Goal: Information Seeking & Learning: Learn about a topic

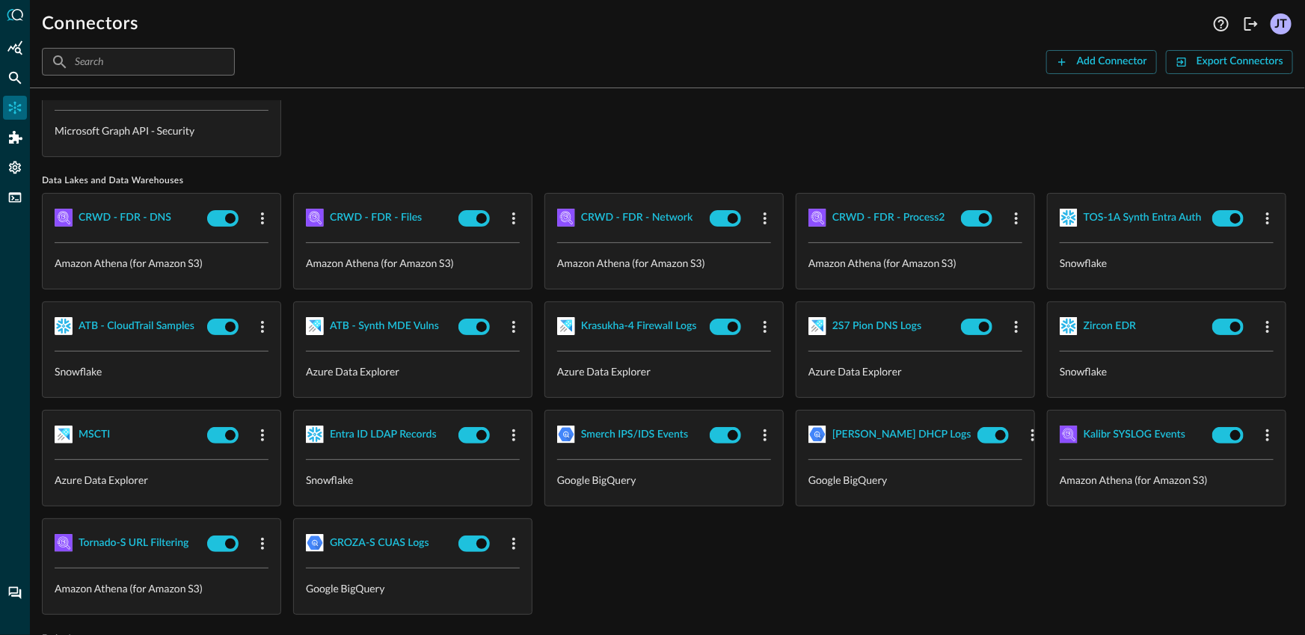
scroll to position [92, 0]
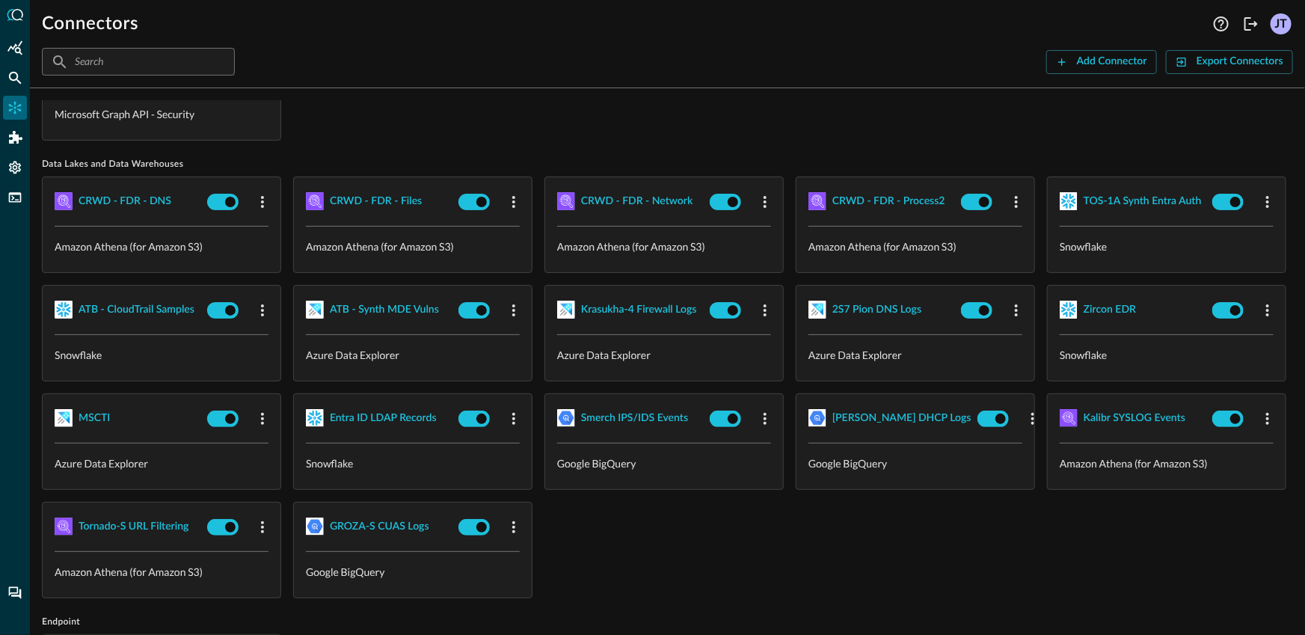
click at [1131, 404] on div "CRWD - FDR - DNS Amazon Athena (for Amazon S3) CRWD - FDR - Files Amazon Athena…" at bounding box center [667, 387] width 1251 height 422
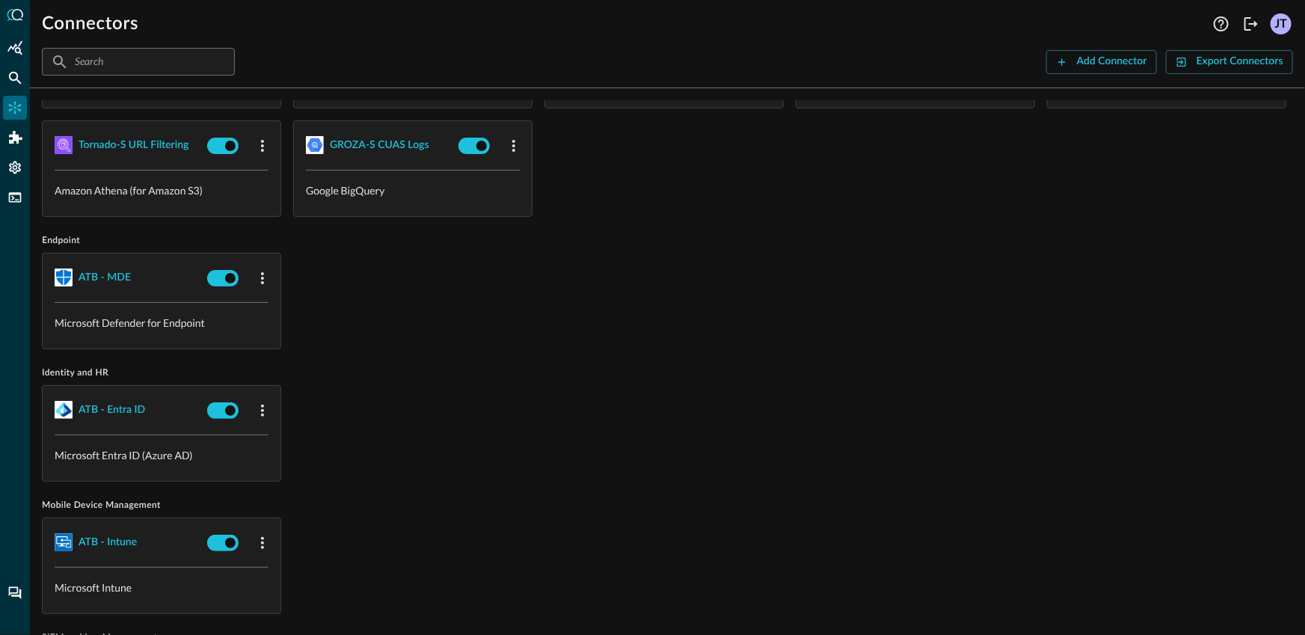
scroll to position [726, 0]
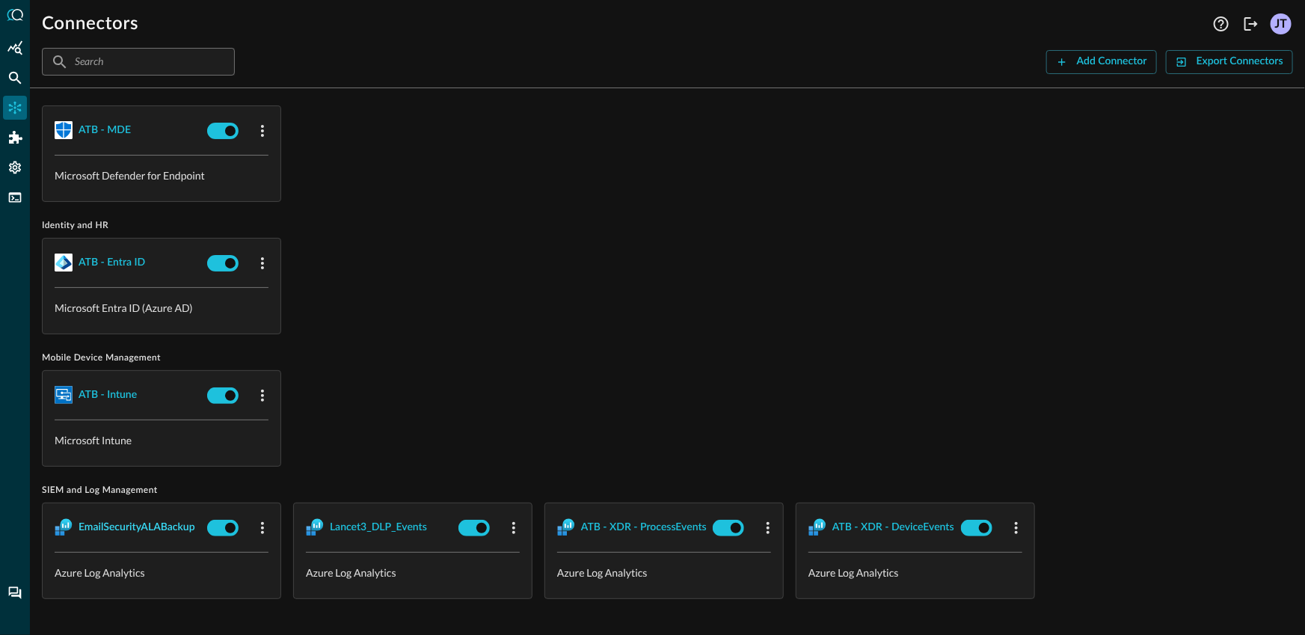
click at [163, 525] on div "EmailSecurityALABackup" at bounding box center [137, 527] width 117 height 19
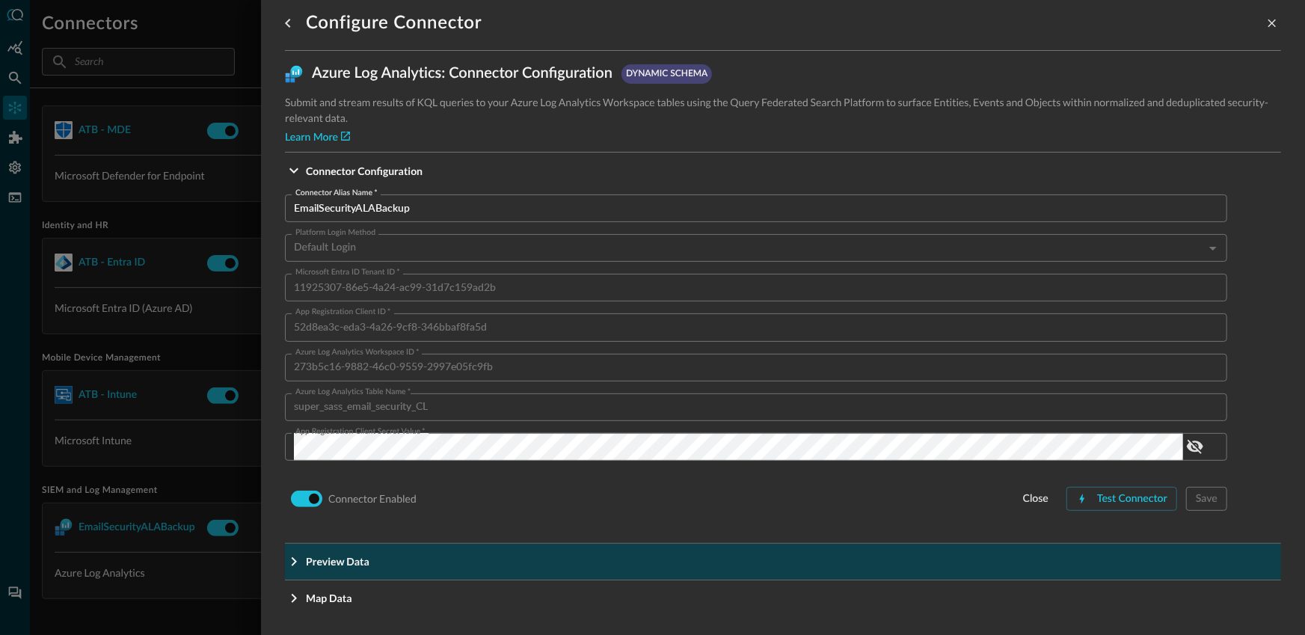
scroll to position [14, 0]
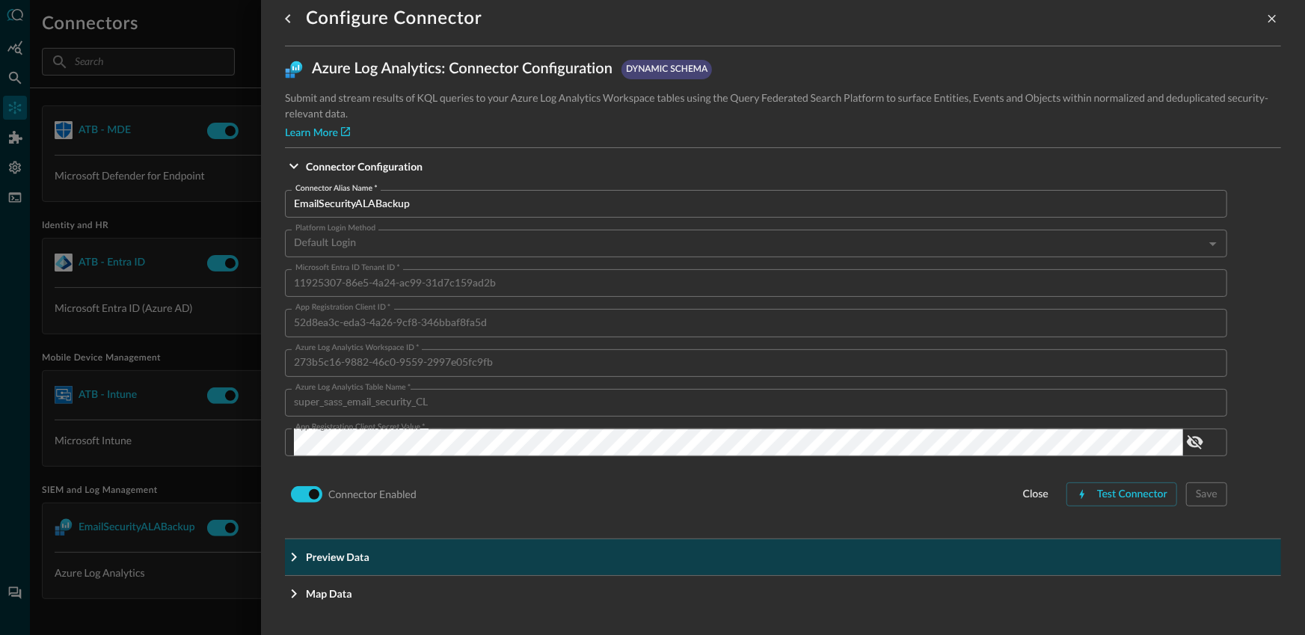
click at [459, 560] on span "Preview Data" at bounding box center [787, 557] width 963 height 16
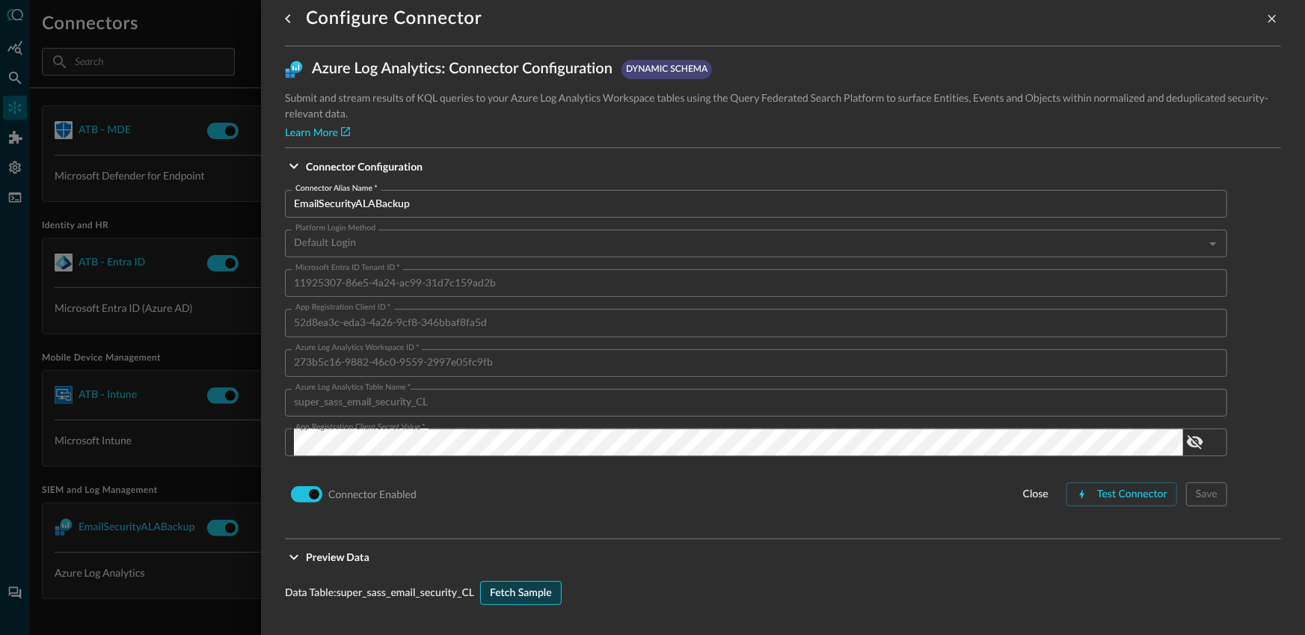
click at [529, 592] on div "Fetch Sample" at bounding box center [521, 593] width 62 height 19
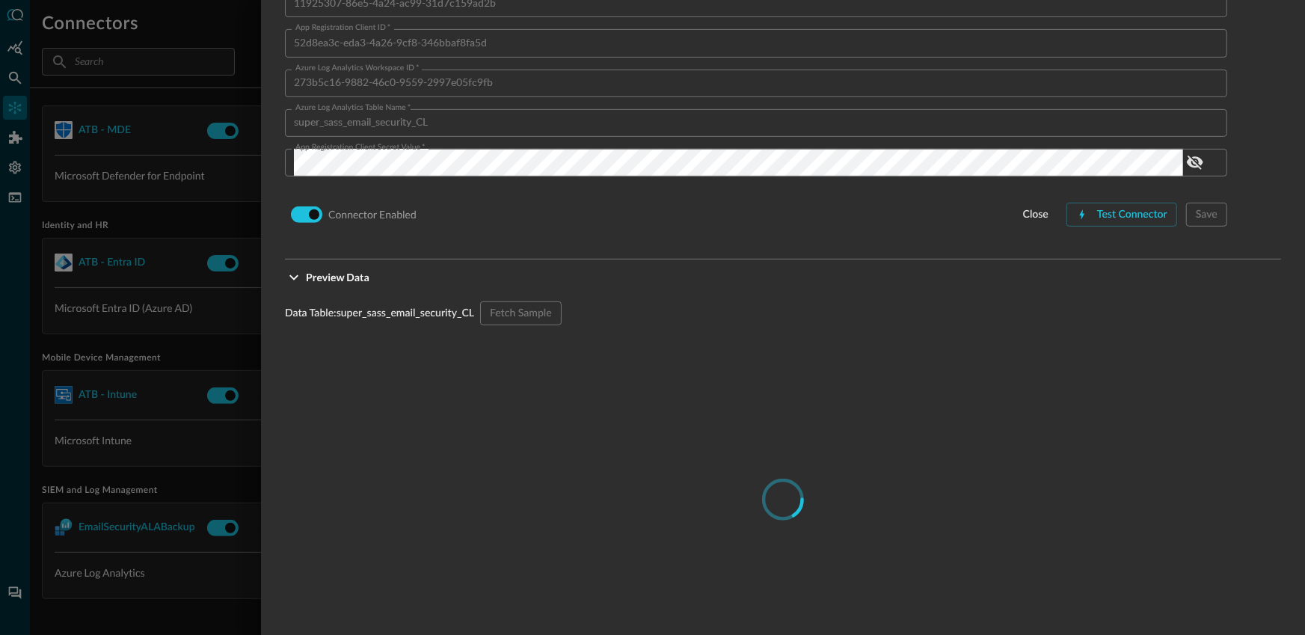
scroll to position [481, 0]
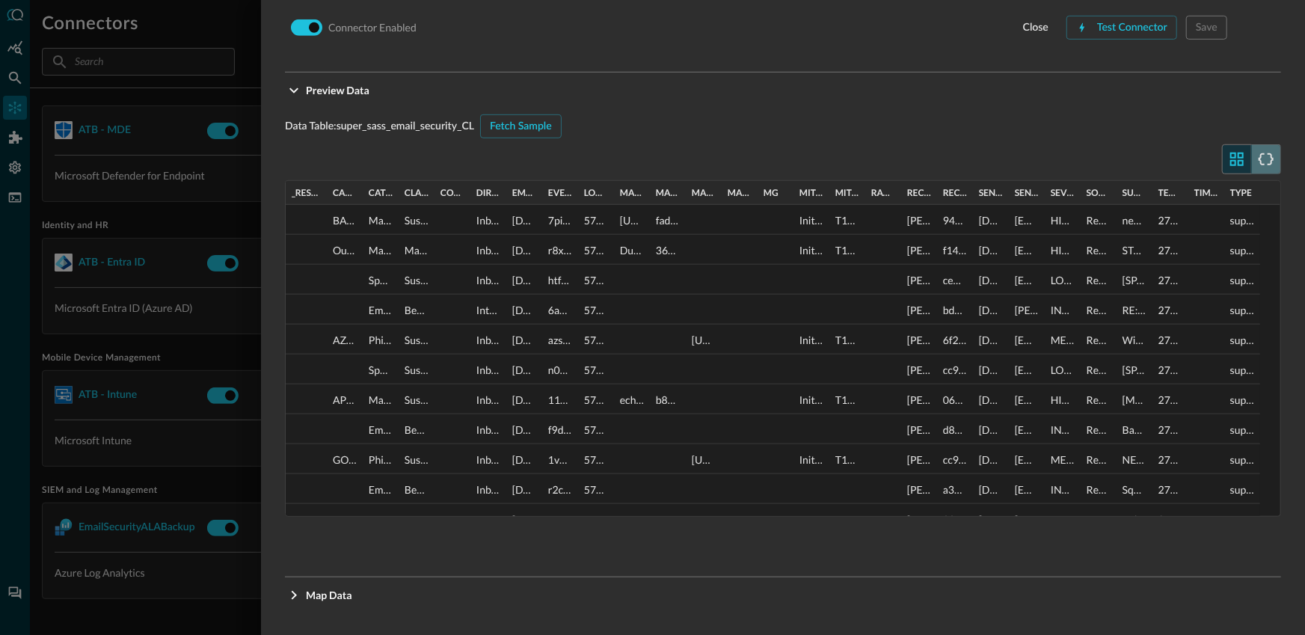
click at [1262, 153] on icon "button" at bounding box center [1266, 159] width 18 height 18
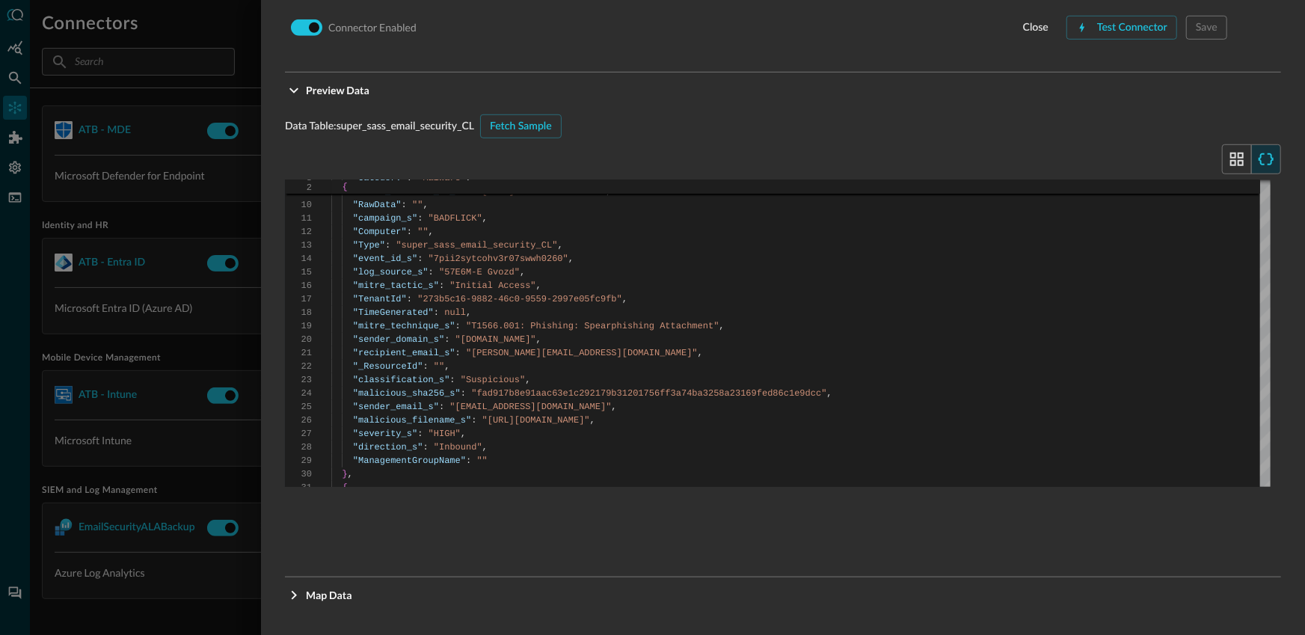
scroll to position [482, 0]
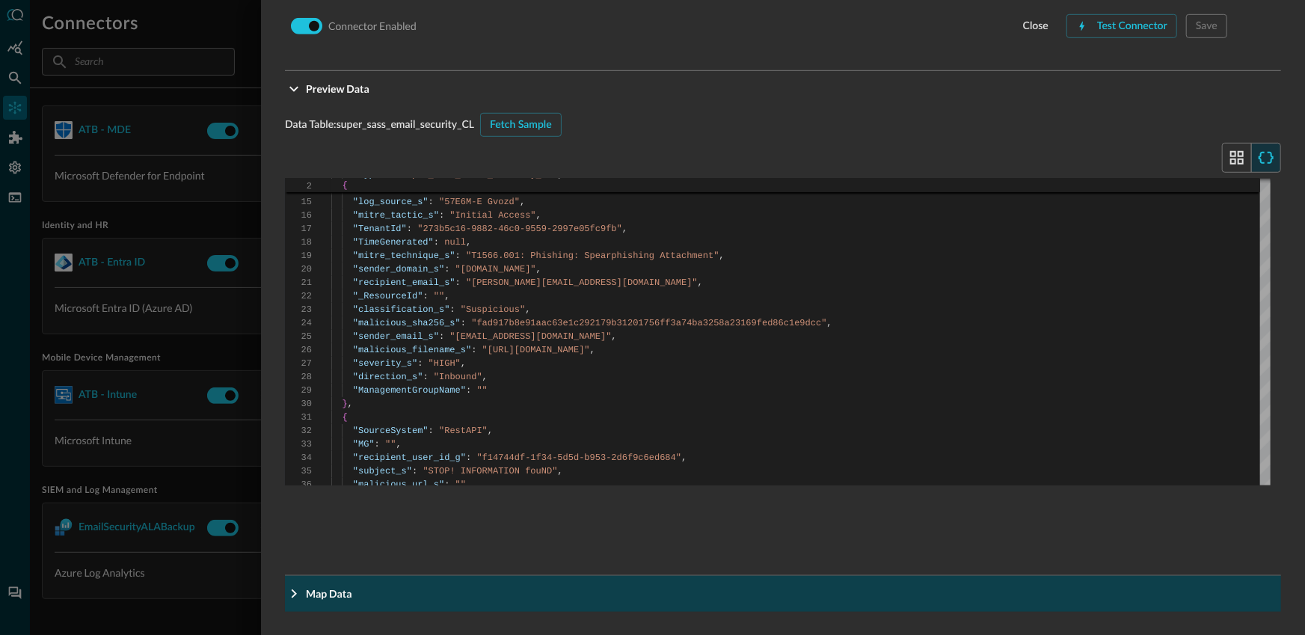
drag, startPoint x: 366, startPoint y: 588, endPoint x: 583, endPoint y: 516, distance: 229.3
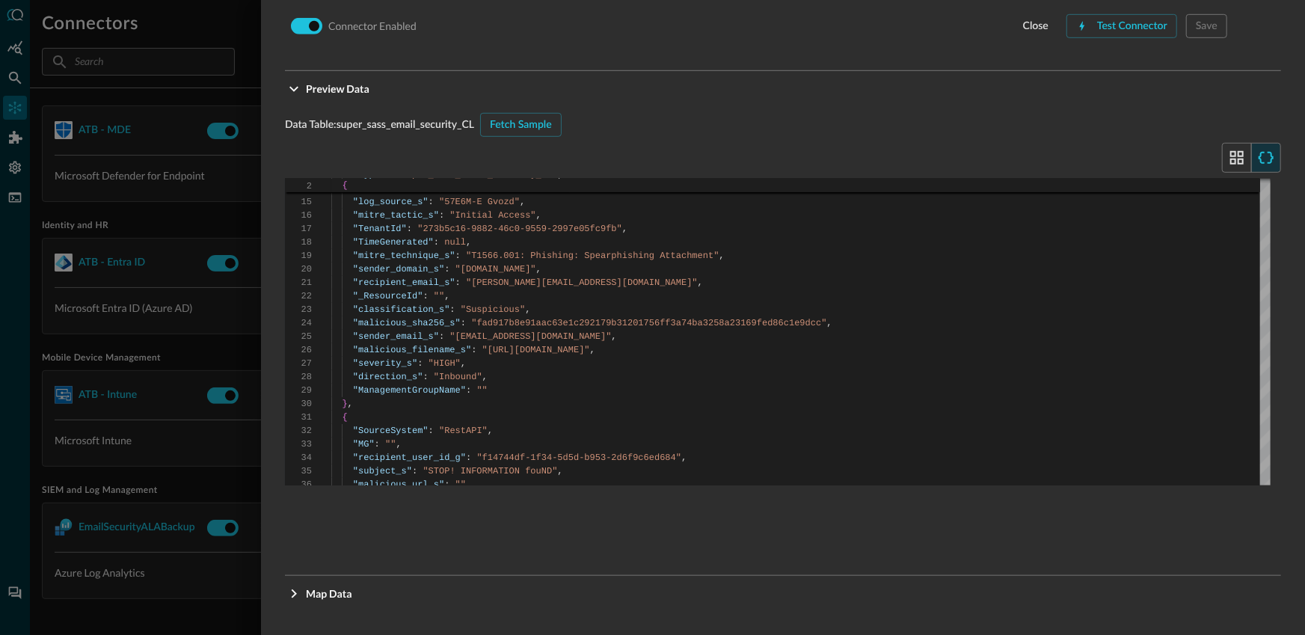
click at [366, 588] on span "Map Data" at bounding box center [787, 593] width 963 height 16
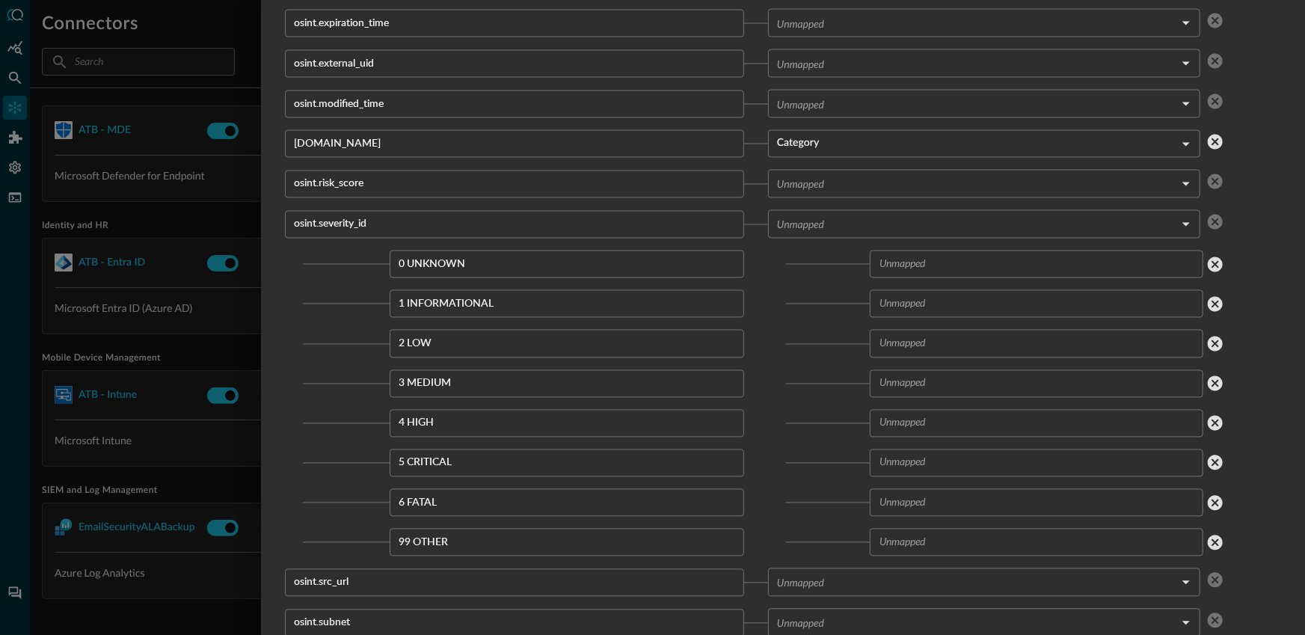
scroll to position [57871, 0]
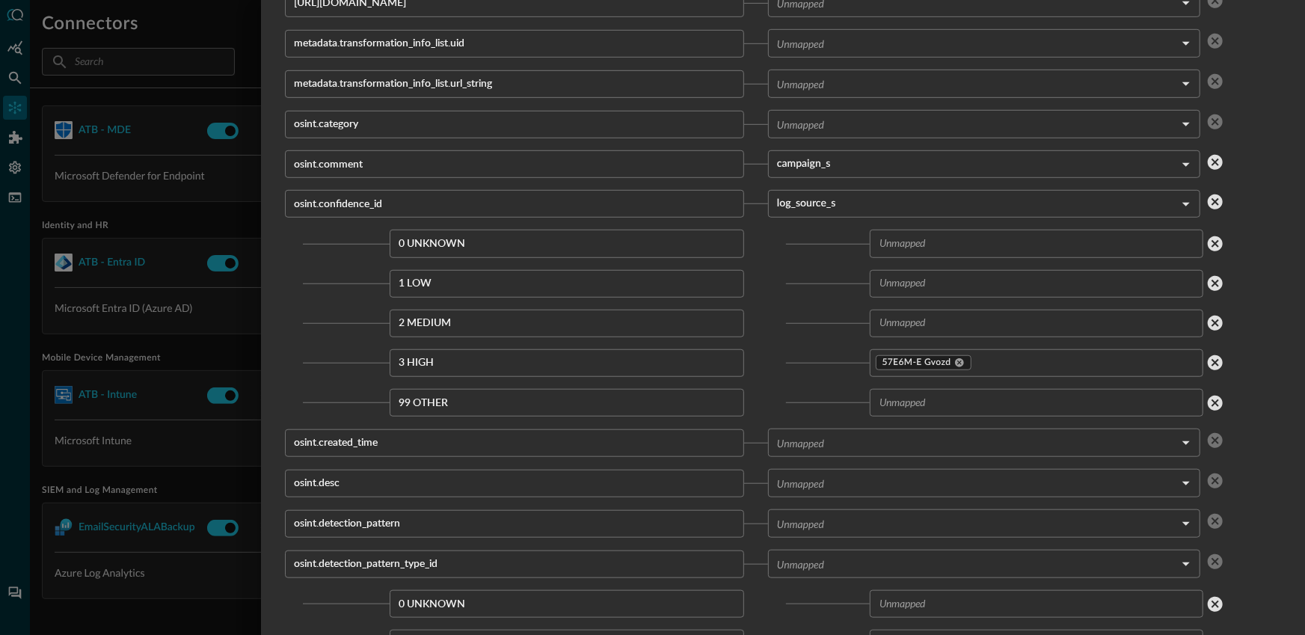
click at [20, 206] on div at bounding box center [652, 317] width 1305 height 635
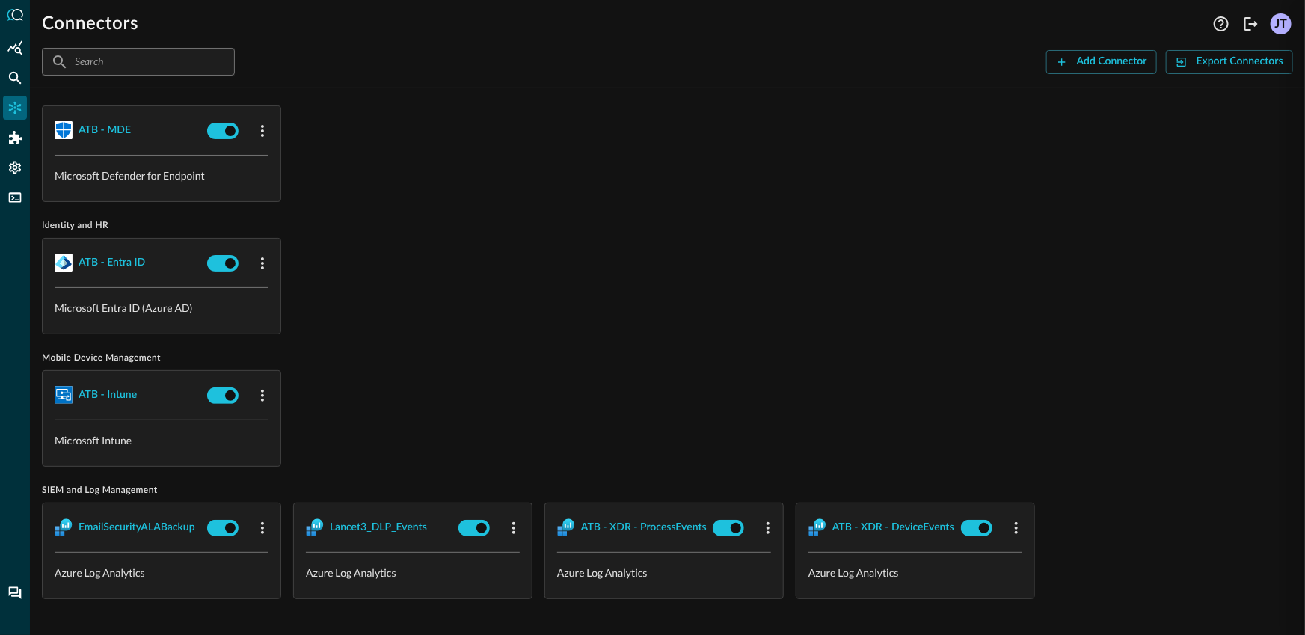
scroll to position [602, 0]
click at [16, 205] on div "FSQL" at bounding box center [15, 197] width 24 height 24
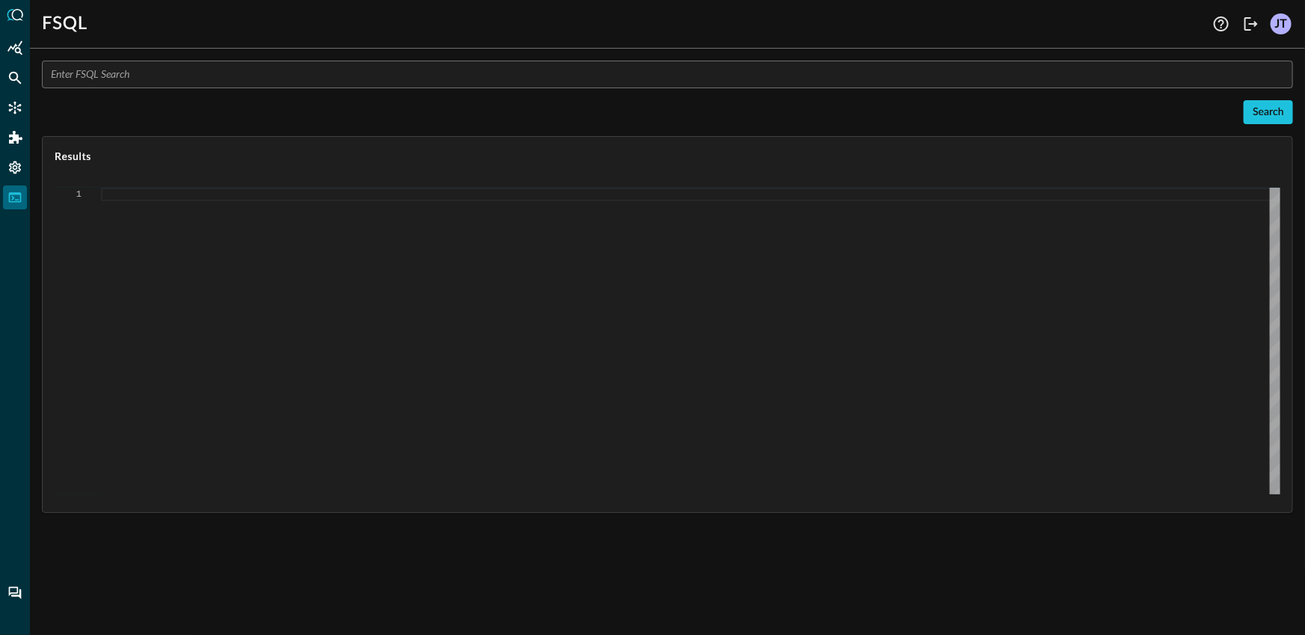
click at [322, 69] on input "text" at bounding box center [672, 75] width 1242 height 28
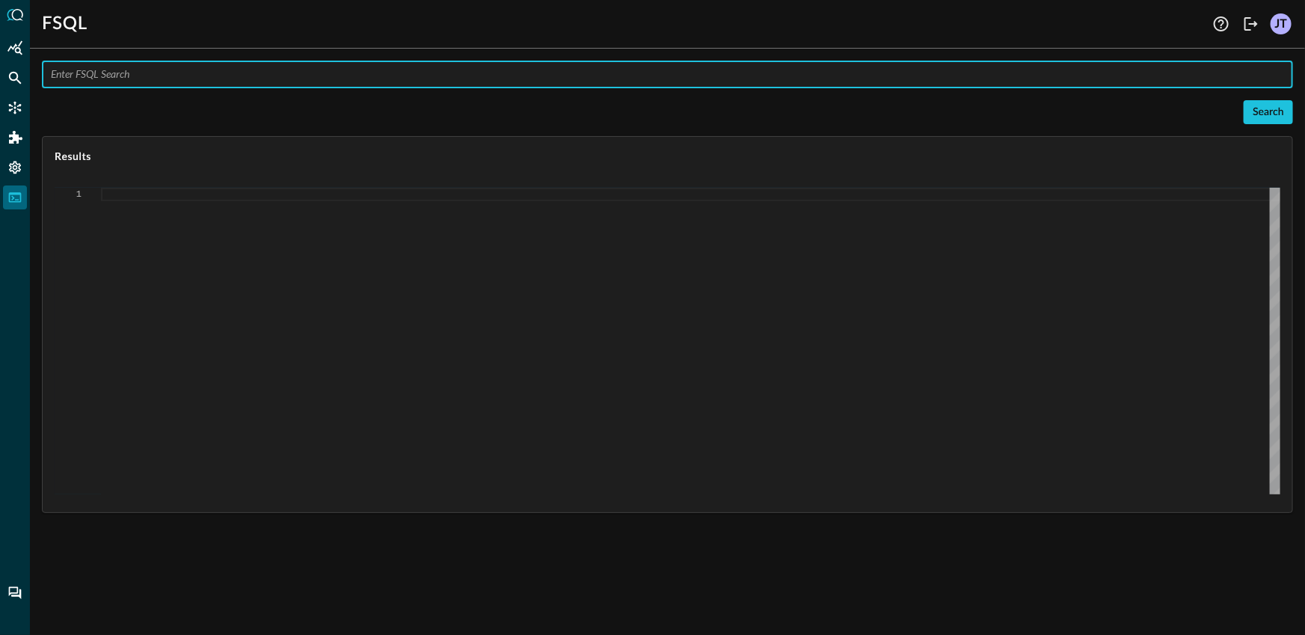
paste input "QUERY email_activity.severity_id, email_activity.severity_name, email_activity.…"
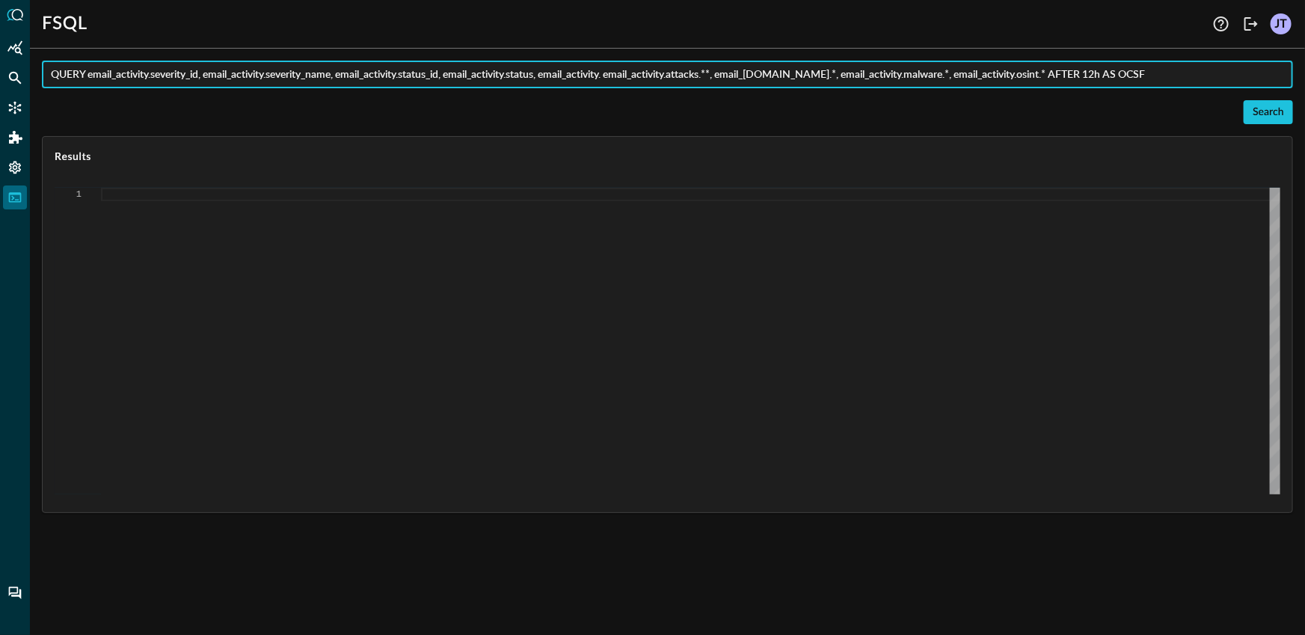
type input "QUERY email_activity.severity_id, email_activity.severity_name, email_activity.…"
click at [1106, 120] on div "Search" at bounding box center [667, 112] width 1251 height 24
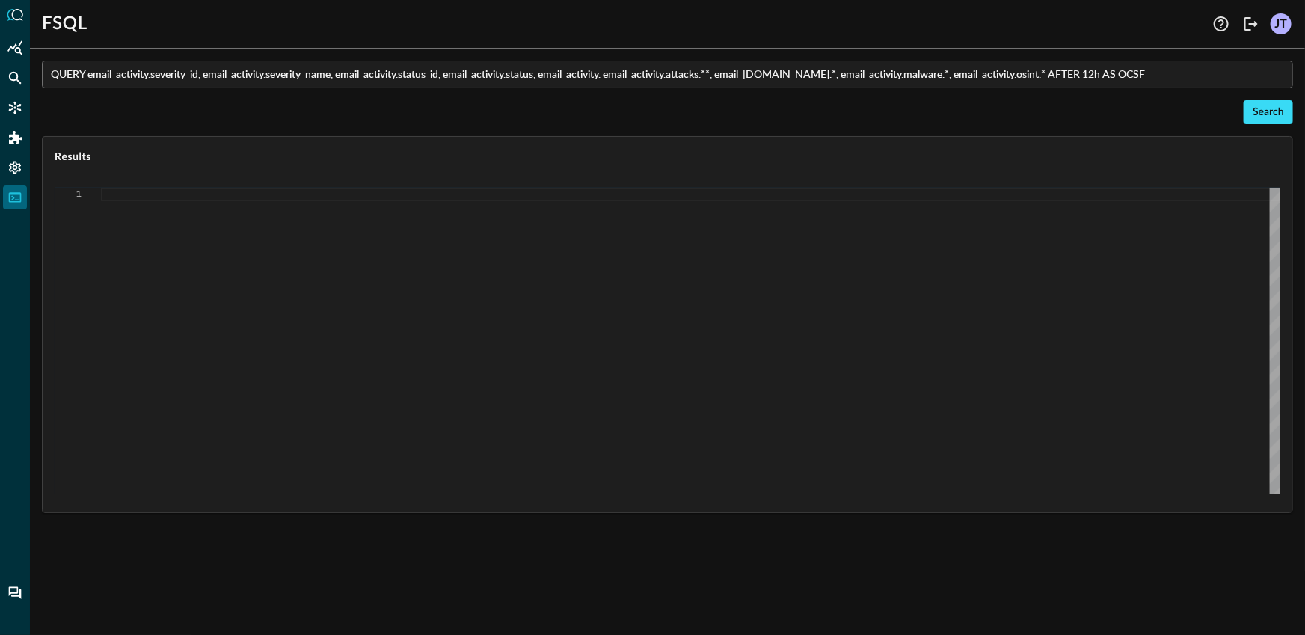
click at [1260, 117] on div "Search" at bounding box center [1267, 112] width 31 height 19
type textarea "{ "response": [ { "status": "connected" }, { "error": "Failed to execute comman…"
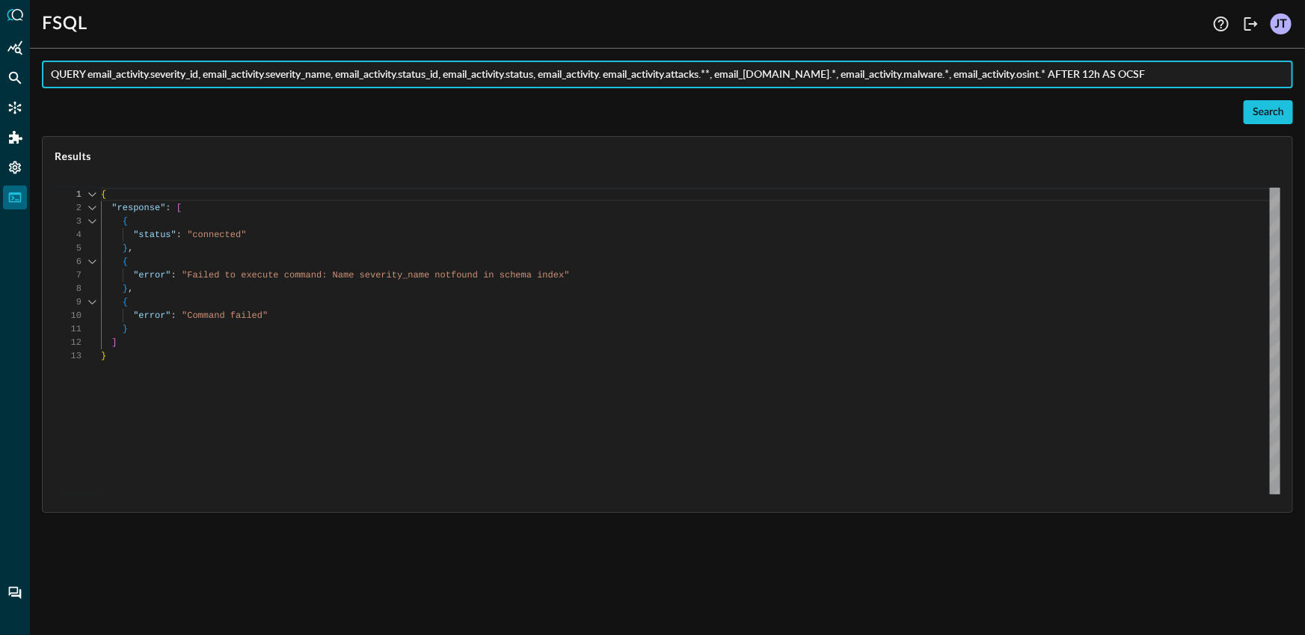
click at [310, 73] on input "QUERY email_activity.severity_id, email_activity.severity_name, email_activity.…" at bounding box center [672, 75] width 1242 height 28
click at [246, 73] on input "QUERY email_activity.severity_id, email_activity., email_activity.status_id, em…" at bounding box center [672, 75] width 1242 height 28
click at [357, 73] on input "QUERY email_activity.severity_id, email_activity.status_id, email_activity.stat…" at bounding box center [672, 75] width 1242 height 28
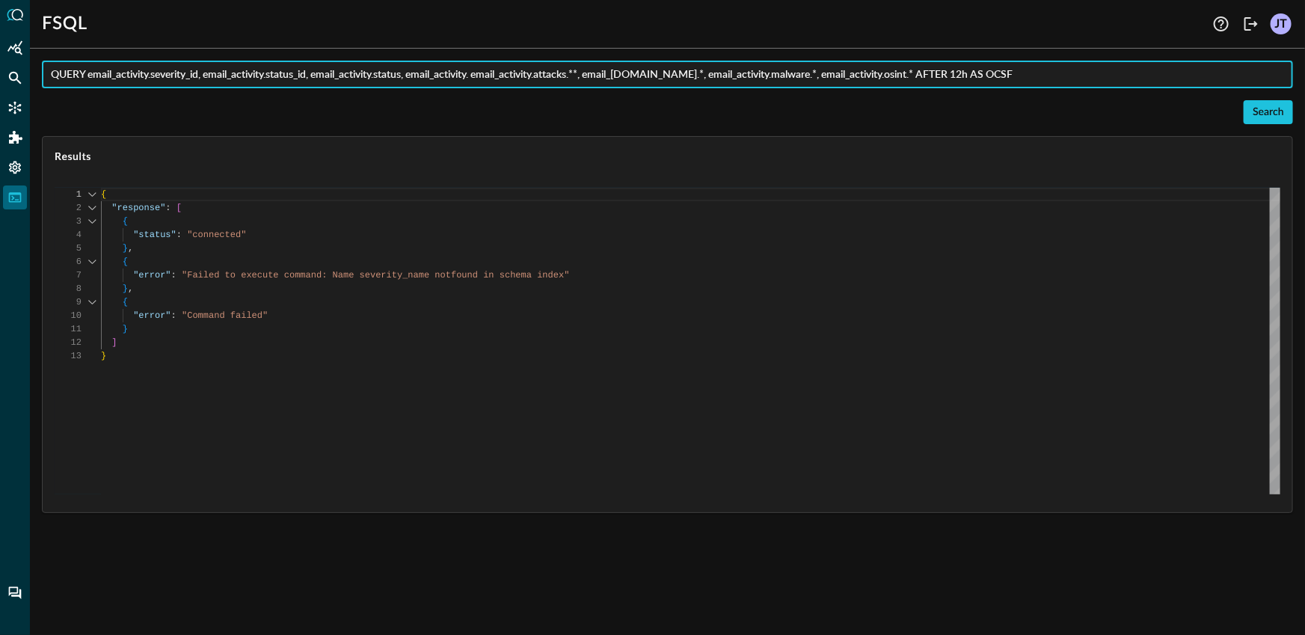
click at [357, 73] on input "QUERY email_activity.severity_id, email_activity.status_id, email_activity.stat…" at bounding box center [672, 75] width 1242 height 28
type input "QUERY email_activity.severity_id, email_activity.status_id, email_activity. ema…"
click at [1259, 108] on div "Search" at bounding box center [1267, 112] width 31 height 19
type textarea "Loading results..."
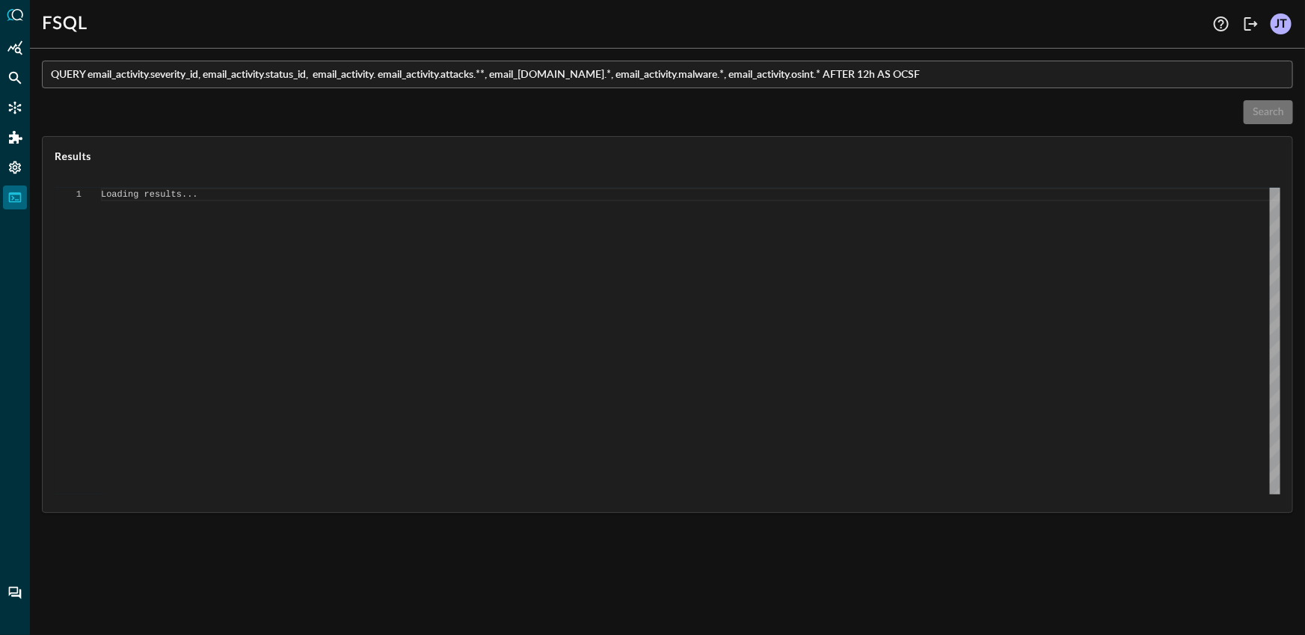
scroll to position [0, 0]
click at [667, 75] on input "QUERY email_activity.severity_id, email_activity.status_id, email_activity. ema…" at bounding box center [672, 75] width 1242 height 28
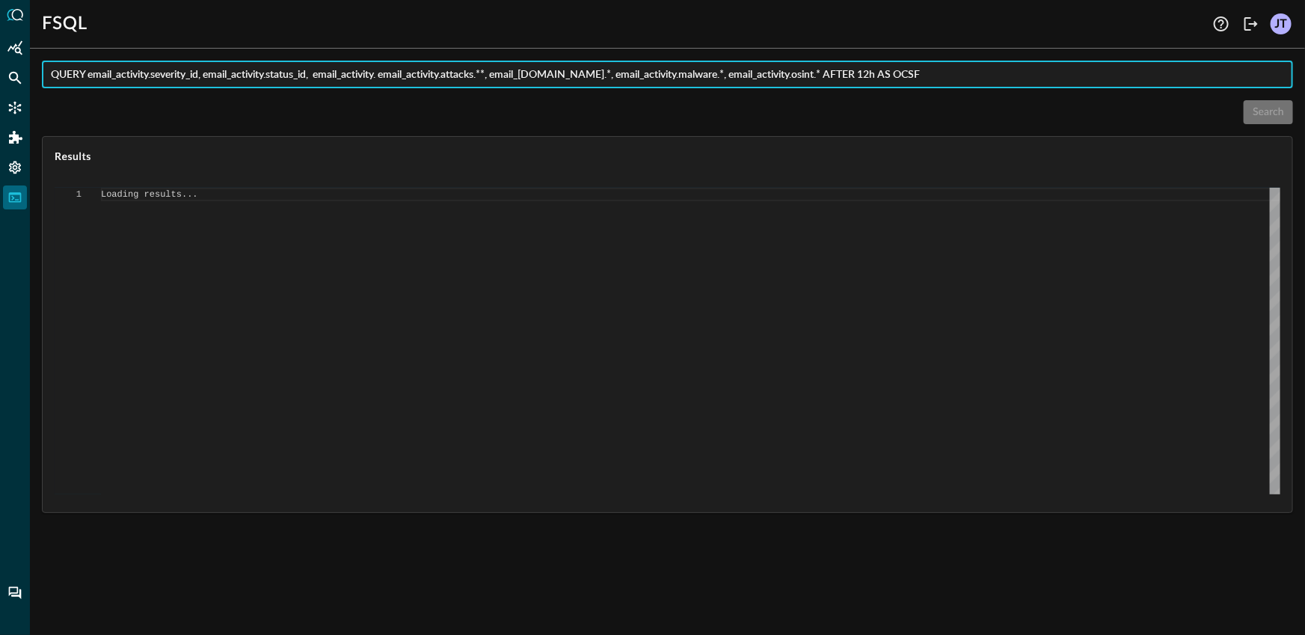
click at [660, 102] on div "Search" at bounding box center [667, 112] width 1251 height 24
click at [369, 78] on input "QUERY email_activity.severity_id, email_activity.status_id, email_activity. ema…" at bounding box center [672, 75] width 1242 height 28
type input "QUERY email_activity.severity_id, email_activity.status_id, email_activity.atta…"
type textarea "{ "response": [ "Error invoking FSQL: TypeError: network error" ] }"
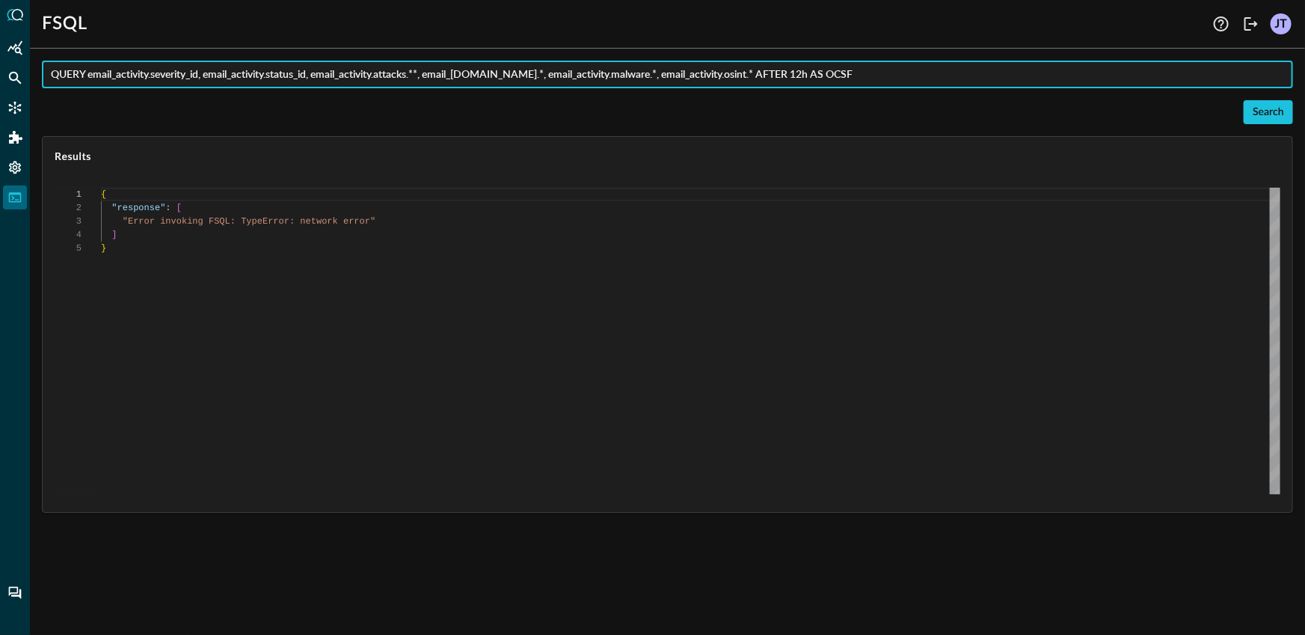
scroll to position [53, 0]
type input "QUERY email_activity.severity_id, email_activity.status_id, email_activity.atta…"
click at [1243, 115] on div "Search" at bounding box center [667, 112] width 1251 height 24
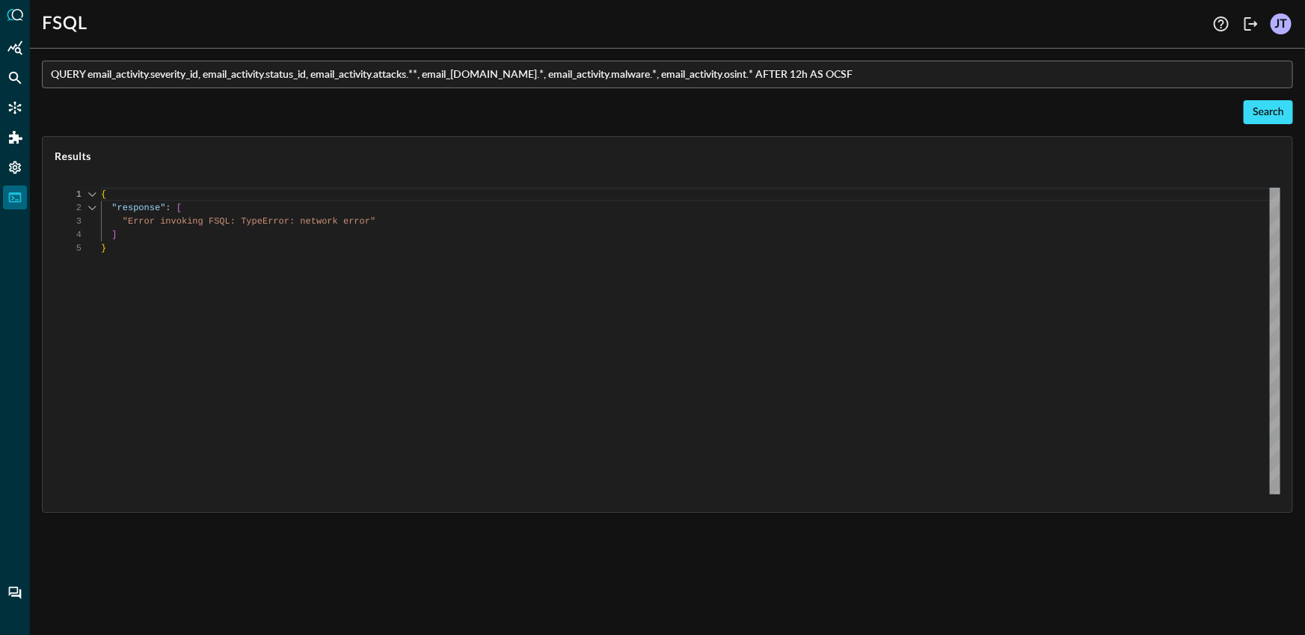
click at [1249, 118] on button "Search" at bounding box center [1267, 112] width 49 height 24
type textarea "{ "response": [ { "status": "connected" }, { "command": "QUERY" }, { "search_id…"
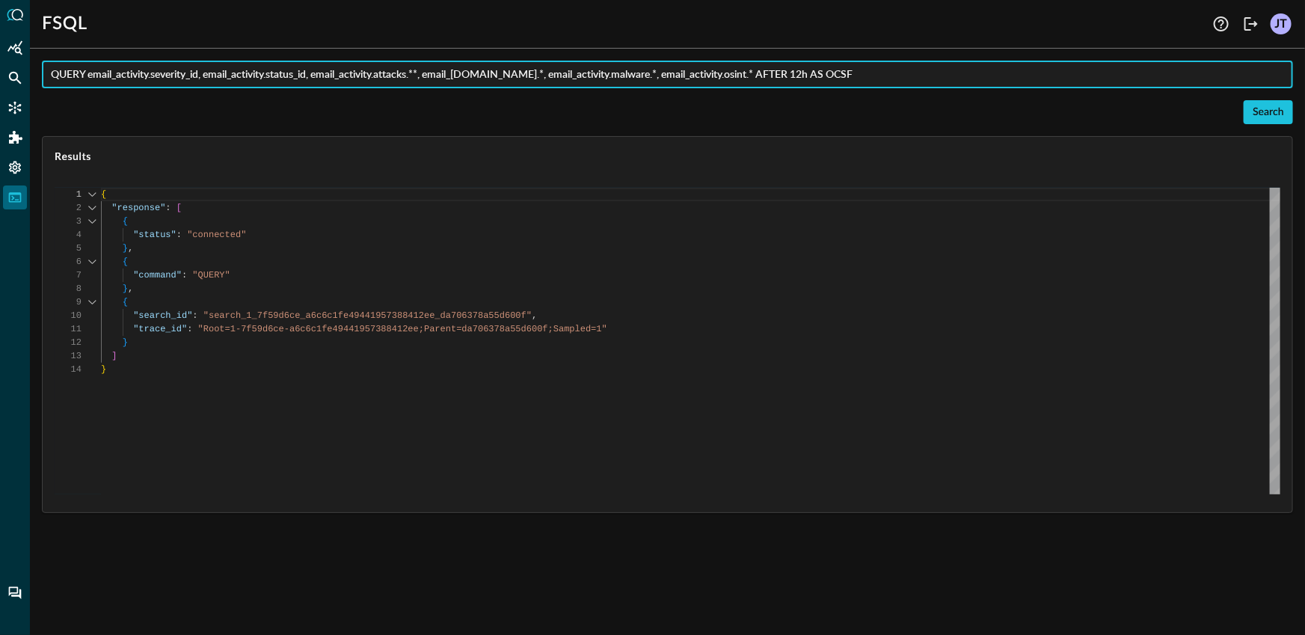
click at [790, 65] on input "QUERY email_activity.severity_id, email_activity.status_id, email_activity.atta…" at bounding box center [672, 75] width 1242 height 28
click at [790, 72] on input "QUERY email_activity.severity_id, email_activity.status_id, email_activity.atta…" at bounding box center [672, 75] width 1242 height 28
type input "QUERY email_activity.severity_id, email_activity.status_id, email_activity.atta…"
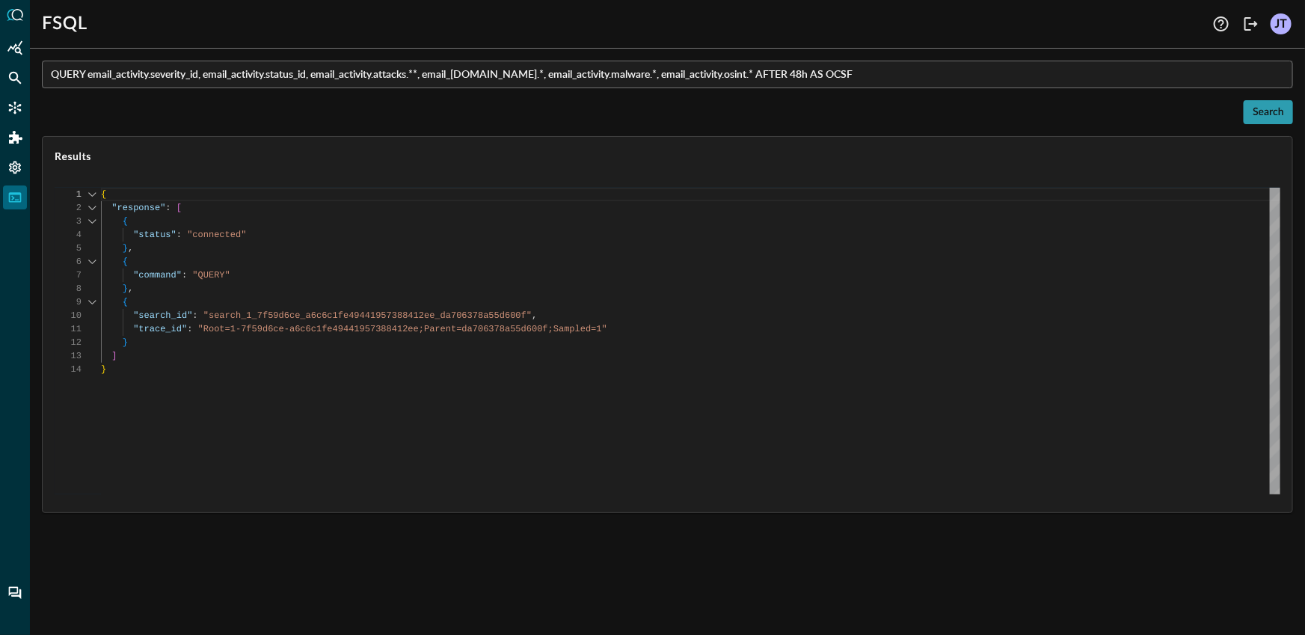
click at [1249, 115] on button "Search" at bounding box center [1267, 112] width 49 height 24
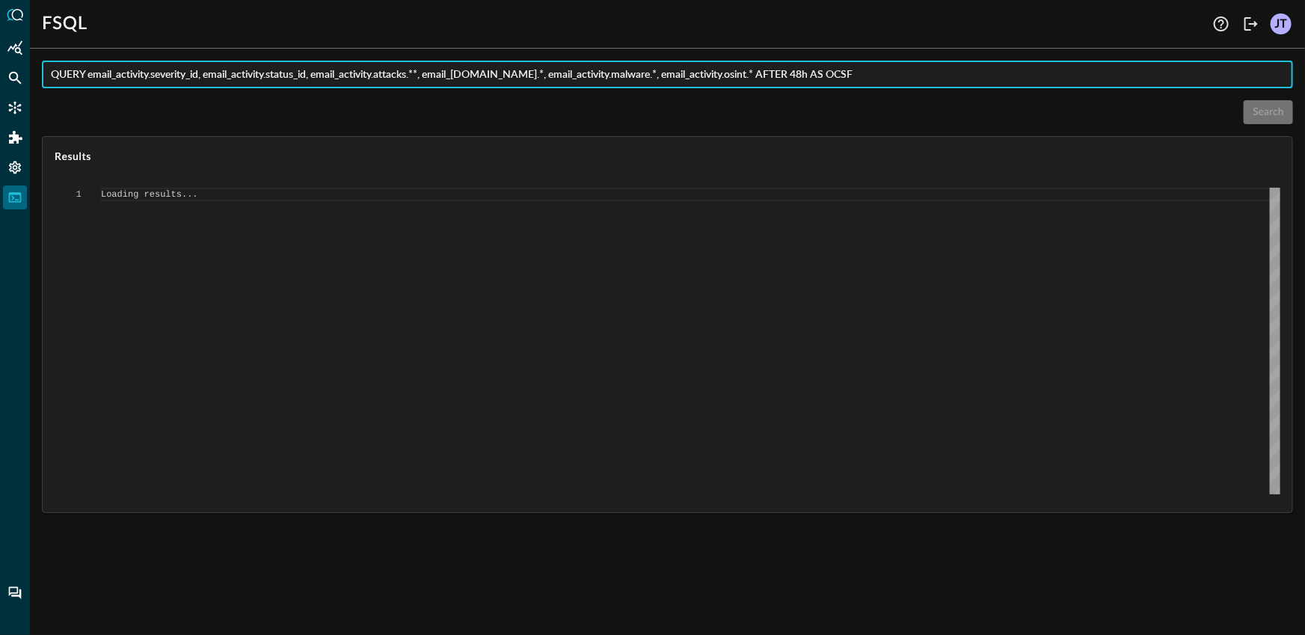
click at [341, 81] on input "QUERY email_activity.severity_id, email_activity.status_id, email_activity.atta…" at bounding box center [672, 75] width 1242 height 28
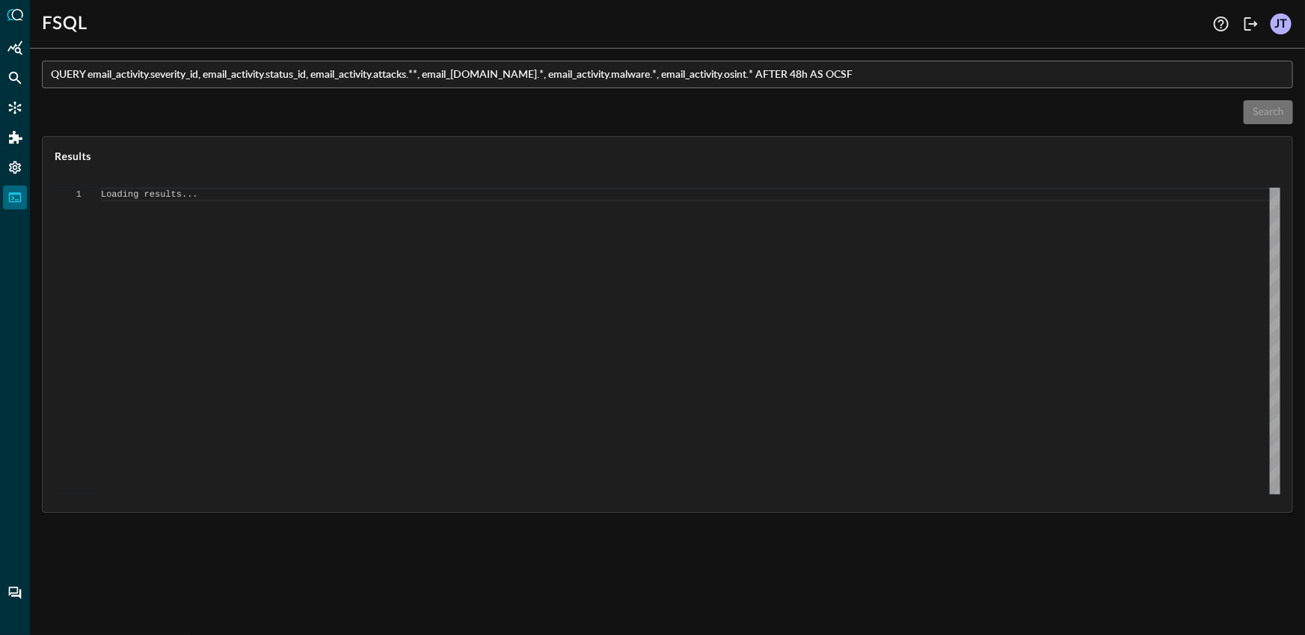
type textarea "{ "response": [ "Error invoking FSQL: TypeError: network error" ] }"
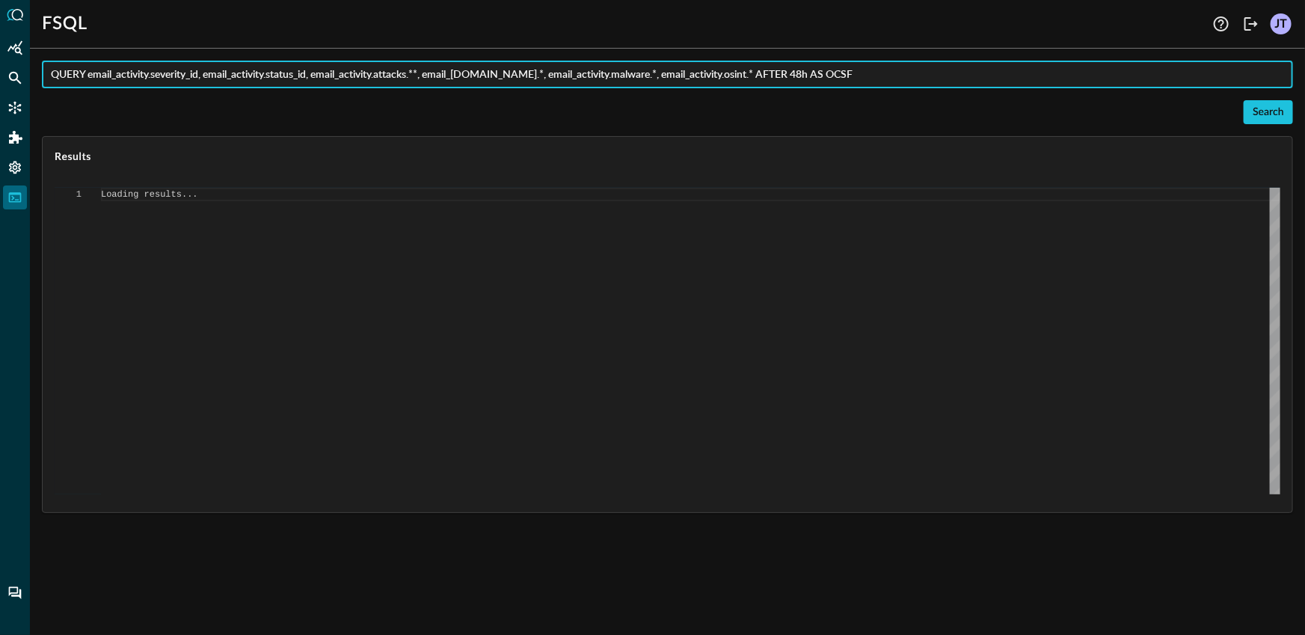
scroll to position [53, 0]
click at [576, 114] on div "Search" at bounding box center [667, 112] width 1251 height 24
drag, startPoint x: 431, startPoint y: 74, endPoint x: 324, endPoint y: 81, distance: 107.2
click at [321, 79] on input "QUERY email_activity.severity_id, email_activity.status_id, email_activity.atta…" at bounding box center [672, 75] width 1242 height 28
type input "QUERY email_activity.severity_id, email_activity.status_id, email_[DOMAIN_NAME]…"
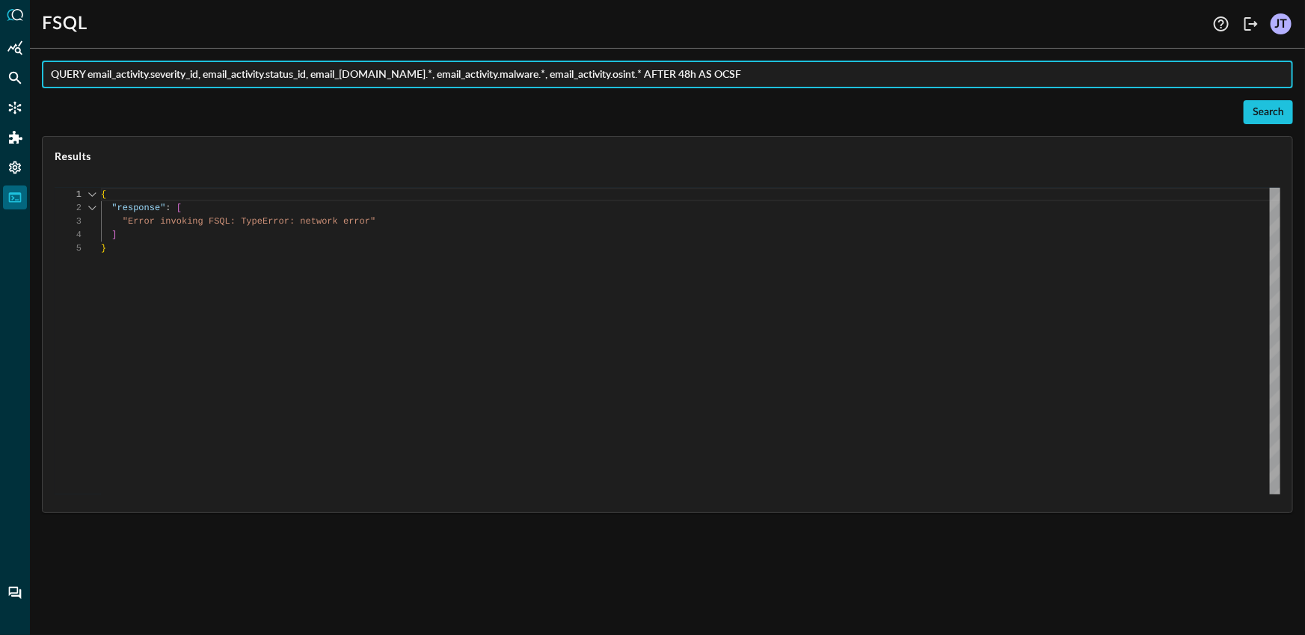
click at [512, 129] on div "QUERY email_activity.severity_id, email_activity.status_id, email_[DOMAIN_NAME]…" at bounding box center [667, 287] width 1251 height 452
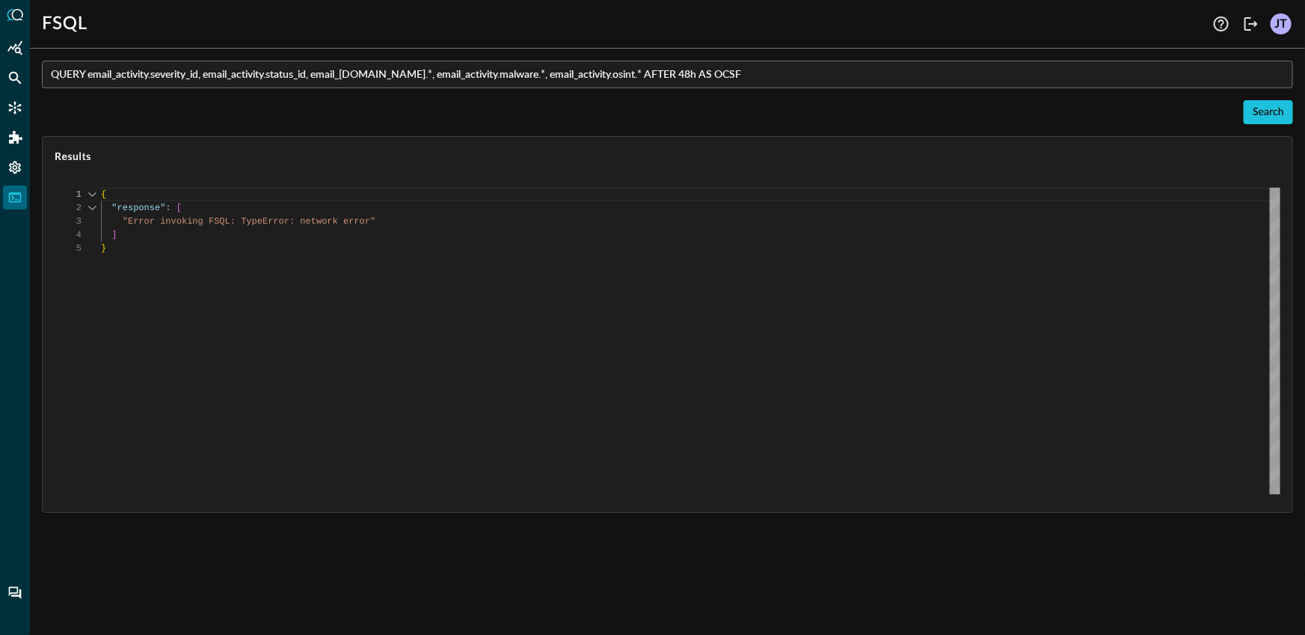
click at [517, 109] on div "Search" at bounding box center [667, 112] width 1251 height 24
click at [454, 78] on input "QUERY email_activity.severity_id, email_activity.status_id, email_[DOMAIN_NAME]…" at bounding box center [672, 75] width 1242 height 28
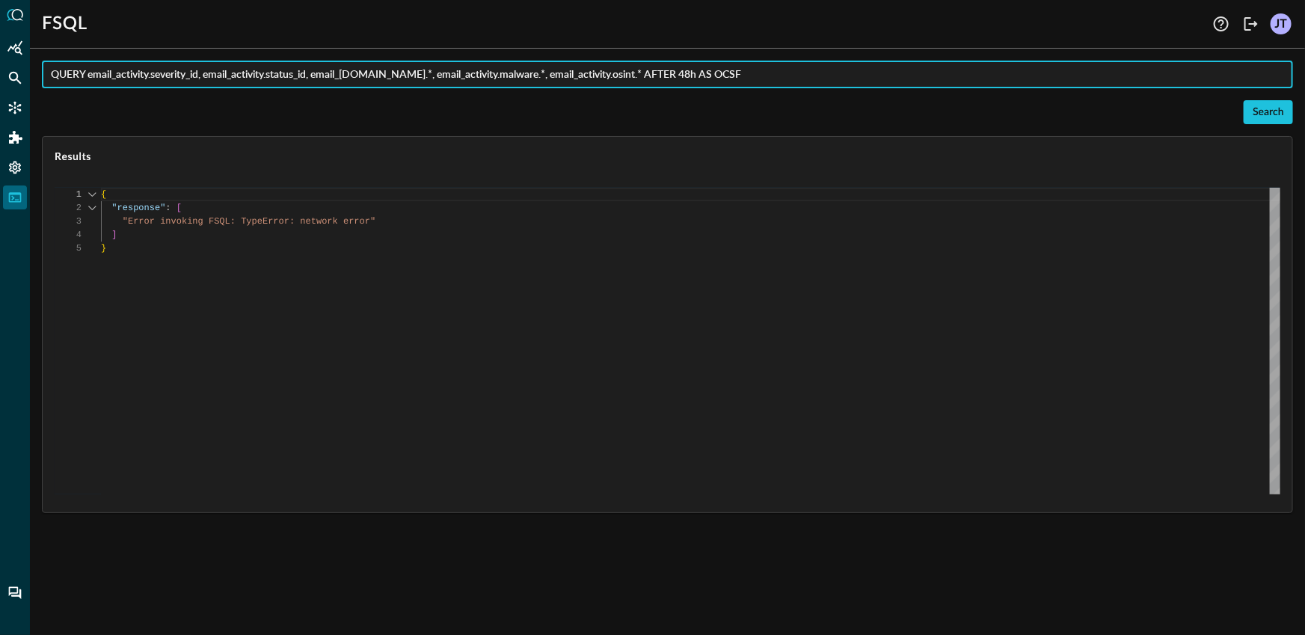
click at [504, 111] on div "Search" at bounding box center [667, 112] width 1251 height 24
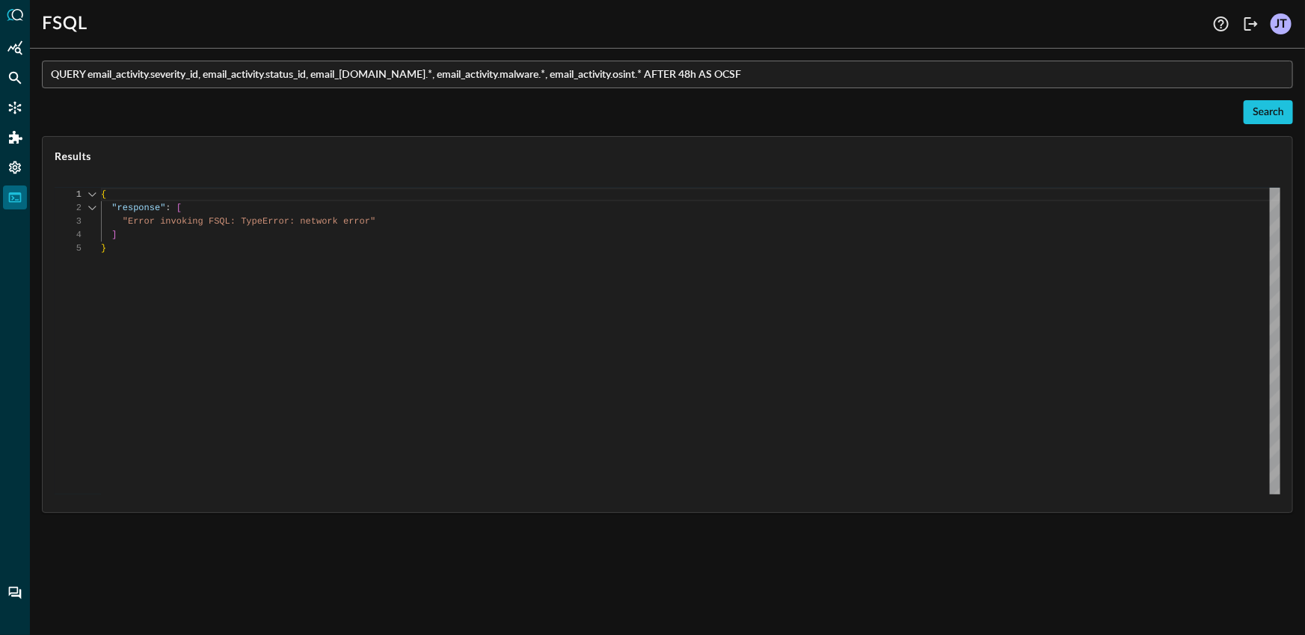
click at [564, 75] on input "QUERY email_activity.severity_id, email_activity.status_id, email_[DOMAIN_NAME]…" at bounding box center [672, 75] width 1242 height 28
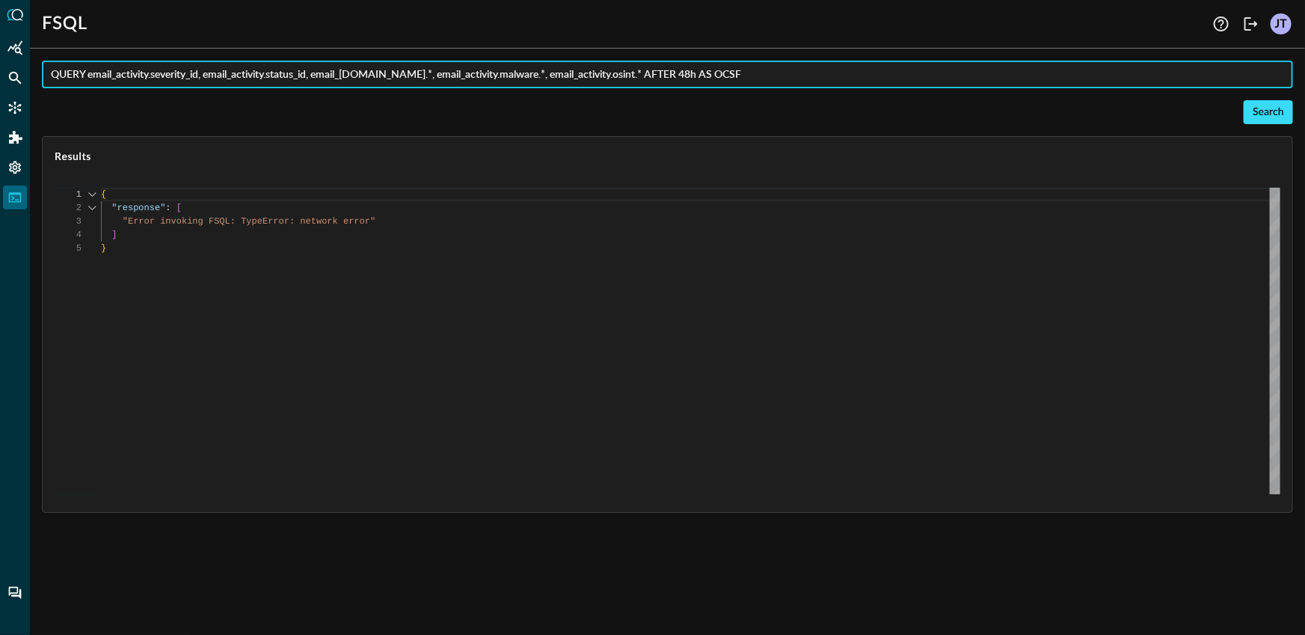
click at [1258, 114] on div "Search" at bounding box center [1267, 112] width 31 height 19
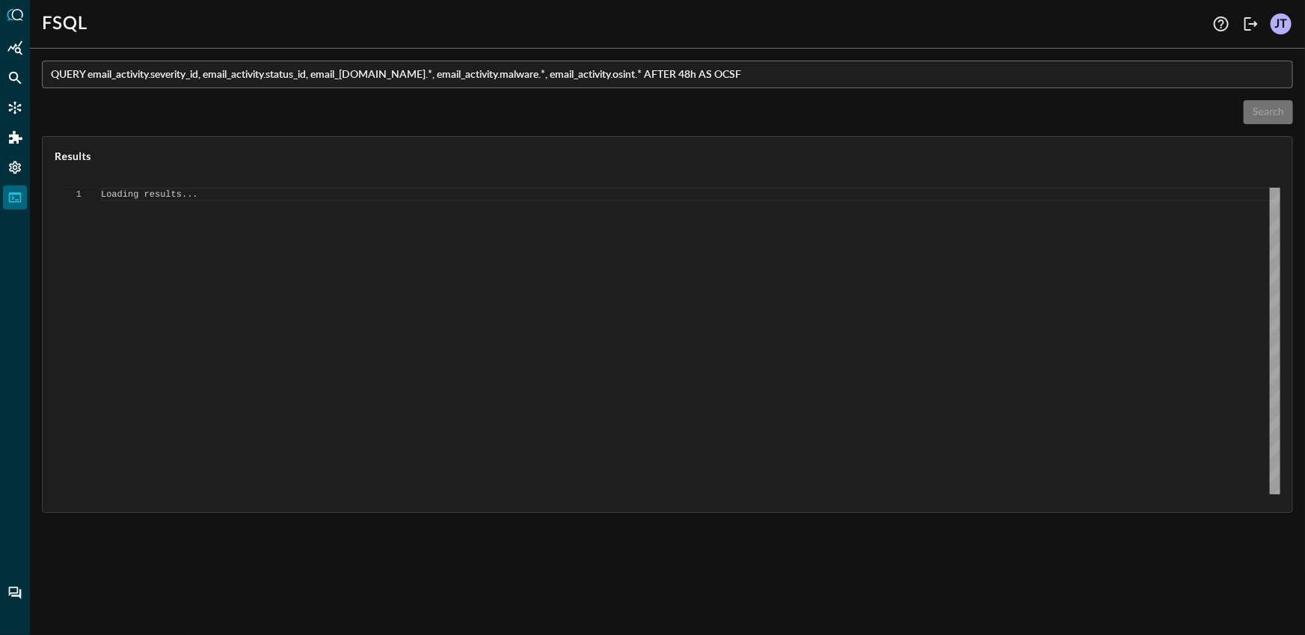
scroll to position [0, 0]
type textarea "{ "response": [ "Error invoking FSQL: TypeError: network error" ] }"
click at [621, 71] on input "QUERY email_activity.severity_id, email_activity.status_id, email_[DOMAIN_NAME]…" at bounding box center [672, 75] width 1242 height 28
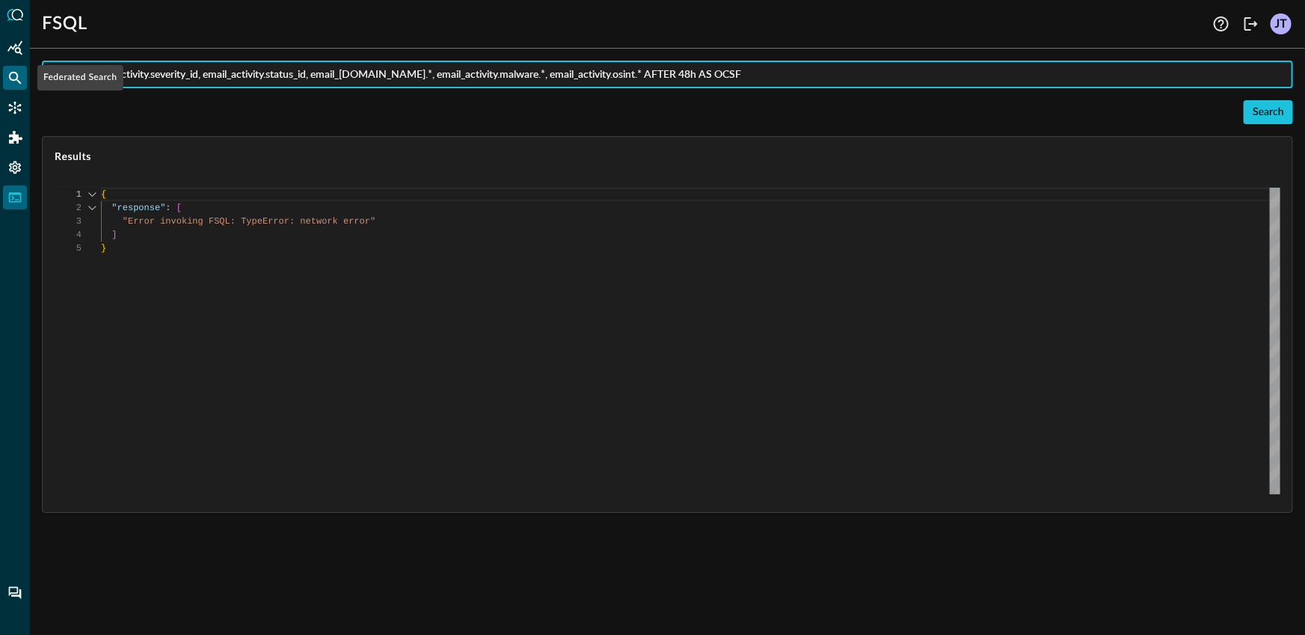
click at [10, 79] on icon "Federated Search" at bounding box center [14, 77] width 15 height 15
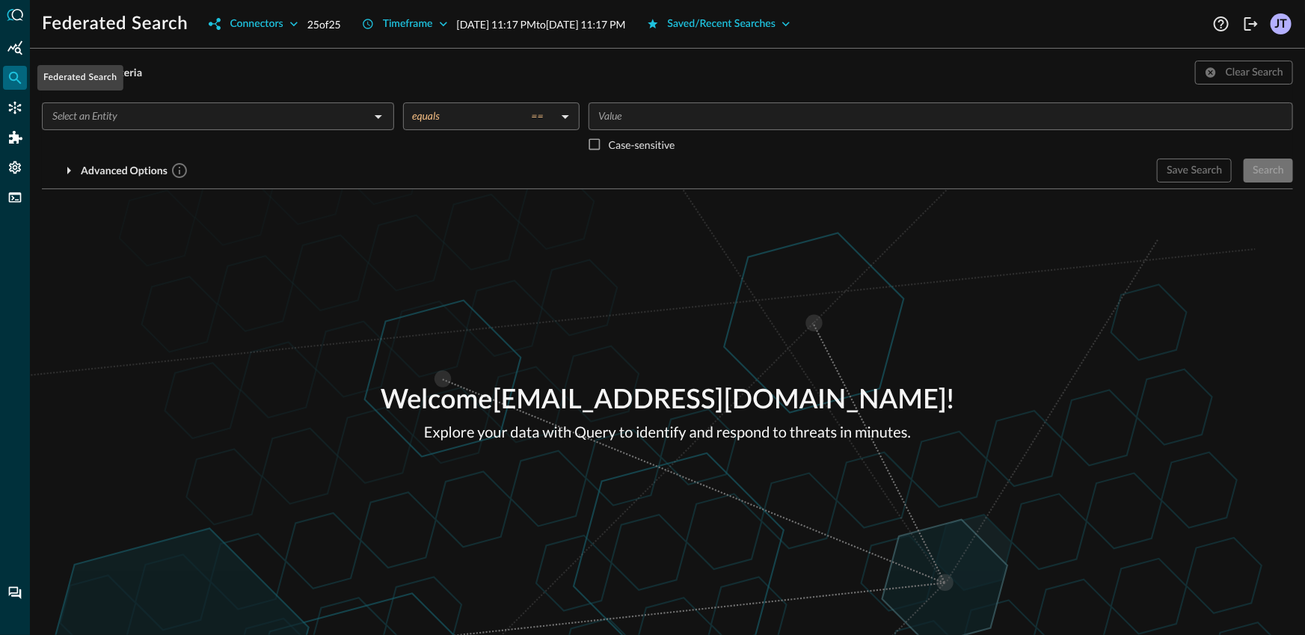
click at [179, 121] on input "text" at bounding box center [205, 116] width 319 height 19
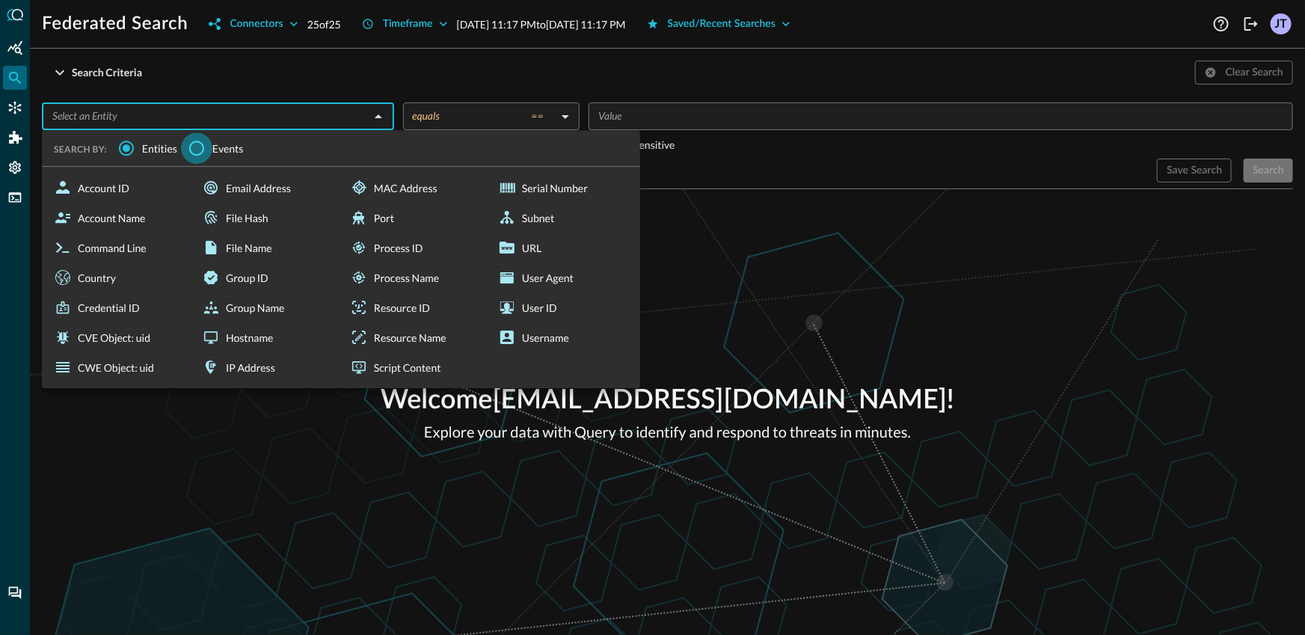
click at [199, 156] on input "Events" at bounding box center [196, 147] width 31 height 31
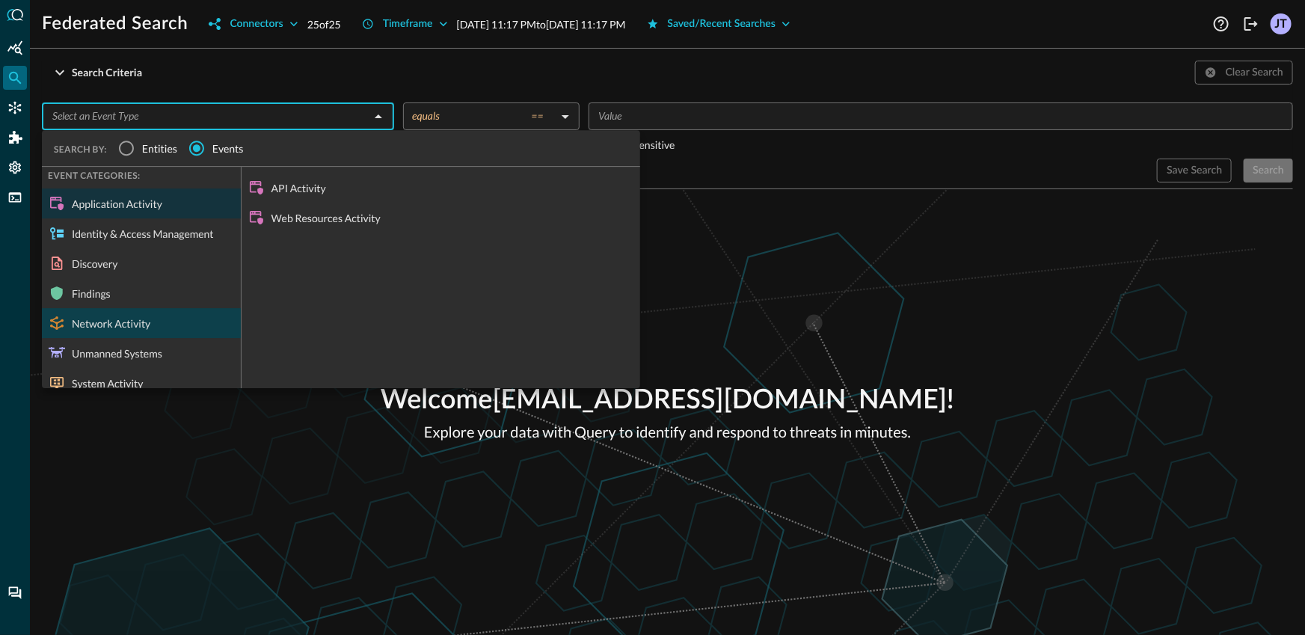
scroll to position [15, 0]
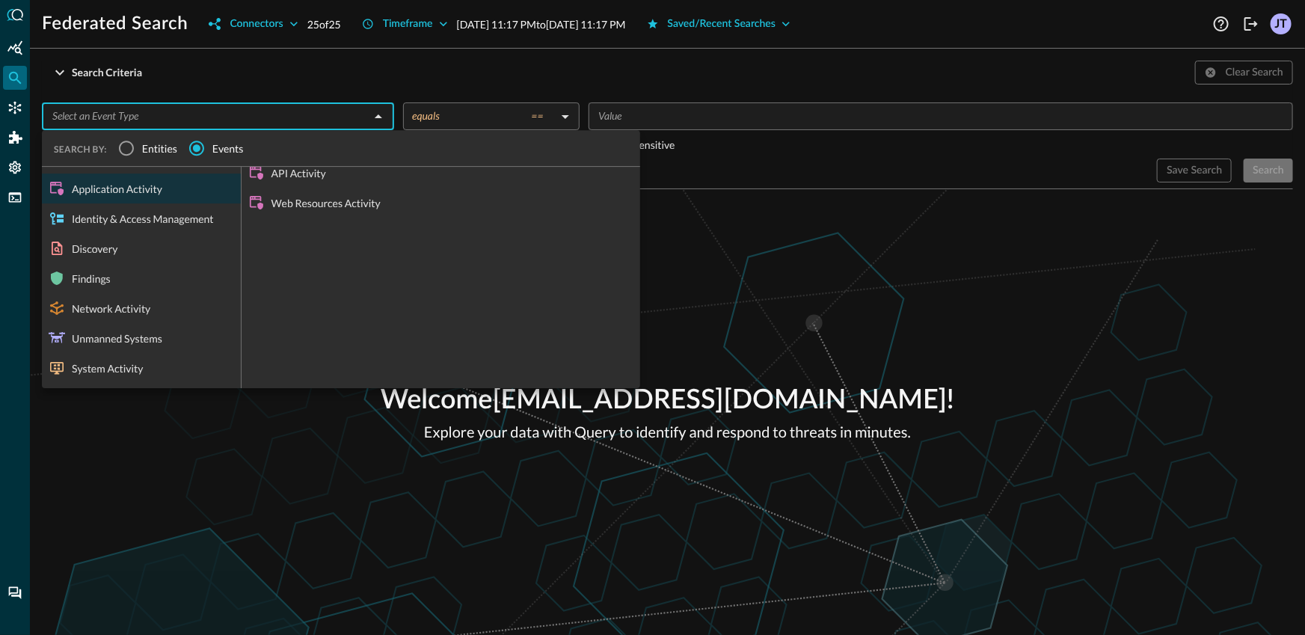
click at [165, 308] on div "Network Activity" at bounding box center [141, 308] width 199 height 30
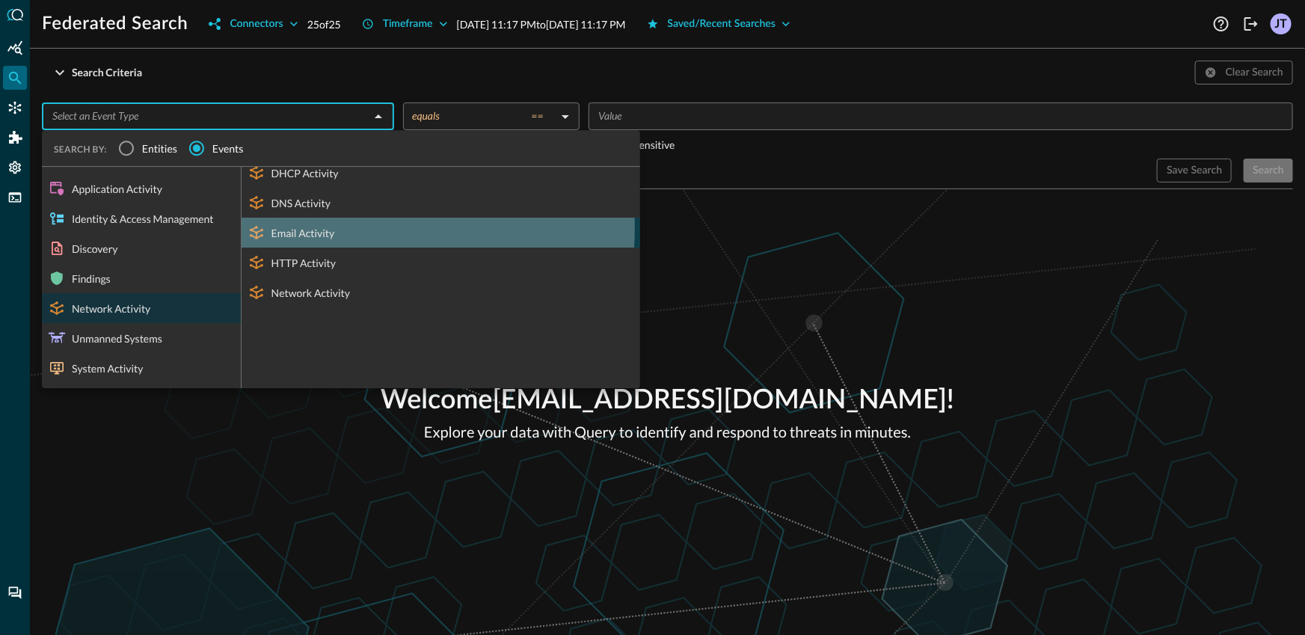
click at [312, 227] on div "Email Activity" at bounding box center [440, 233] width 398 height 30
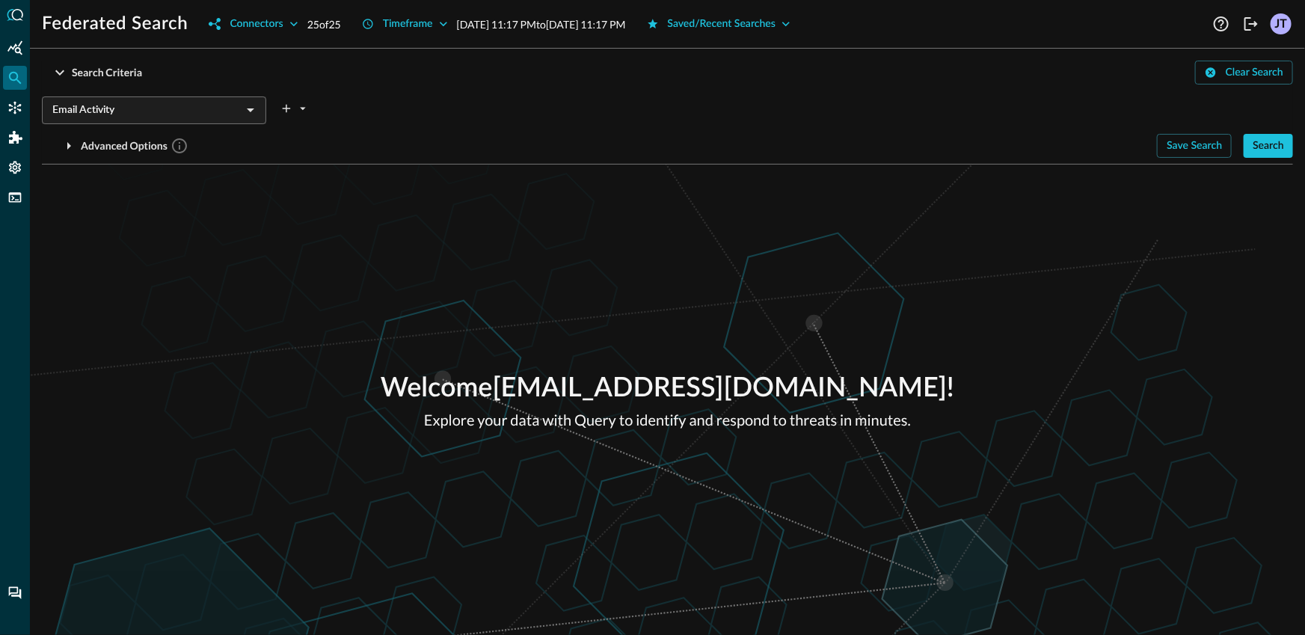
drag, startPoint x: 570, startPoint y: 272, endPoint x: 855, endPoint y: 195, distance: 295.1
click at [570, 272] on div "Welcome [EMAIL_ADDRESS][DOMAIN_NAME] ! Explore your data with Query to identify…" at bounding box center [667, 399] width 1275 height 470
click at [1268, 157] on button "Search" at bounding box center [1267, 146] width 49 height 24
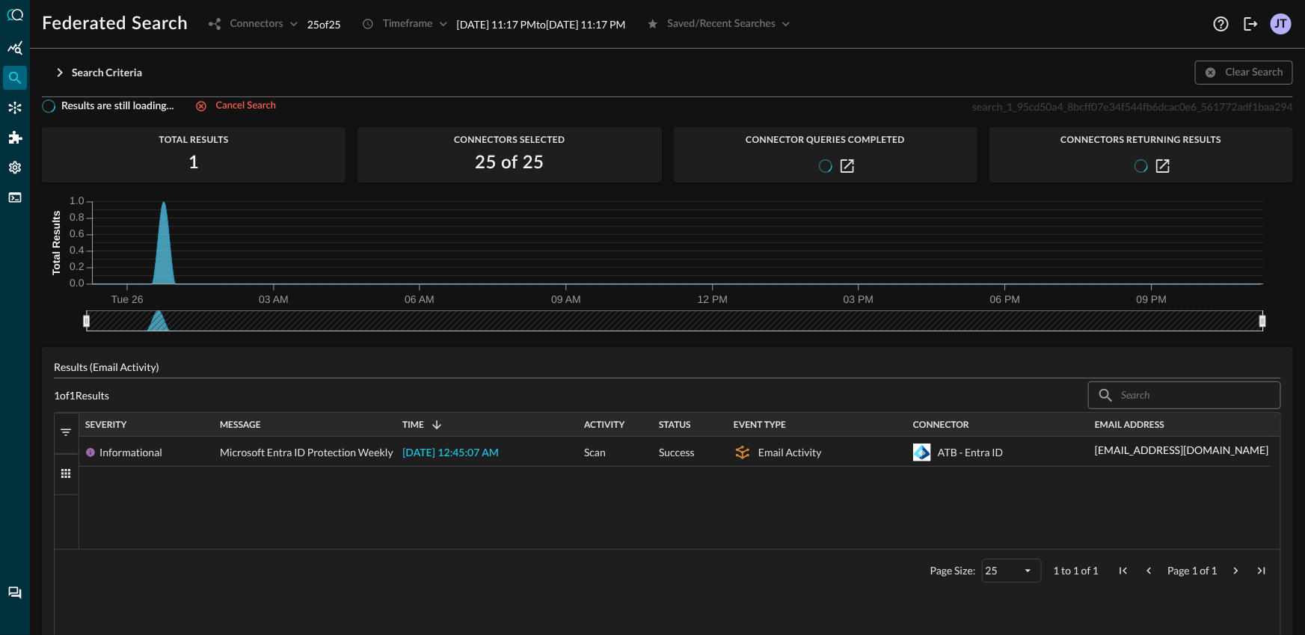
scroll to position [14, 0]
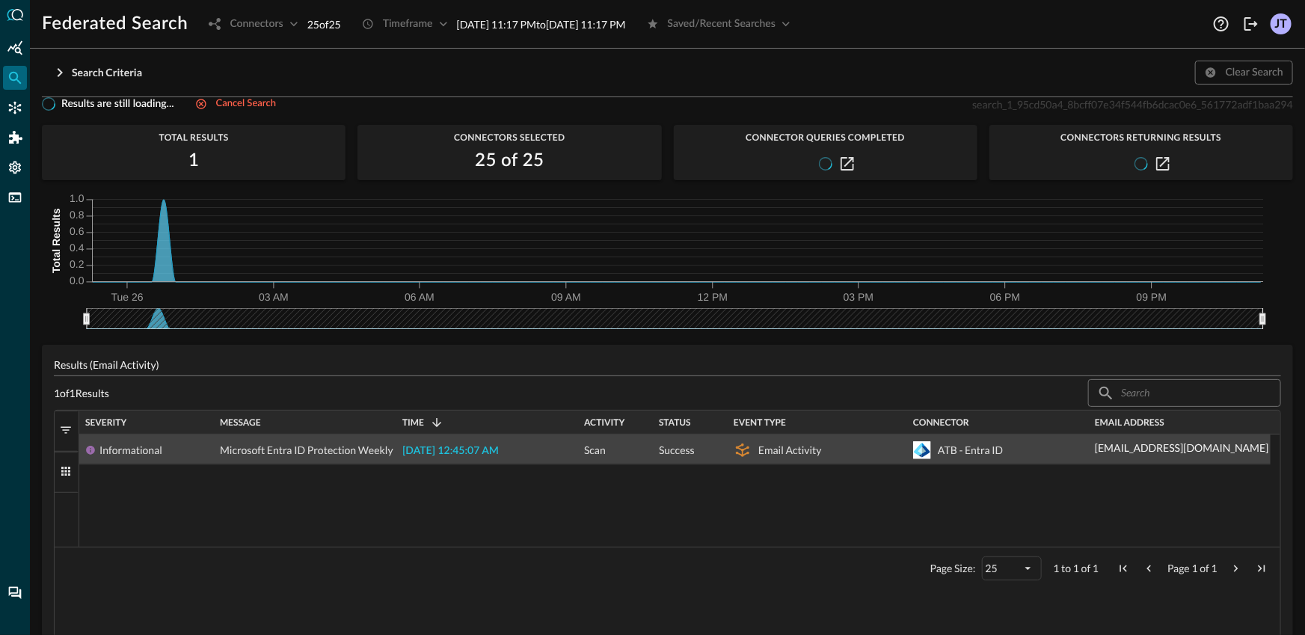
click at [491, 456] on span "[DATE] 12:45:07 AM" at bounding box center [450, 451] width 96 height 10
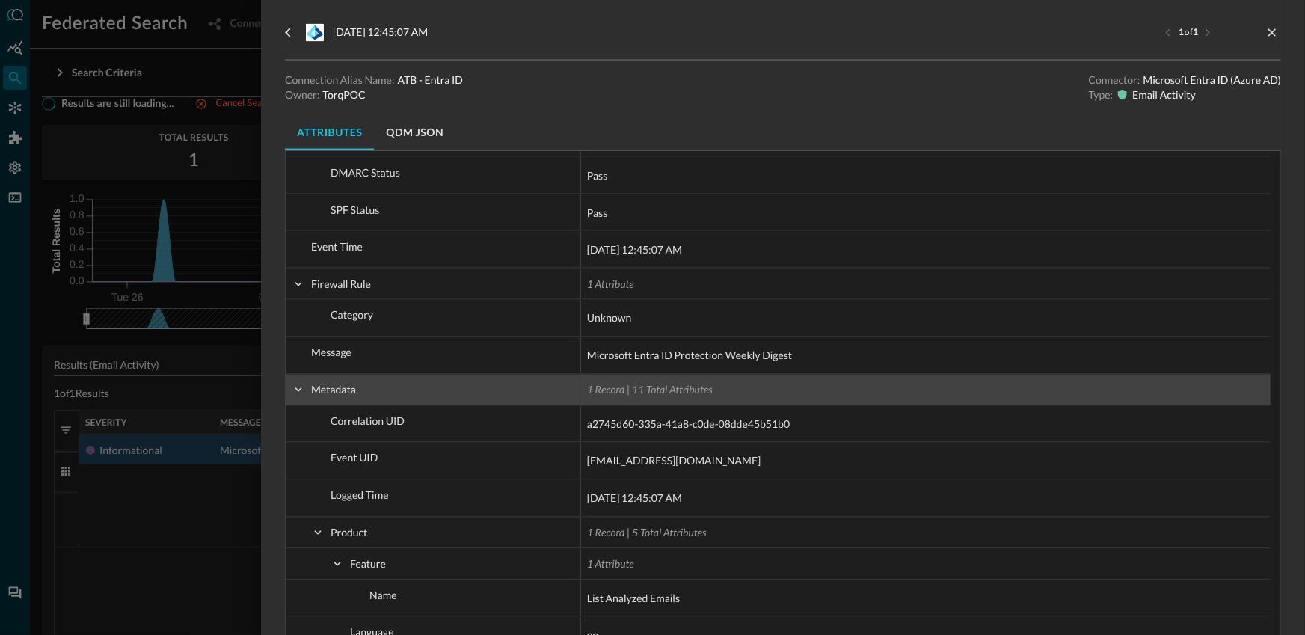
scroll to position [873, 0]
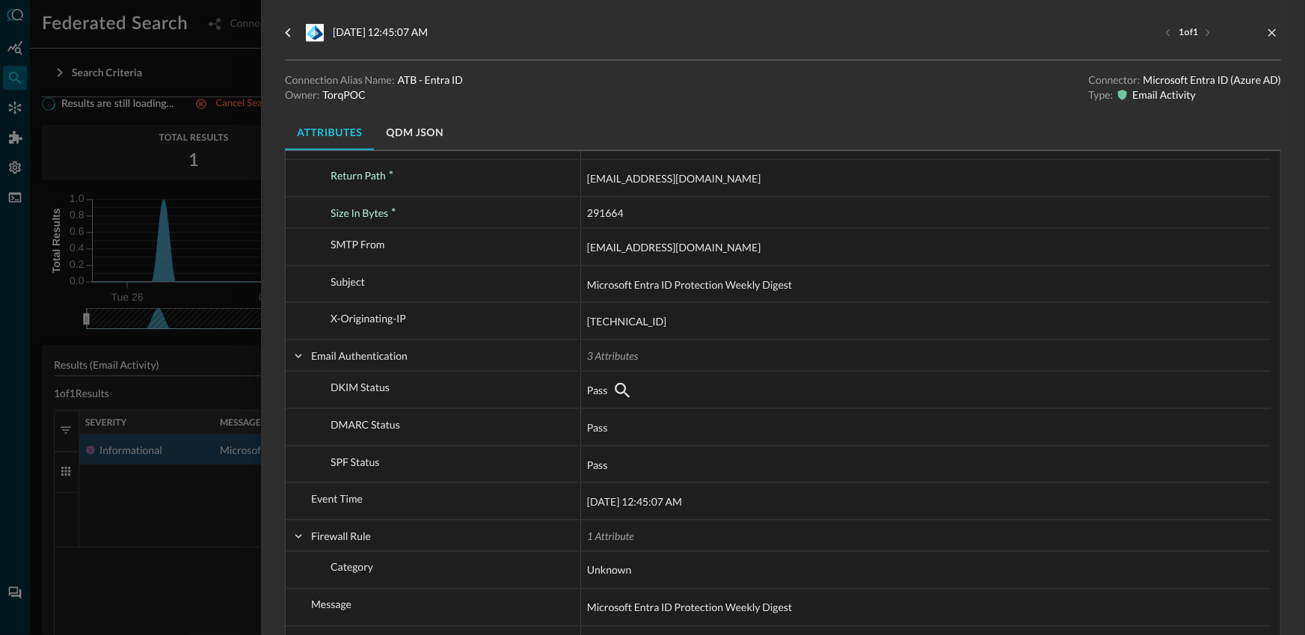
click at [159, 344] on div at bounding box center [652, 317] width 1305 height 635
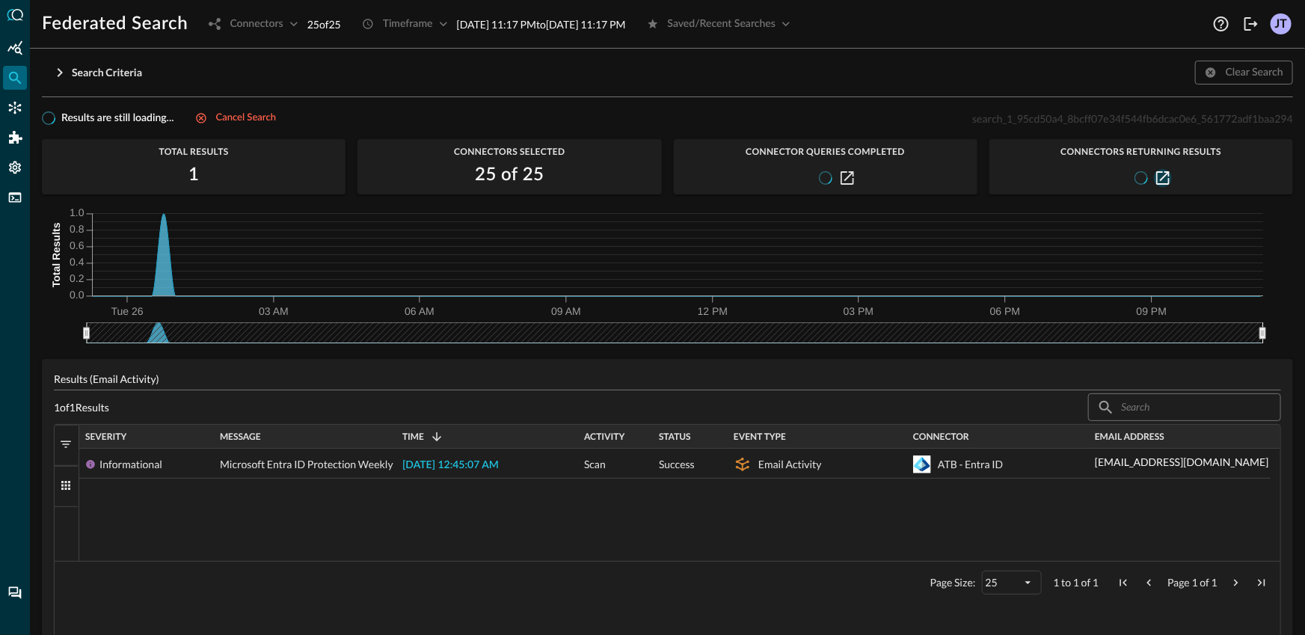
click at [1156, 174] on icon "button" at bounding box center [1162, 177] width 13 height 13
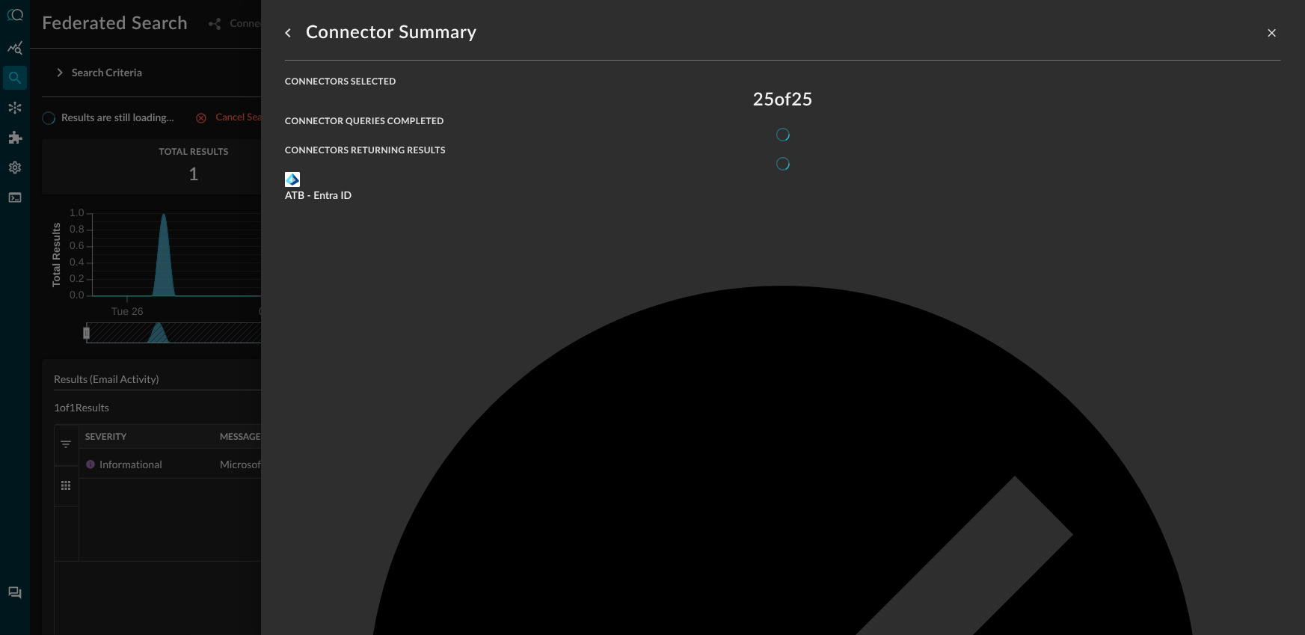
click at [172, 401] on div at bounding box center [652, 317] width 1305 height 635
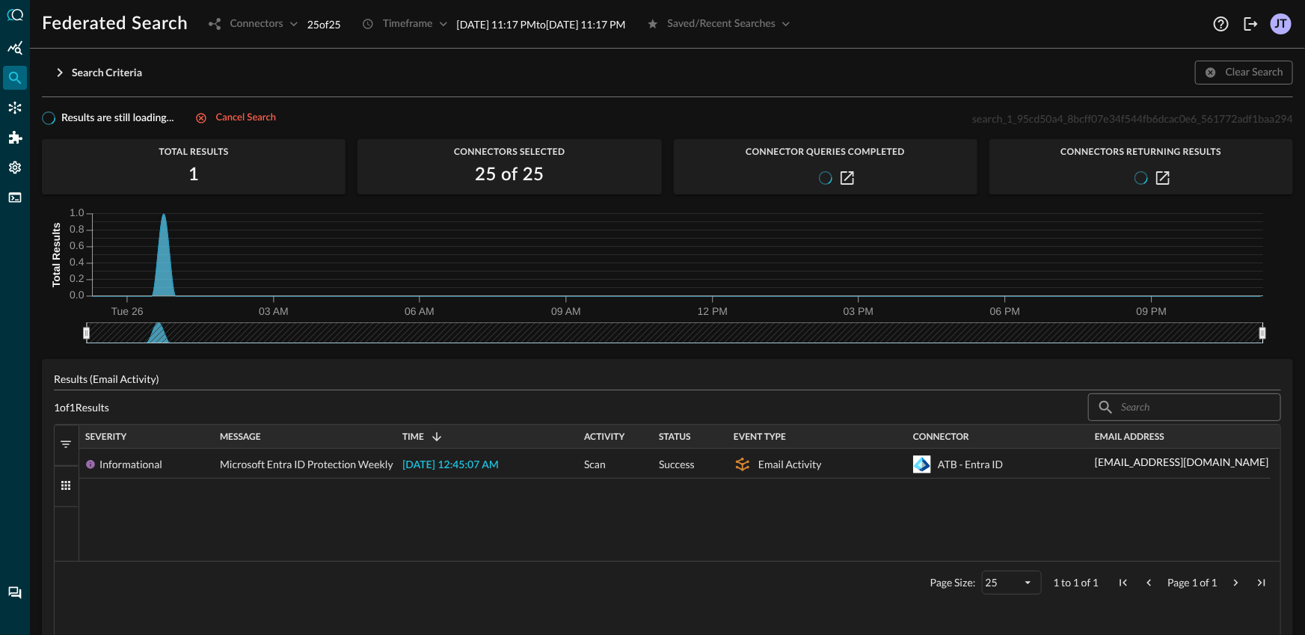
click at [239, 107] on div "Search Criteria Clear Search Email Activity ​ Advanced Options Save Search Sear…" at bounding box center [667, 348] width 1251 height 574
click at [268, 120] on div "Cancel search" at bounding box center [246, 118] width 60 height 17
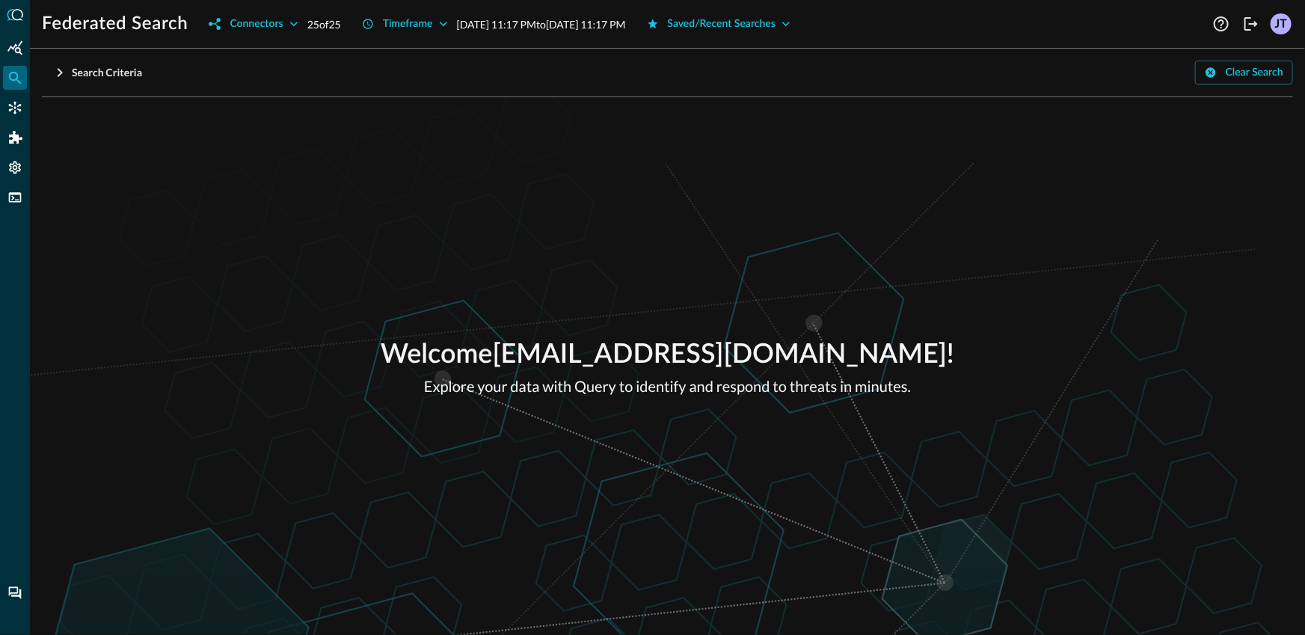
click at [439, 132] on div "Welcome [EMAIL_ADDRESS][DOMAIN_NAME] ! Explore your data with Query to identify…" at bounding box center [667, 366] width 1275 height 538
click at [14, 110] on icon "Connectors" at bounding box center [15, 108] width 13 height 13
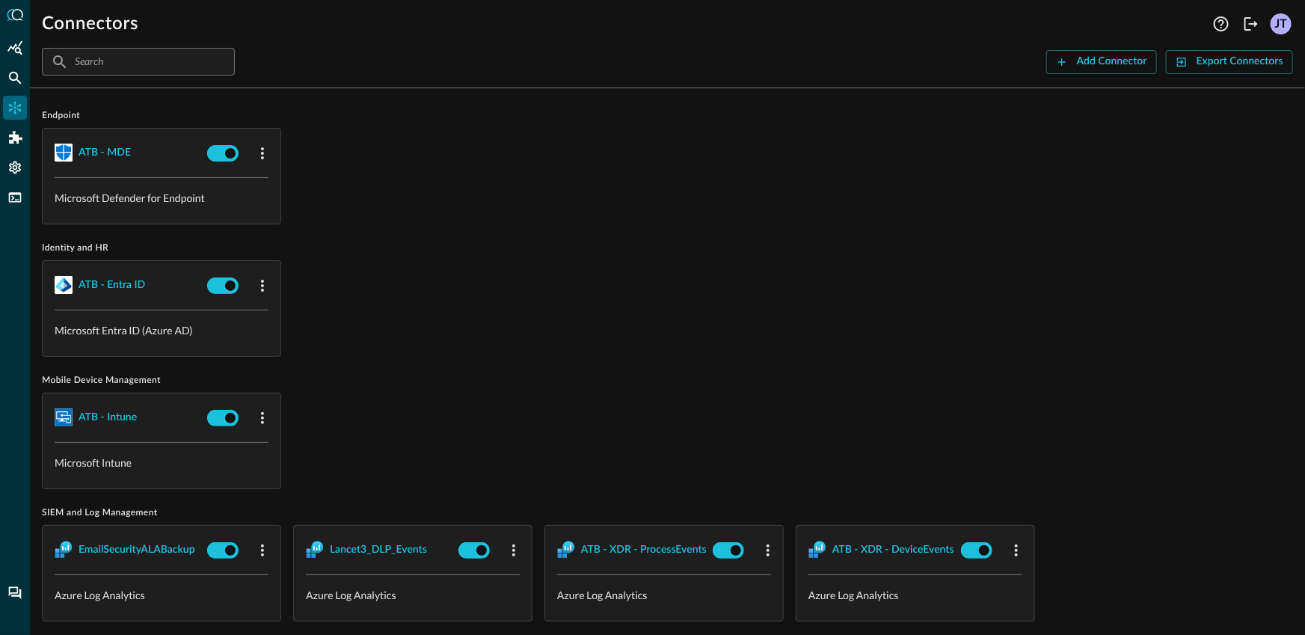
scroll to position [726, 0]
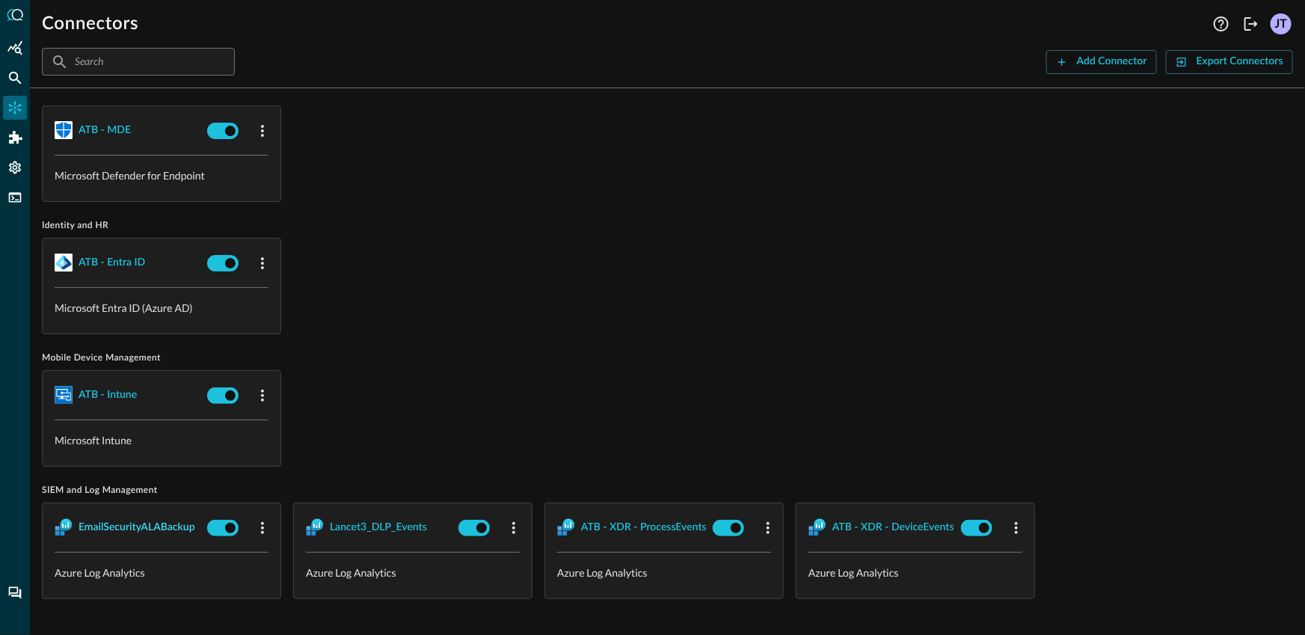
click at [167, 520] on div "EmailSecurityALABackup" at bounding box center [137, 527] width 117 height 19
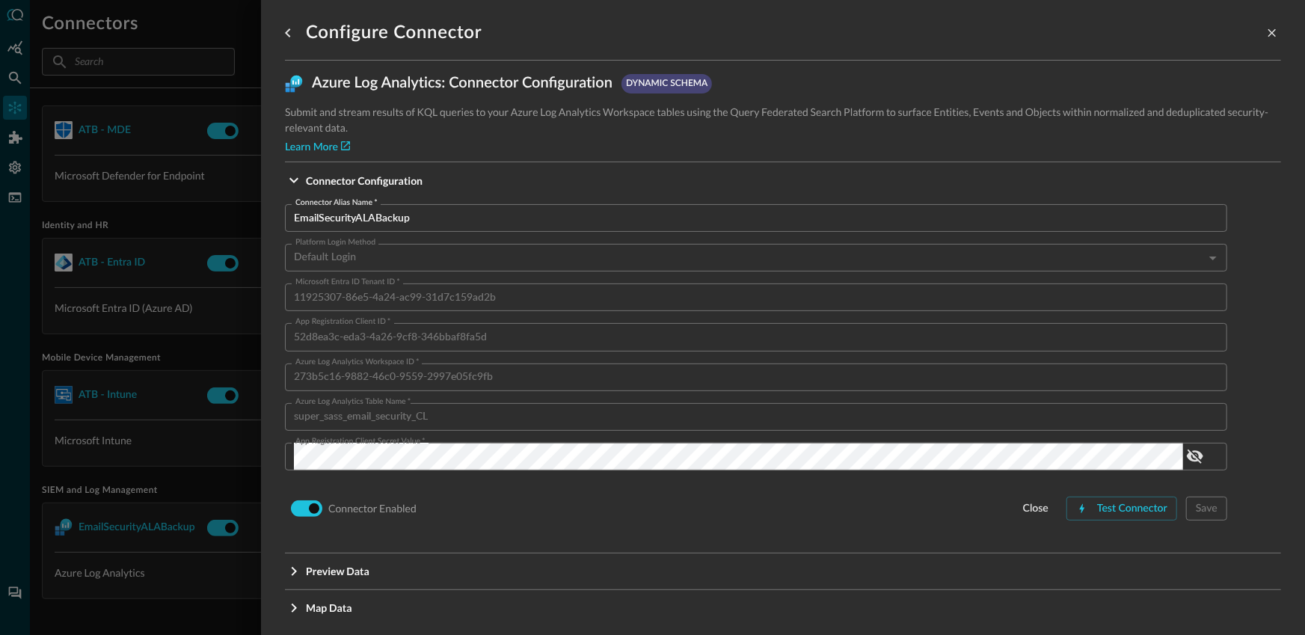
scroll to position [14, 0]
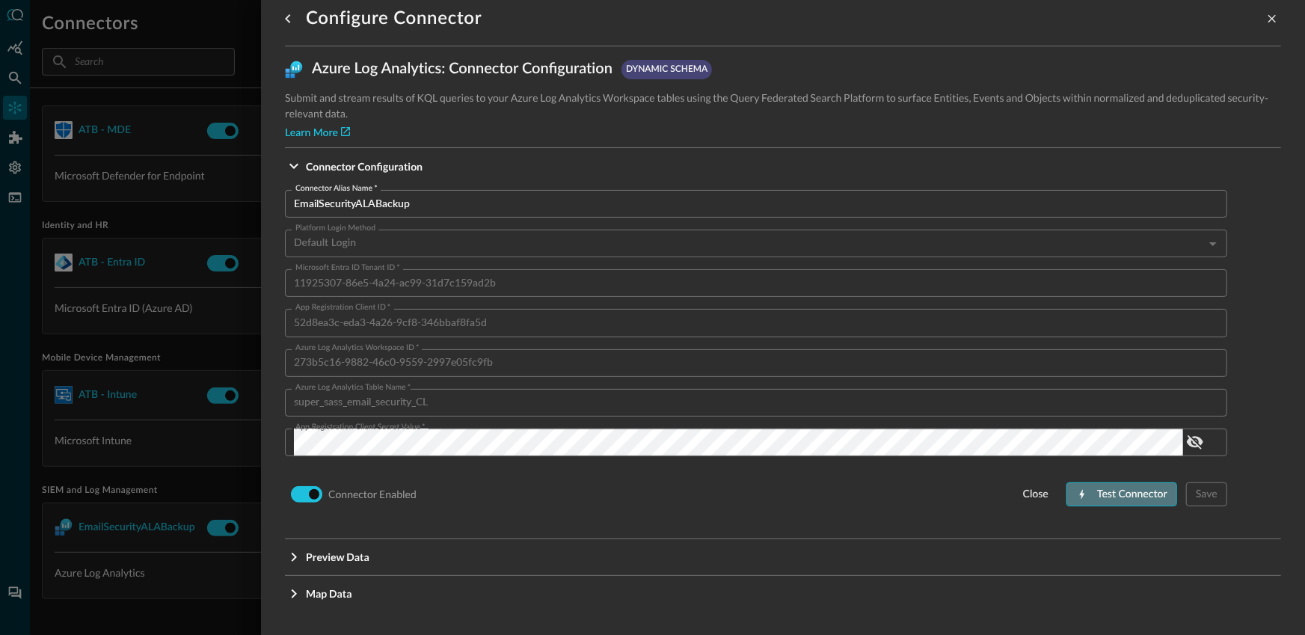
click at [1084, 496] on button "Test Connector" at bounding box center [1121, 494] width 111 height 24
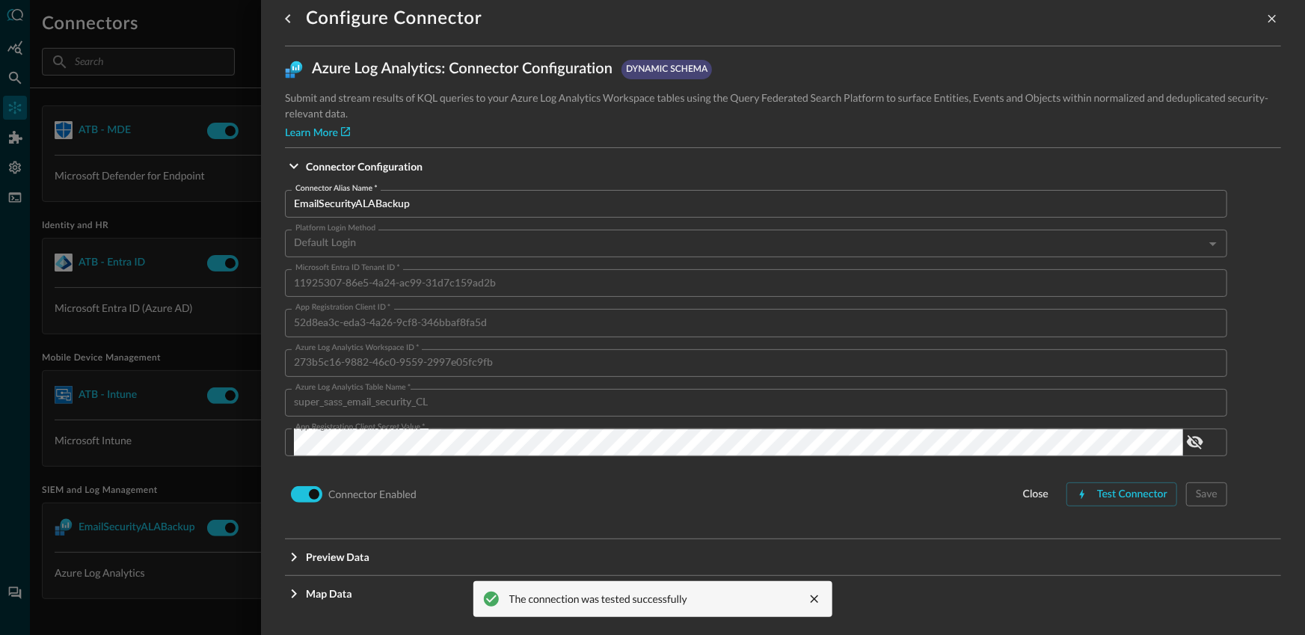
click at [730, 502] on div "Connector Enabled close Test Connector Save" at bounding box center [756, 494] width 942 height 28
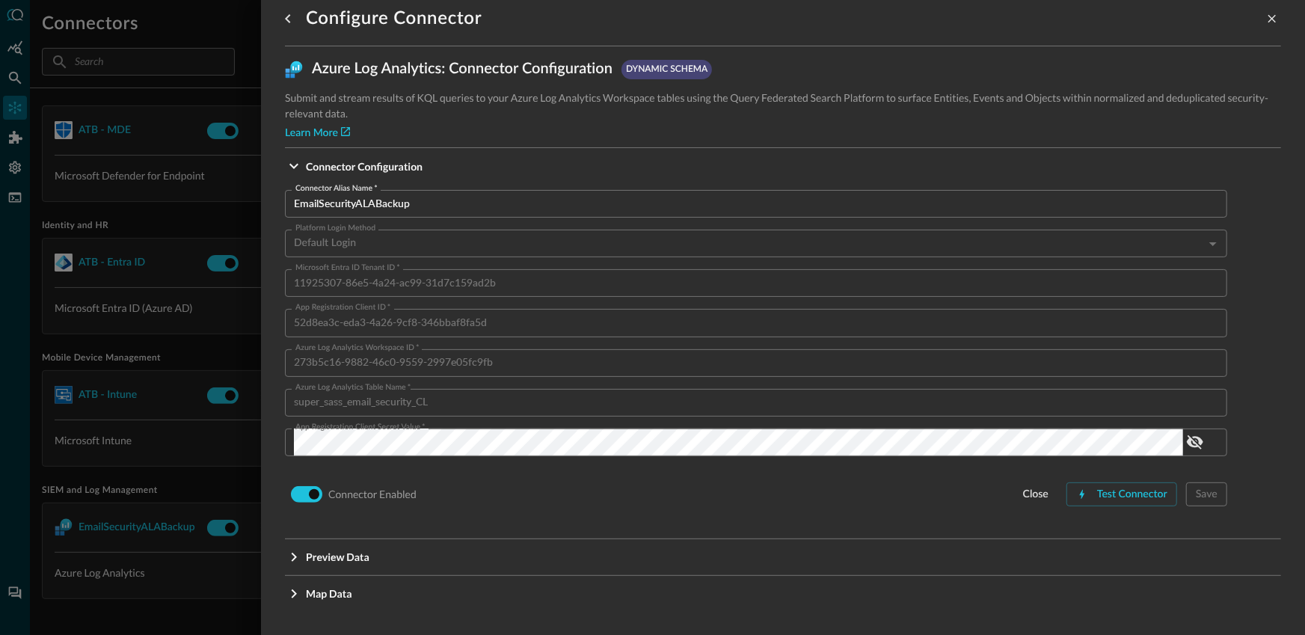
click at [114, 420] on div at bounding box center [652, 317] width 1305 height 635
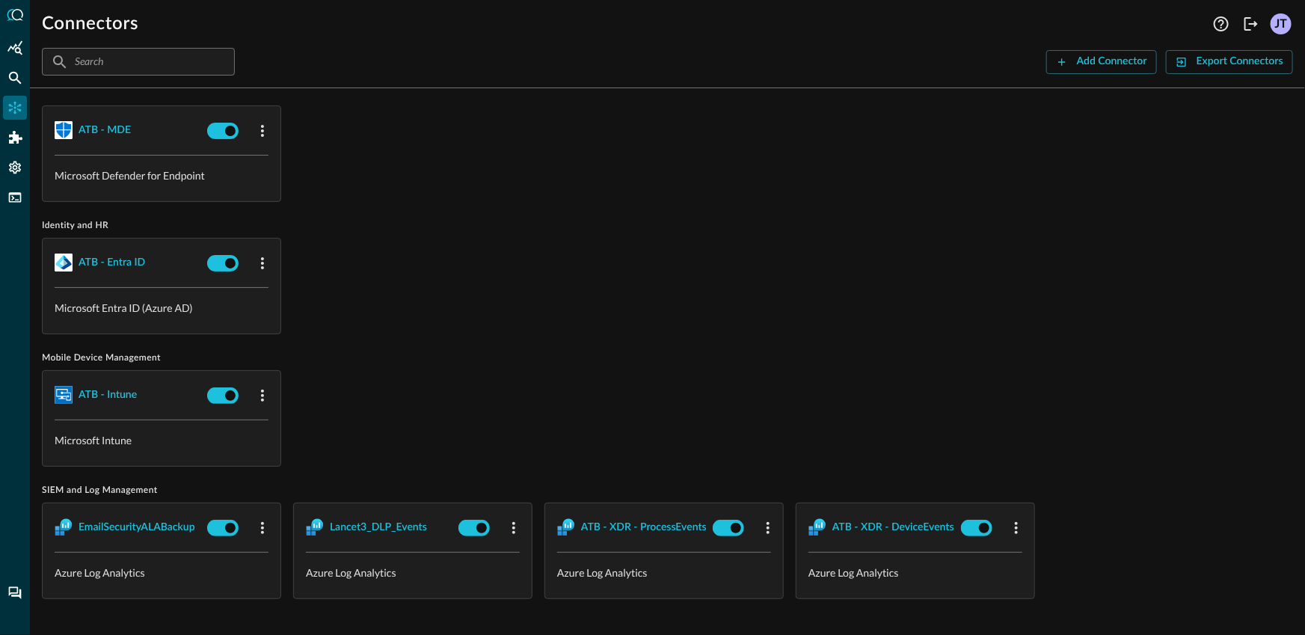
click at [473, 413] on div "ATB - Intune Microsoft Intune" at bounding box center [667, 418] width 1251 height 96
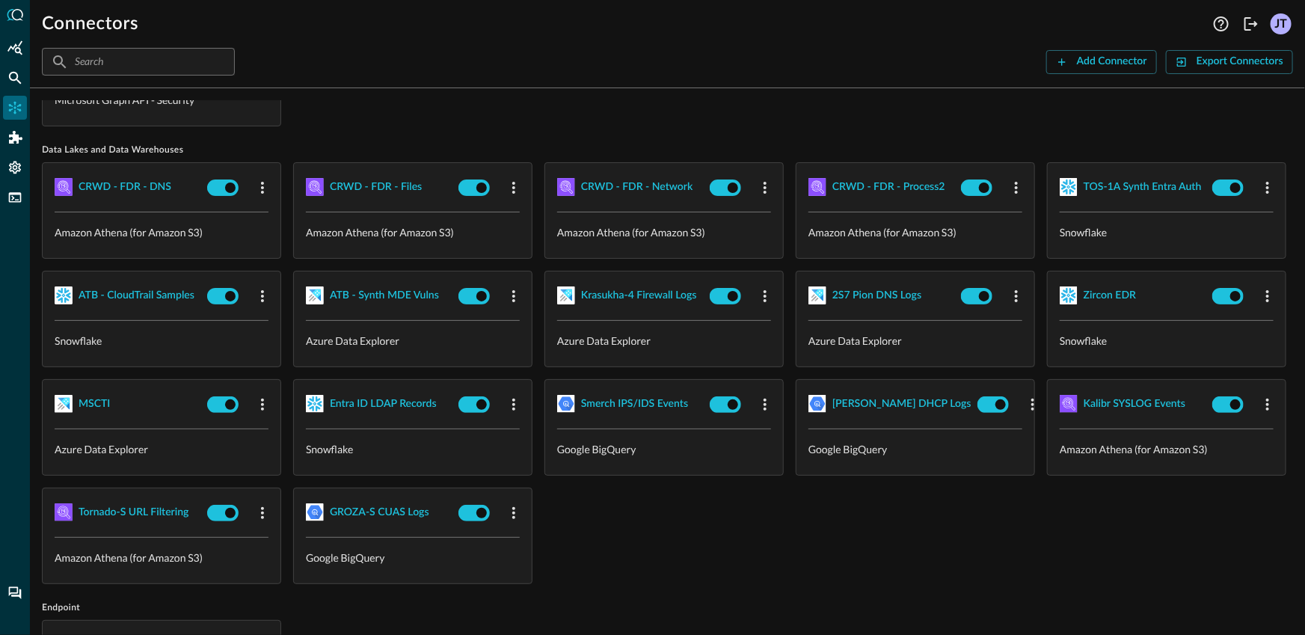
scroll to position [0, 0]
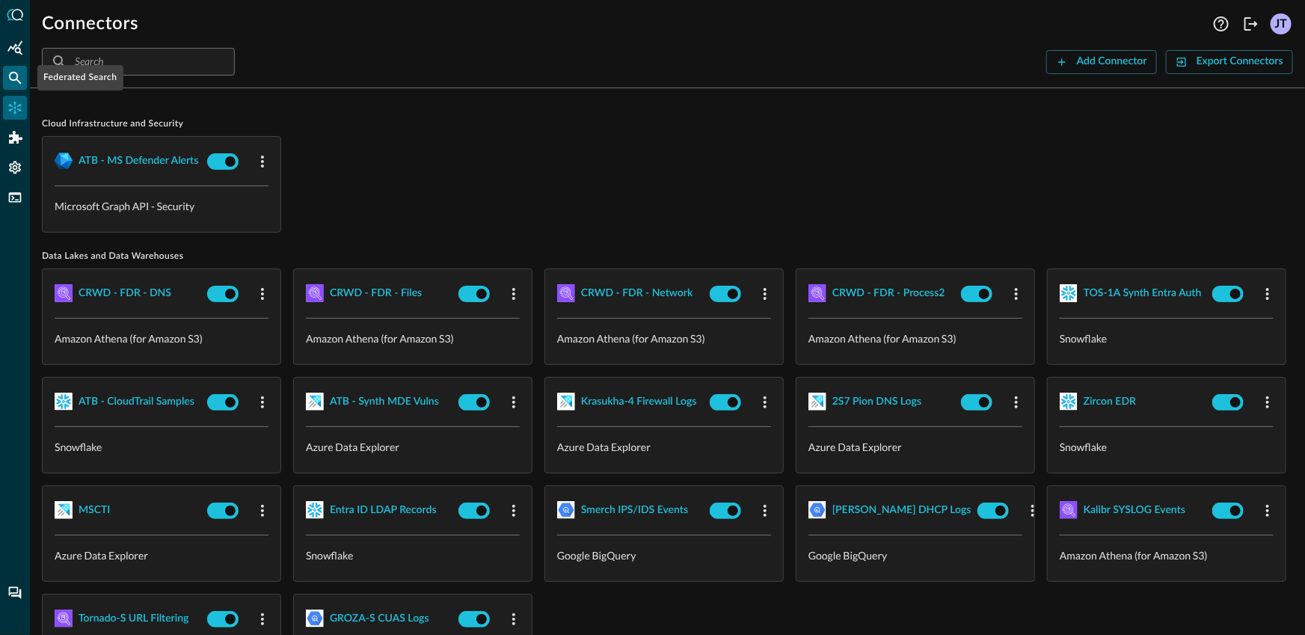
click at [13, 76] on icon "Federated Search" at bounding box center [14, 77] width 15 height 15
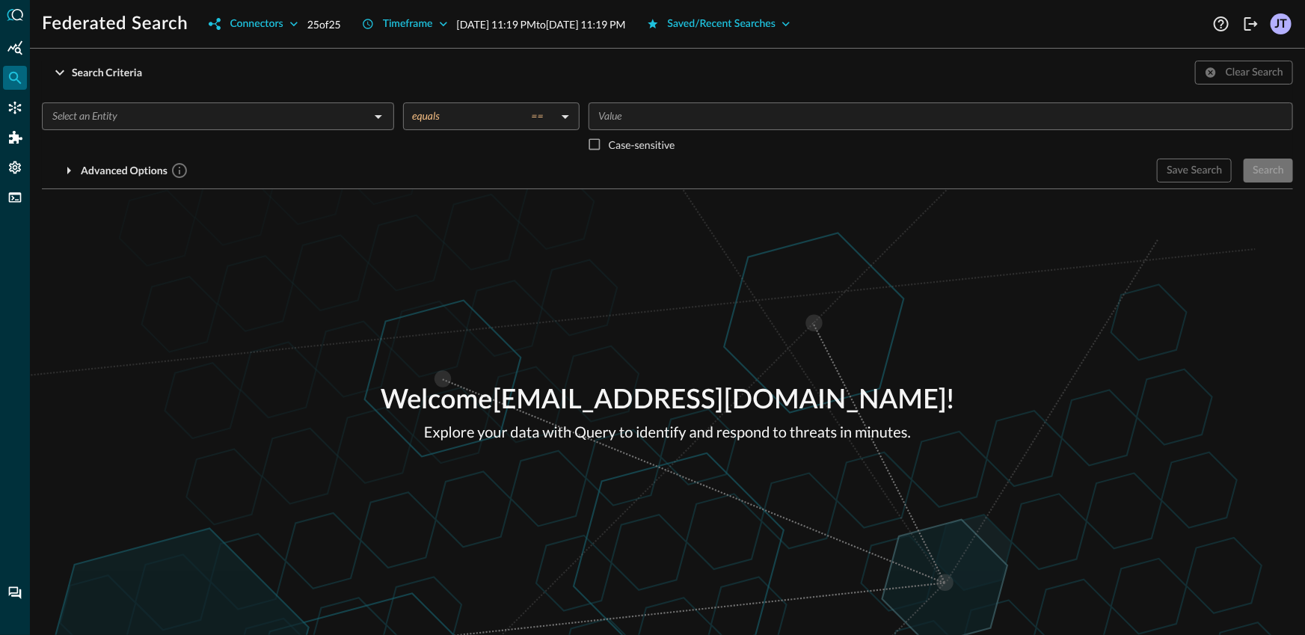
click at [432, 294] on div "Welcome [EMAIL_ADDRESS][DOMAIN_NAME] ! Explore your data with Query to identify…" at bounding box center [667, 412] width 1275 height 446
click at [200, 313] on div "Welcome [EMAIL_ADDRESS][DOMAIN_NAME] ! Explore your data with Query to identify…" at bounding box center [667, 412] width 1275 height 446
click at [218, 124] on input "text" at bounding box center [205, 116] width 319 height 19
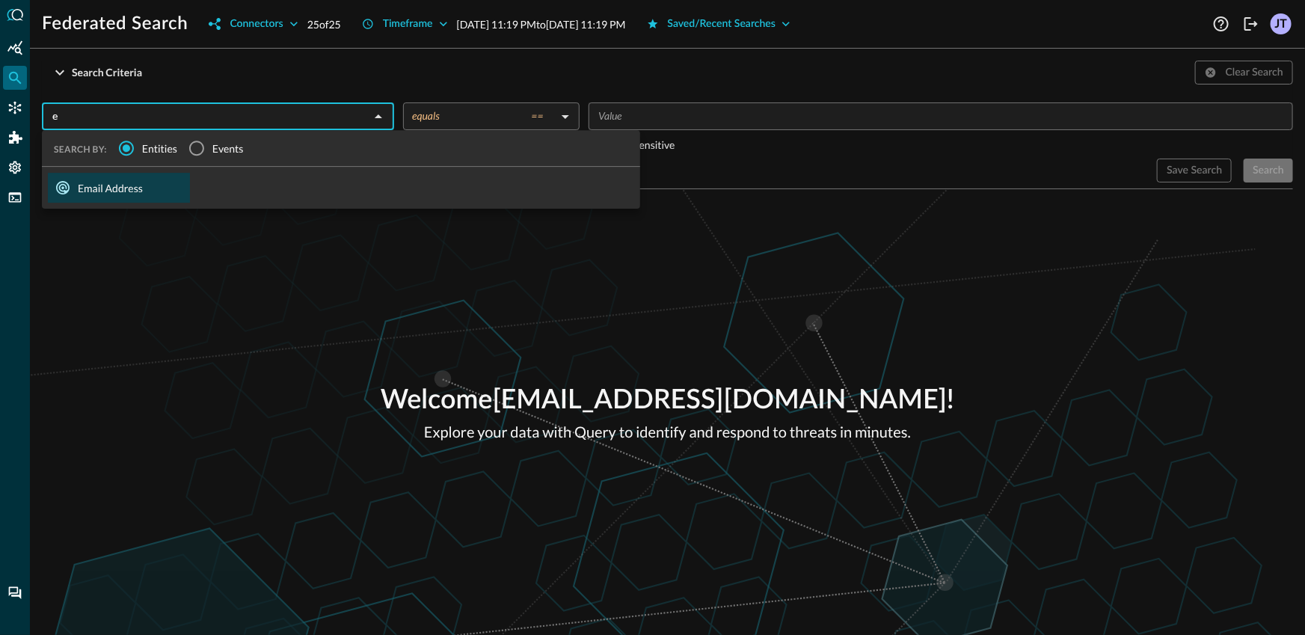
click at [134, 182] on div "Email Address" at bounding box center [119, 188] width 142 height 30
type input "Email Address"
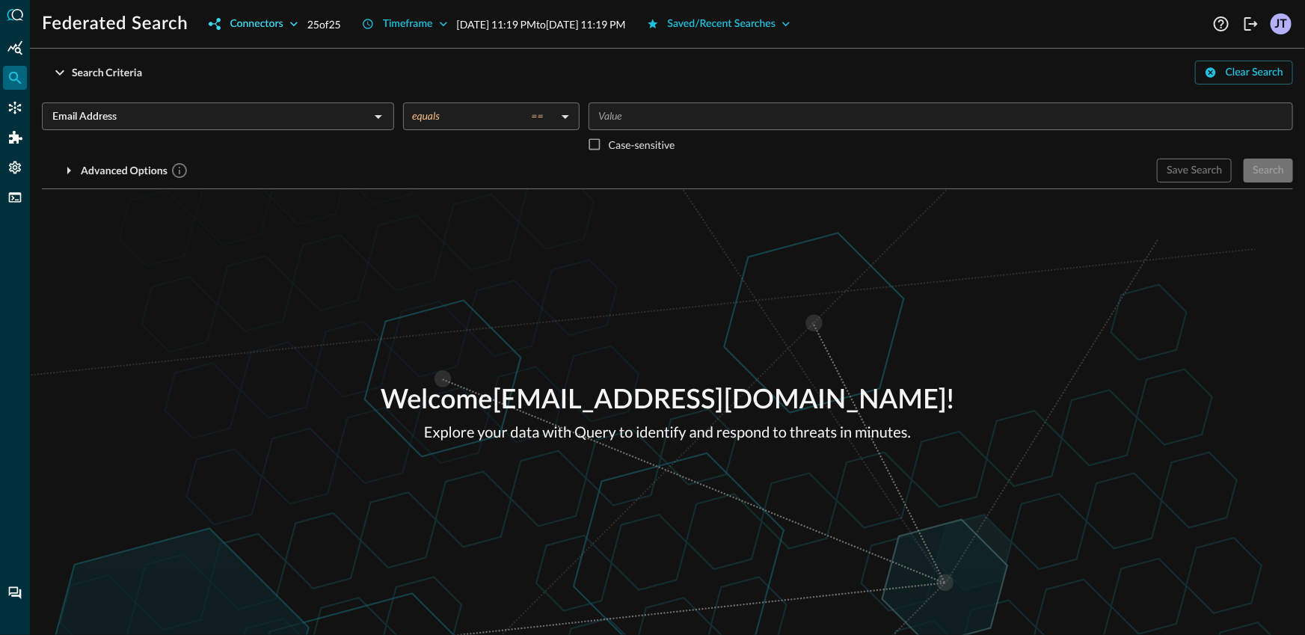
click at [253, 28] on div "Connectors" at bounding box center [256, 24] width 53 height 19
checkbox input "false"
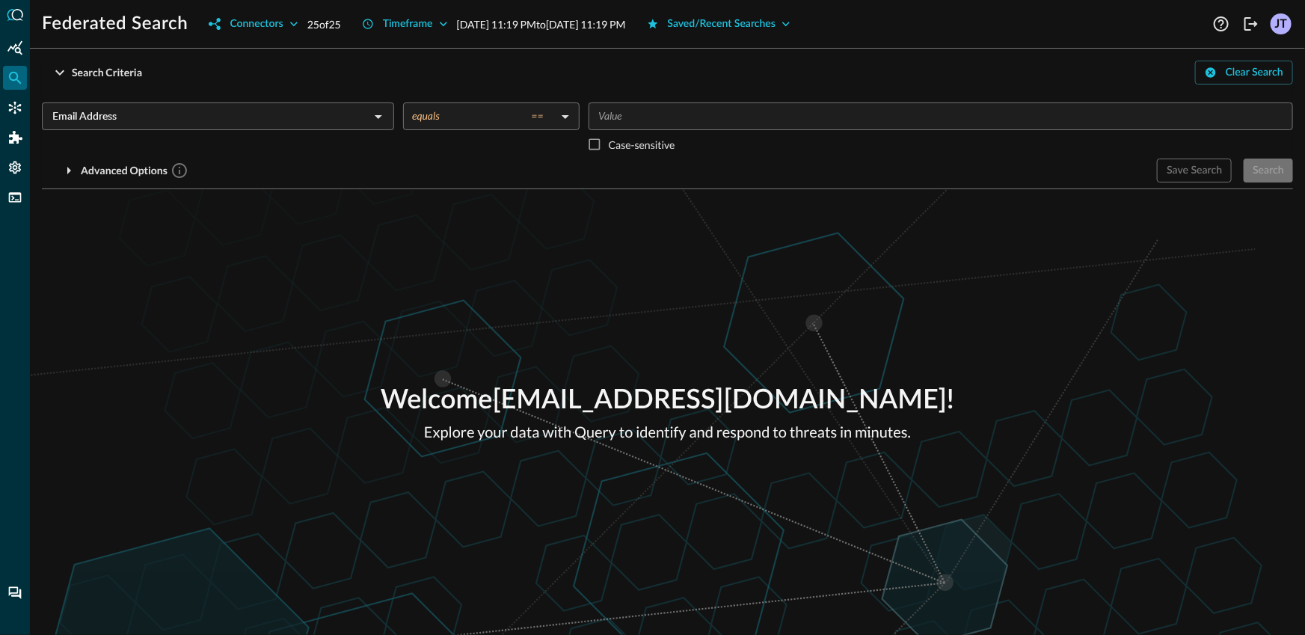
checkbox input "false"
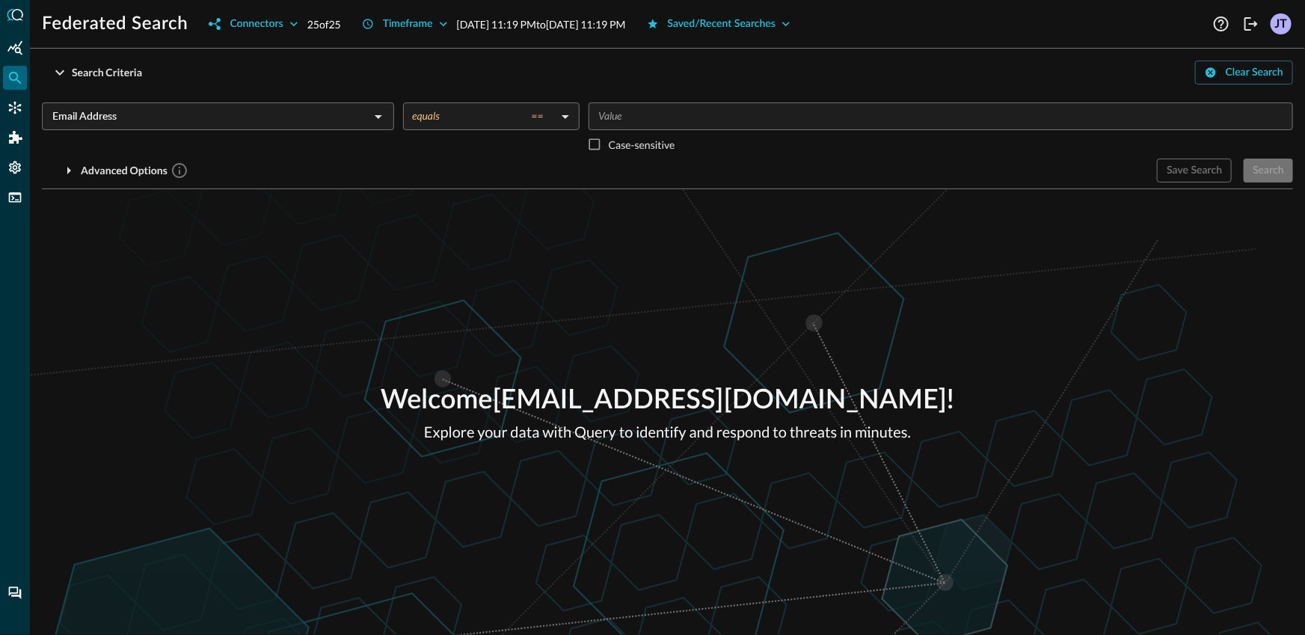
checkbox input "false"
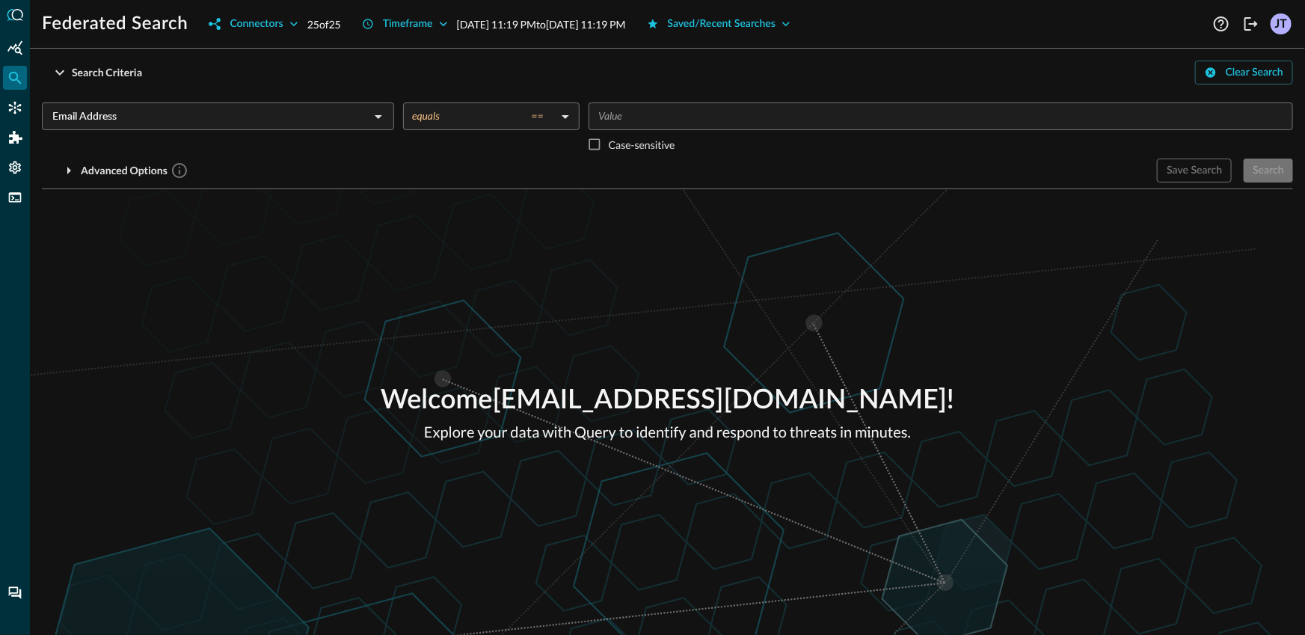
checkbox input "false"
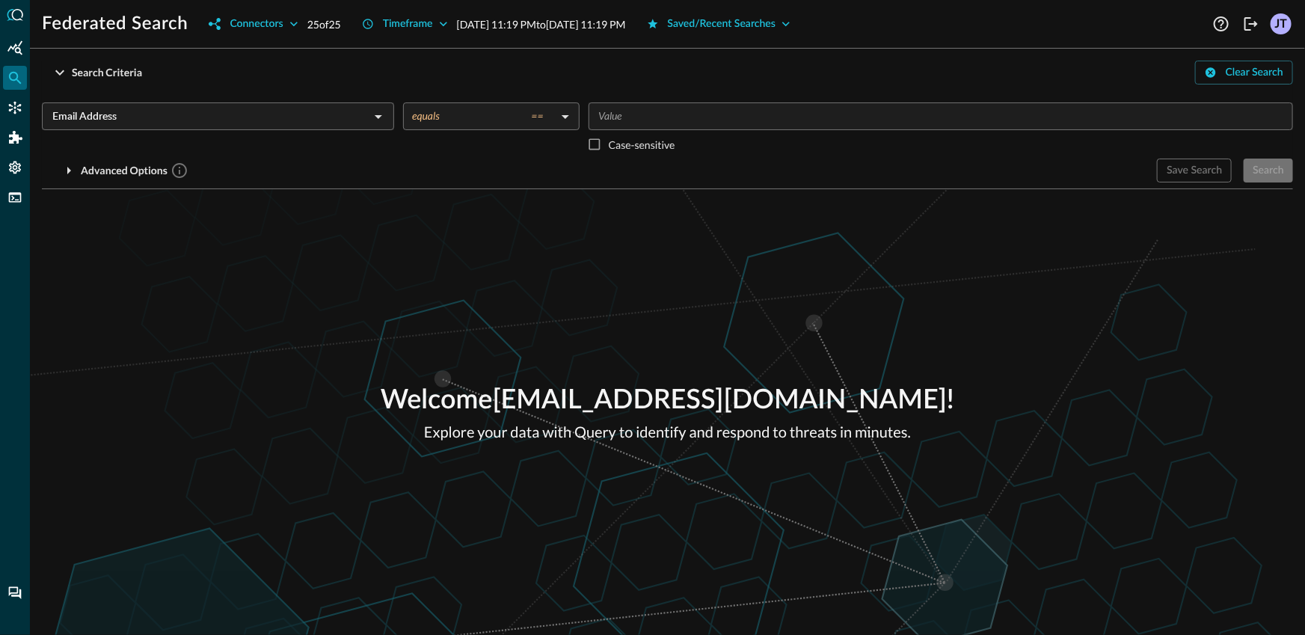
checkbox input "false"
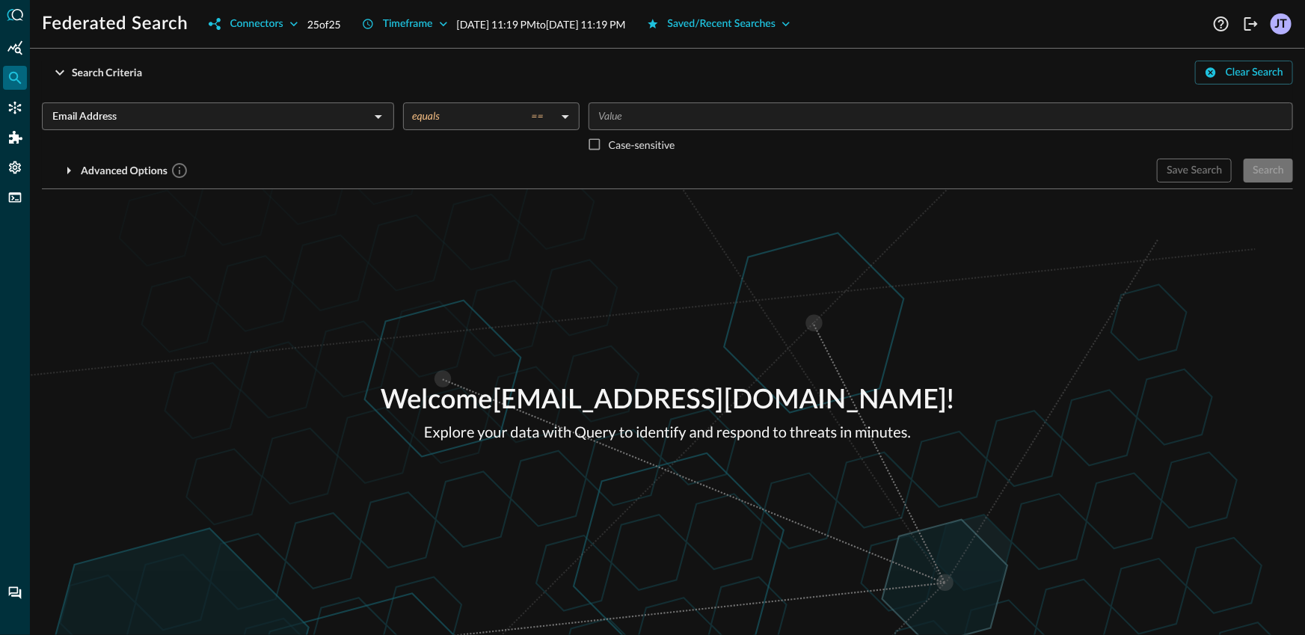
checkbox input "false"
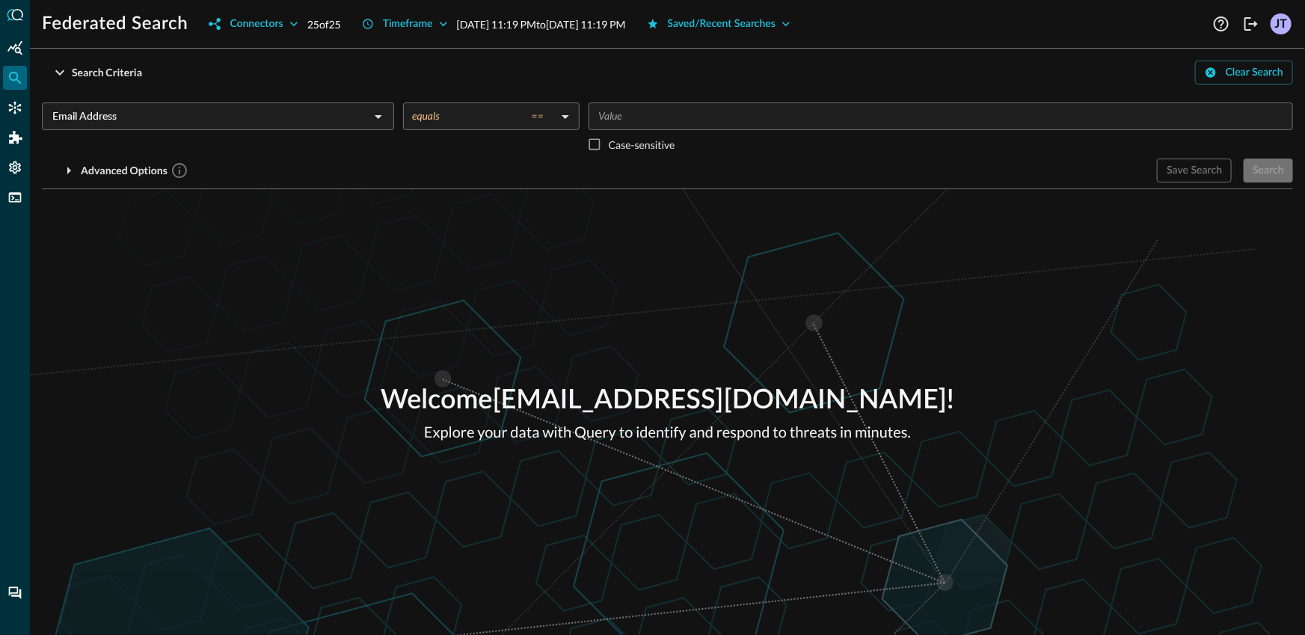
checkbox input "false"
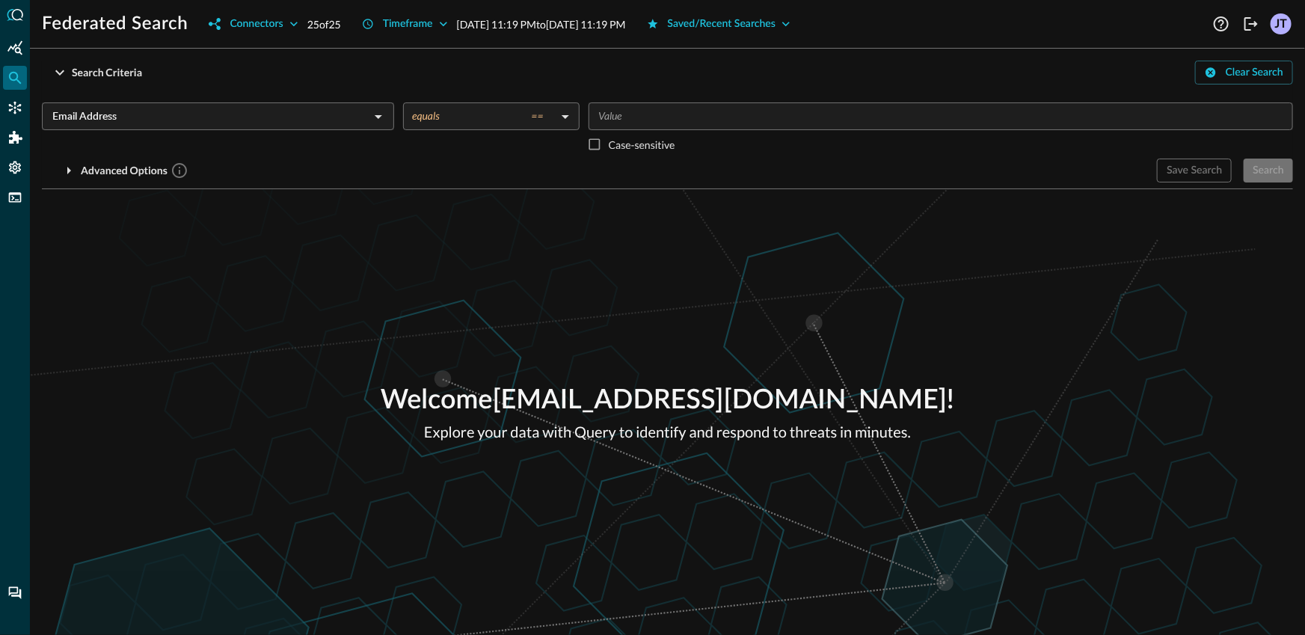
checkbox input "false"
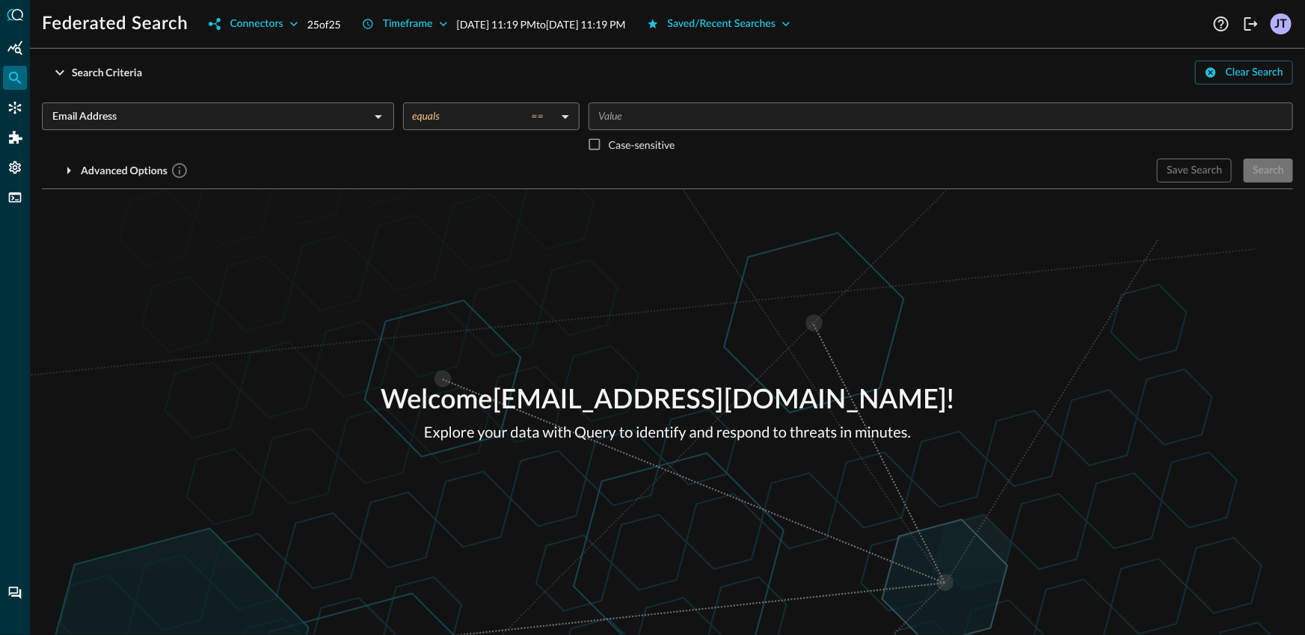
checkbox input "false"
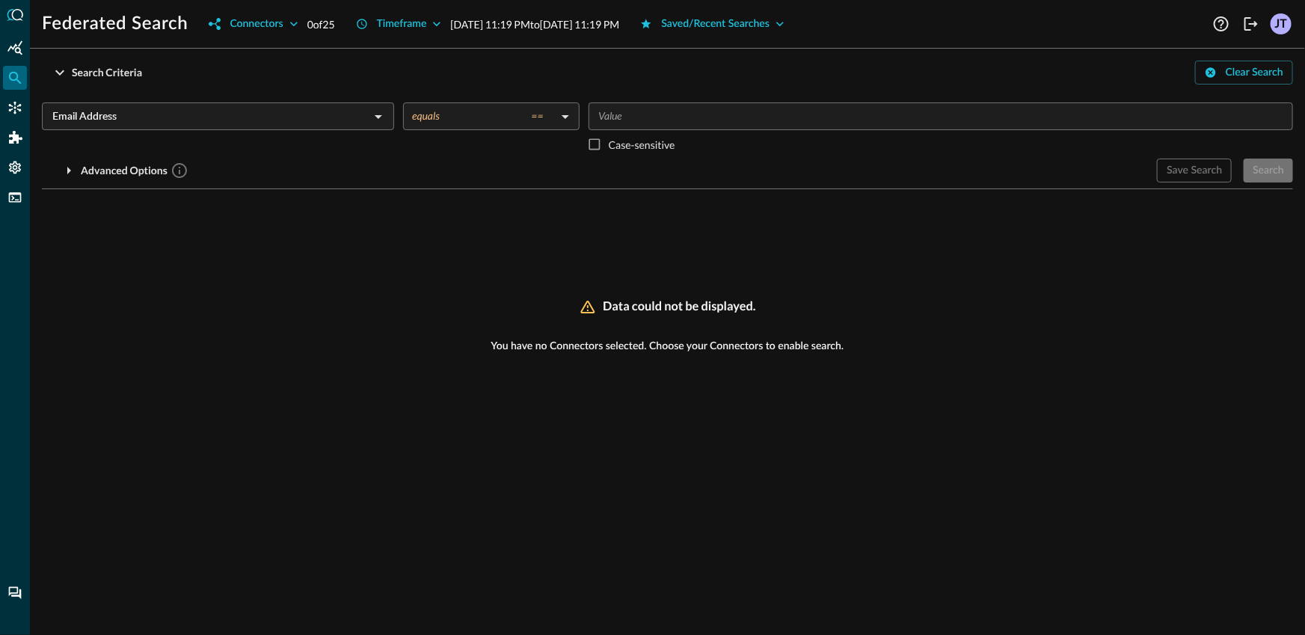
checkbox input "true"
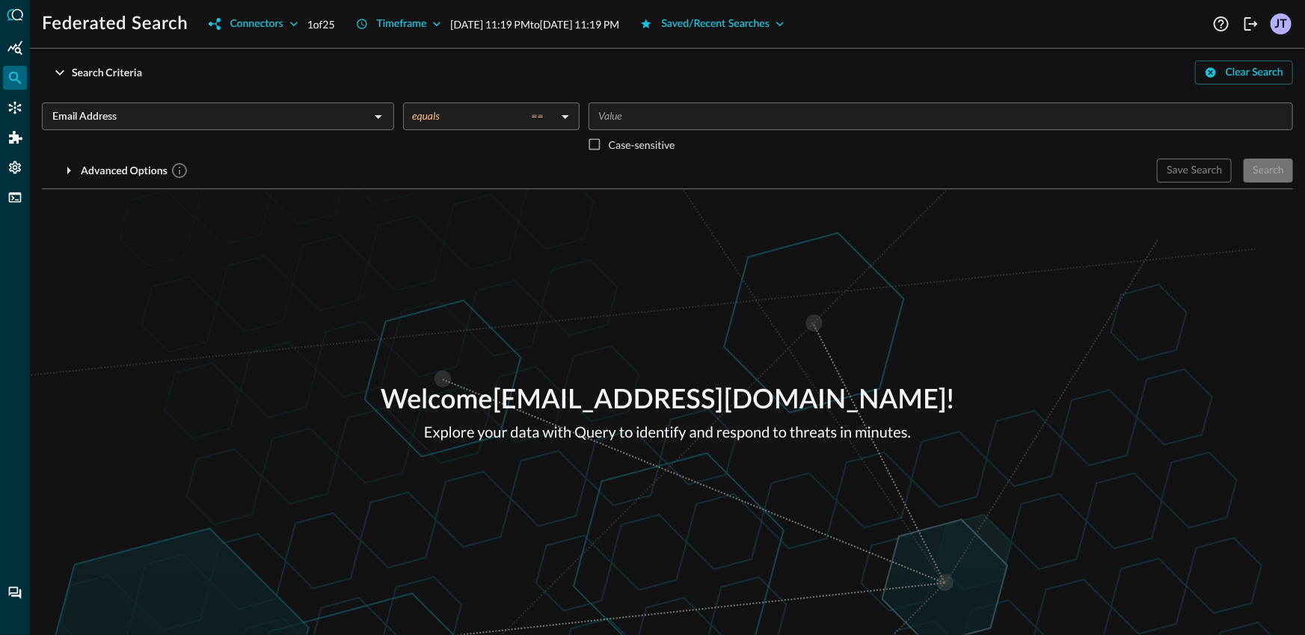
click at [105, 259] on div at bounding box center [652, 317] width 1305 height 635
click at [380, 28] on button "Timeframe" at bounding box center [399, 24] width 104 height 24
click at [995, 276] on div at bounding box center [652, 317] width 1305 height 635
click at [196, 102] on div "Email Address ​" at bounding box center [218, 116] width 352 height 28
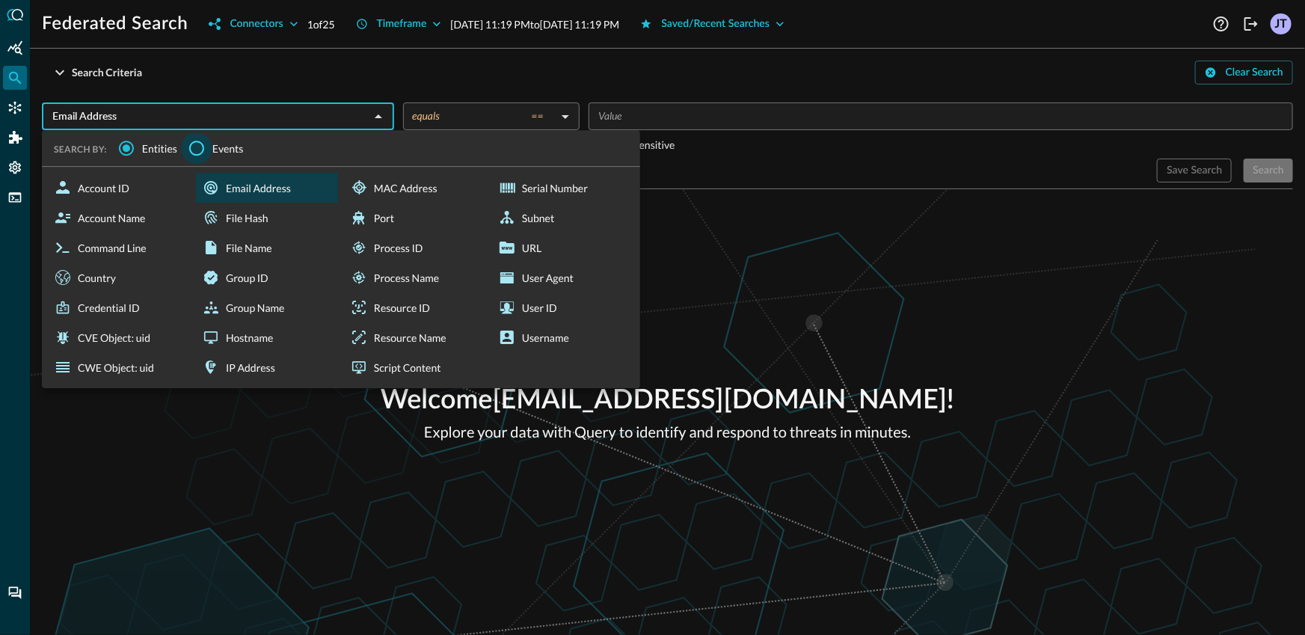
click at [189, 144] on input "Events" at bounding box center [196, 147] width 31 height 31
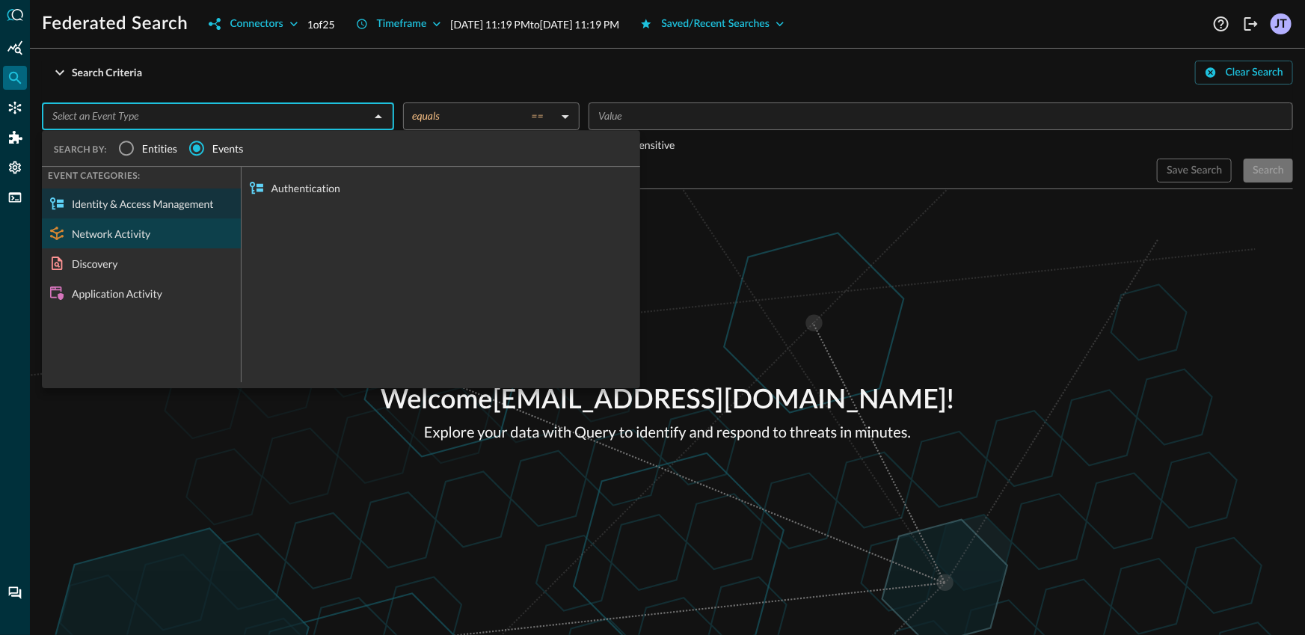
click at [151, 236] on div "Network Activity" at bounding box center [141, 233] width 199 height 30
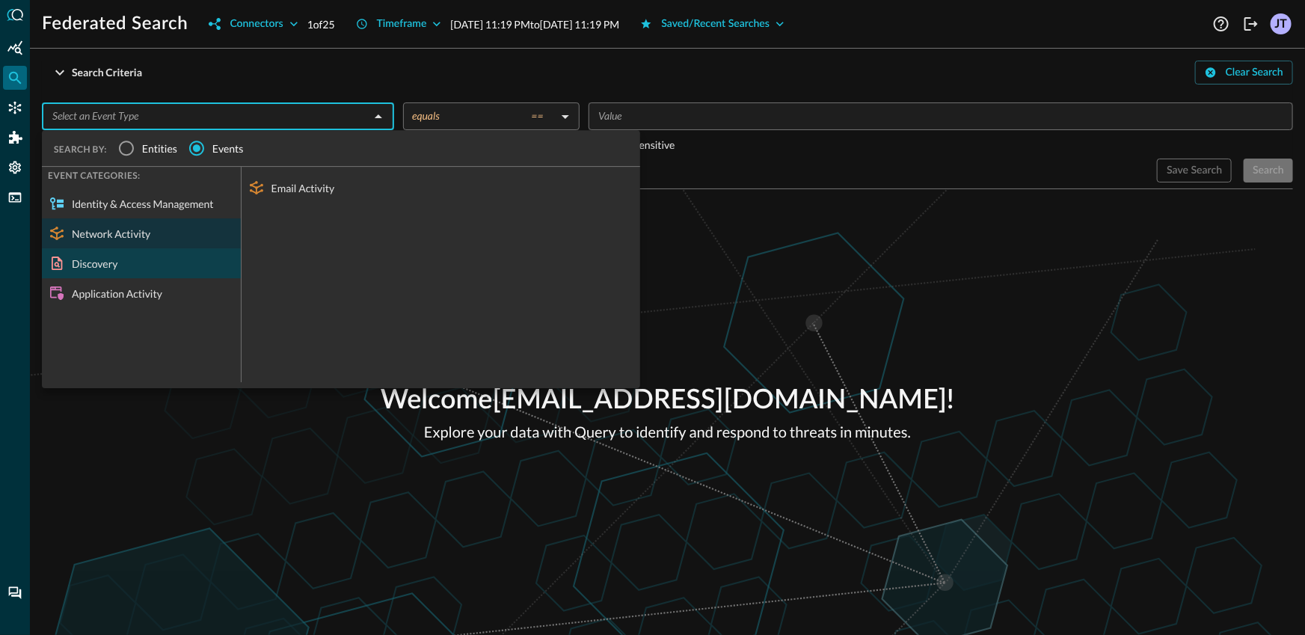
click at [156, 262] on div "Discovery" at bounding box center [141, 263] width 199 height 30
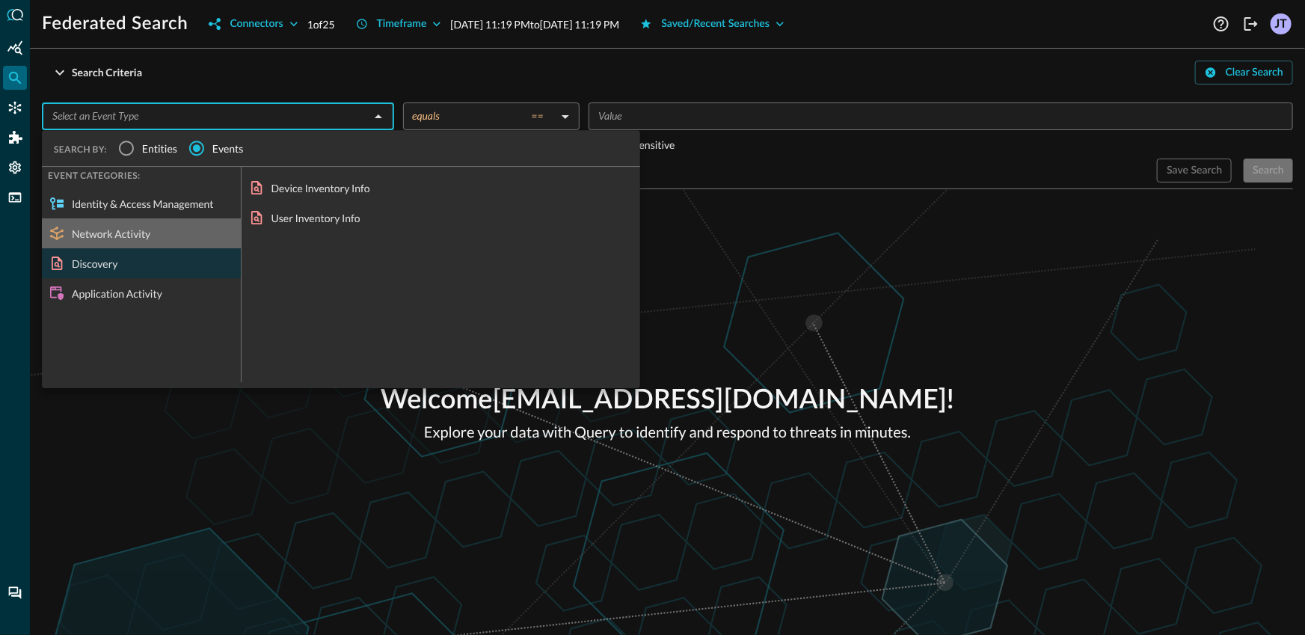
drag, startPoint x: 172, startPoint y: 233, endPoint x: 288, endPoint y: 228, distance: 116.0
click at [172, 233] on div "Network Activity" at bounding box center [141, 233] width 199 height 30
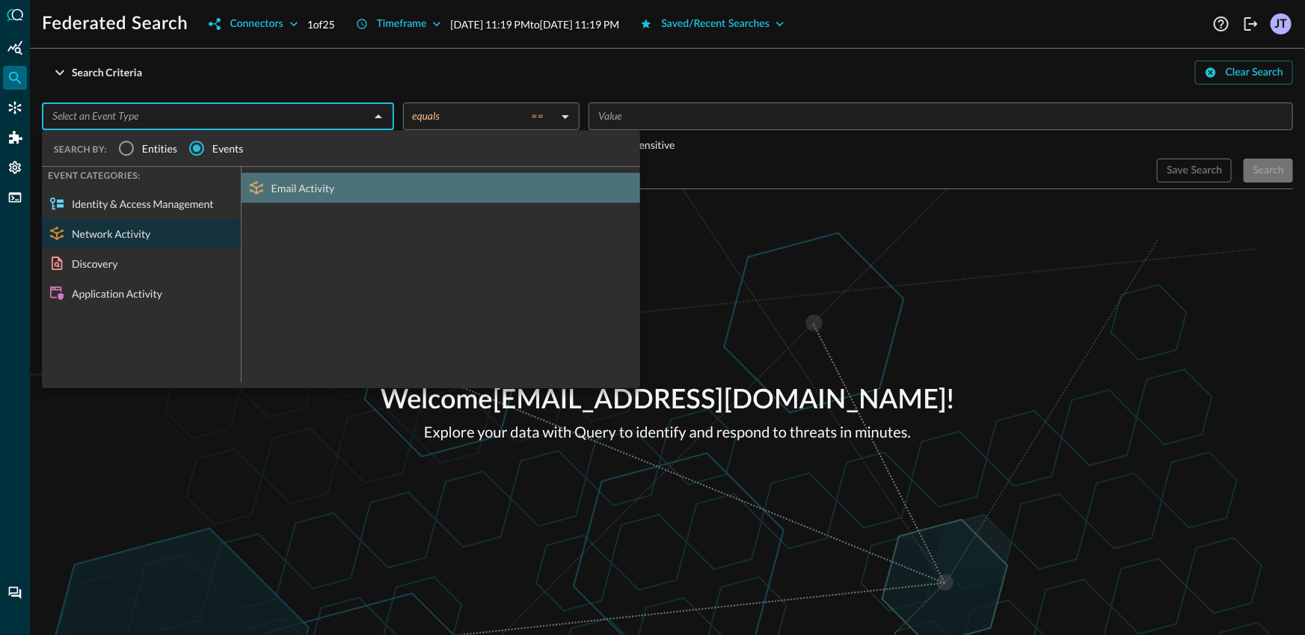
click at [339, 185] on div "Email Activity" at bounding box center [440, 188] width 398 height 30
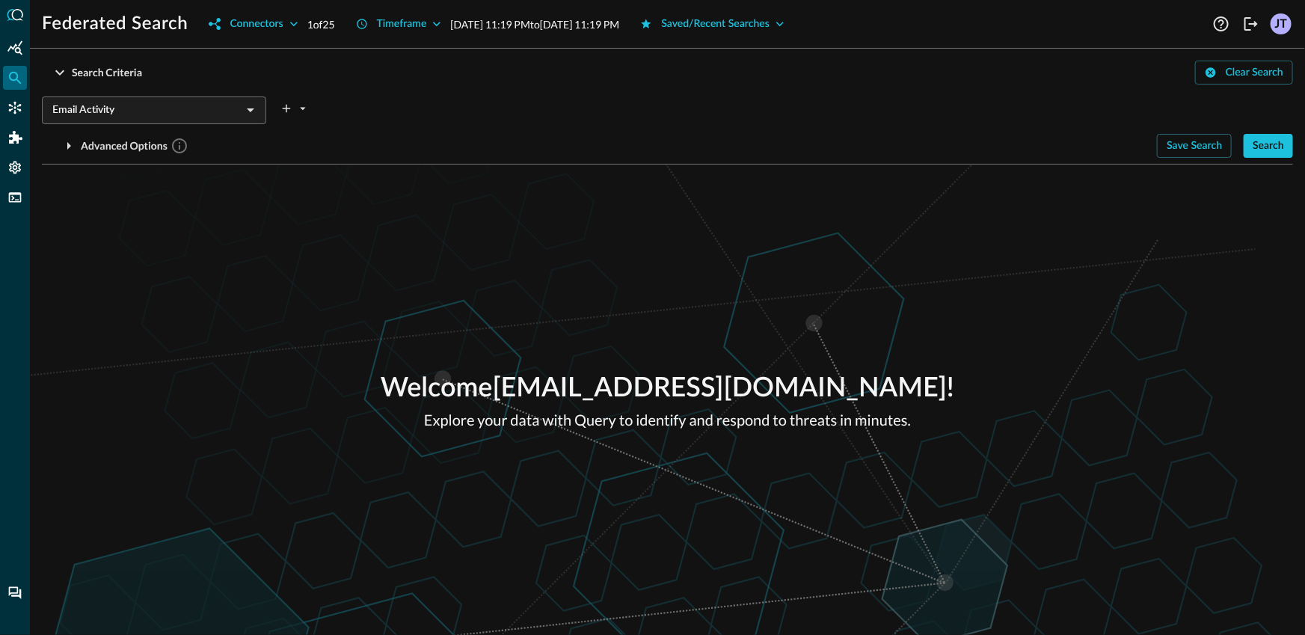
drag, startPoint x: 1020, startPoint y: 315, endPoint x: 1093, endPoint y: 283, distance: 79.7
click at [1024, 314] on div "Welcome [EMAIL_ADDRESS][DOMAIN_NAME] ! Explore your data with Query to identify…" at bounding box center [667, 399] width 1275 height 470
click at [1272, 148] on div "Search" at bounding box center [1267, 146] width 31 height 19
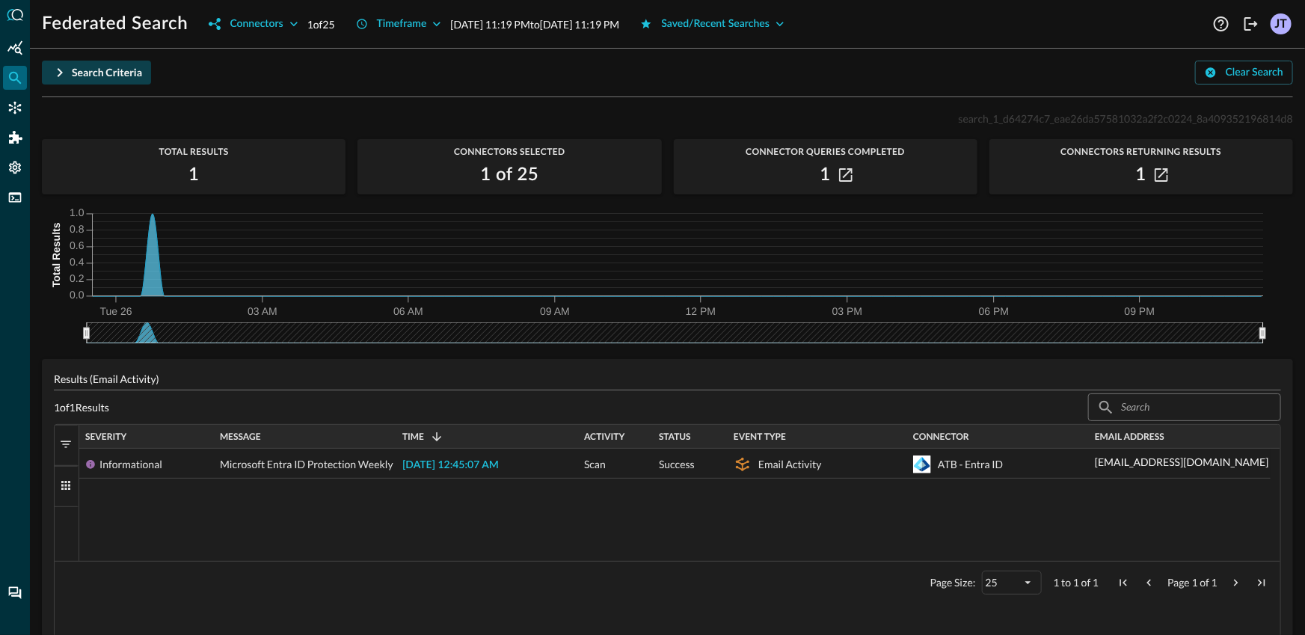
click at [104, 76] on div "Search Criteria" at bounding box center [107, 73] width 70 height 19
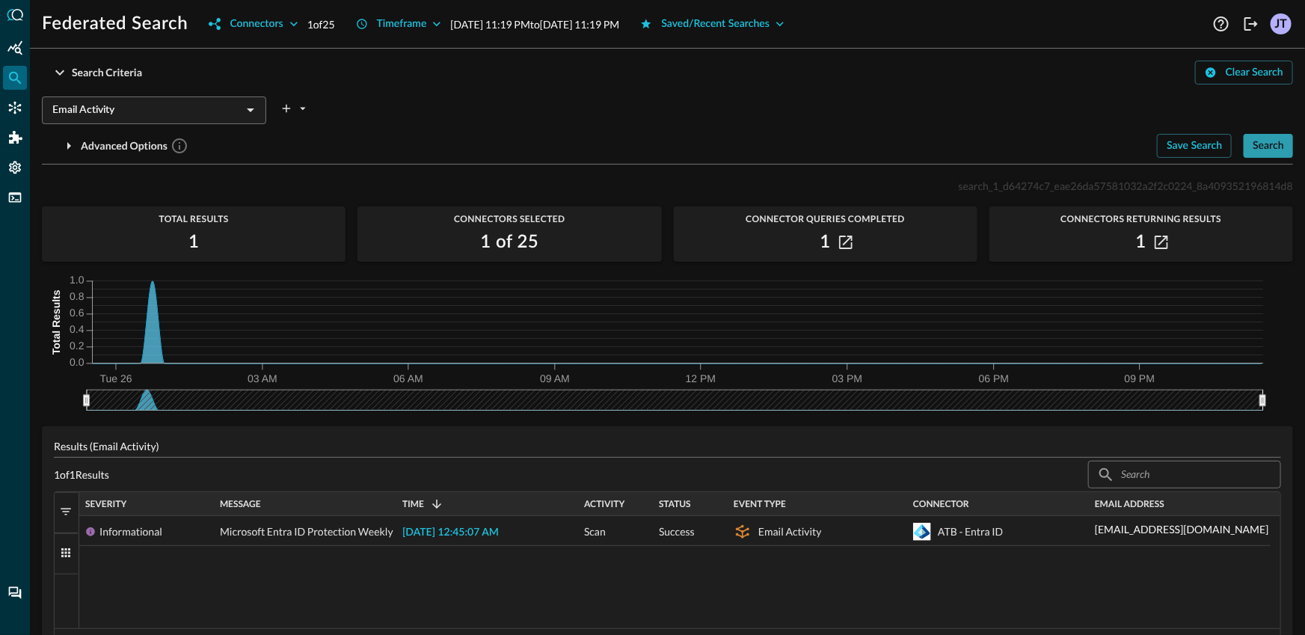
click at [1252, 147] on div "Search" at bounding box center [1267, 146] width 31 height 19
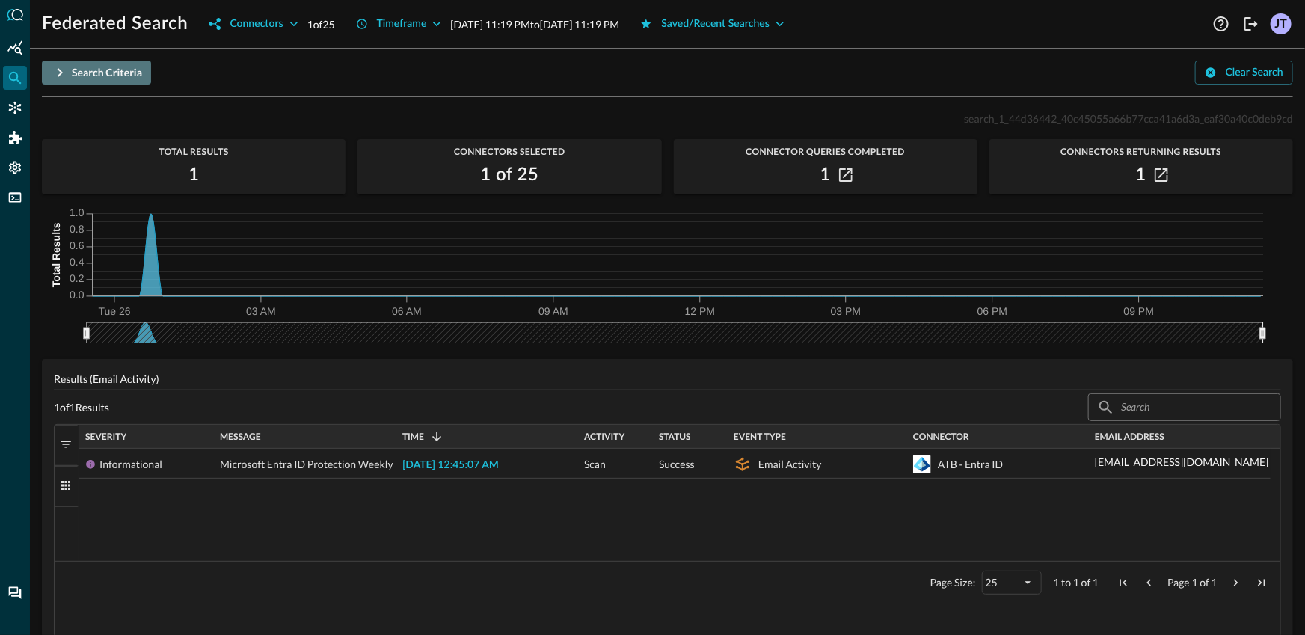
click at [107, 79] on div "Search Criteria" at bounding box center [107, 73] width 70 height 19
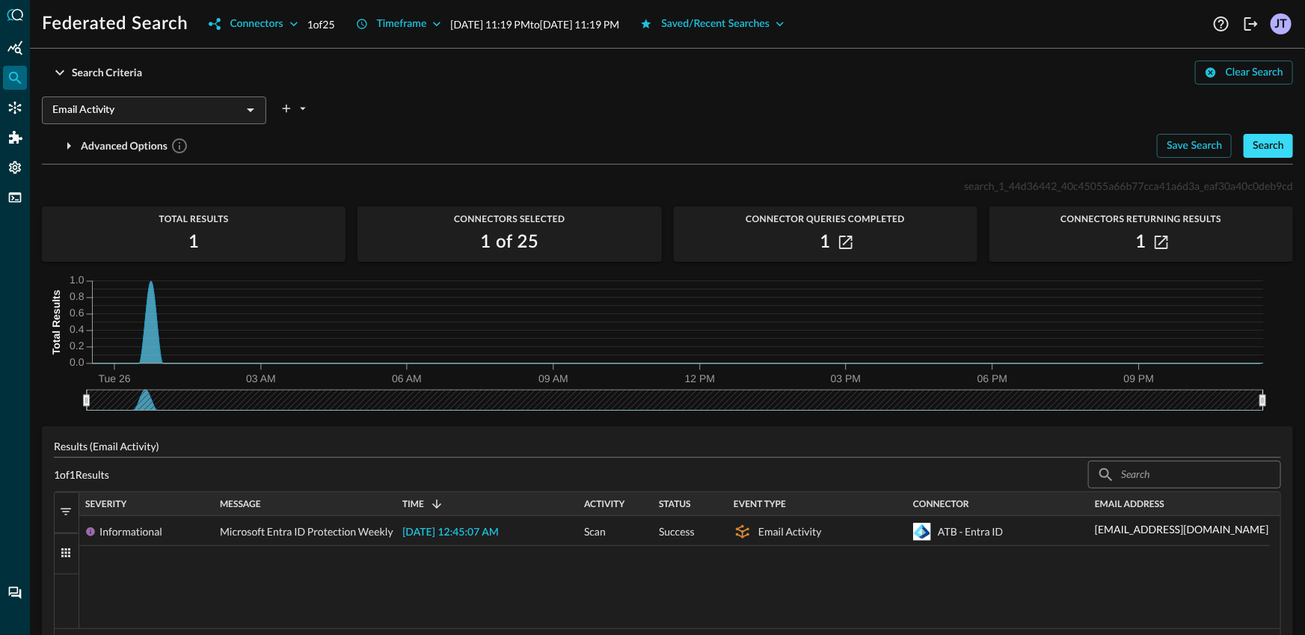
click at [1258, 156] on button "Search" at bounding box center [1267, 146] width 49 height 24
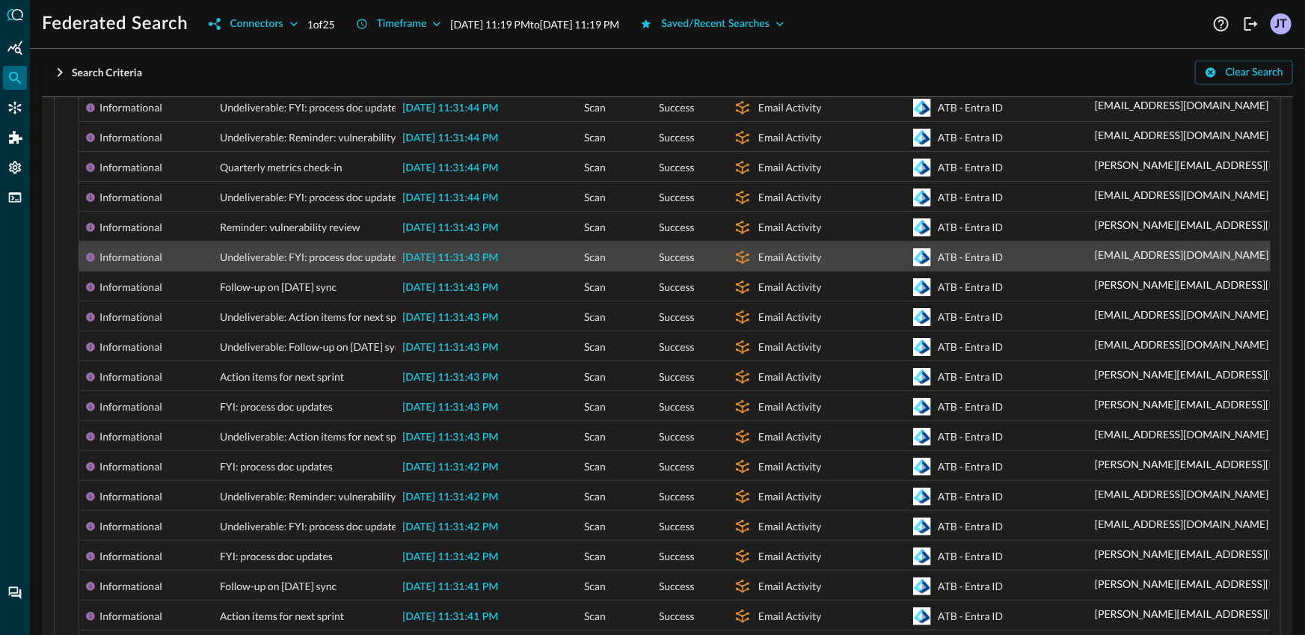
scroll to position [538, 0]
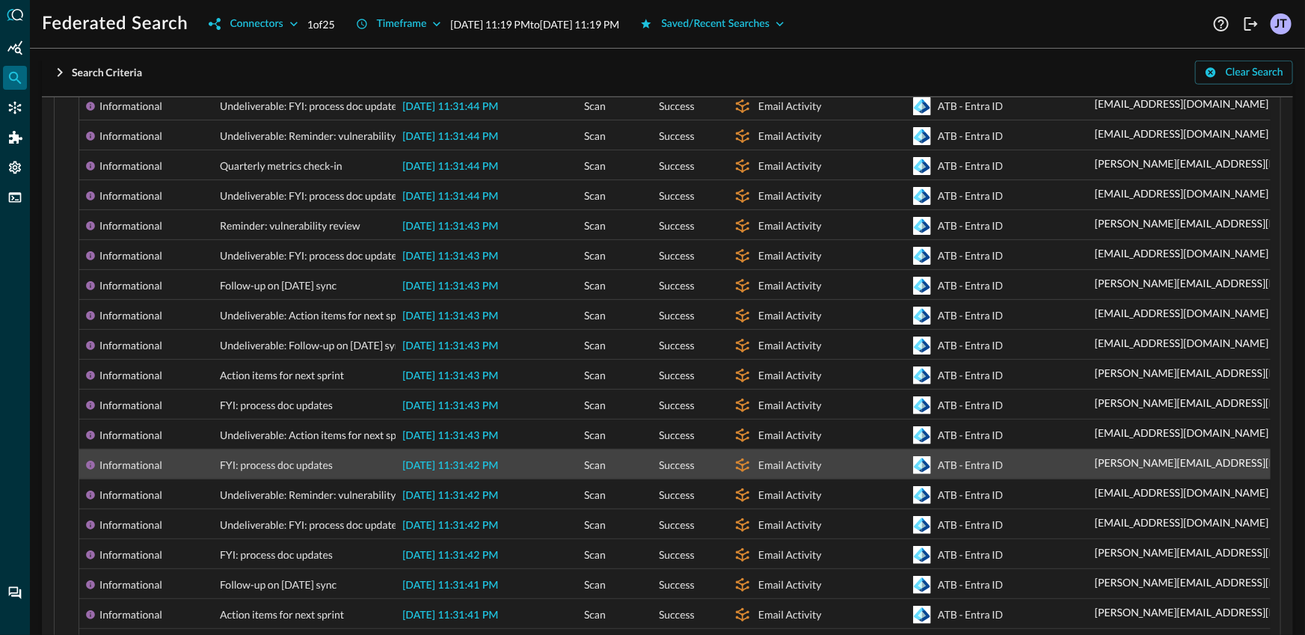
click at [469, 471] on span "[DATE] 11:31:42 PM" at bounding box center [450, 466] width 96 height 10
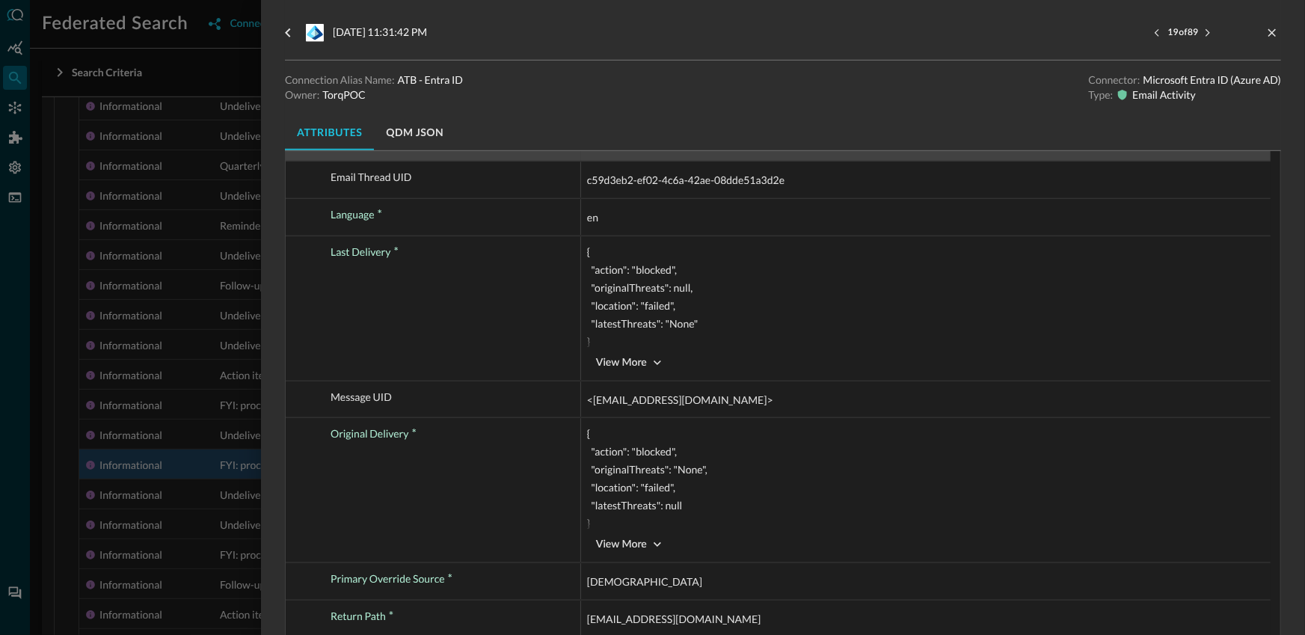
scroll to position [502, 0]
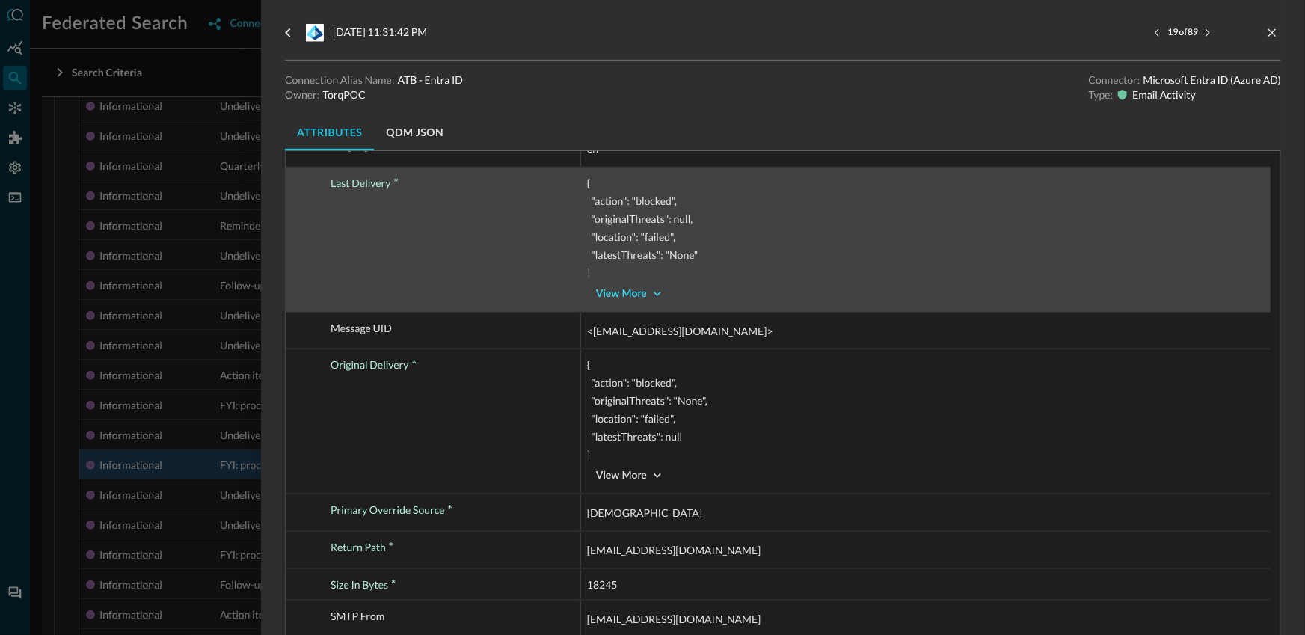
click at [626, 292] on div "View More" at bounding box center [621, 294] width 51 height 19
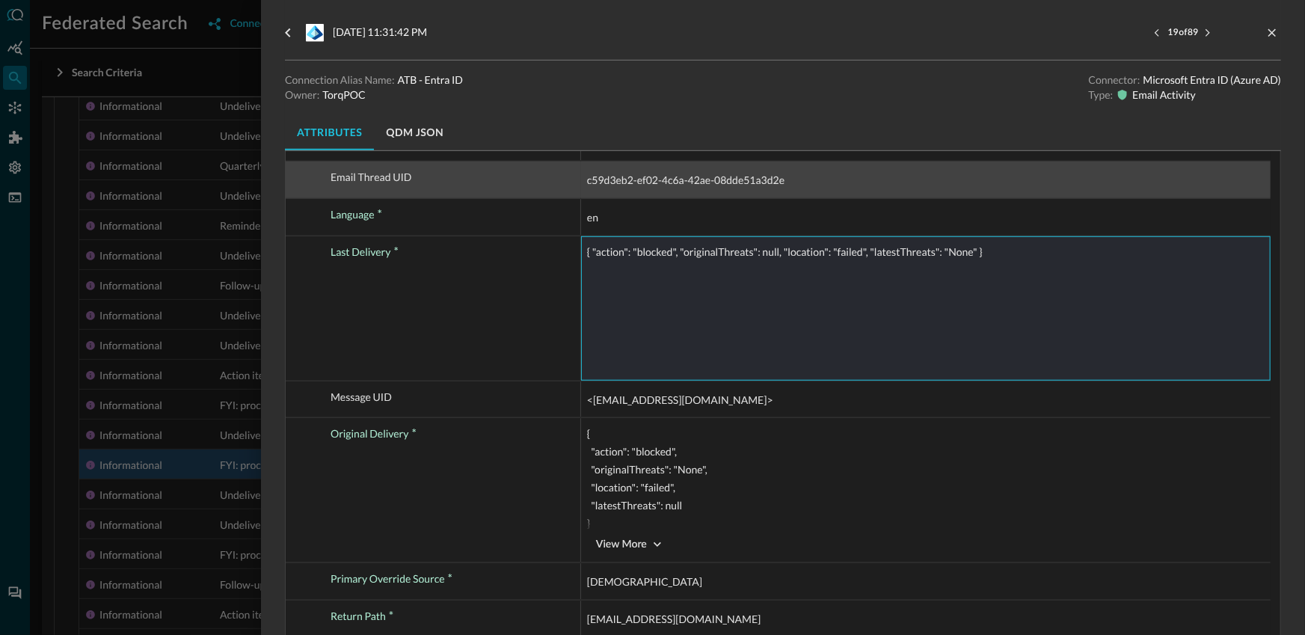
scroll to position [666, 0]
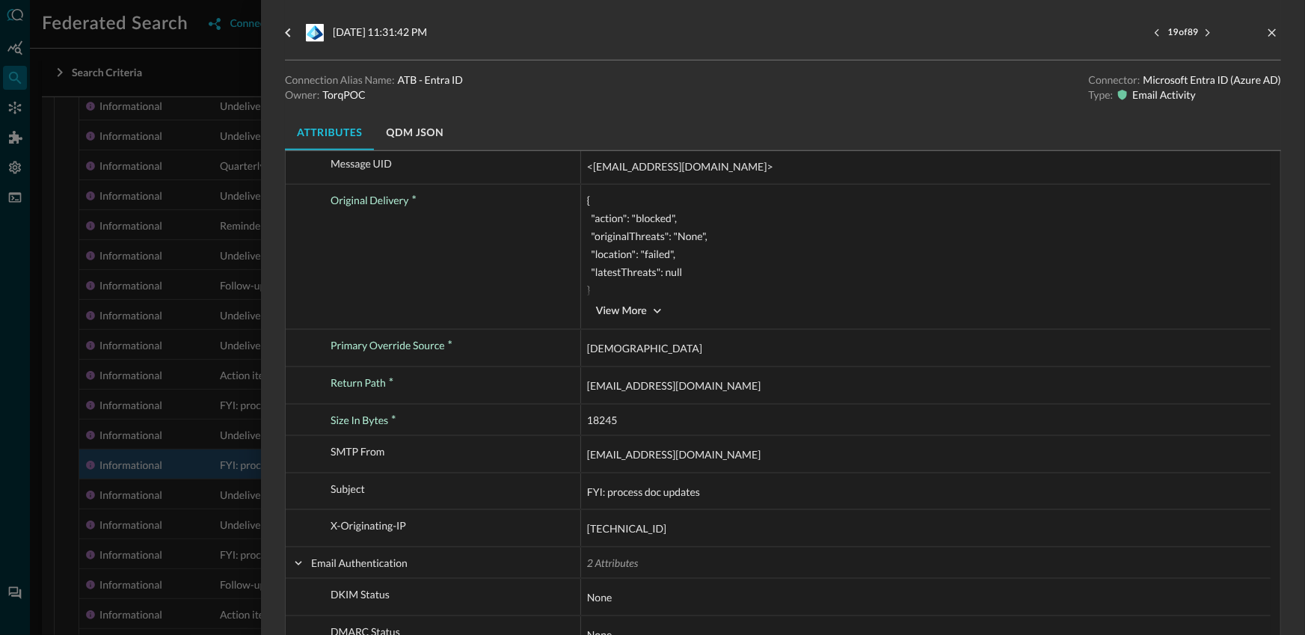
click at [189, 398] on div at bounding box center [652, 317] width 1305 height 635
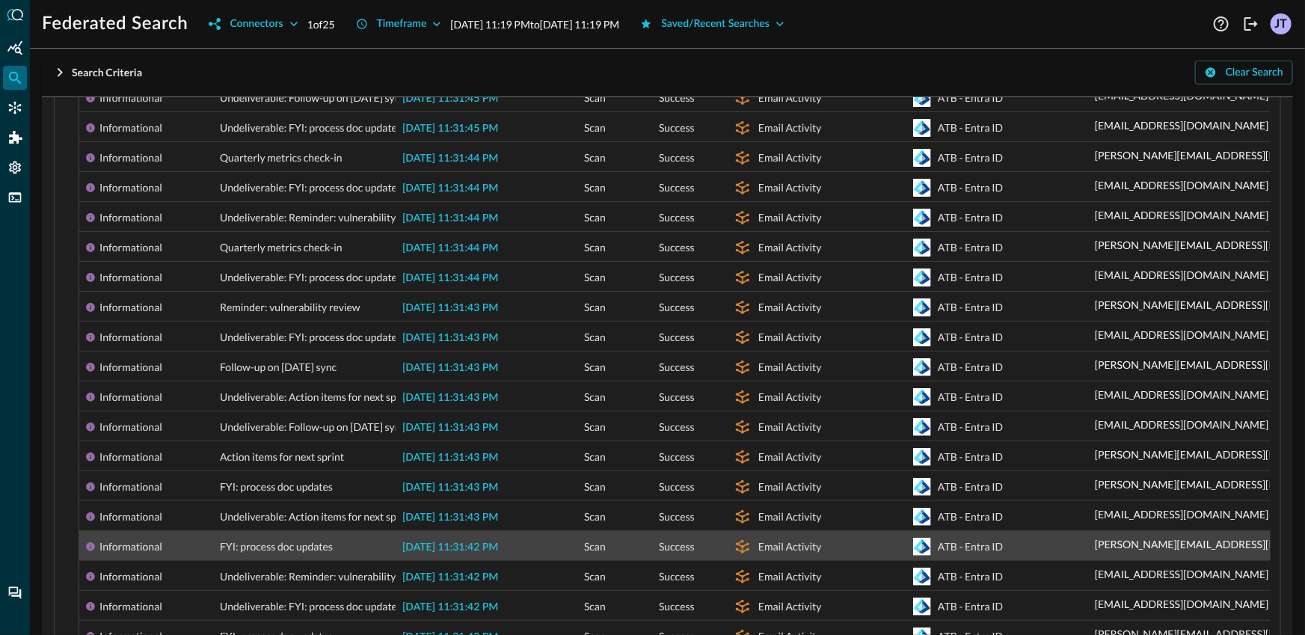
scroll to position [191, 0]
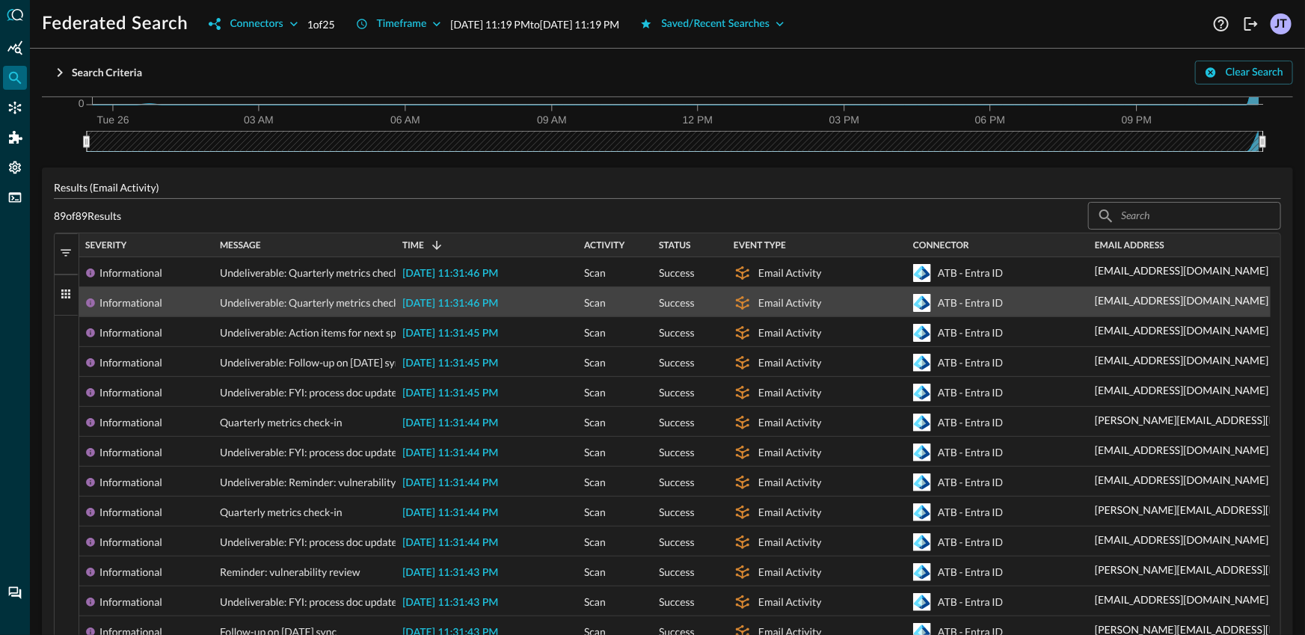
click at [484, 301] on div "[DATE] 11:31:46 PM" at bounding box center [487, 301] width 182 height 29
click at [478, 309] on span "[DATE] 11:31:46 PM" at bounding box center [450, 303] width 96 height 10
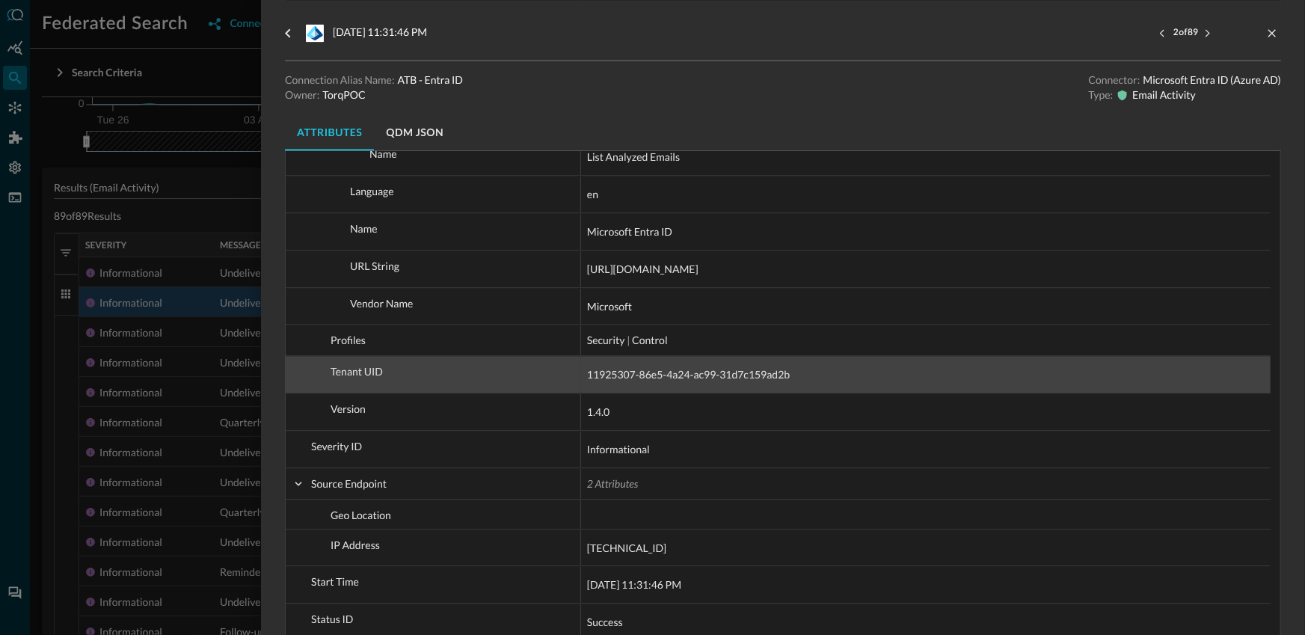
scroll to position [1530, 0]
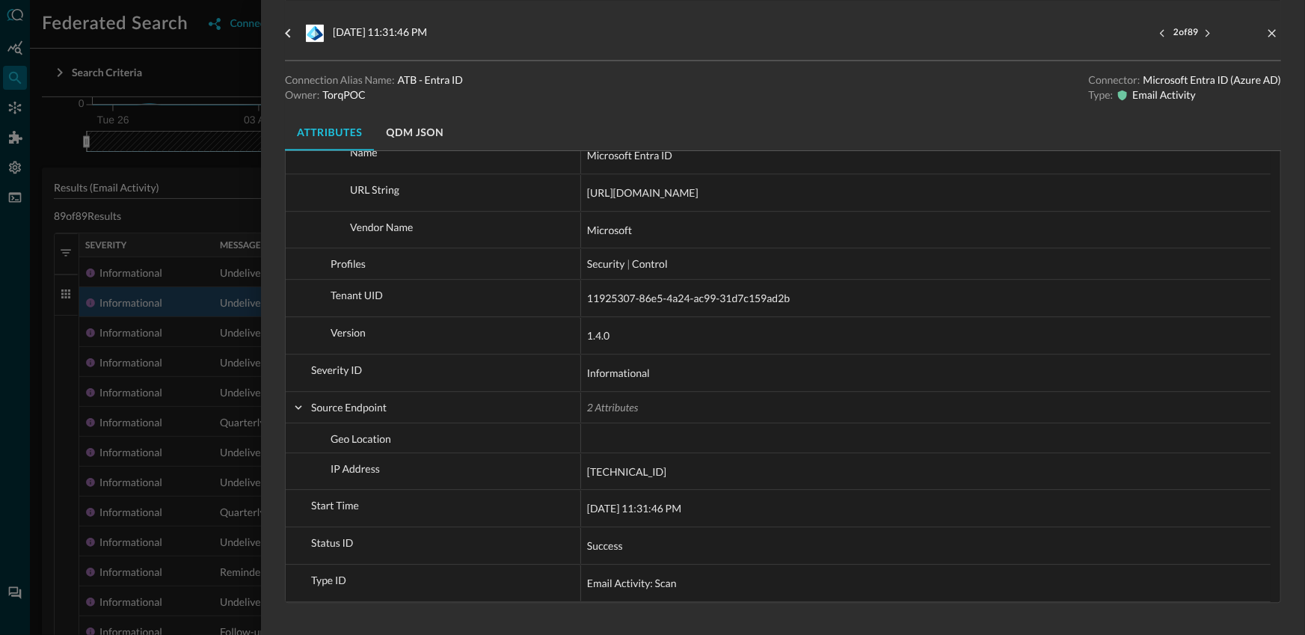
click at [157, 369] on div at bounding box center [652, 317] width 1305 height 635
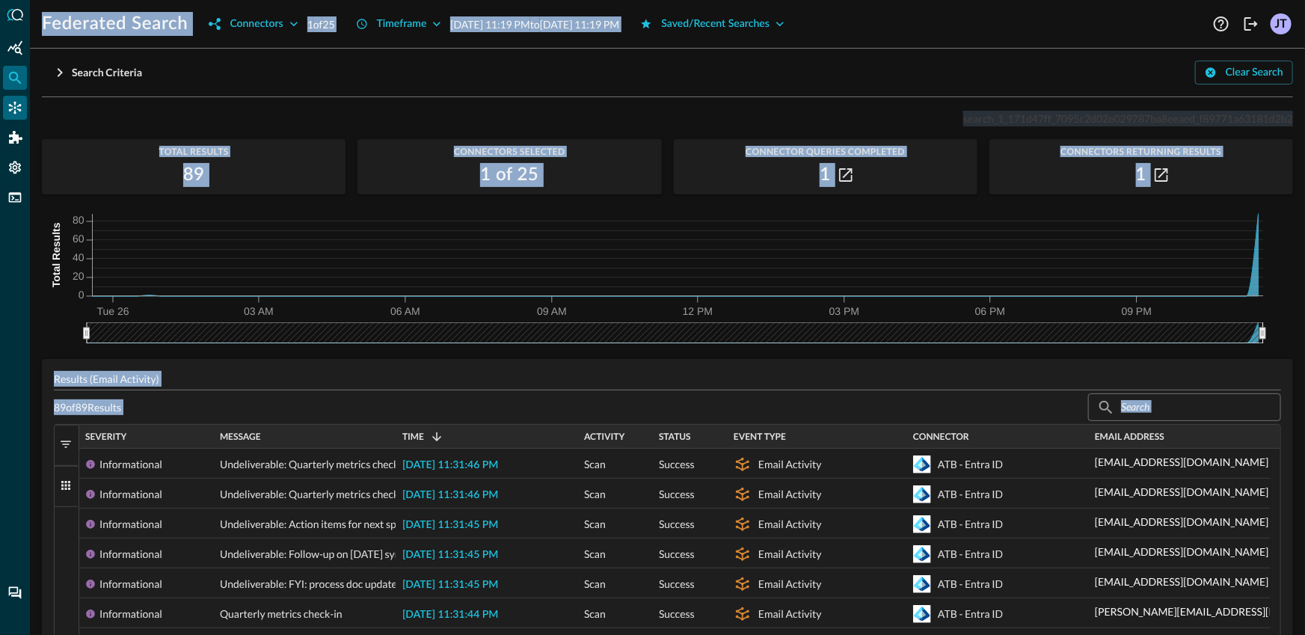
click at [26, 112] on body "Federated Search Connectors 1 of 25 Timeframe [DATE] 11:19 PM to [DATE] 11:19 P…" at bounding box center [652, 317] width 1305 height 635
click at [224, 104] on div "Search Criteria Clear Search Email Activity ​ Advanced Options Save Search Sear…" at bounding box center [667, 348] width 1251 height 574
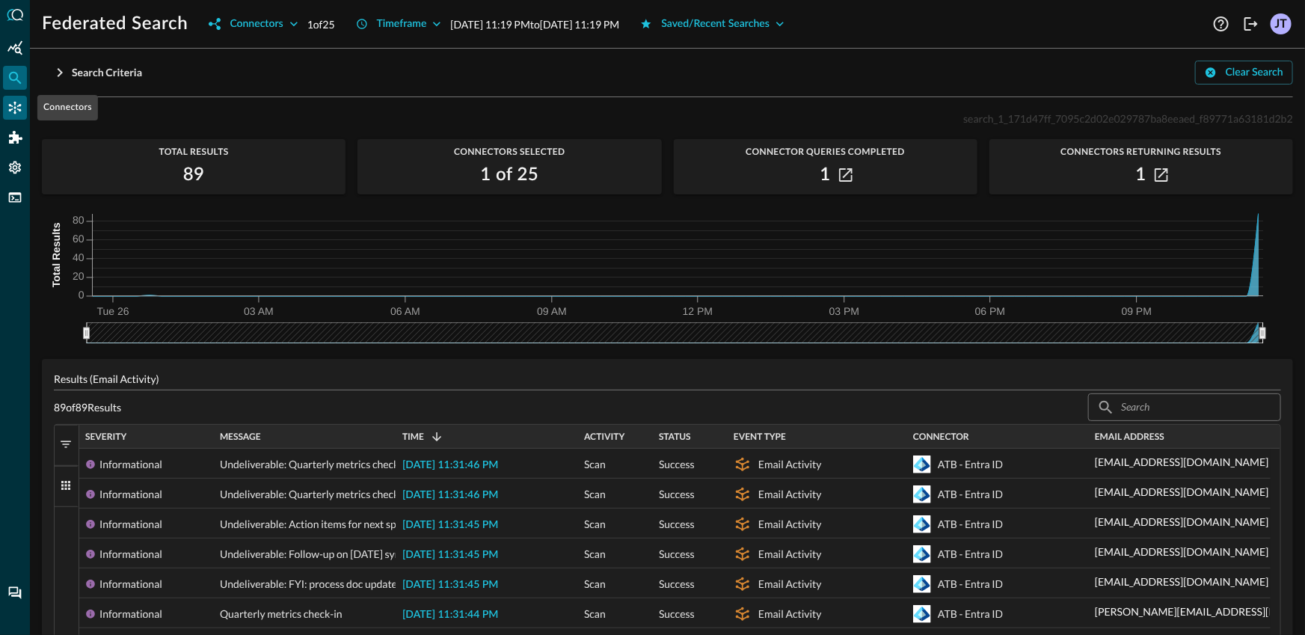
click at [16, 111] on icon "Connectors" at bounding box center [14, 107] width 15 height 15
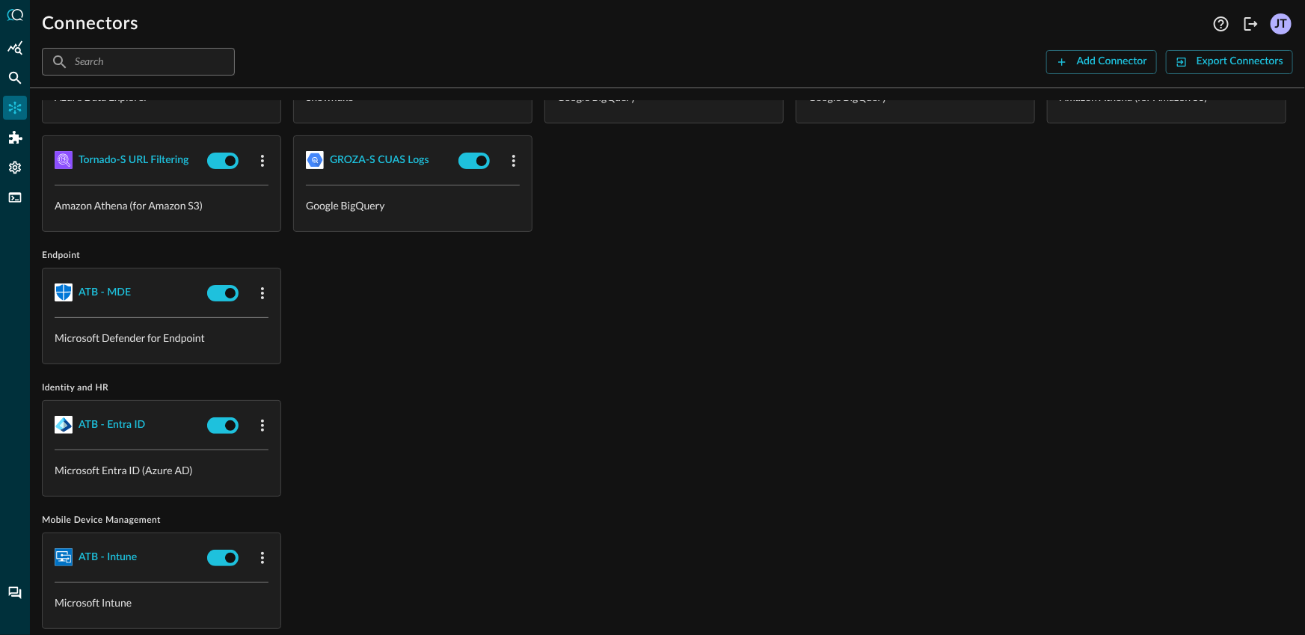
scroll to position [726, 0]
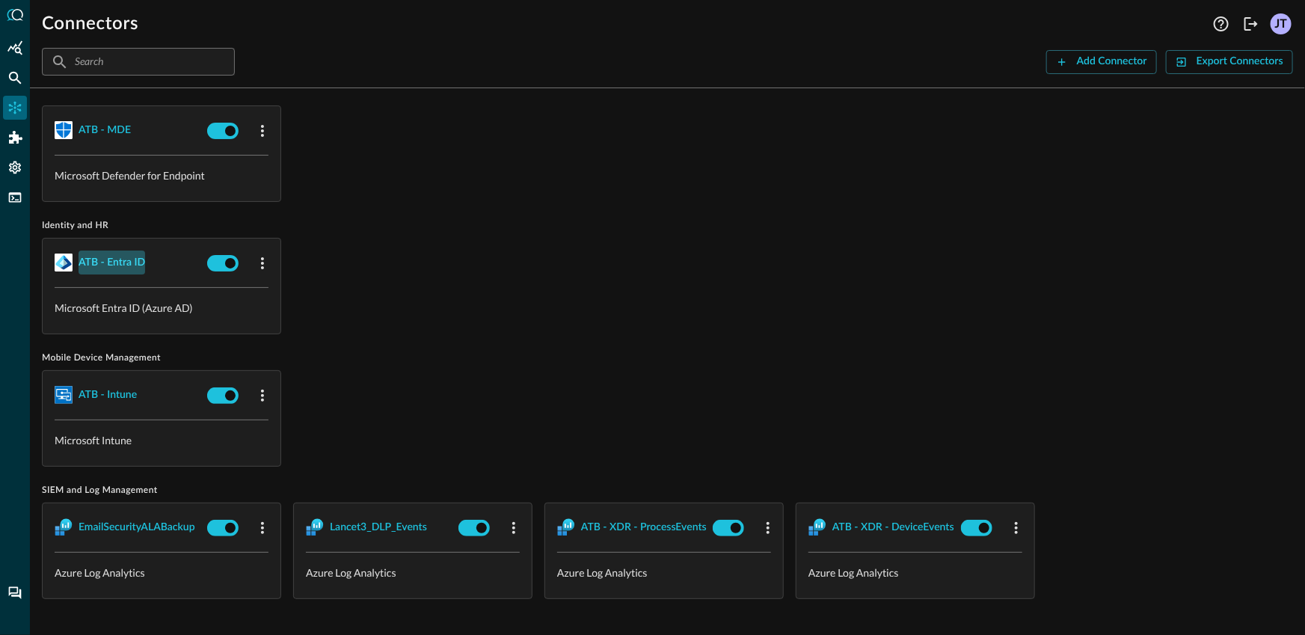
click at [119, 264] on div "ATB - Entra ID" at bounding box center [112, 262] width 67 height 19
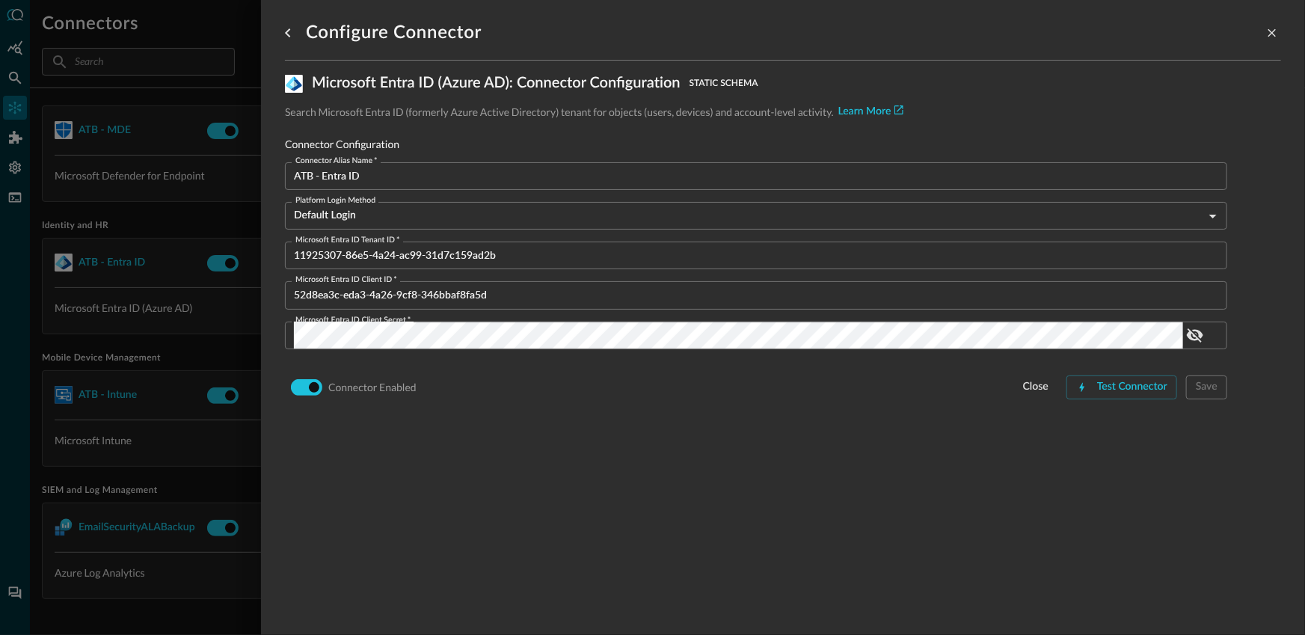
click at [402, 162] on input "ATB - Entra ID" at bounding box center [760, 176] width 933 height 28
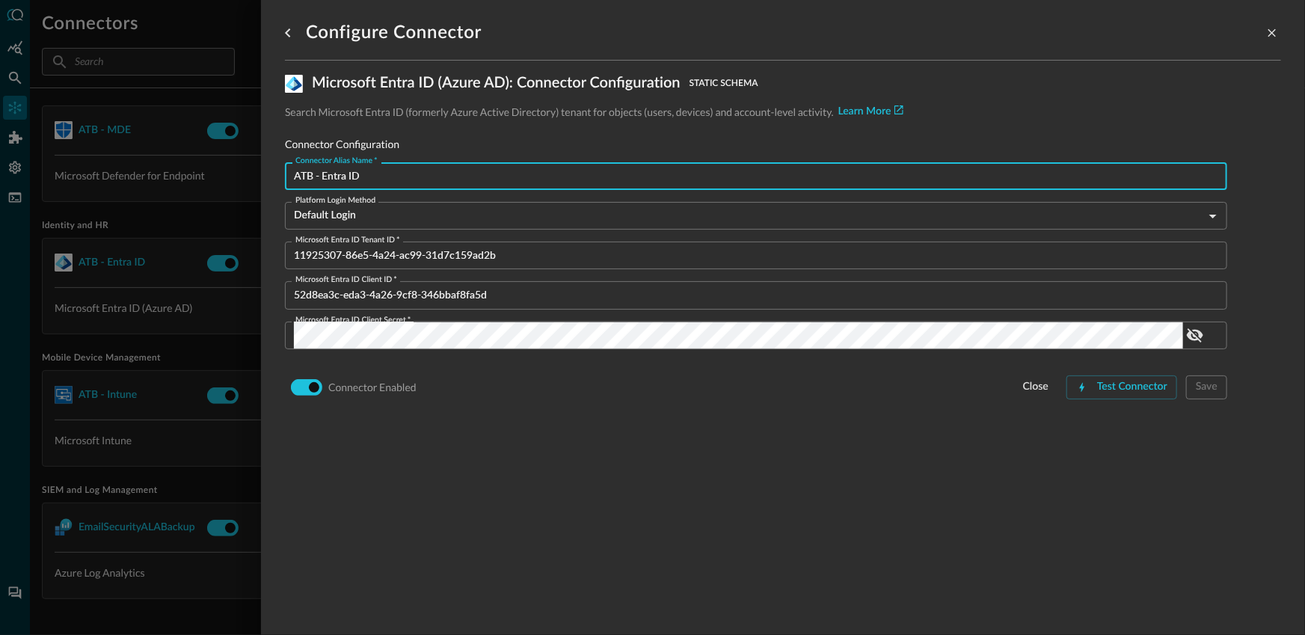
click at [402, 162] on input "ATB - Entra ID" at bounding box center [760, 176] width 933 height 28
click at [176, 111] on div at bounding box center [652, 317] width 1305 height 635
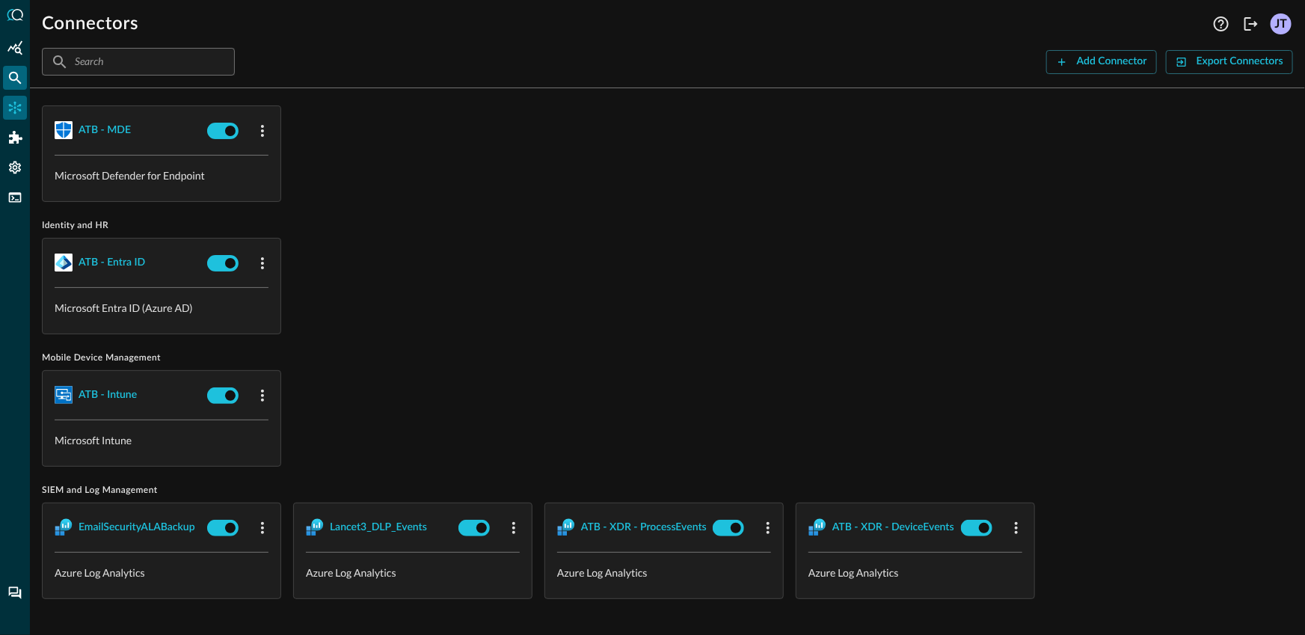
click at [7, 84] on div "Federated Search" at bounding box center [15, 78] width 24 height 24
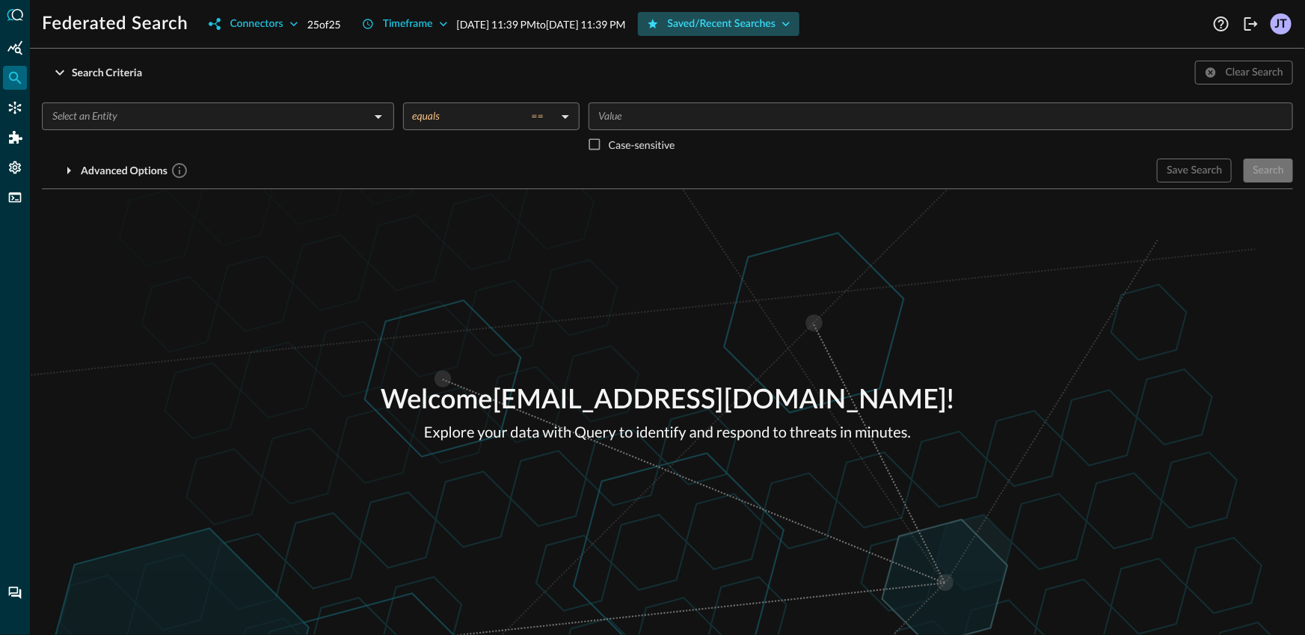
click at [755, 18] on div "Saved/Recent Searches" at bounding box center [722, 24] width 108 height 19
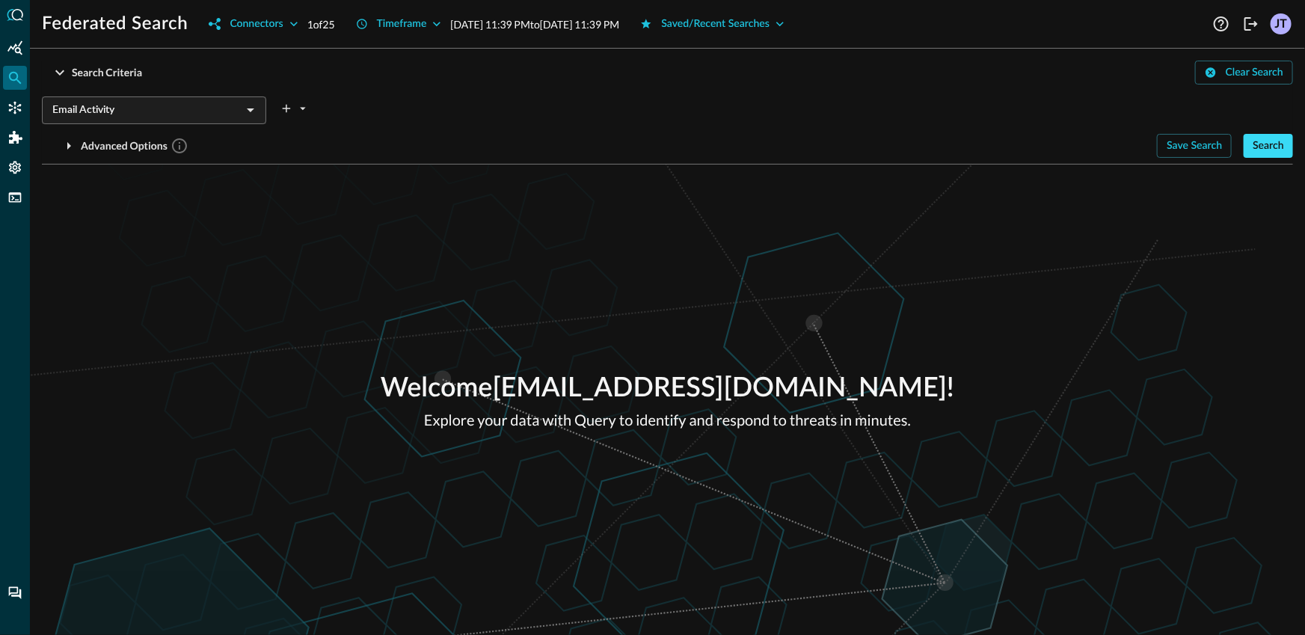
click at [1266, 150] on div "Search" at bounding box center [1267, 146] width 31 height 19
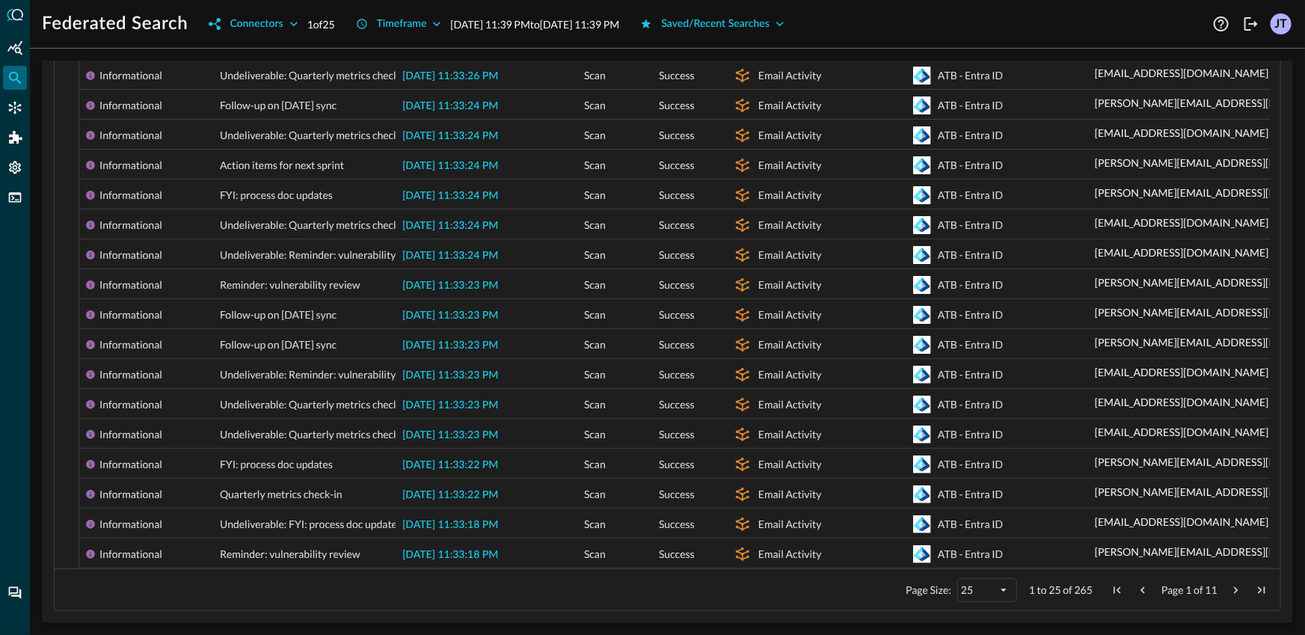
scroll to position [41, 0]
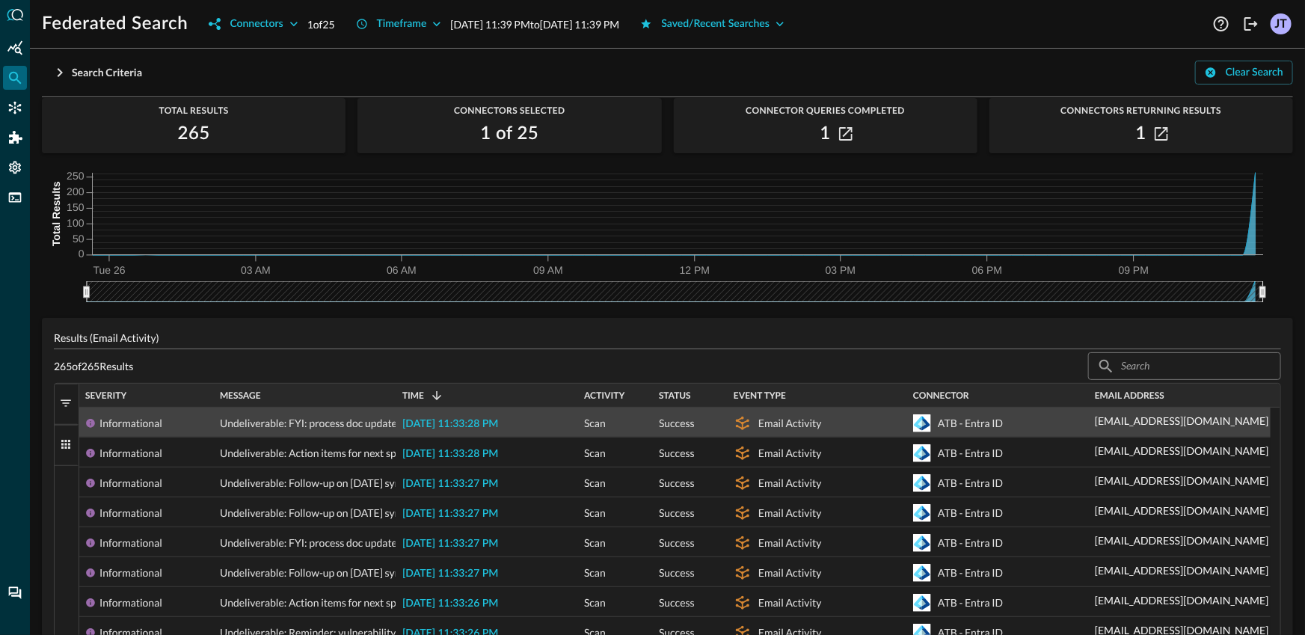
click at [476, 429] on span "[DATE] 11:33:28 PM" at bounding box center [450, 424] width 96 height 10
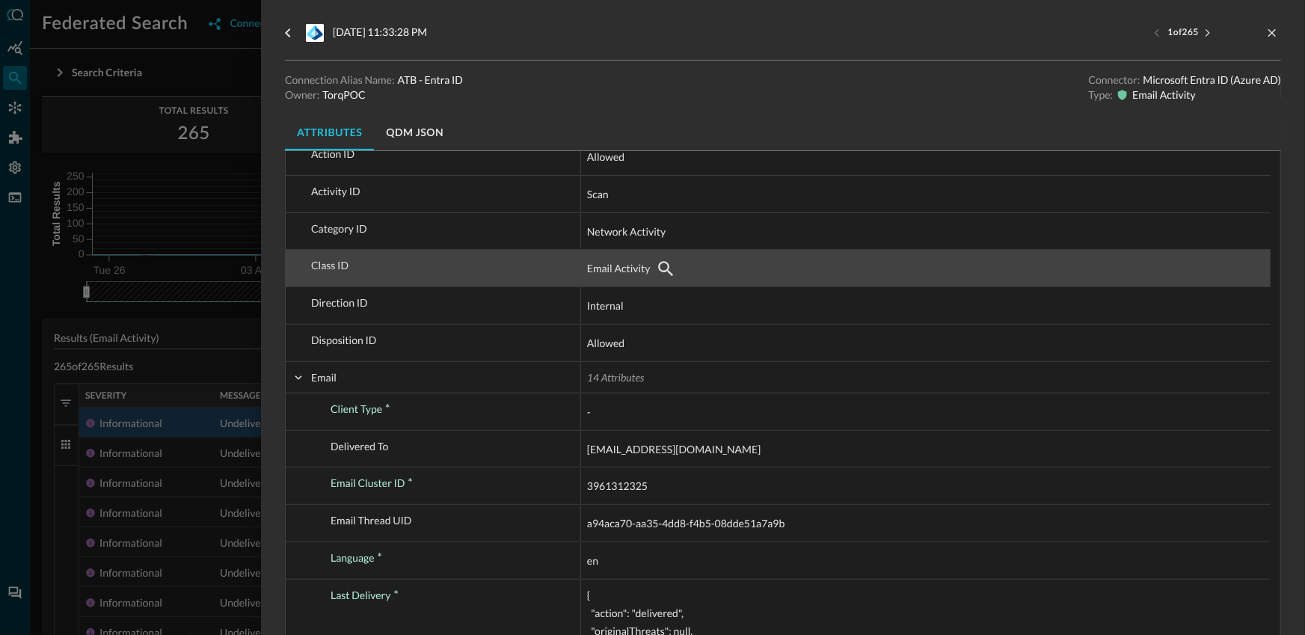
scroll to position [94, 0]
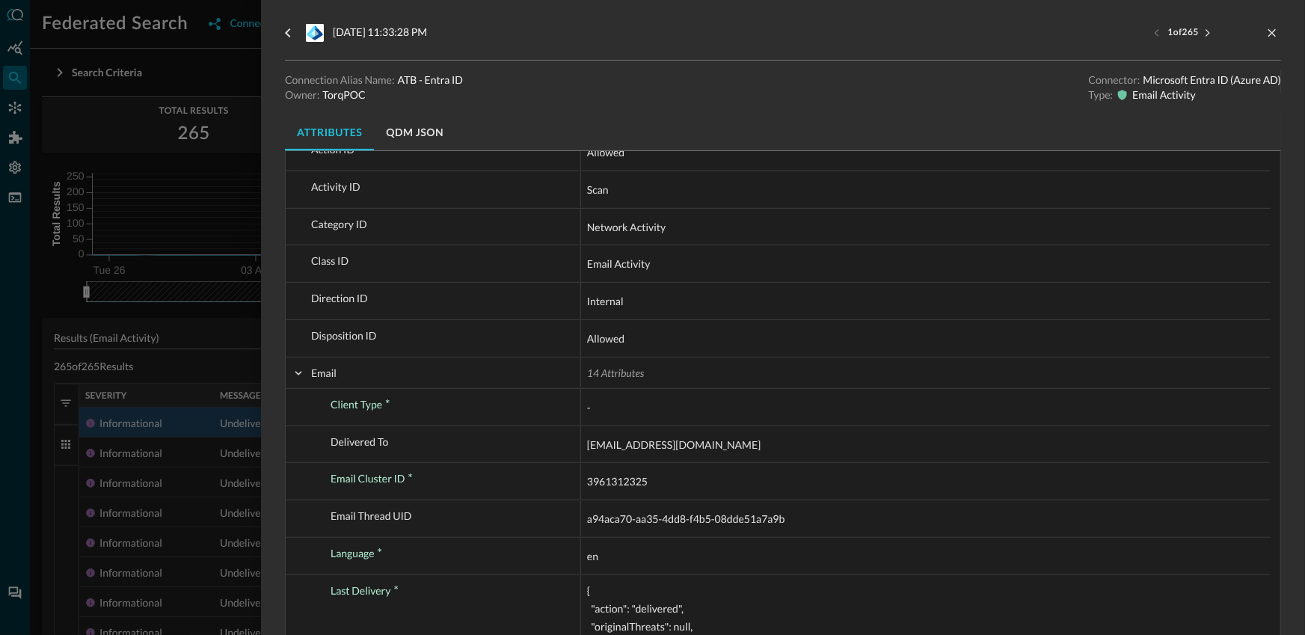
click at [420, 128] on button "QDM JSON" at bounding box center [414, 132] width 81 height 36
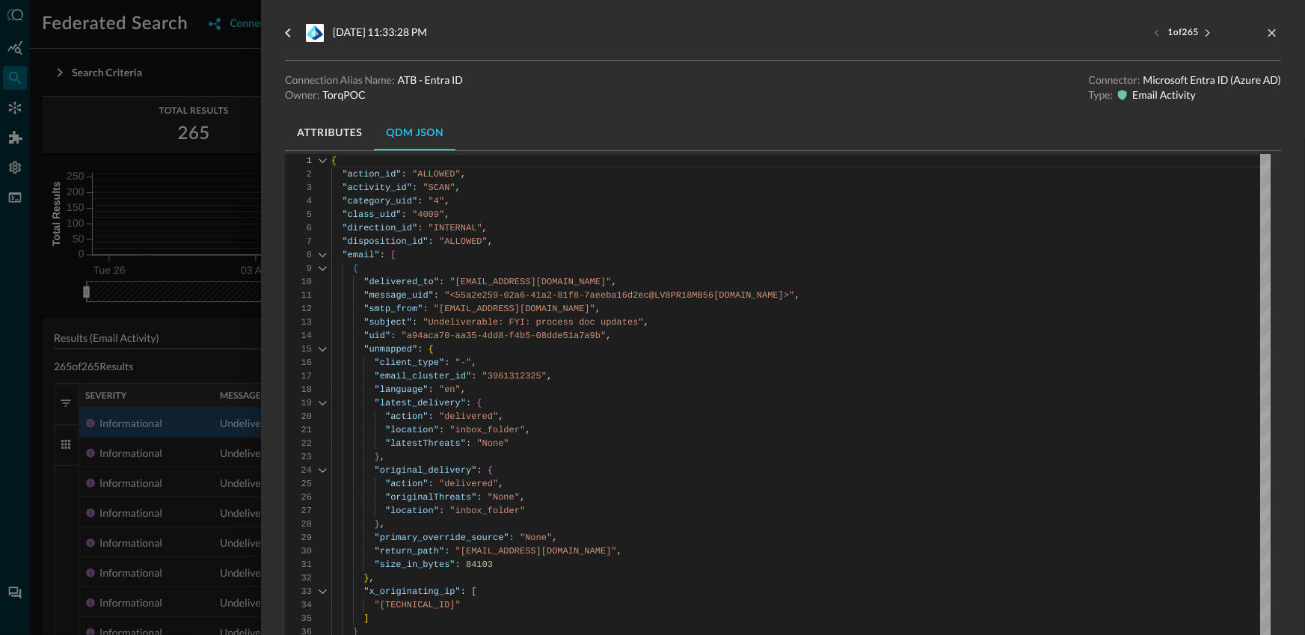
scroll to position [61, 0]
click at [218, 506] on div at bounding box center [652, 317] width 1305 height 635
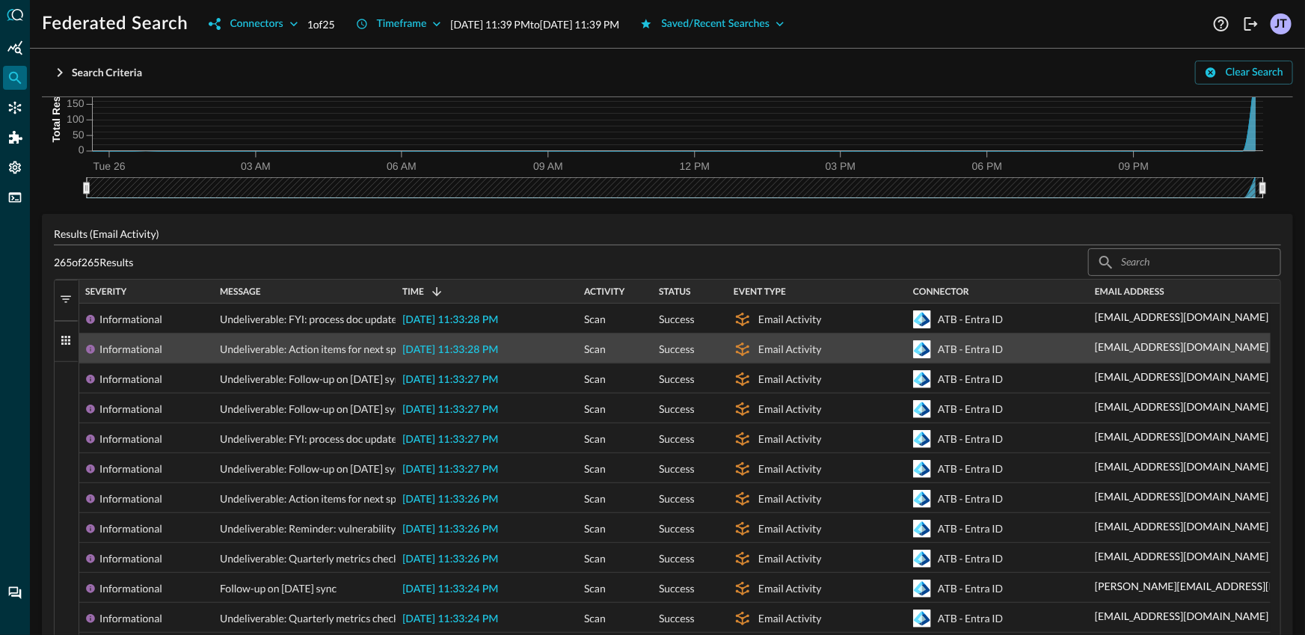
scroll to position [269, 0]
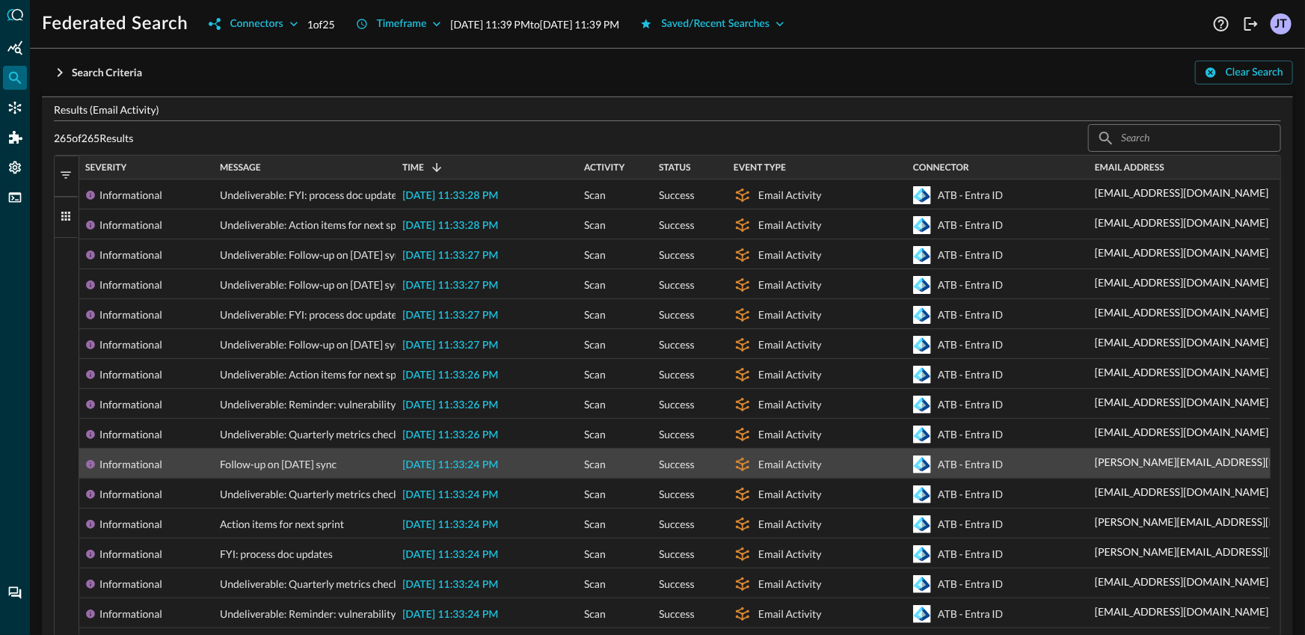
click at [288, 478] on span "Follow-up on [DATE] sync" at bounding box center [278, 464] width 117 height 30
click at [473, 470] on span "[DATE] 11:33:24 PM" at bounding box center [450, 465] width 96 height 10
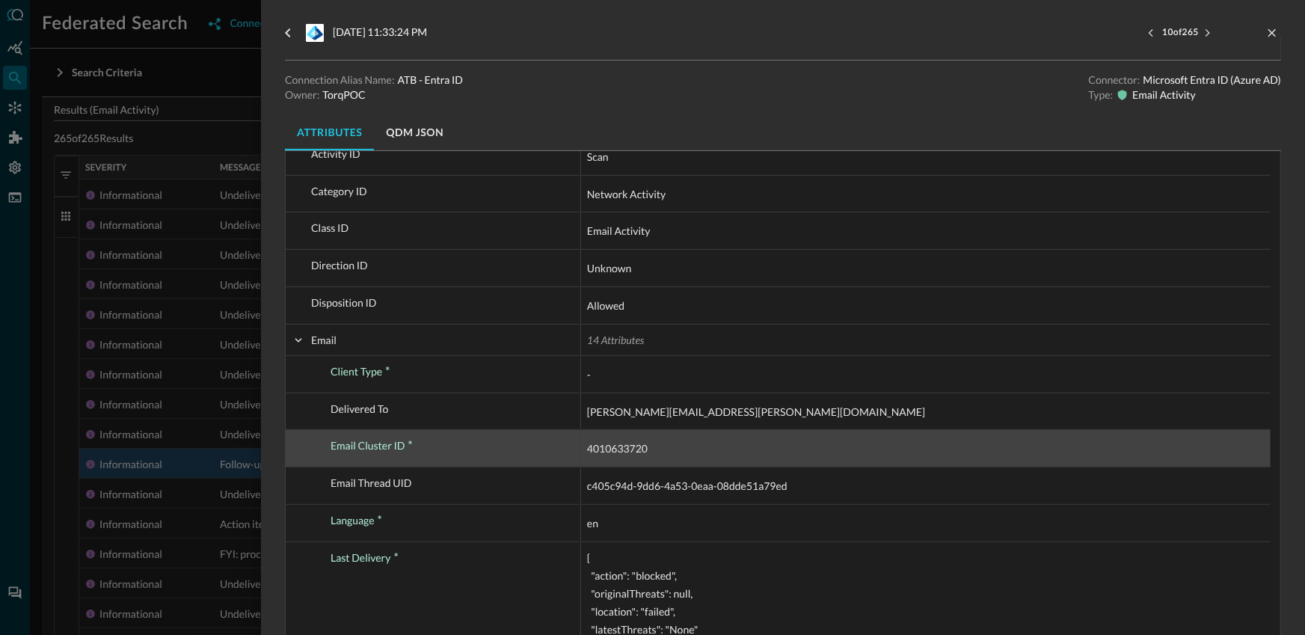
scroll to position [127, 0]
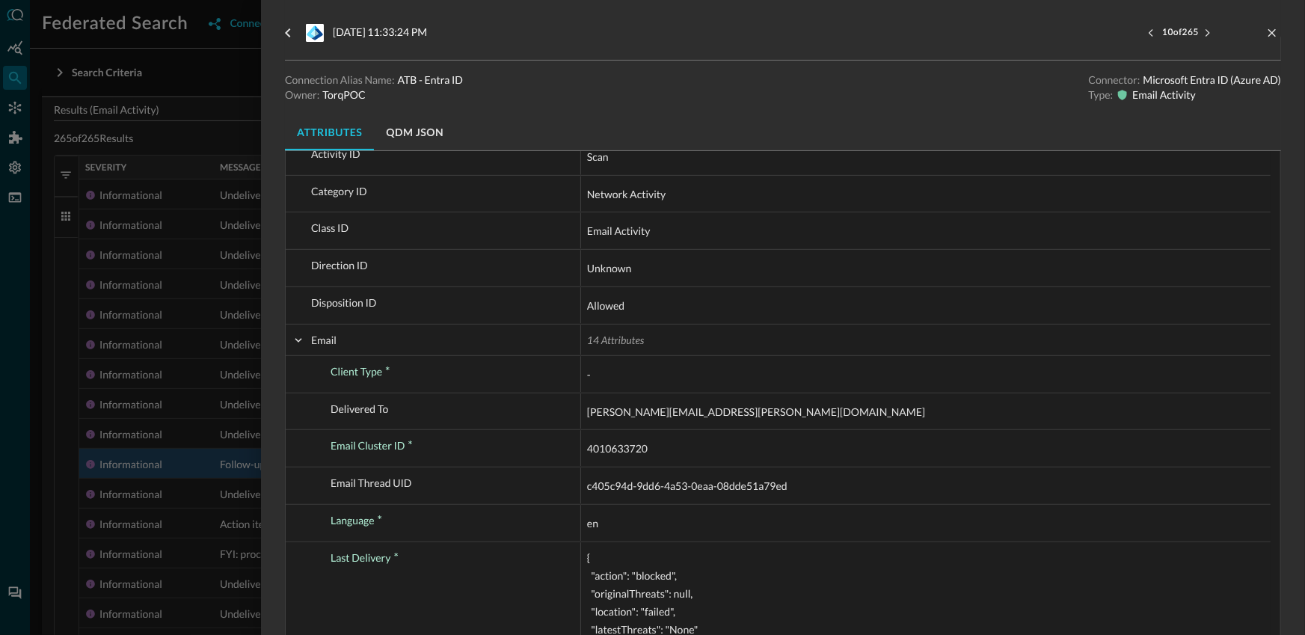
click at [393, 118] on button "QDM JSON" at bounding box center [414, 132] width 81 height 36
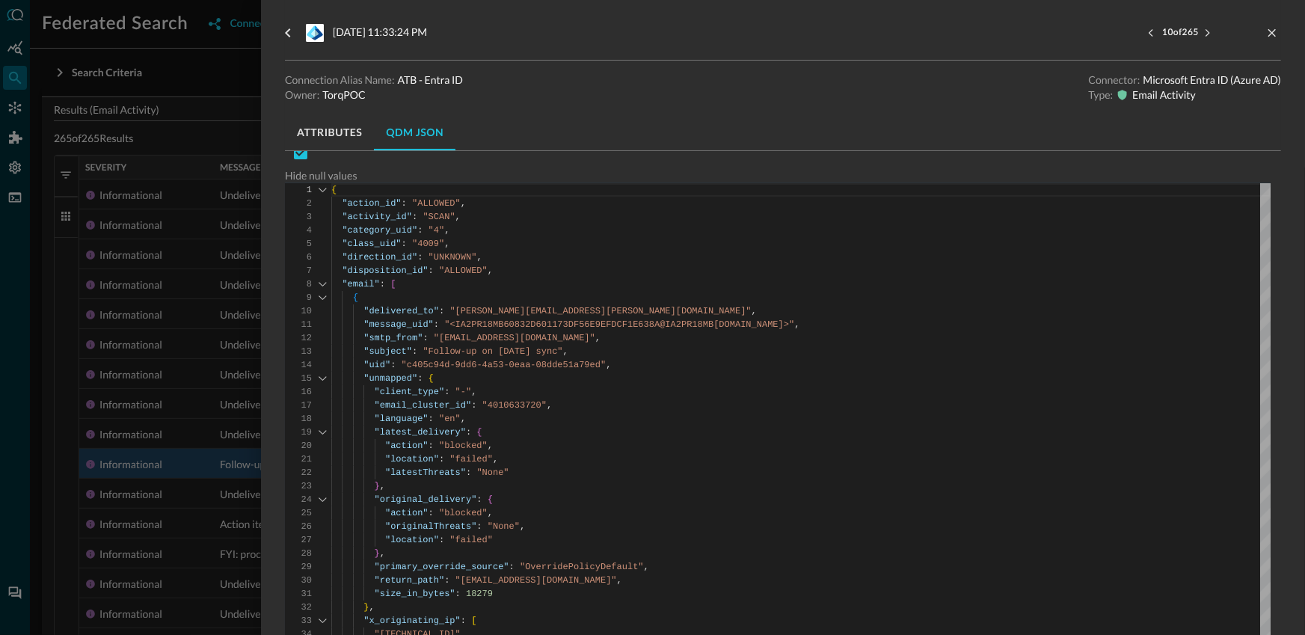
scroll to position [0, 0]
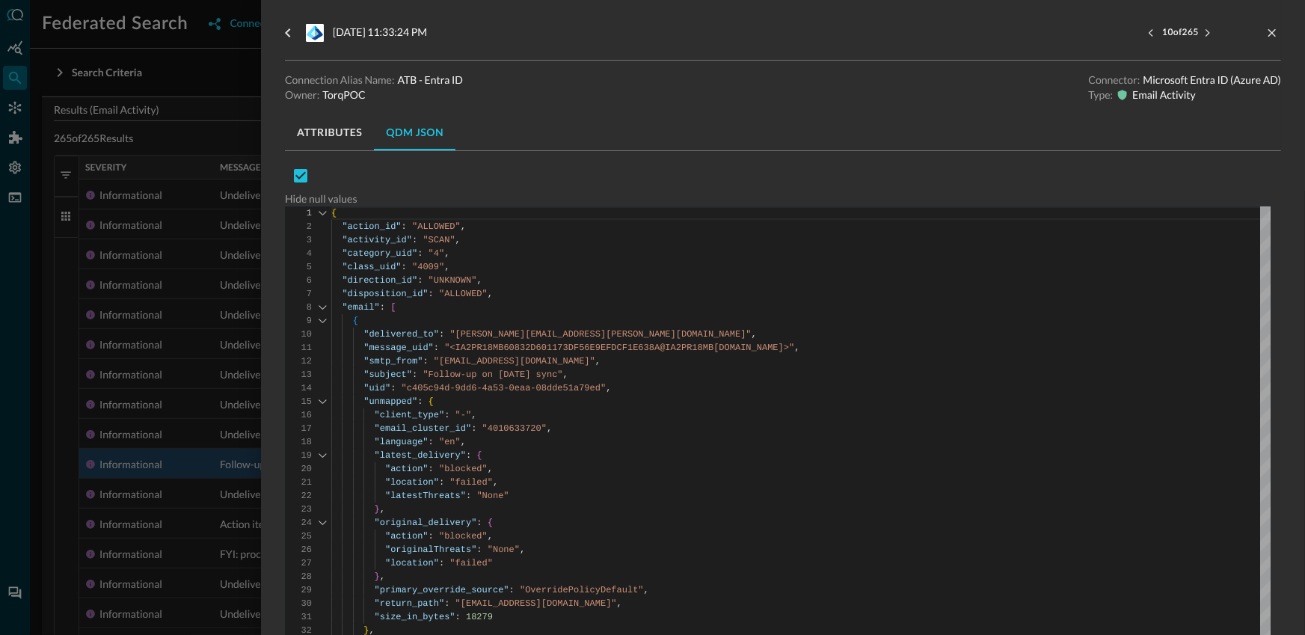
type textarea "{ "action_id": "ALLOWED", "activity_id": "SCAN", "category_uid": "4", "class_ui…"
click at [172, 123] on div at bounding box center [652, 317] width 1305 height 635
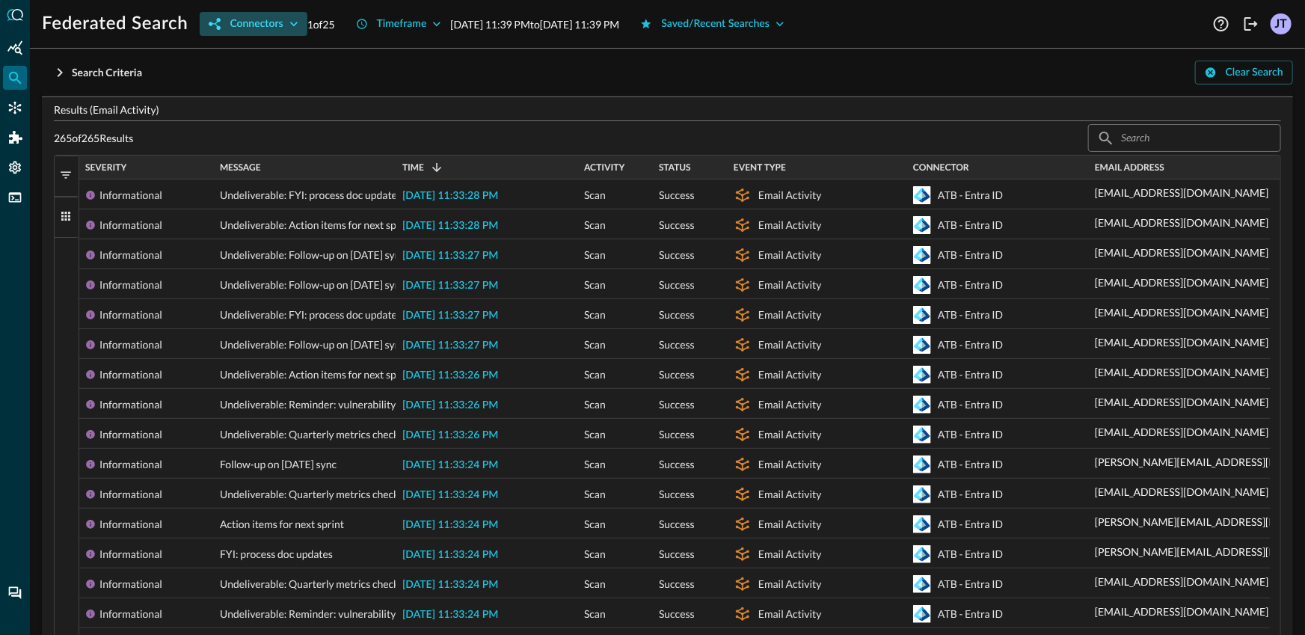
click at [206, 19] on button "Connectors" at bounding box center [253, 24] width 107 height 24
click at [236, 19] on div at bounding box center [652, 317] width 1305 height 635
click at [224, 25] on button "Connectors" at bounding box center [253, 24] width 107 height 24
checkbox input "true"
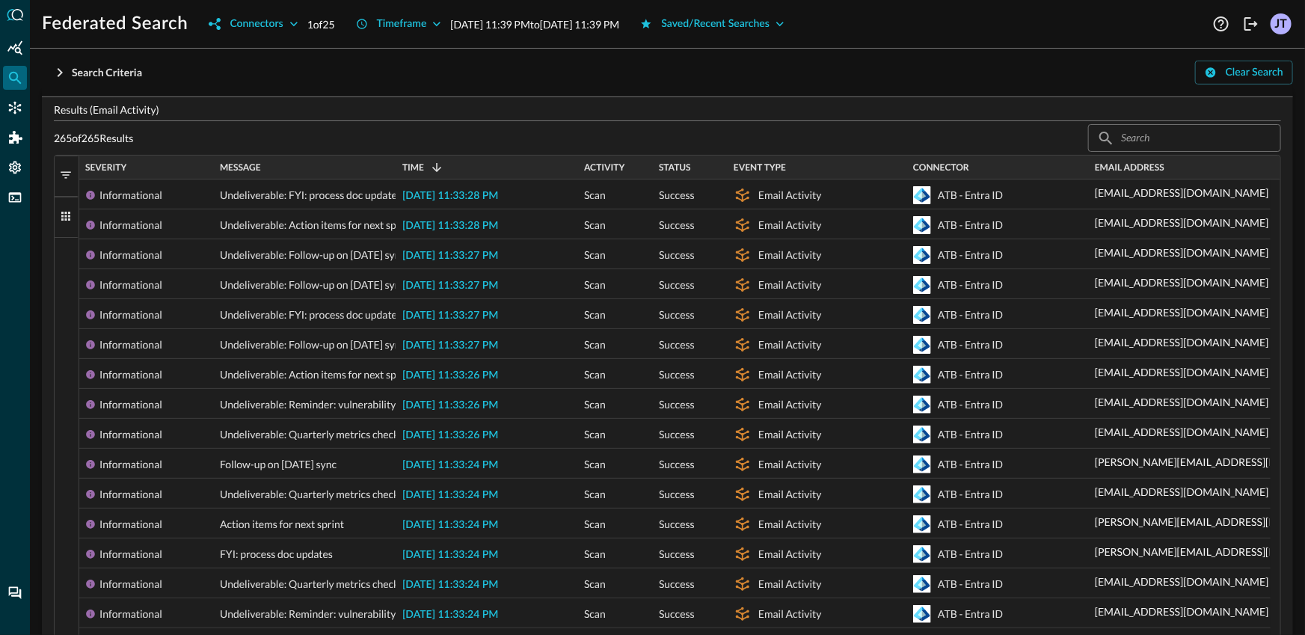
checkbox input "true"
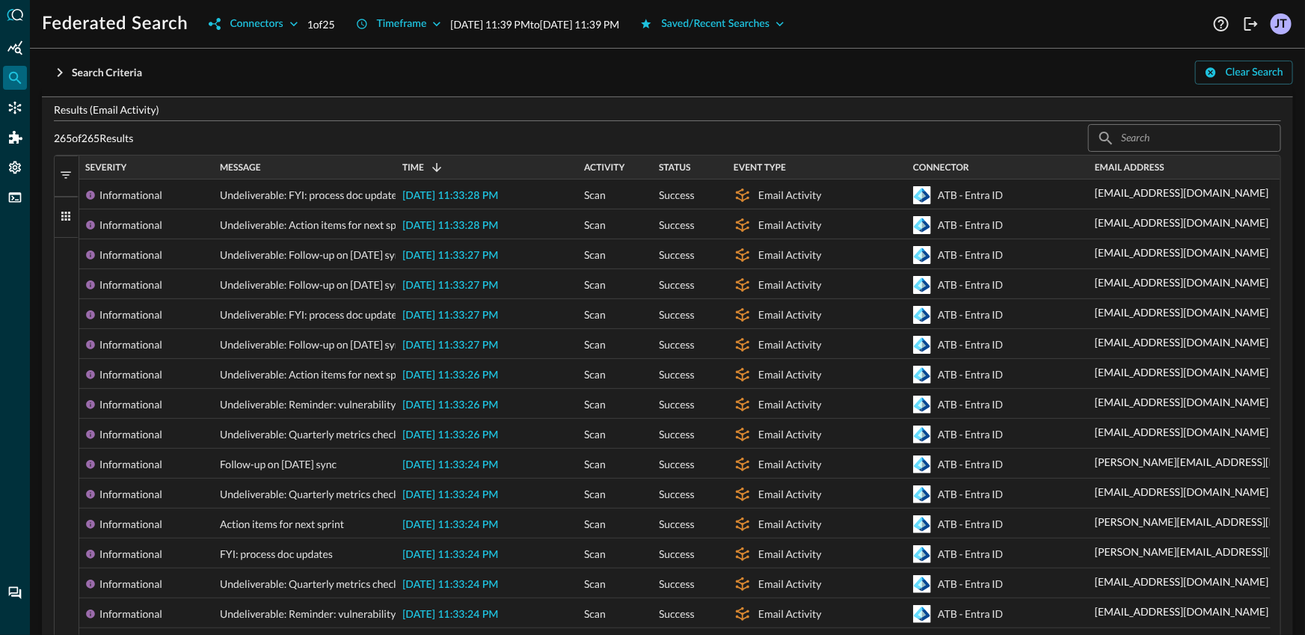
checkbox input "true"
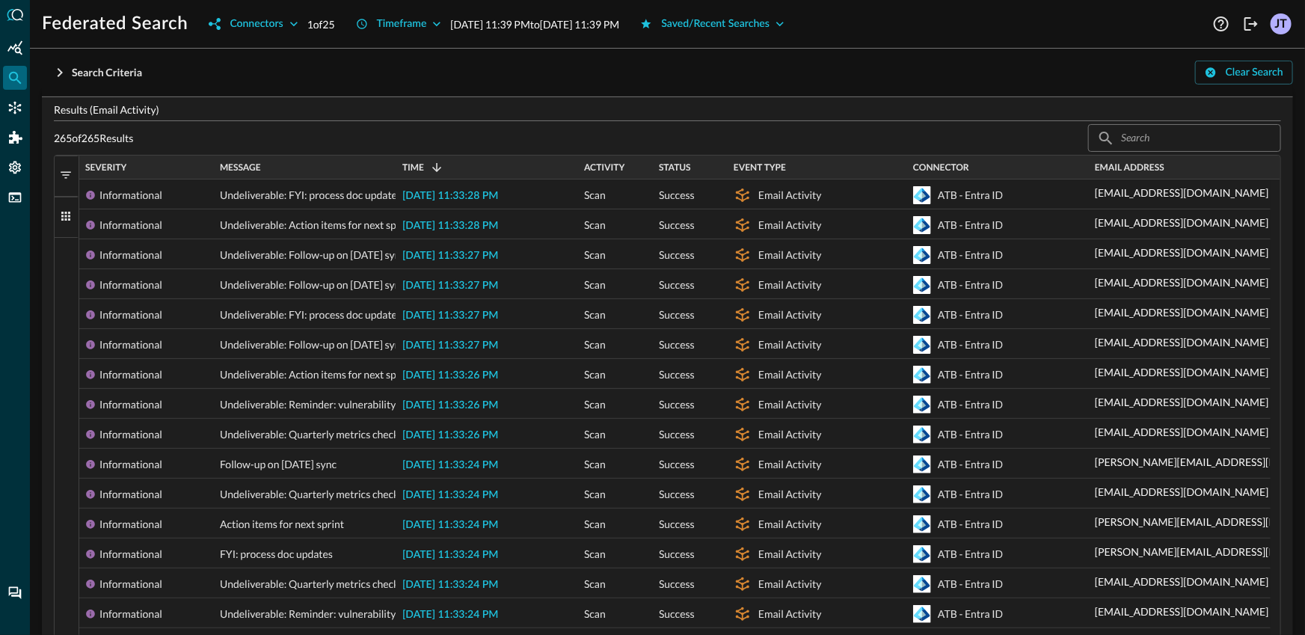
checkbox input "true"
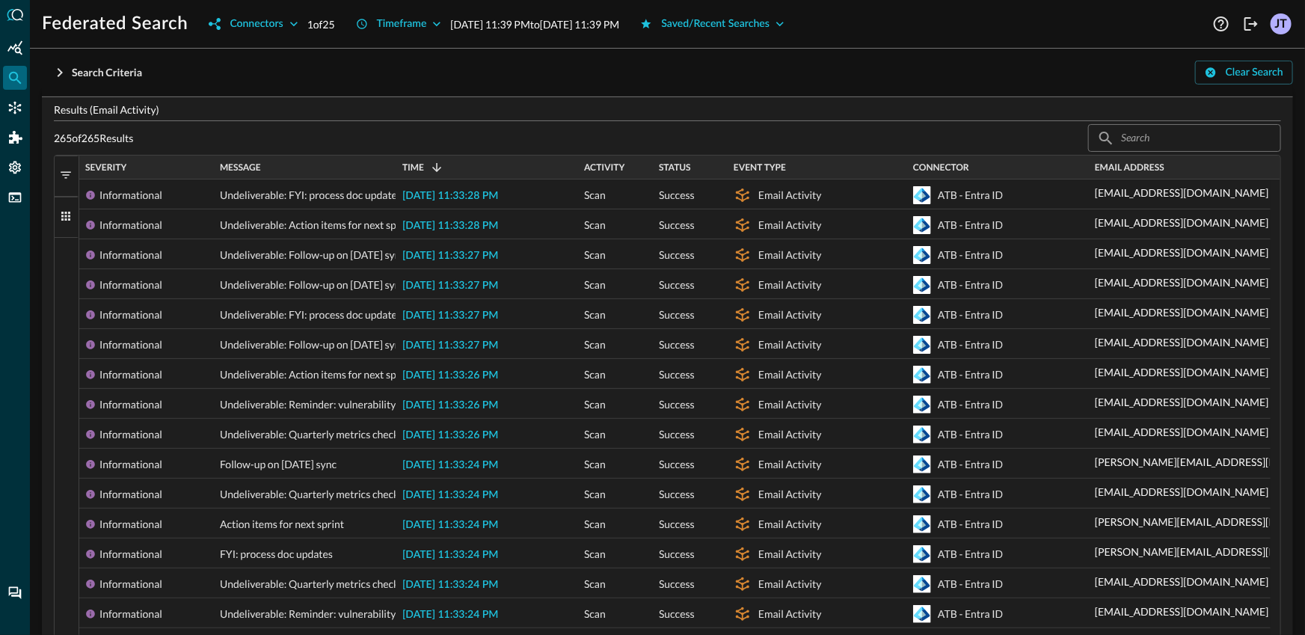
checkbox input "true"
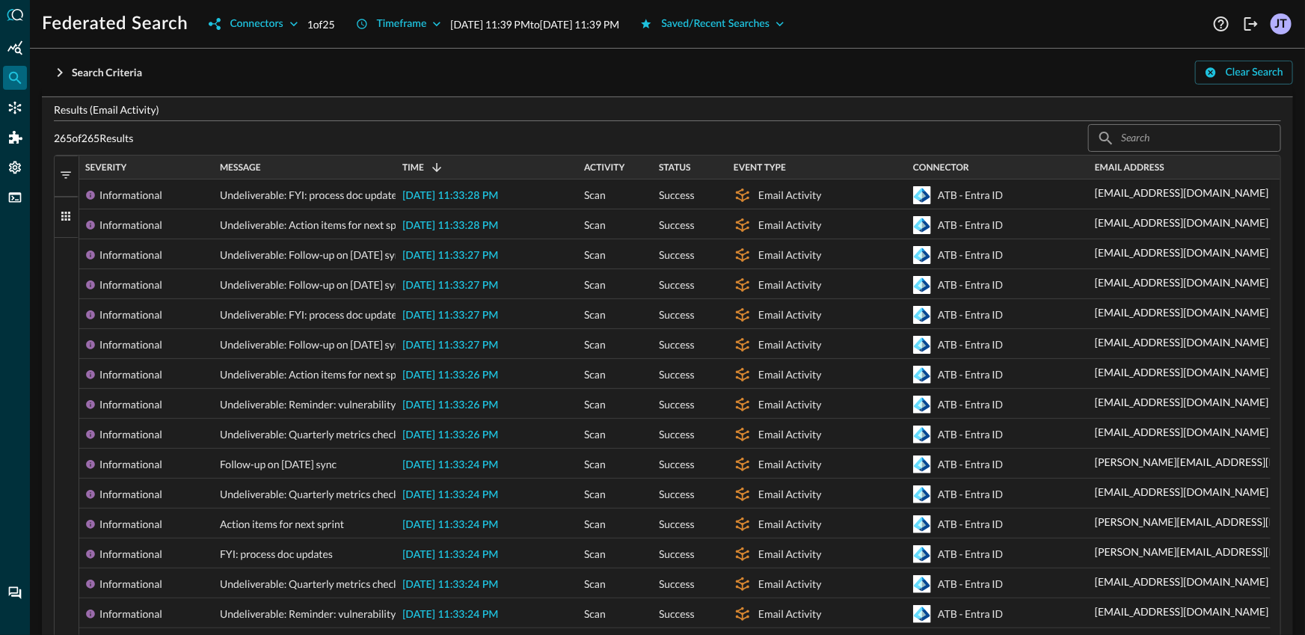
checkbox input "true"
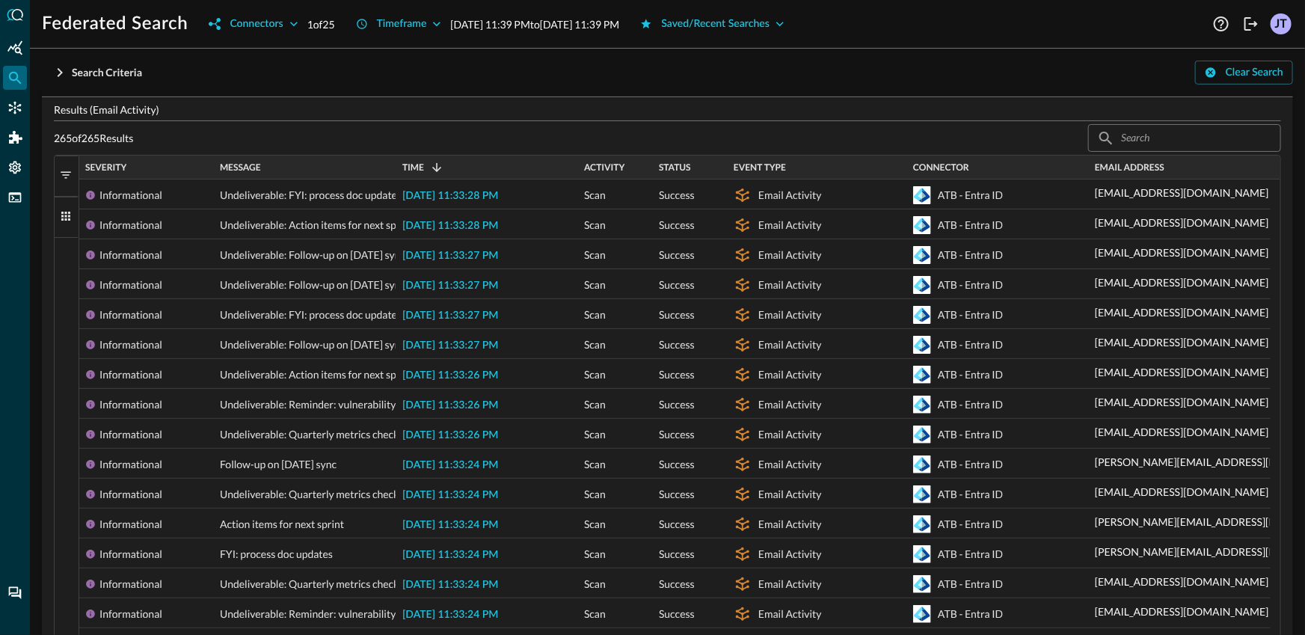
checkbox input "true"
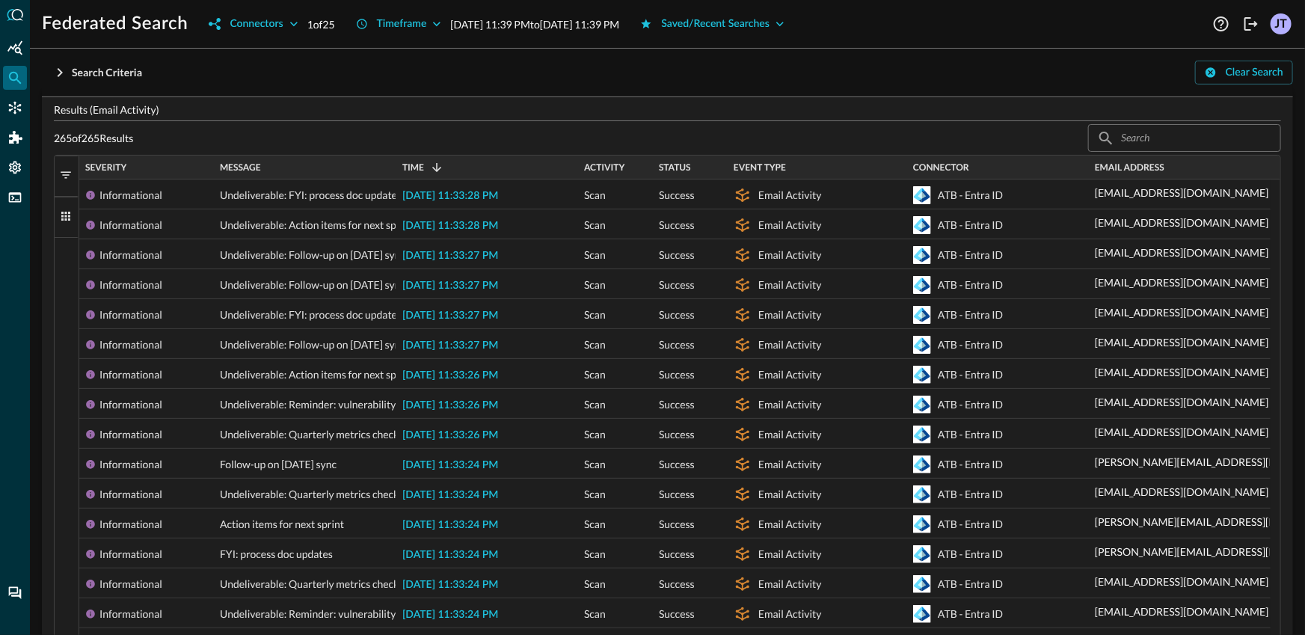
checkbox input "true"
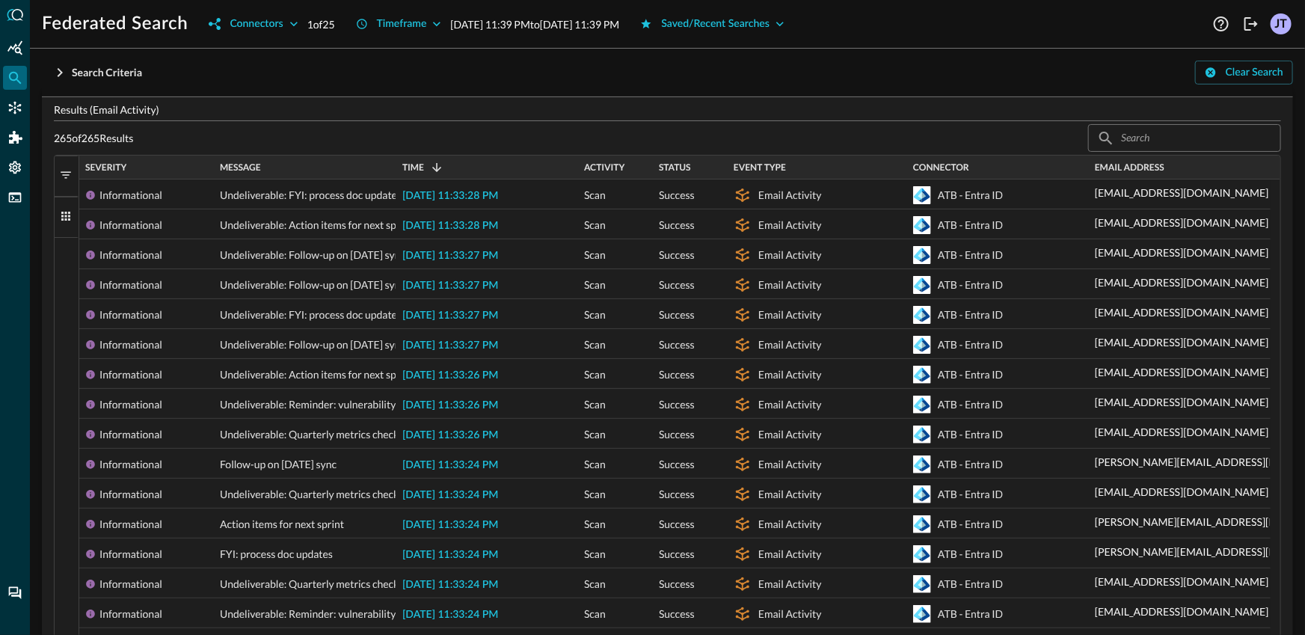
checkbox input "true"
click at [129, 68] on div at bounding box center [652, 317] width 1305 height 635
click at [125, 73] on div "Search Criteria" at bounding box center [107, 73] width 70 height 19
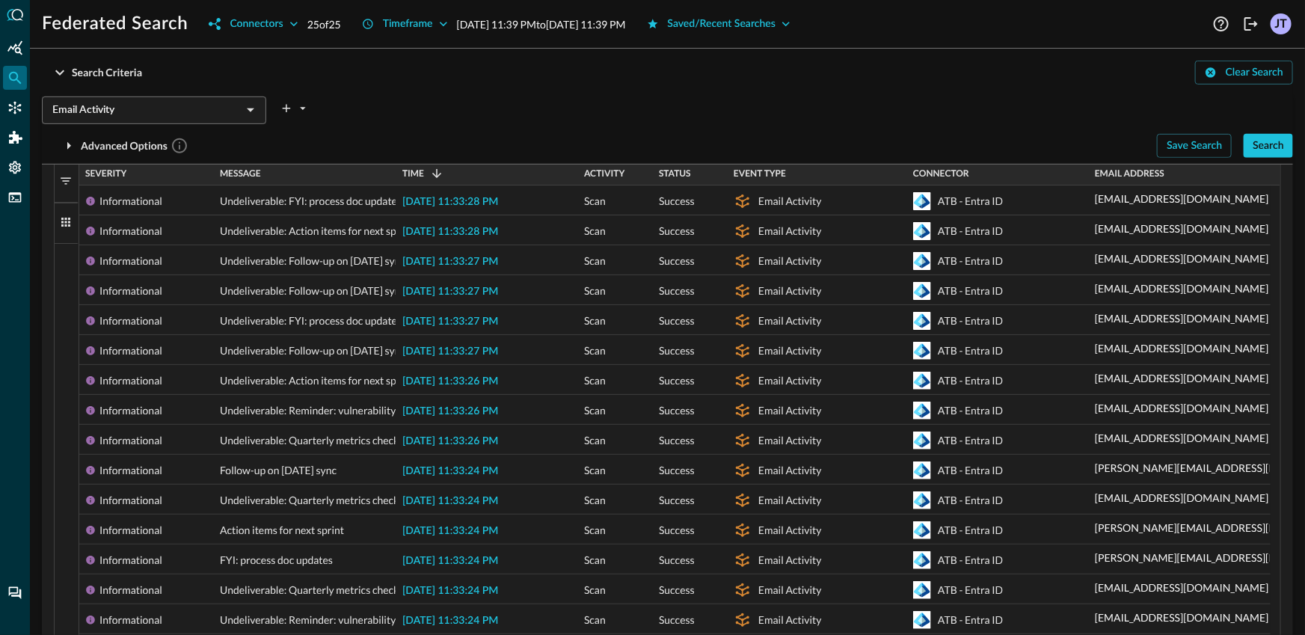
scroll to position [336, 0]
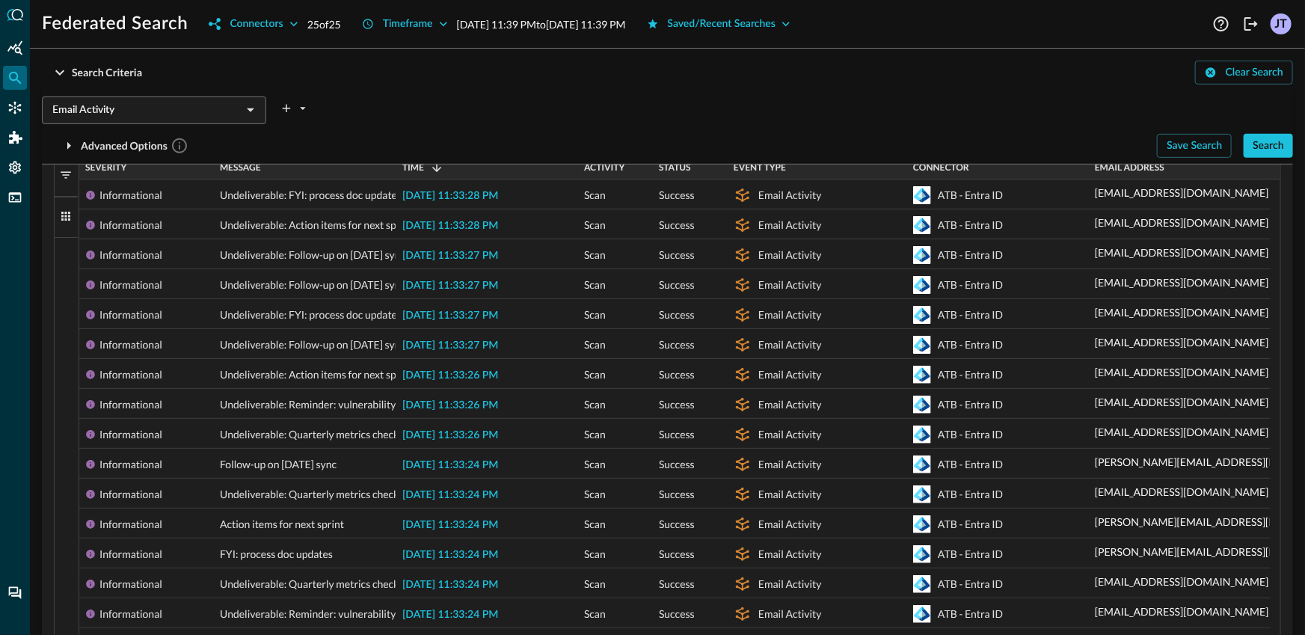
click at [123, 102] on input "Email Activity" at bounding box center [141, 110] width 191 height 19
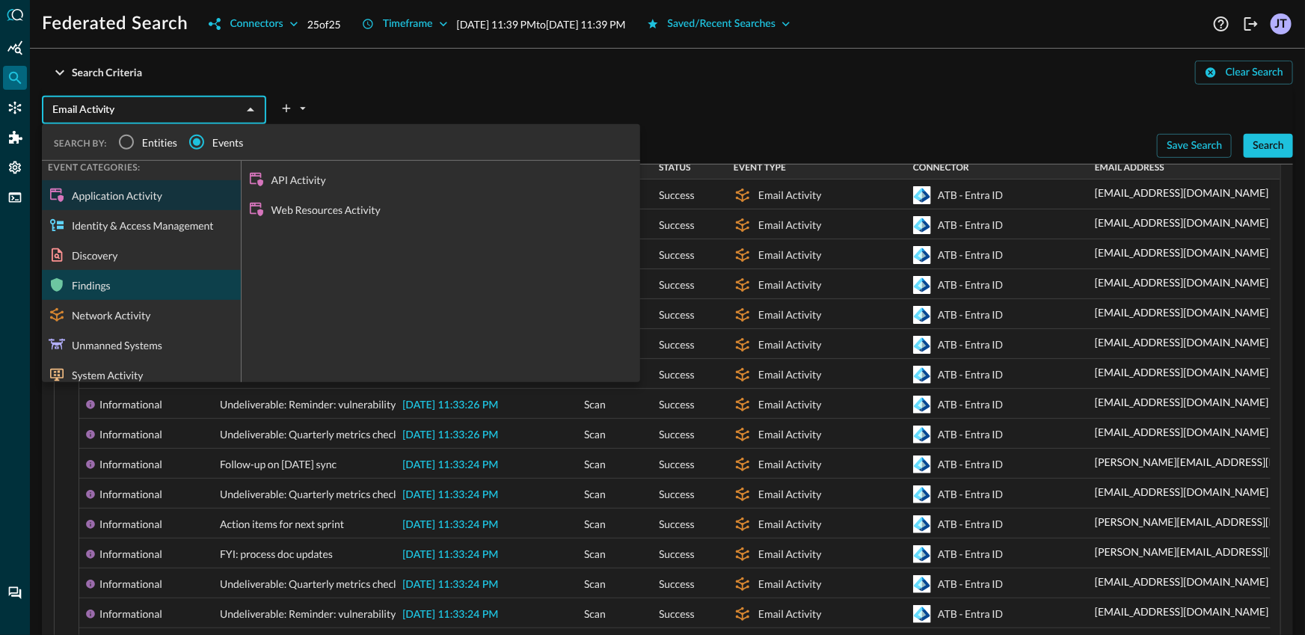
scroll to position [2, 0]
click at [138, 274] on div "Findings" at bounding box center [141, 285] width 199 height 30
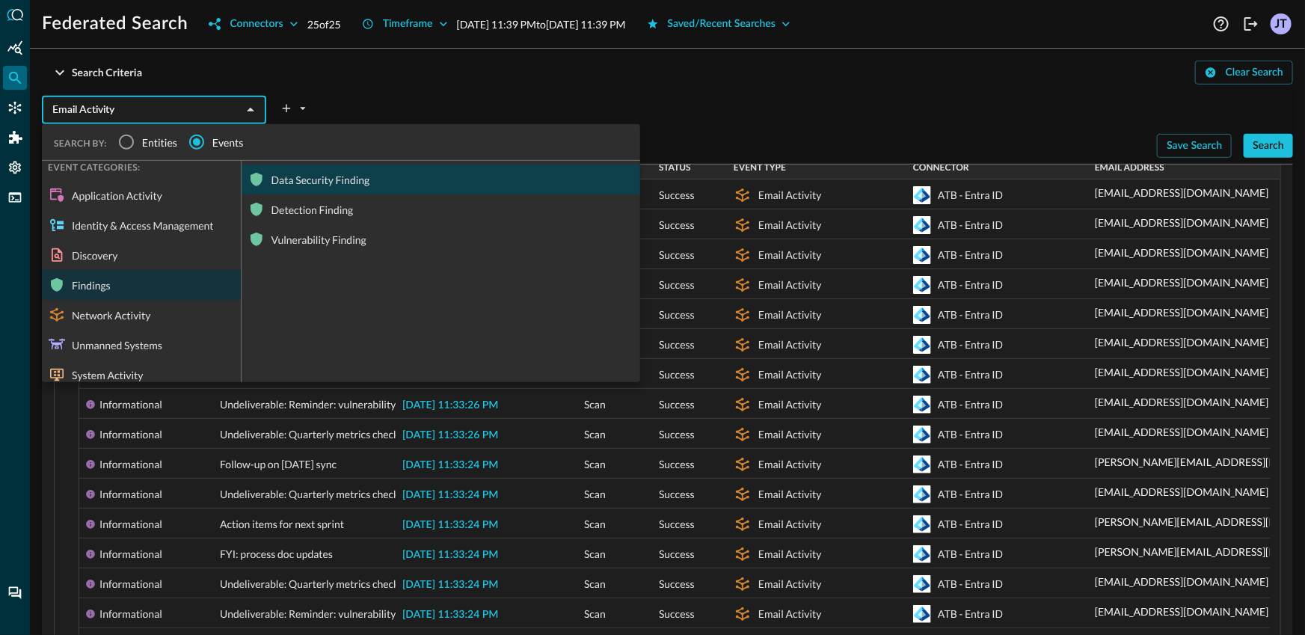
click at [350, 184] on div "Data Security Finding" at bounding box center [440, 179] width 398 height 30
type input "Data Security Finding"
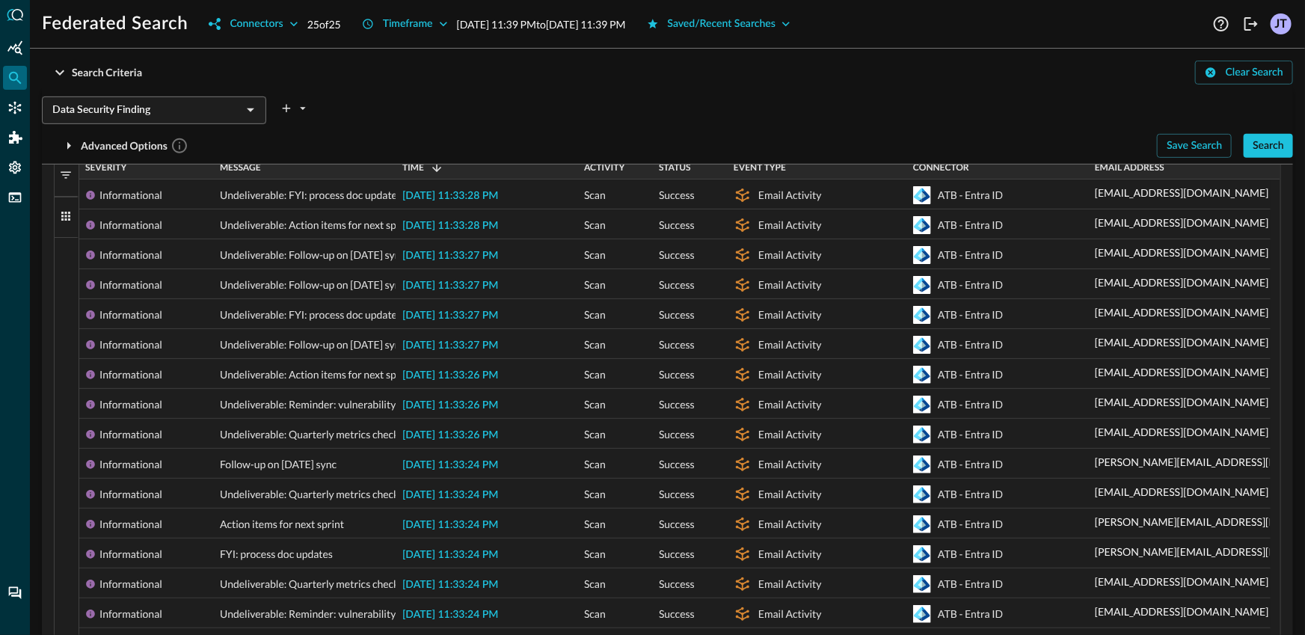
click at [493, 102] on div "Data Security Finding ​" at bounding box center [667, 105] width 1251 height 31
click at [1252, 148] on div "Search" at bounding box center [1267, 146] width 31 height 19
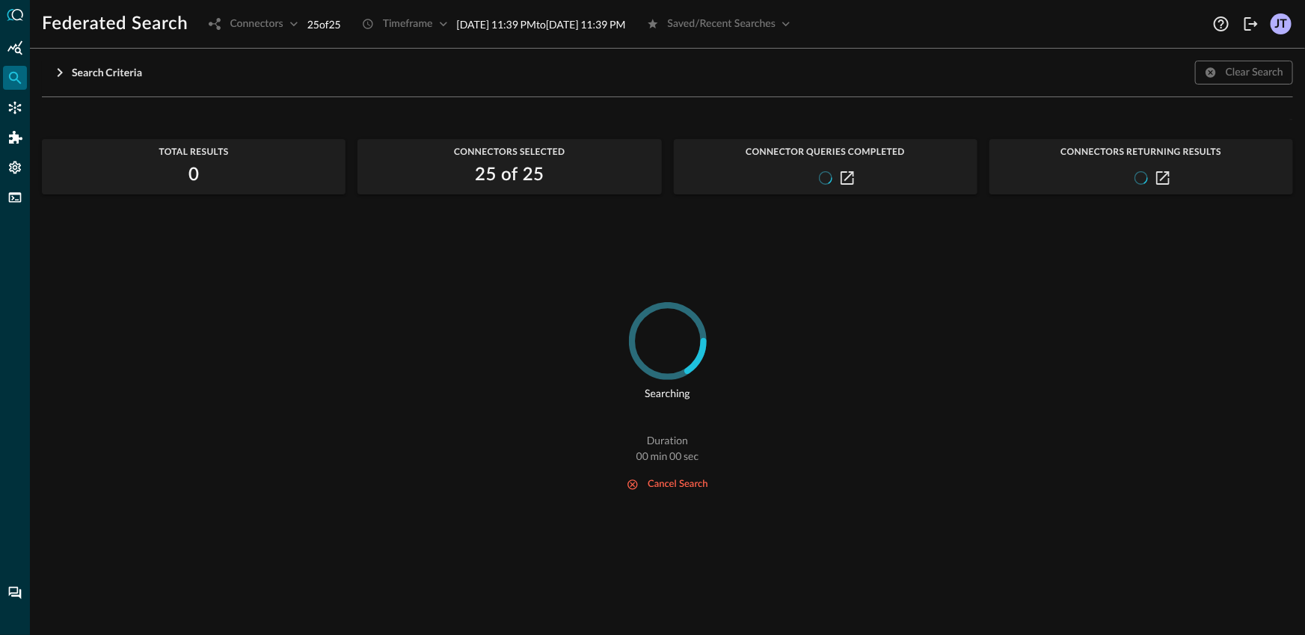
scroll to position [0, 0]
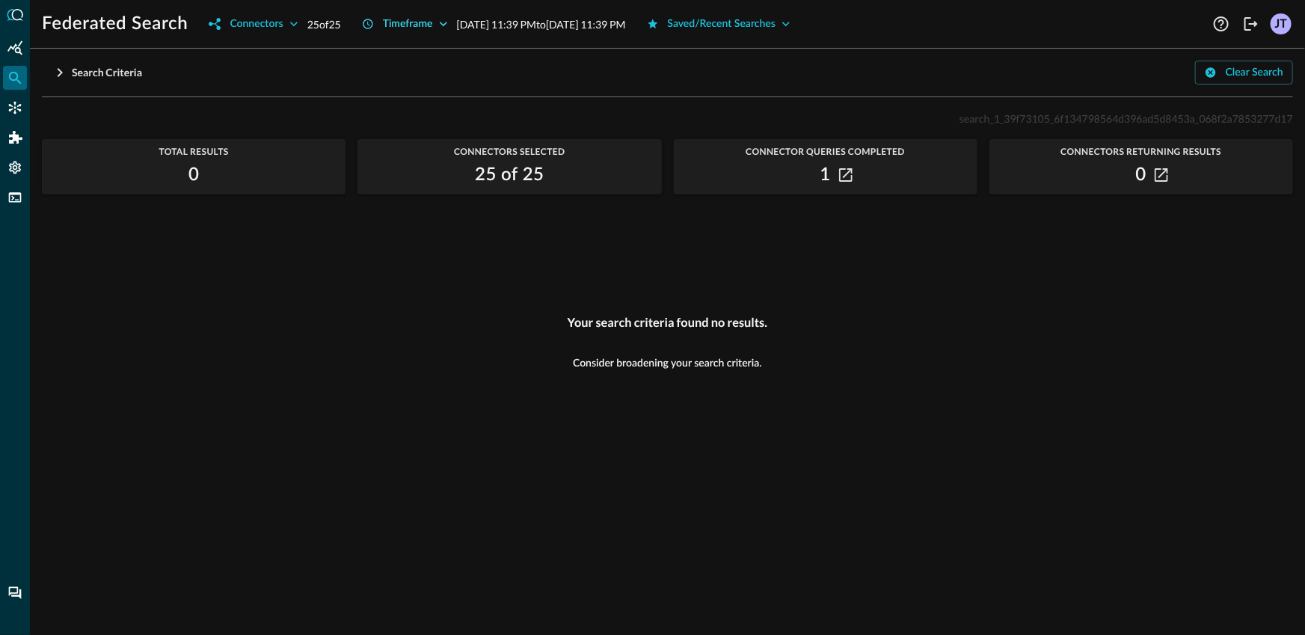
click at [403, 20] on div "Timeframe" at bounding box center [408, 24] width 50 height 19
type input "[DATE] 12:12 AM"
click at [251, 227] on div at bounding box center [652, 317] width 1305 height 635
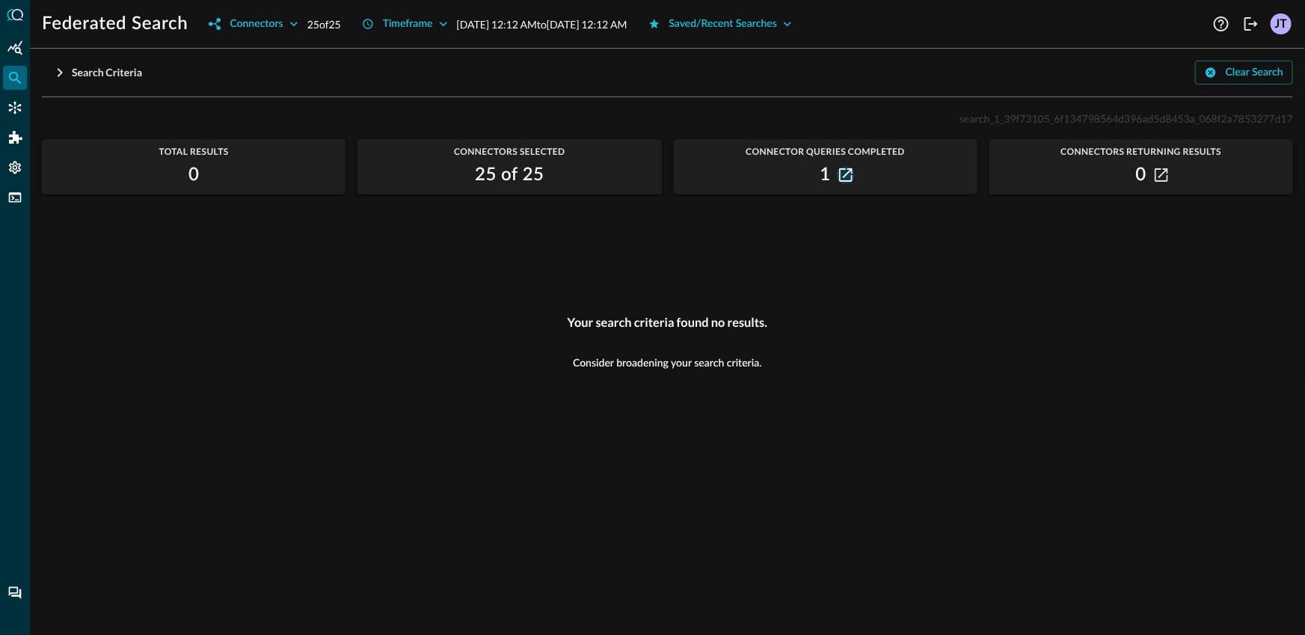
click at [845, 181] on icon "button" at bounding box center [845, 174] width 13 height 13
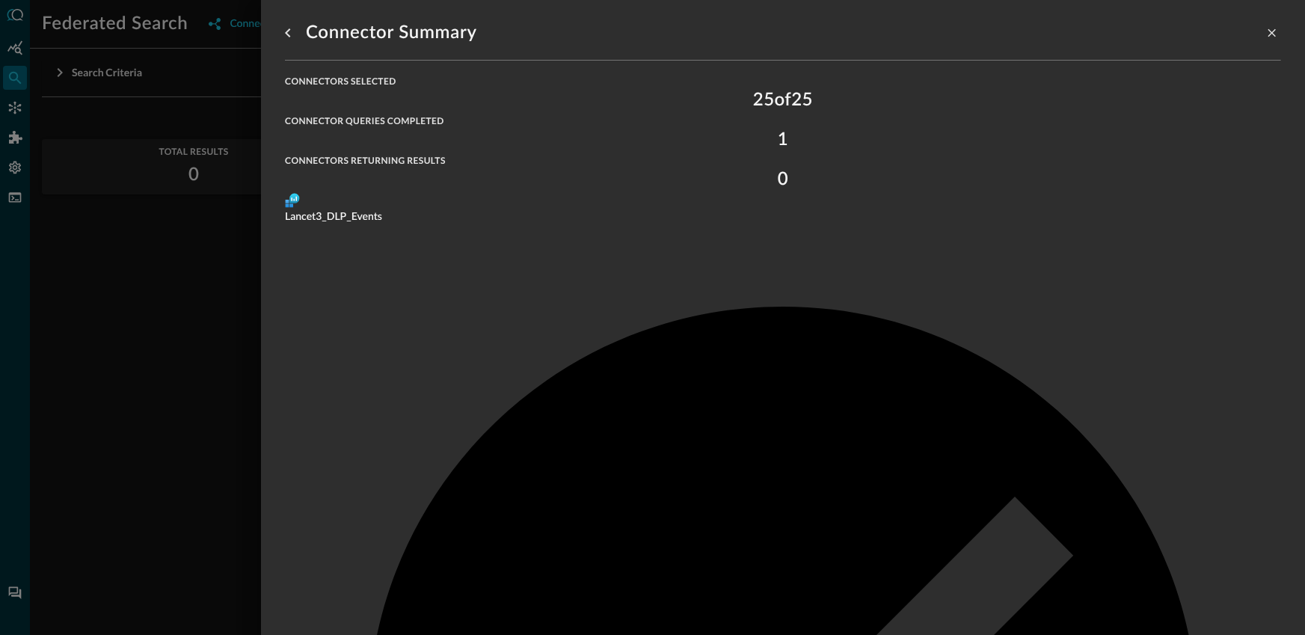
click at [221, 244] on div at bounding box center [652, 317] width 1305 height 635
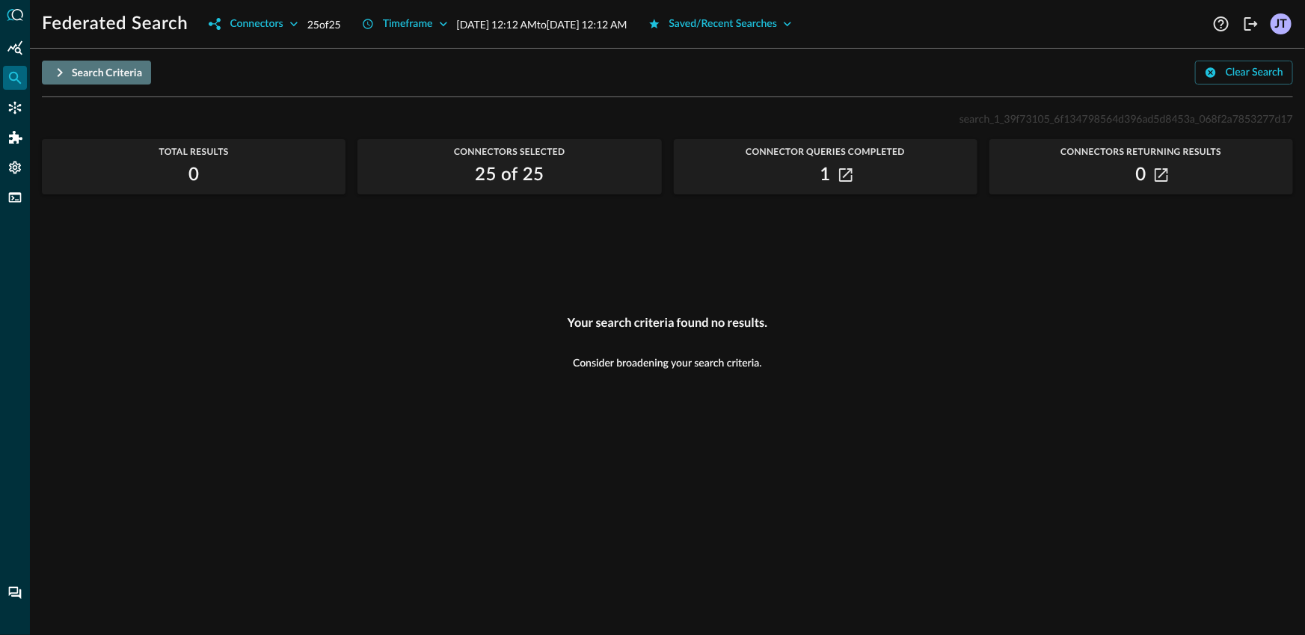
click at [76, 78] on div "Search Criteria" at bounding box center [107, 73] width 70 height 19
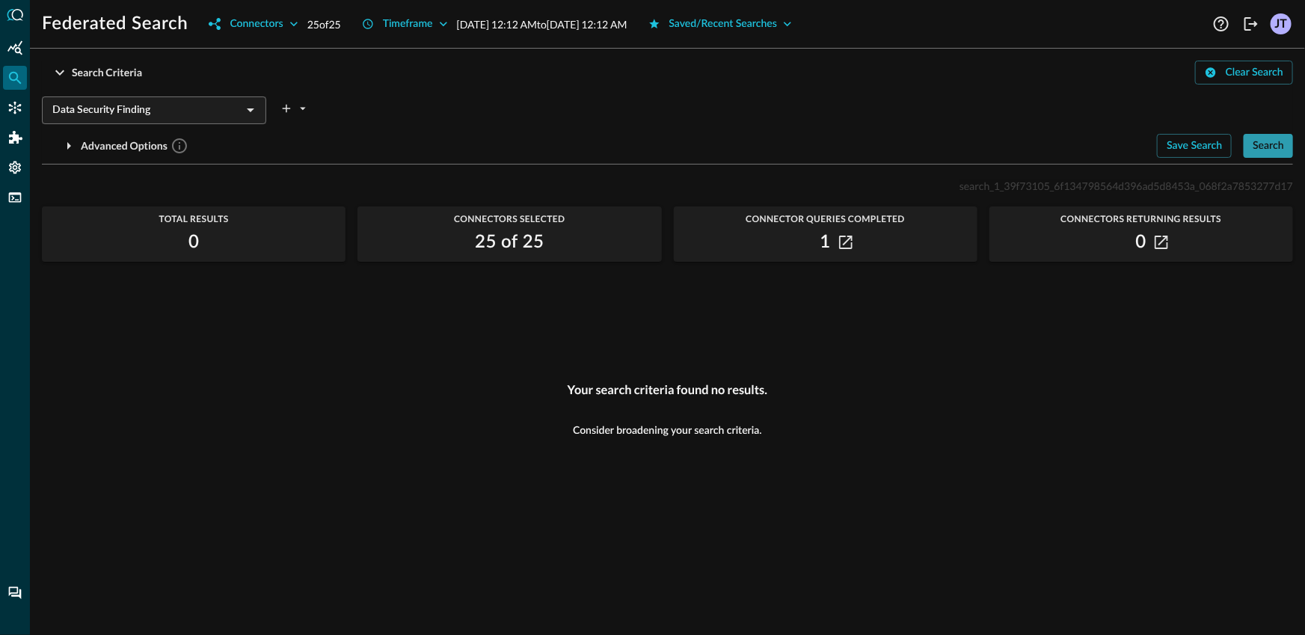
click at [1271, 155] on button "Search" at bounding box center [1267, 146] width 49 height 24
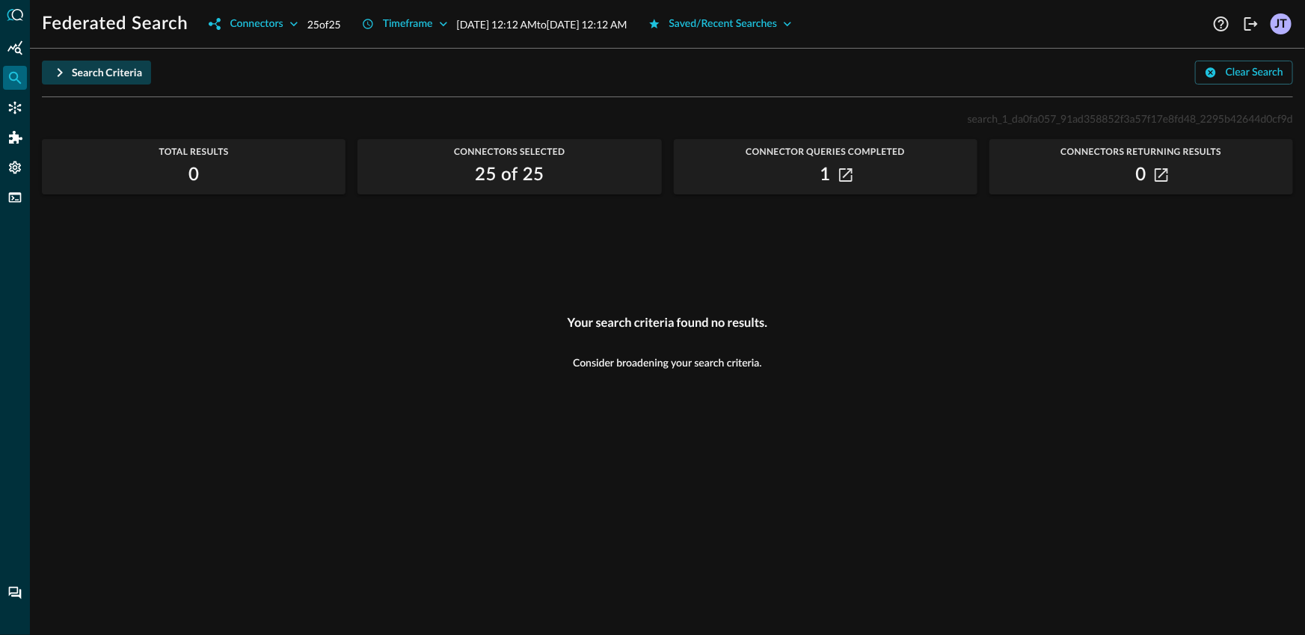
click at [124, 78] on div "Search Criteria" at bounding box center [107, 73] width 70 height 19
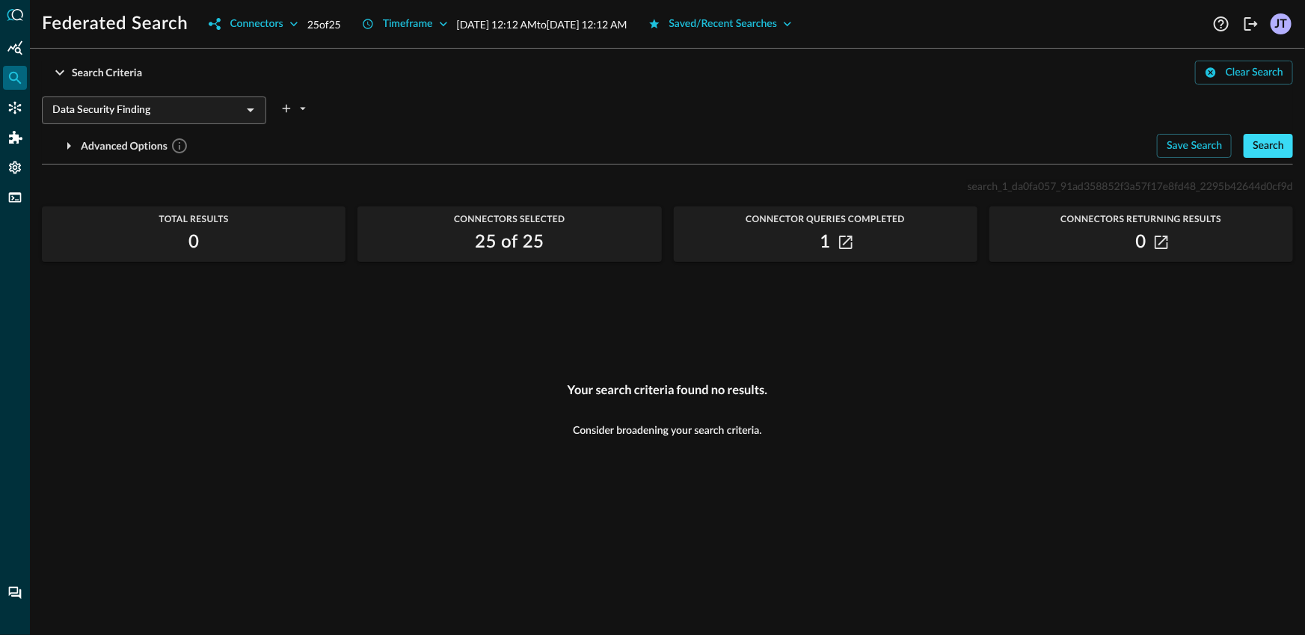
click at [1276, 137] on div "Search" at bounding box center [1267, 146] width 31 height 19
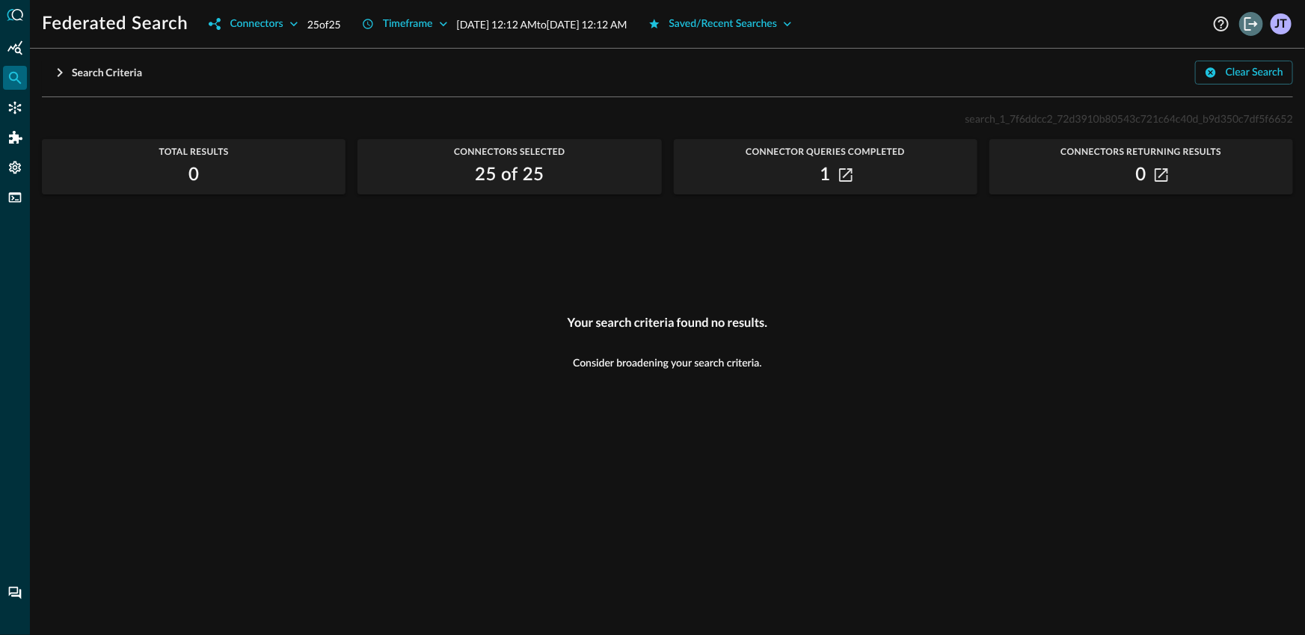
click at [1255, 34] on button "Logout" at bounding box center [1251, 24] width 24 height 24
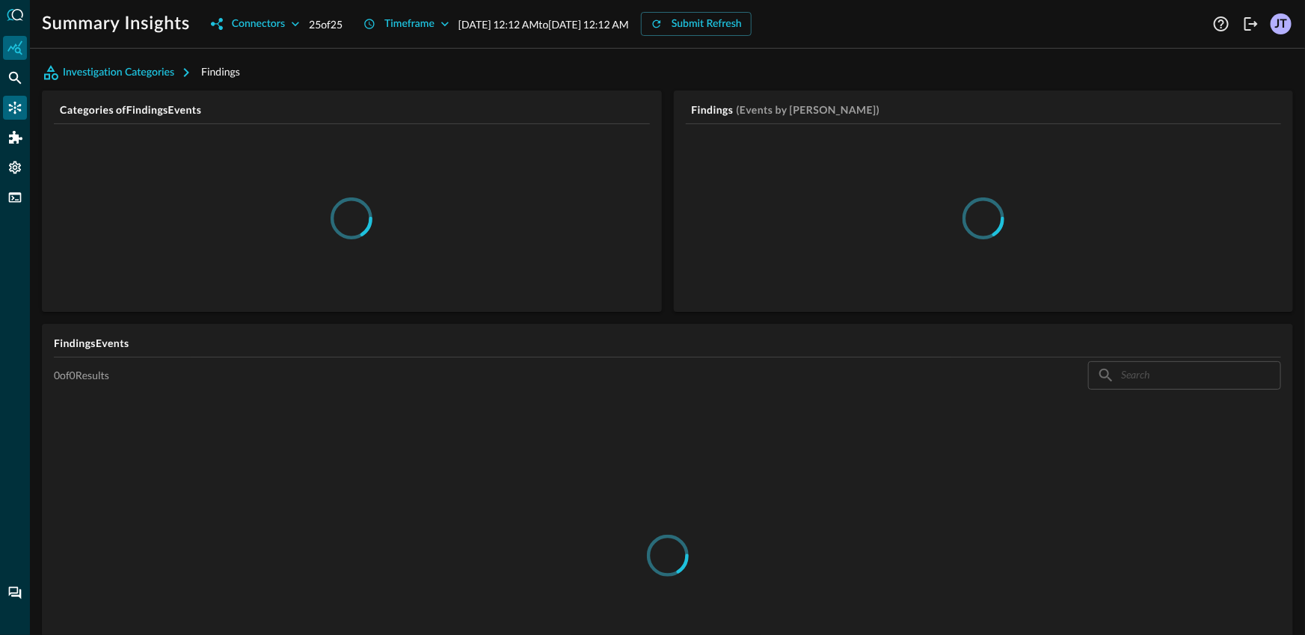
click at [14, 104] on icon "Connectors" at bounding box center [15, 108] width 13 height 13
click at [14, 84] on icon "Federated Search" at bounding box center [14, 77] width 15 height 15
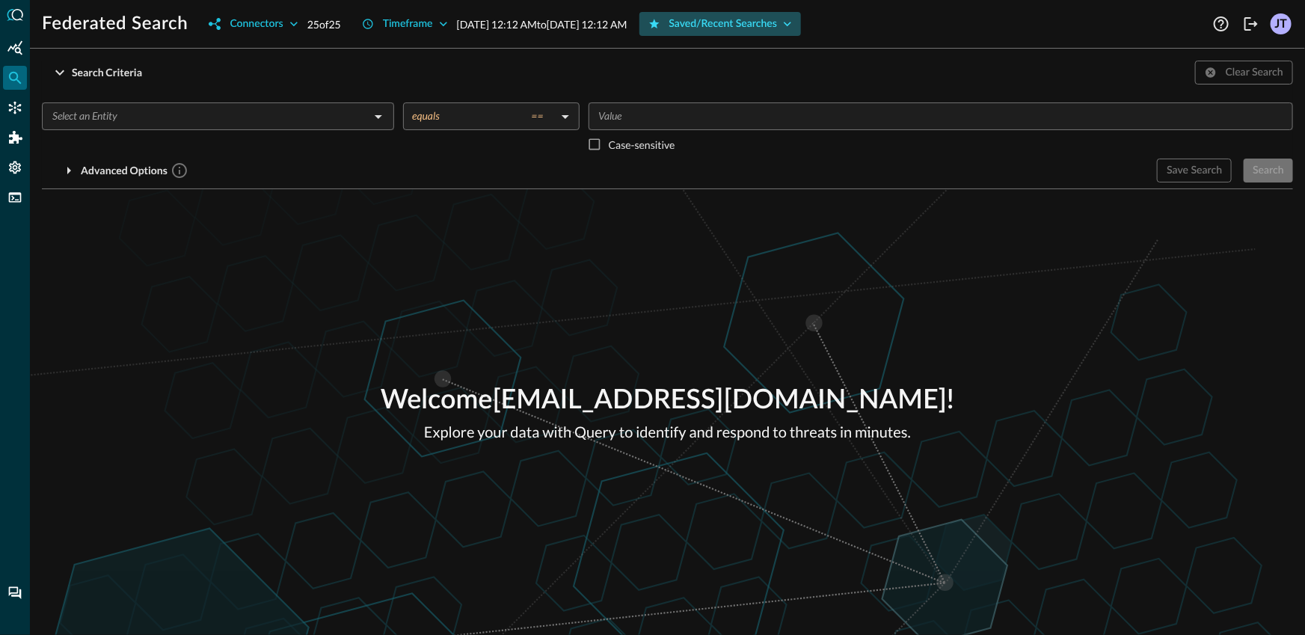
click at [771, 24] on div "Saved/Recent Searches" at bounding box center [723, 24] width 108 height 19
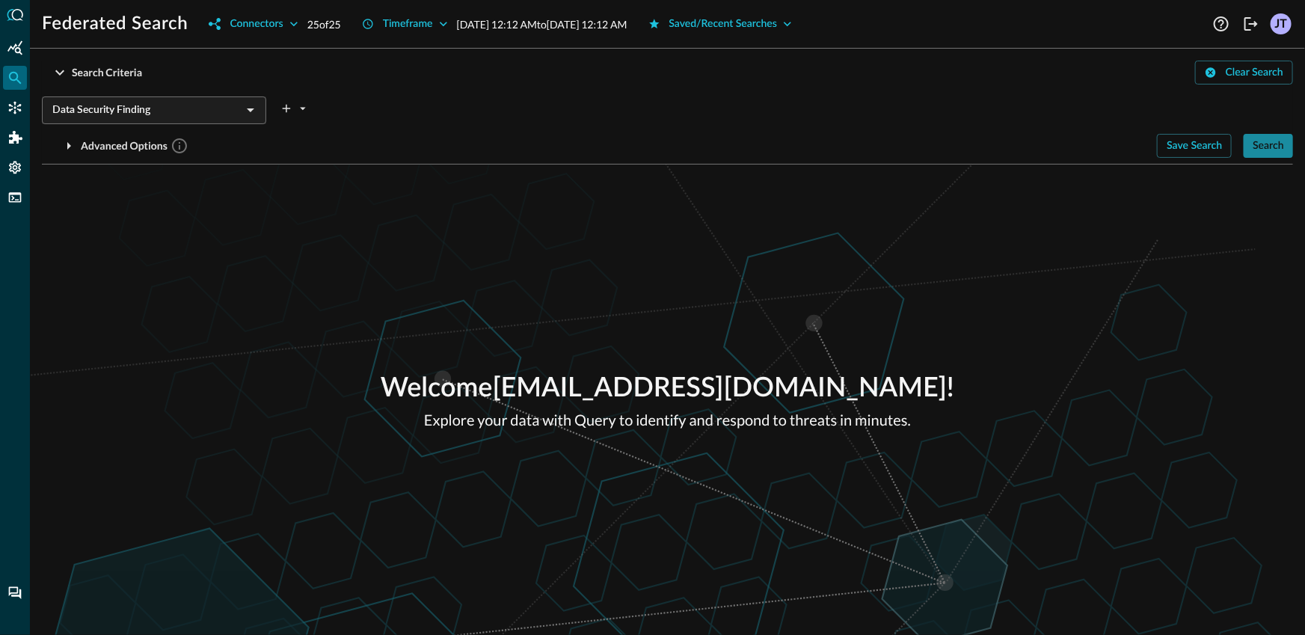
click at [1259, 143] on div "Search" at bounding box center [1267, 146] width 31 height 19
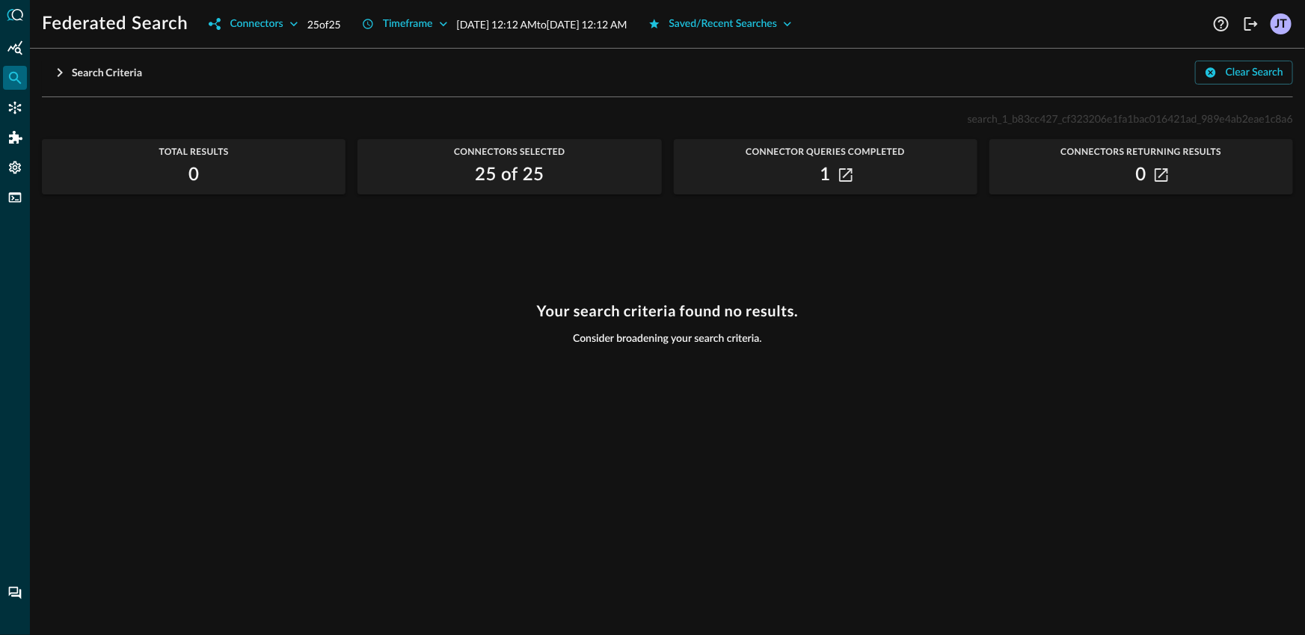
click at [313, 255] on div "search_1_b83cc427_cf323206e1fa1bac016421ad_989e4ab2eae1c8a6 Total Results 0 Con…" at bounding box center [667, 363] width 1251 height 508
click at [16, 116] on div "Connectors" at bounding box center [15, 108] width 24 height 24
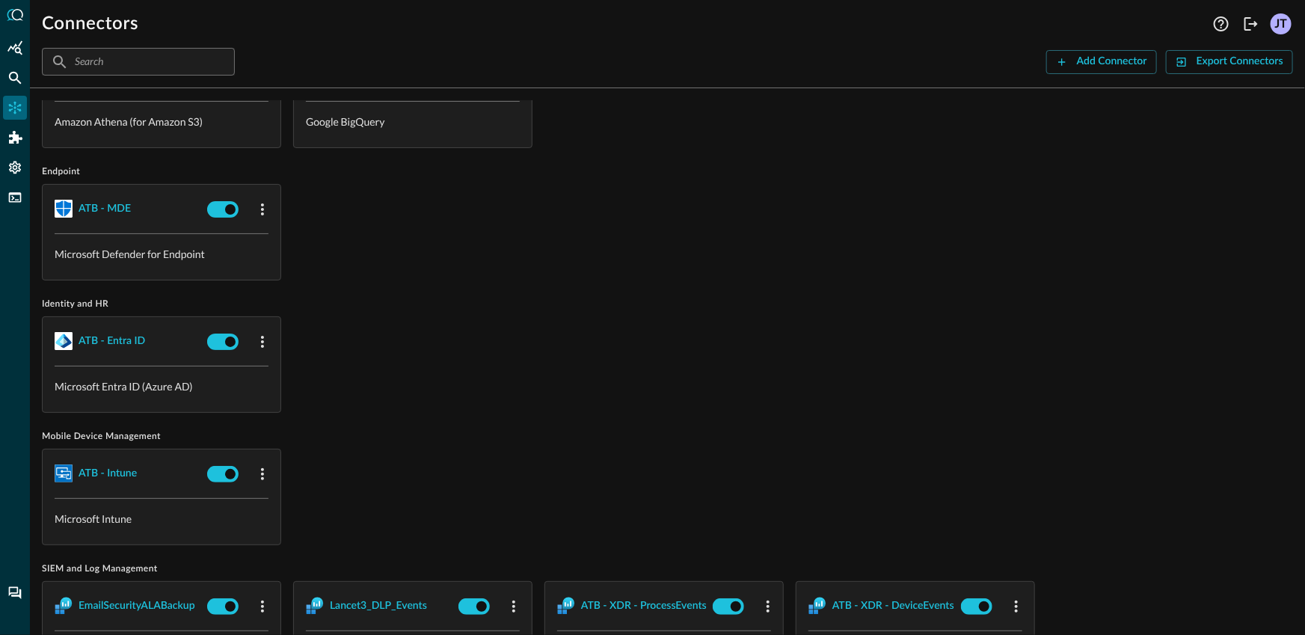
scroll to position [726, 0]
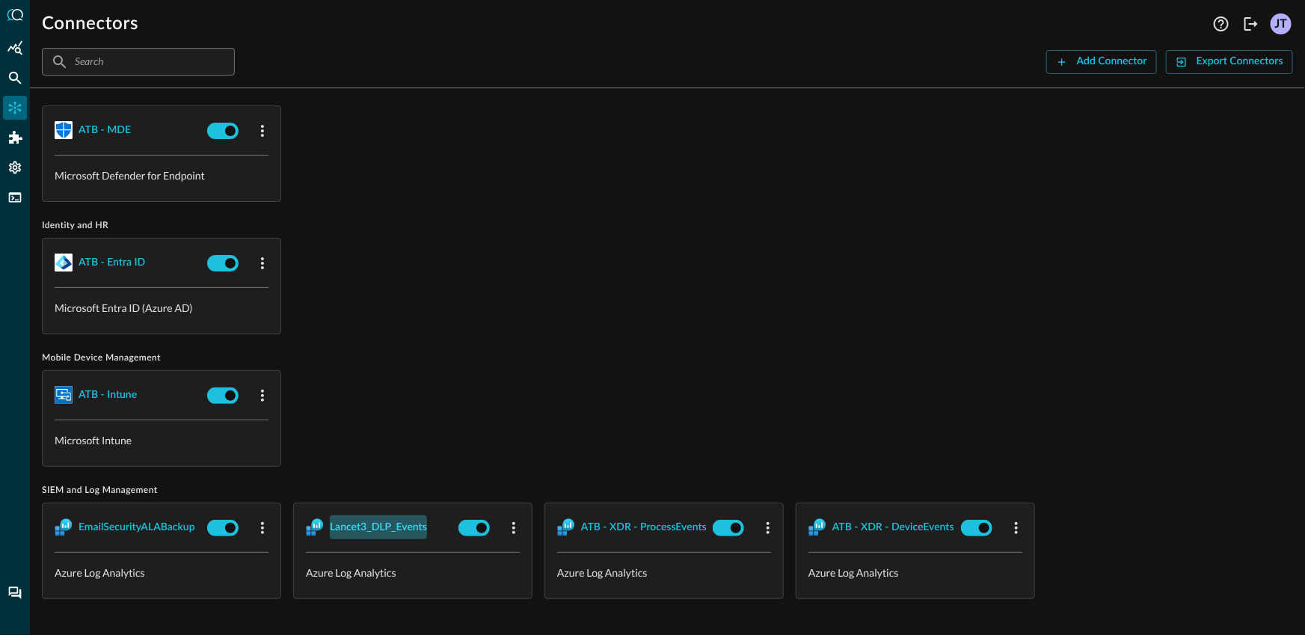
click at [384, 523] on div "Lancet3_DLP_Events" at bounding box center [378, 527] width 97 height 19
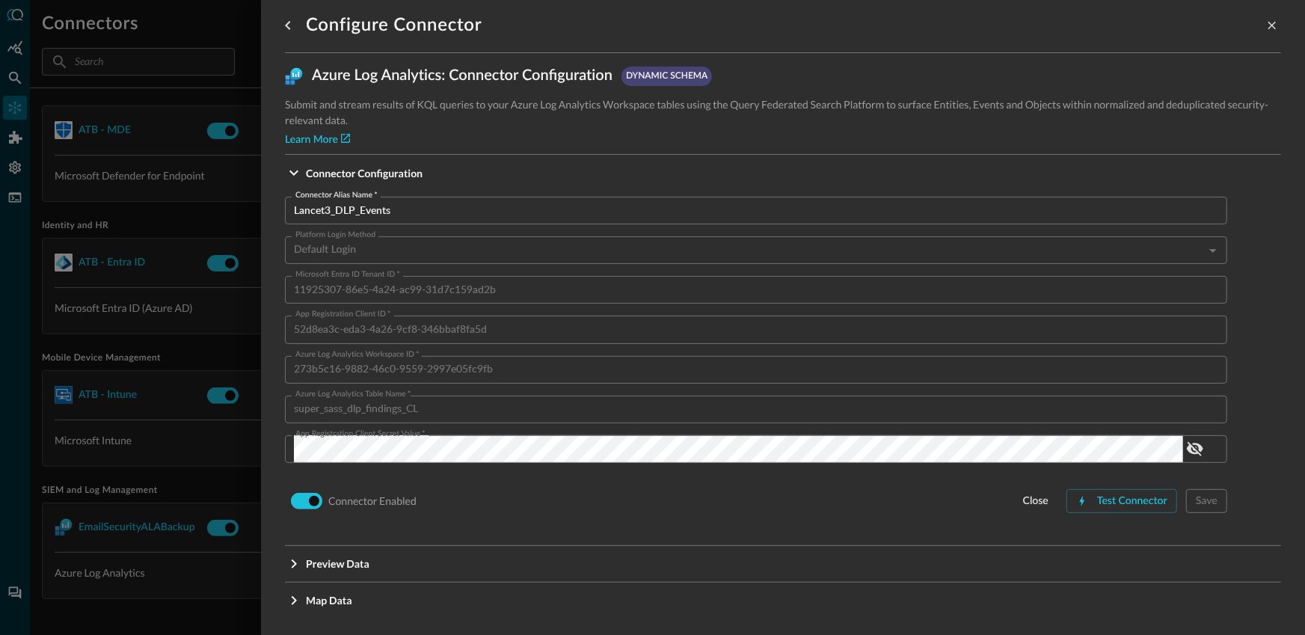
scroll to position [14, 0]
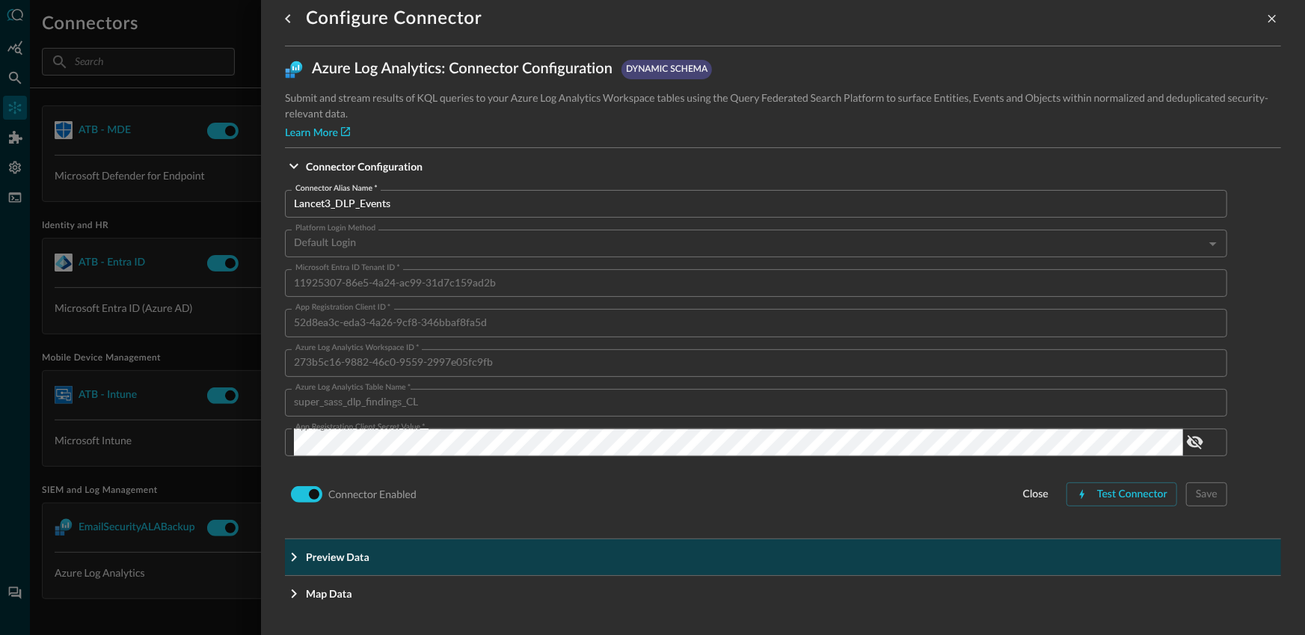
click at [448, 545] on button "Preview Data" at bounding box center [783, 557] width 996 height 36
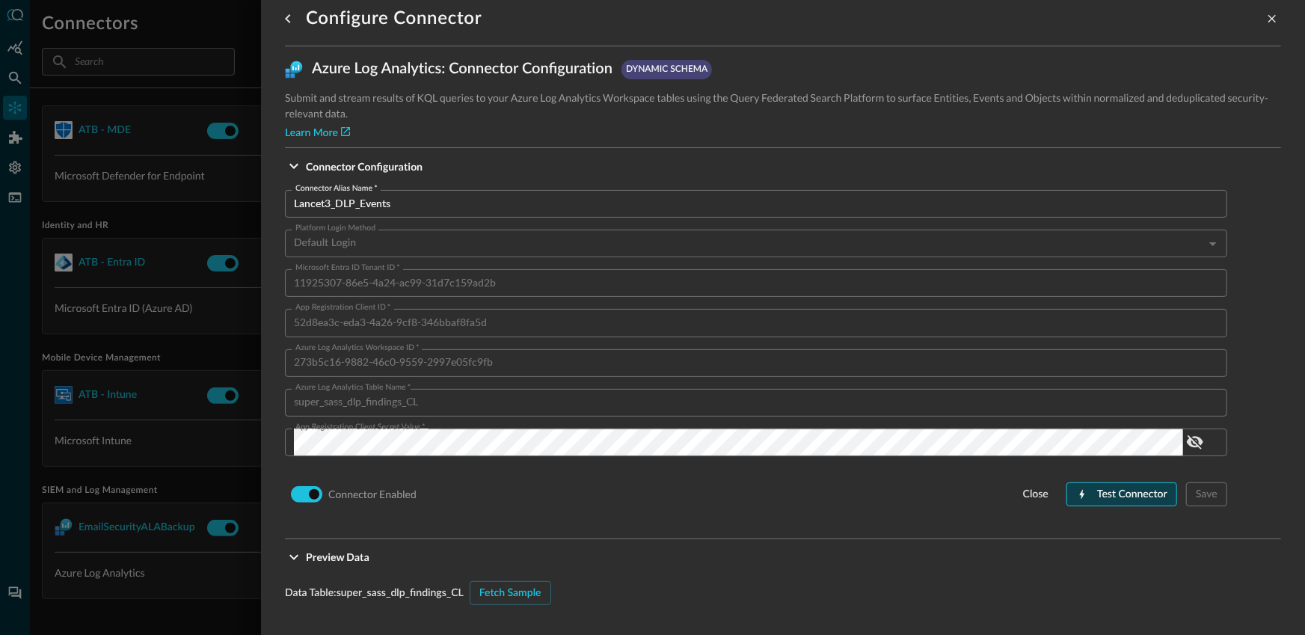
click at [1097, 499] on div "Test Connector" at bounding box center [1132, 494] width 70 height 19
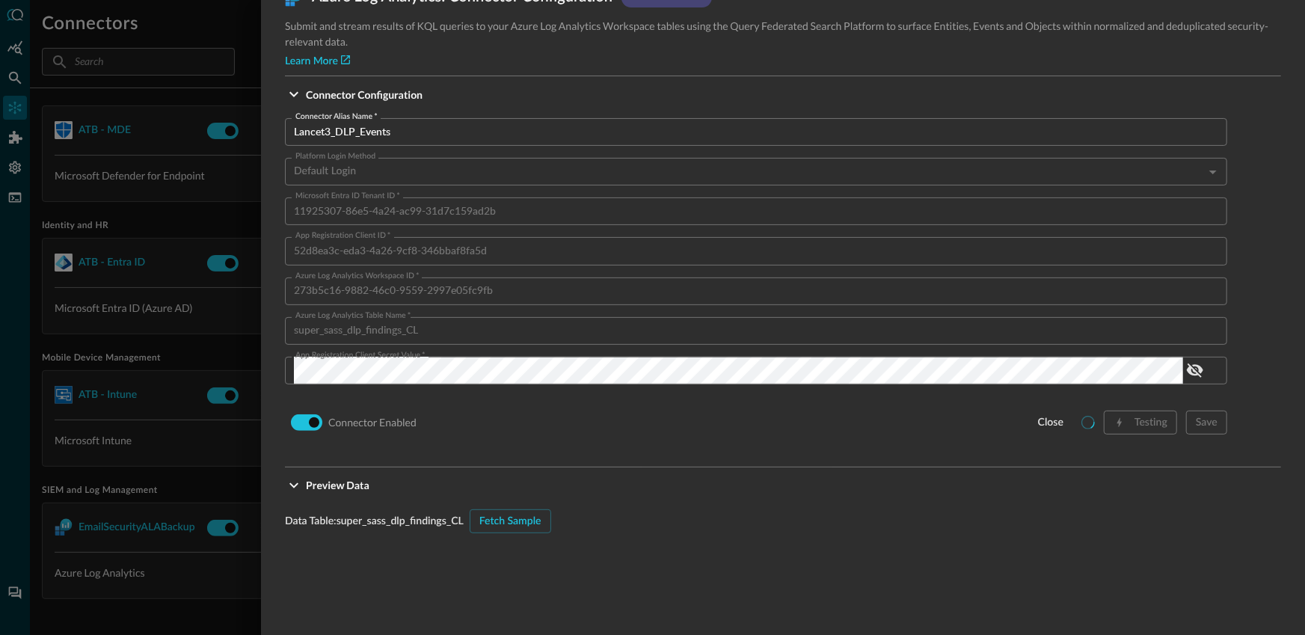
scroll to position [123, 0]
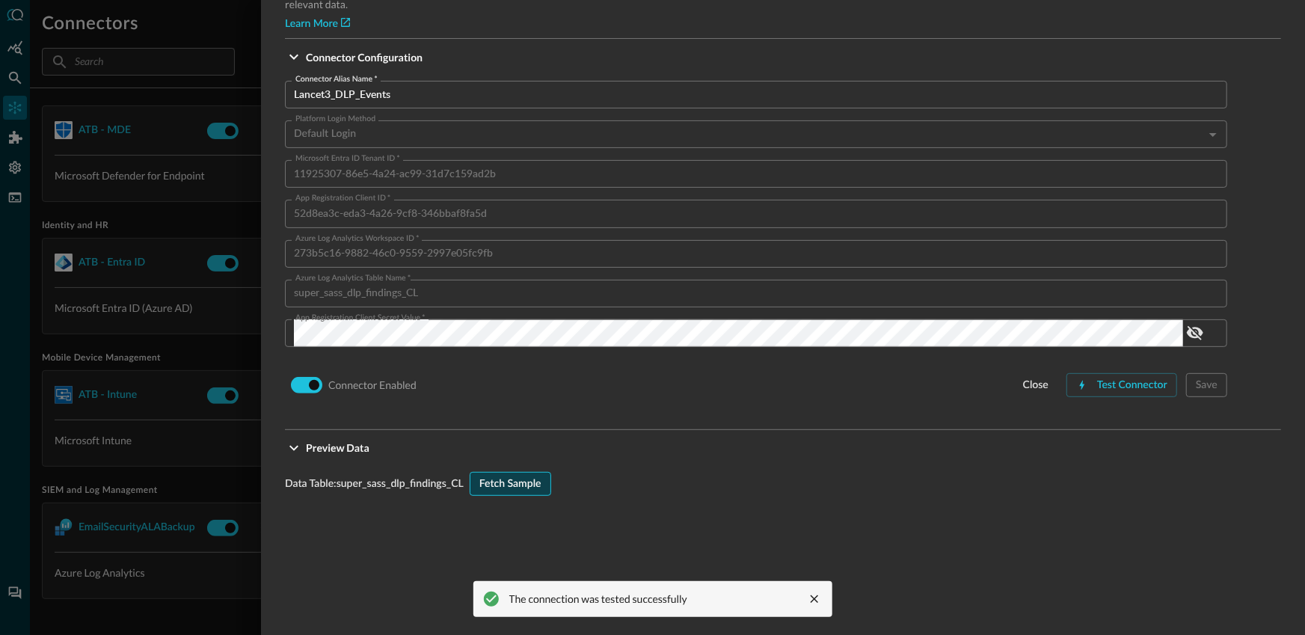
click at [541, 485] on div "Fetch Sample" at bounding box center [510, 484] width 62 height 19
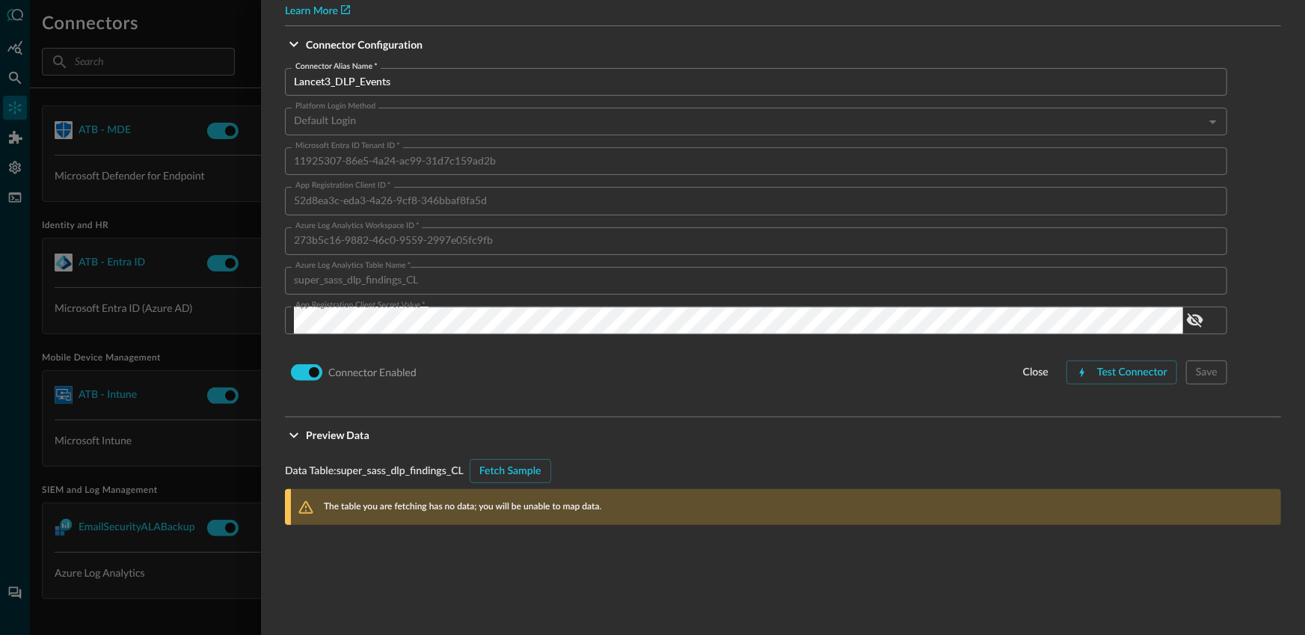
scroll to position [337, 0]
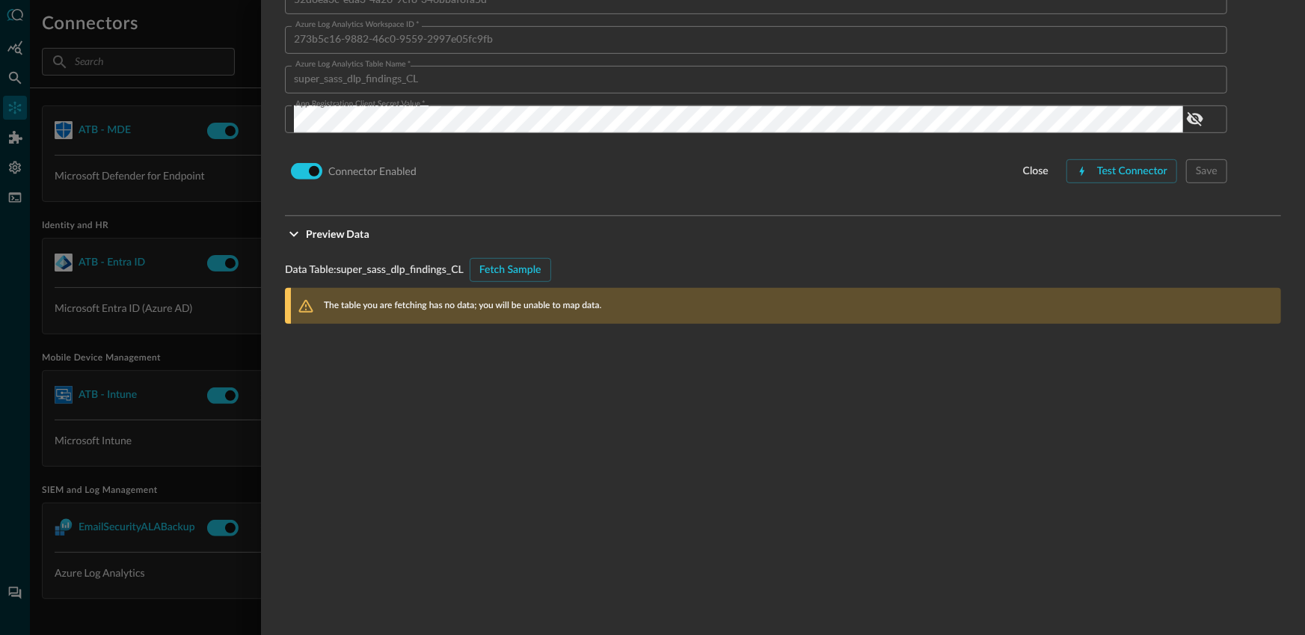
click at [169, 452] on div at bounding box center [652, 317] width 1305 height 635
click at [172, 449] on div at bounding box center [652, 317] width 1305 height 635
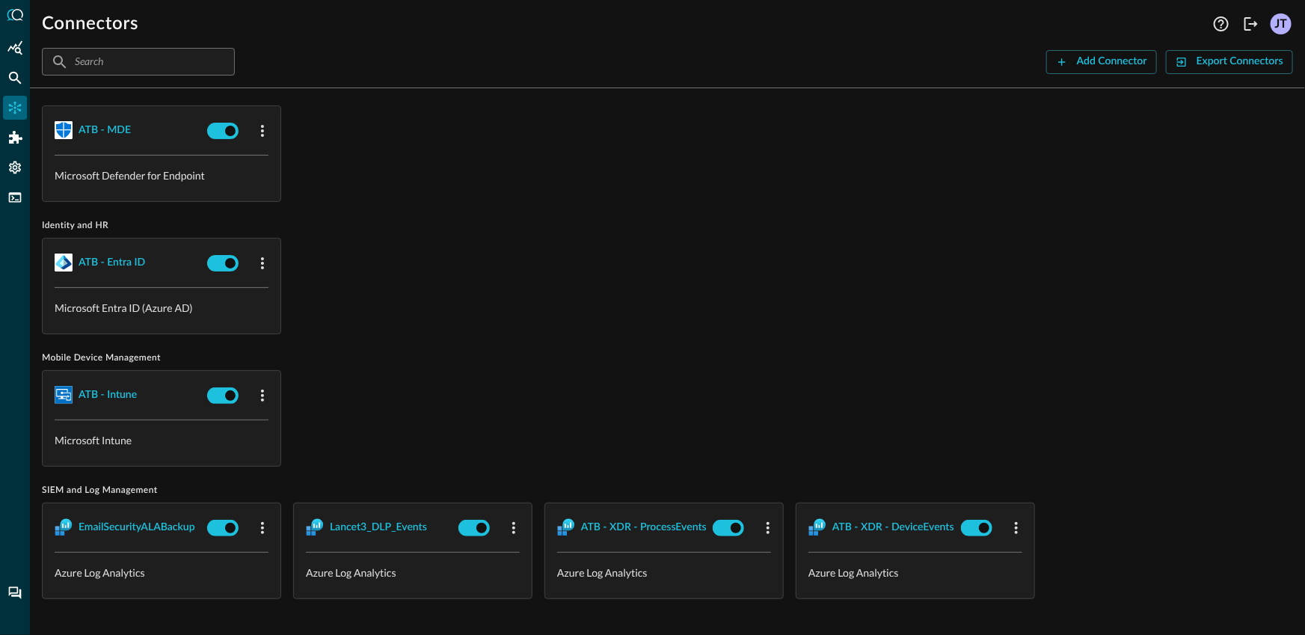
click at [799, 252] on div "ATB - Entra ID Microsoft Entra ID (Azure AD)" at bounding box center [667, 286] width 1251 height 96
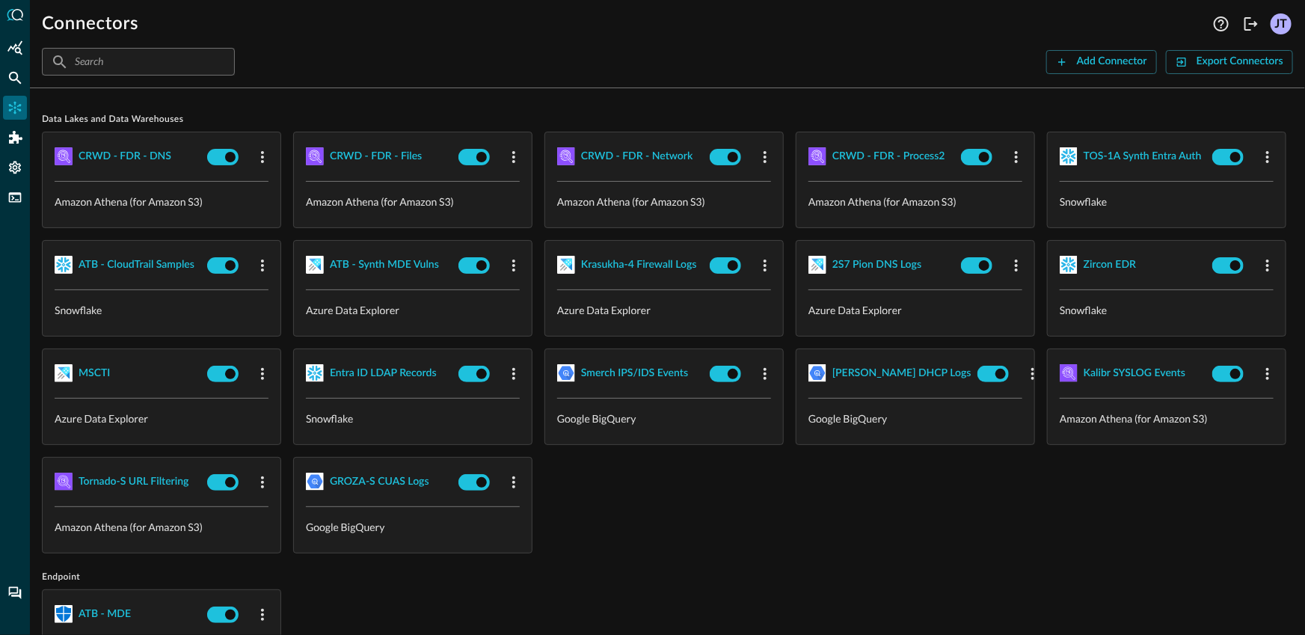
scroll to position [104, 0]
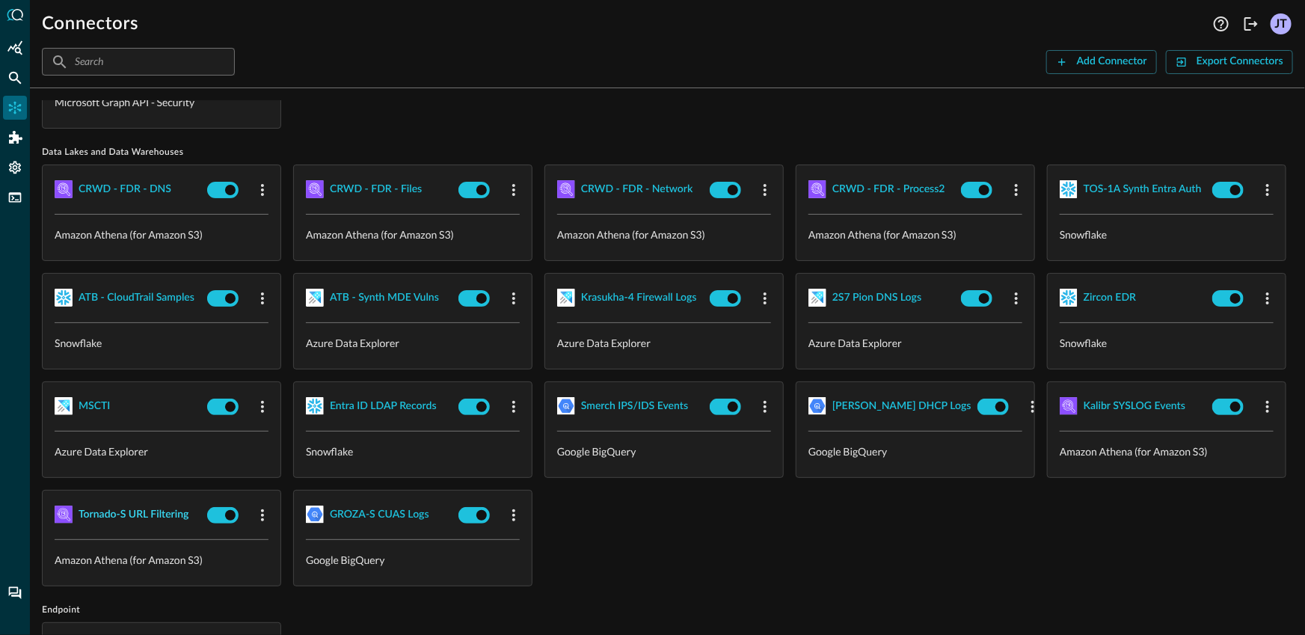
click at [188, 517] on div "Tornado-S URL Filtering" at bounding box center [134, 514] width 110 height 19
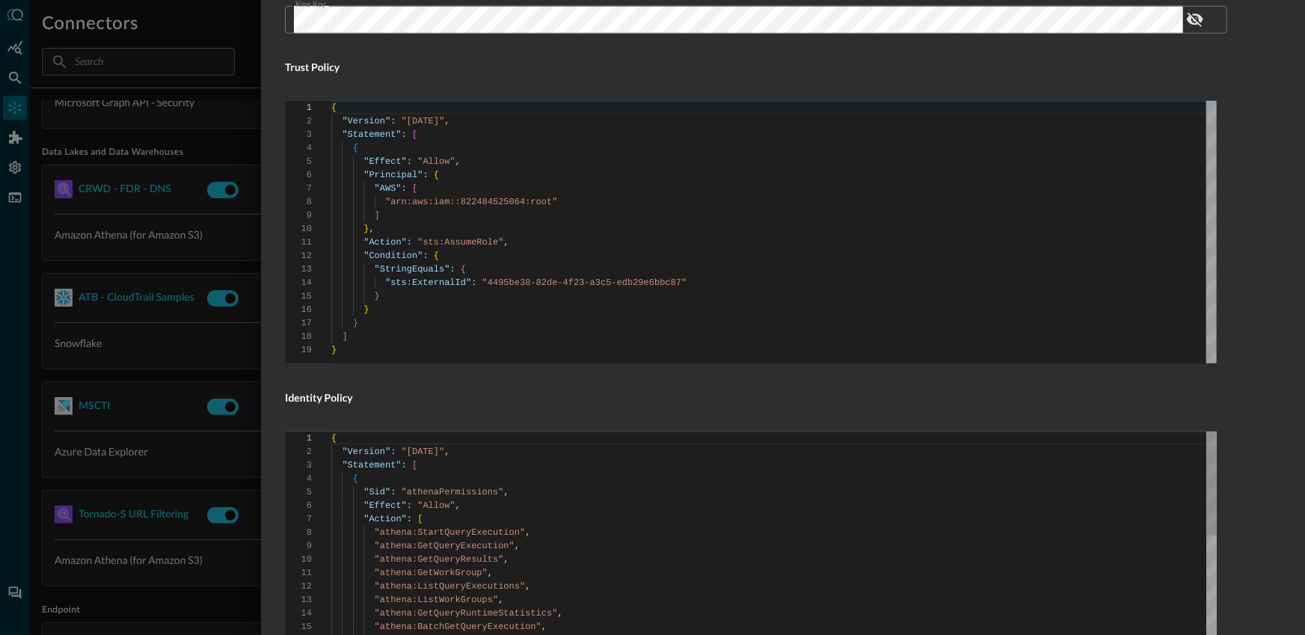
scroll to position [905, 0]
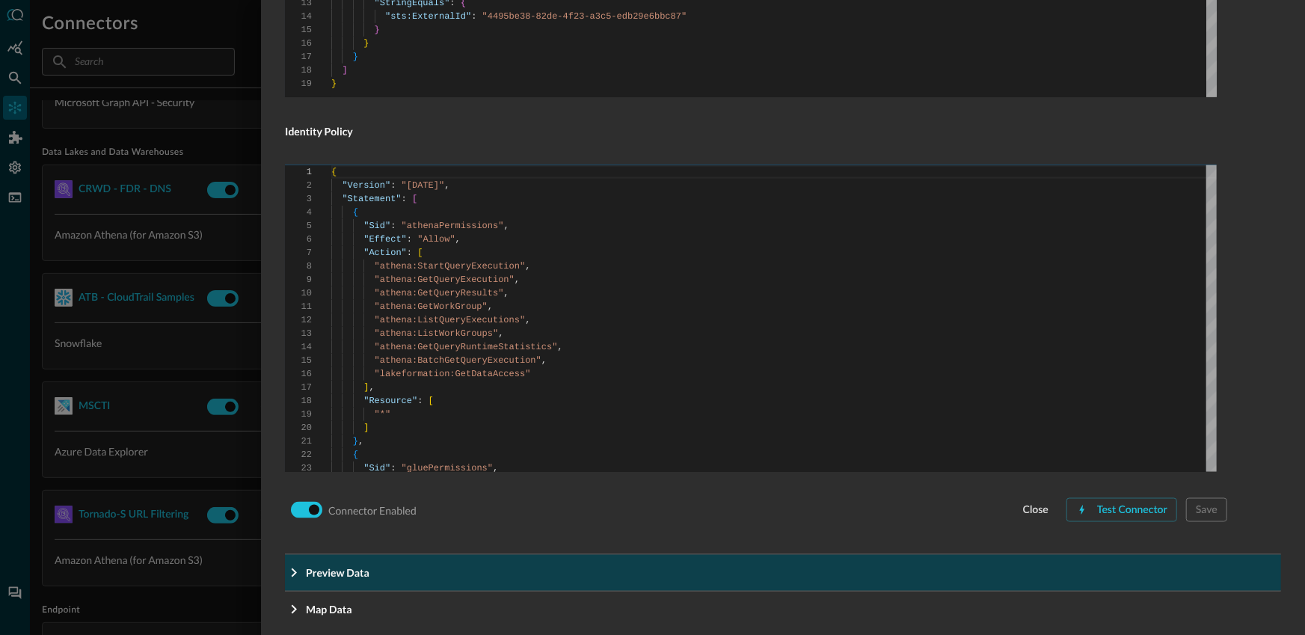
click at [298, 564] on icon "Expand More" at bounding box center [294, 573] width 18 height 18
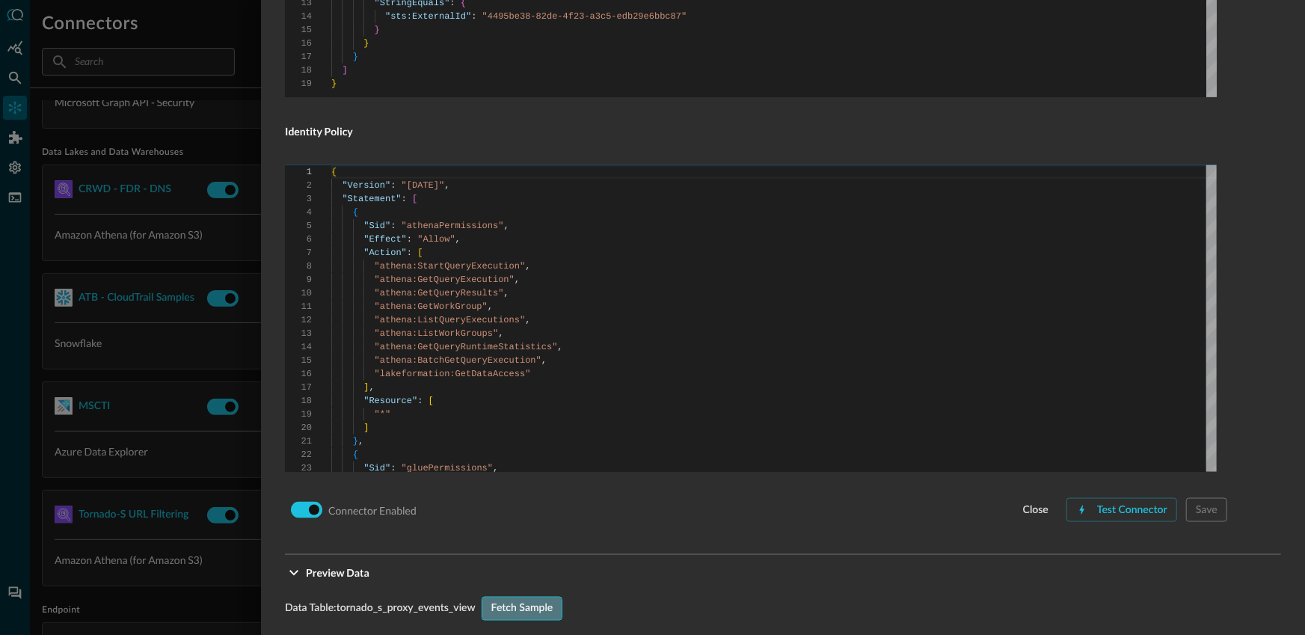
click at [528, 600] on div "Fetch Sample" at bounding box center [522, 609] width 62 height 19
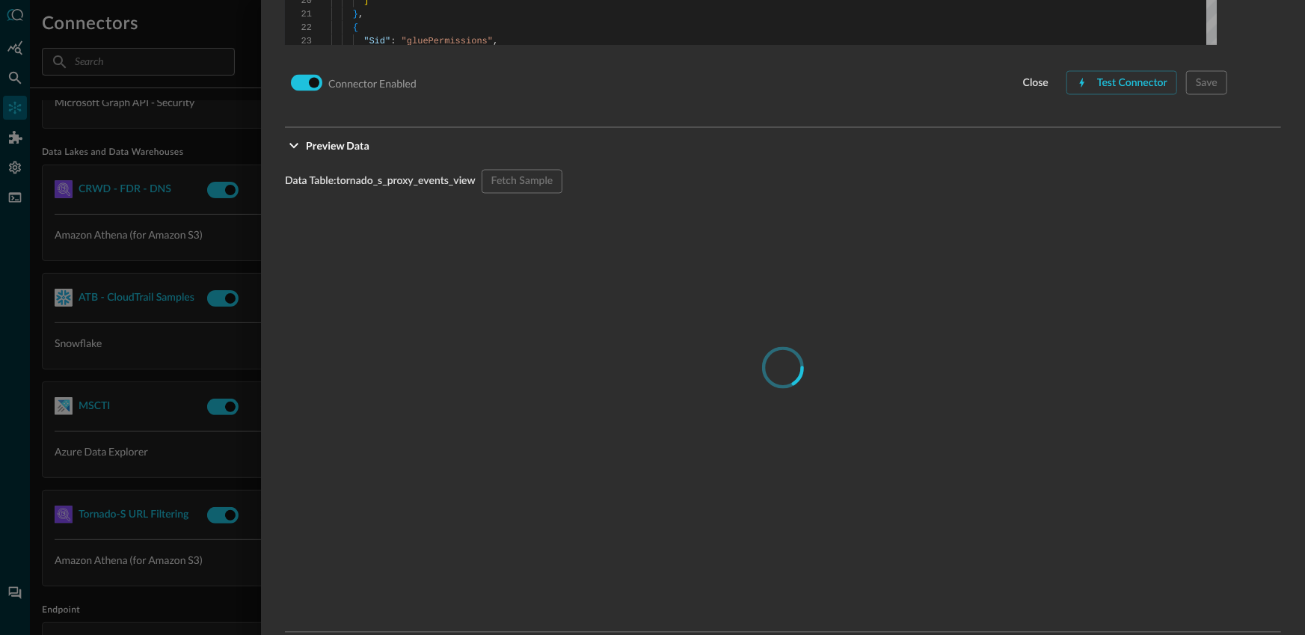
scroll to position [1373, 0]
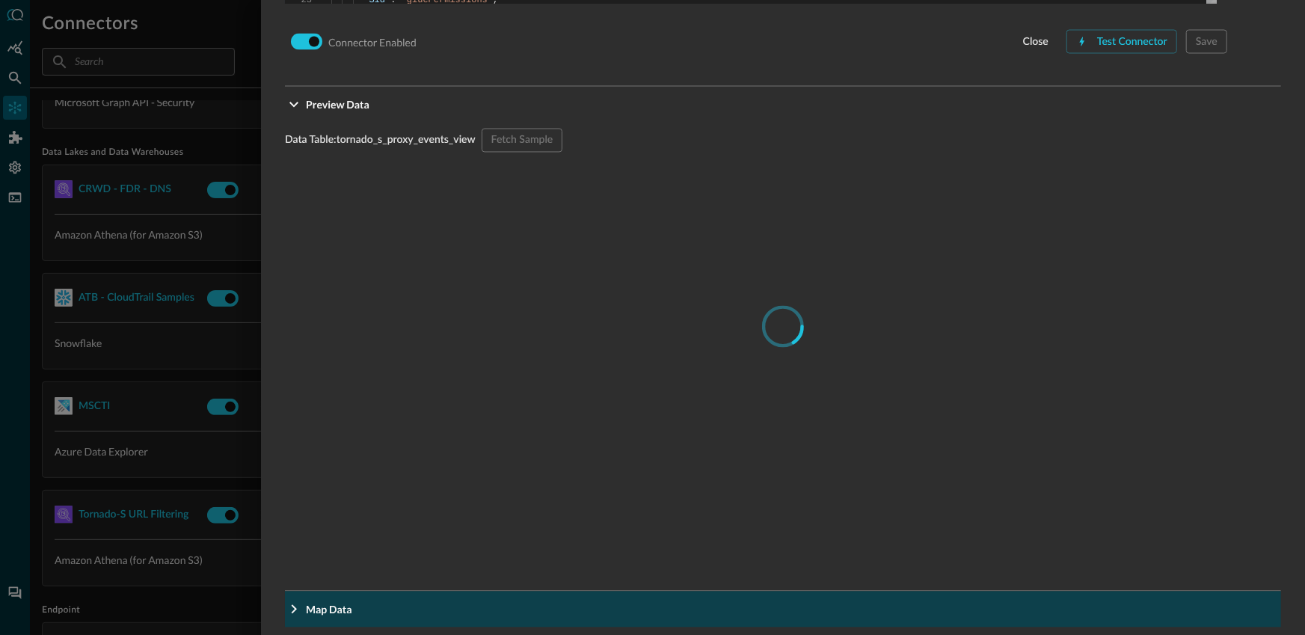
click at [384, 602] on span "Map Data" at bounding box center [787, 610] width 963 height 16
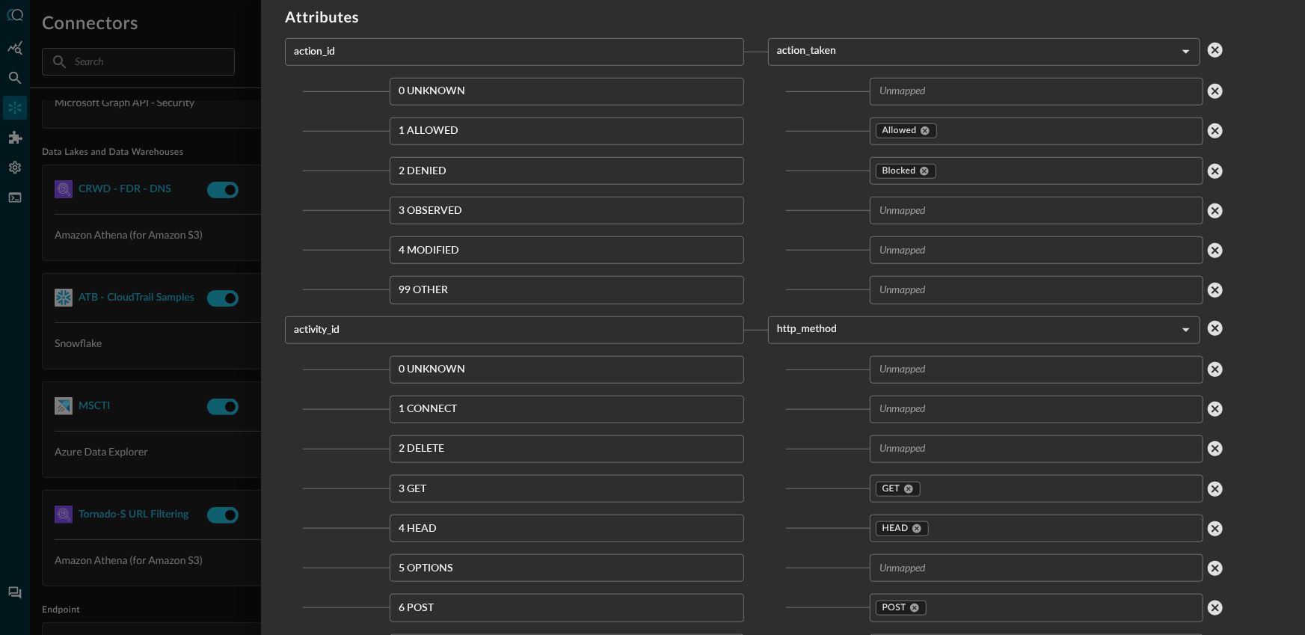
scroll to position [3792, 0]
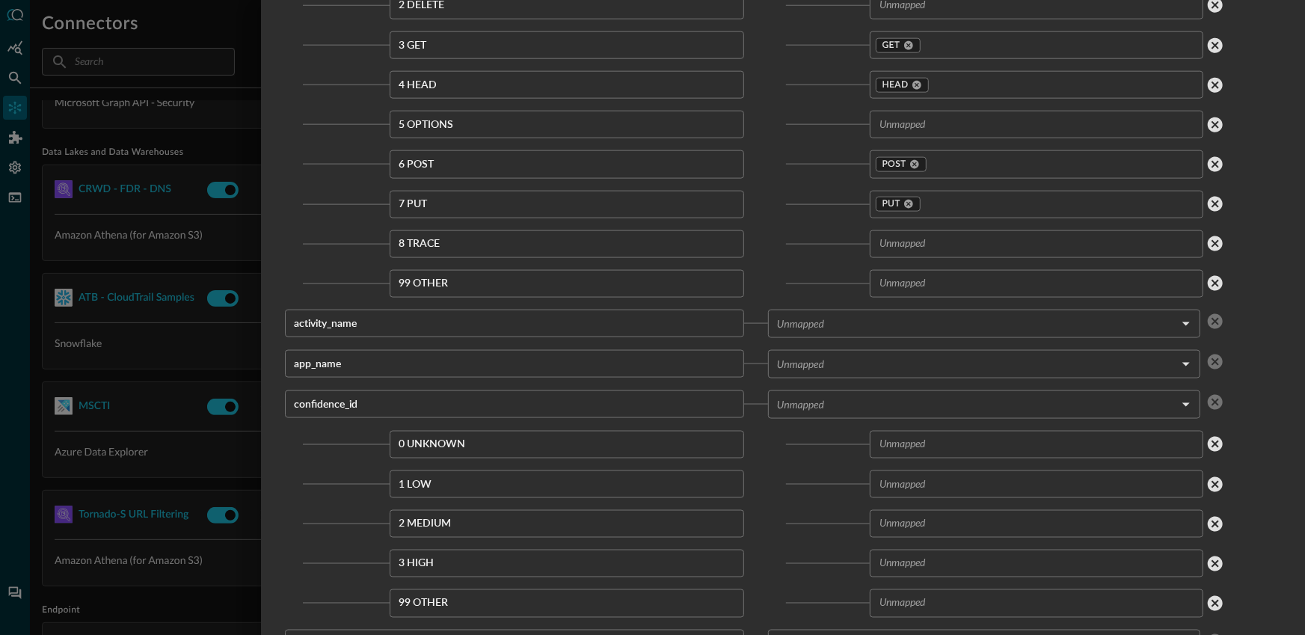
click at [145, 439] on div at bounding box center [652, 317] width 1305 height 635
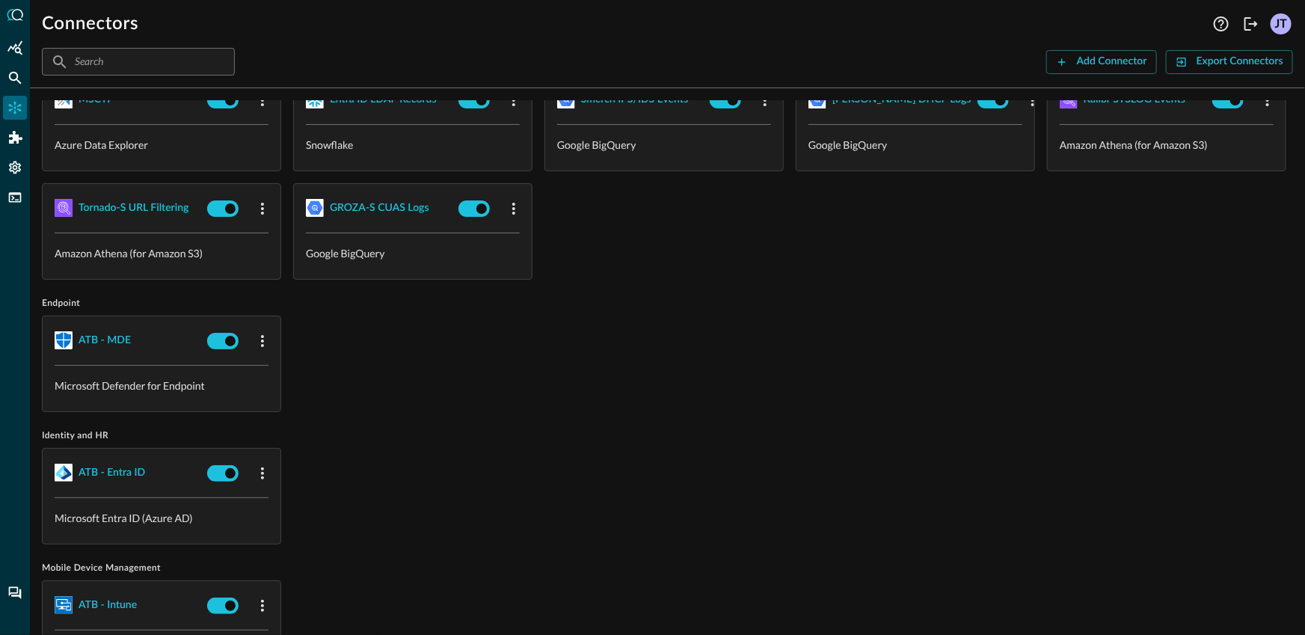
scroll to position [267, 0]
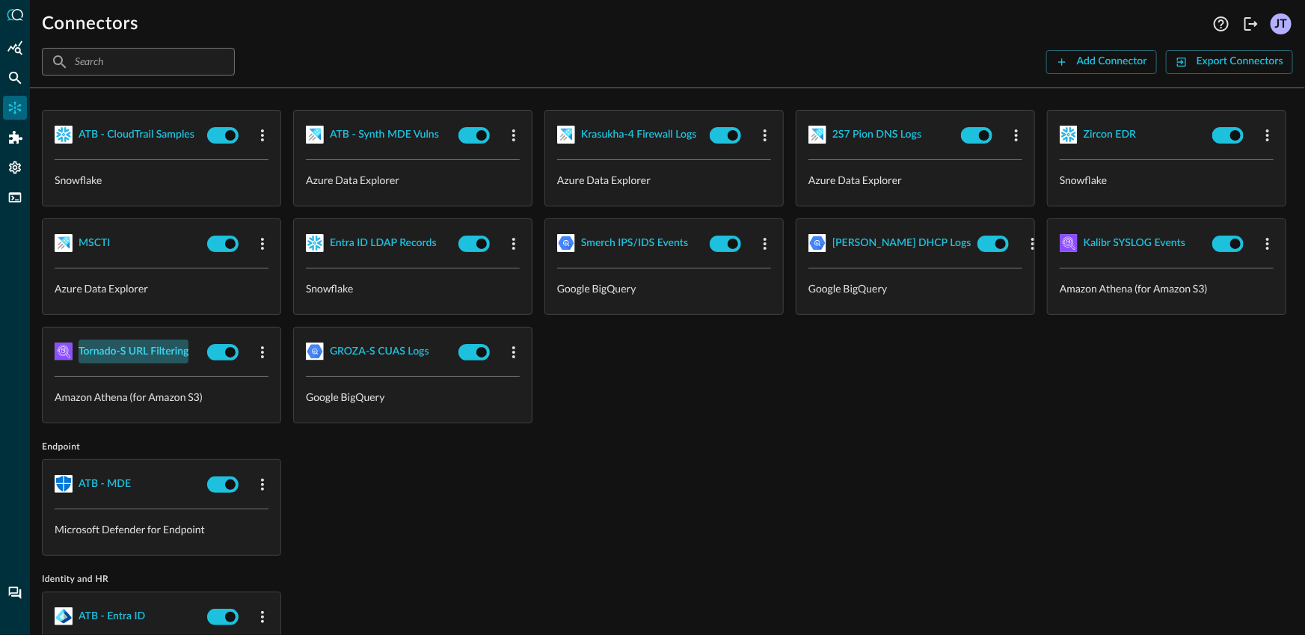
click at [188, 351] on div "Tornado-S URL Filtering" at bounding box center [134, 351] width 110 height 19
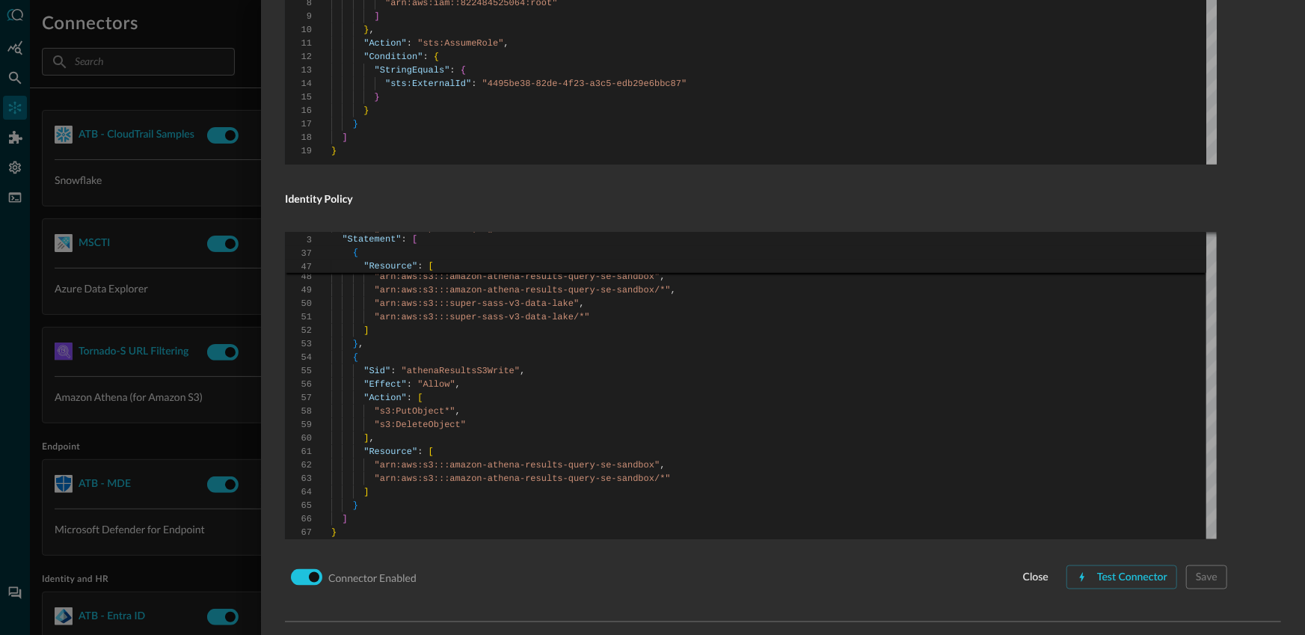
scroll to position [905, 0]
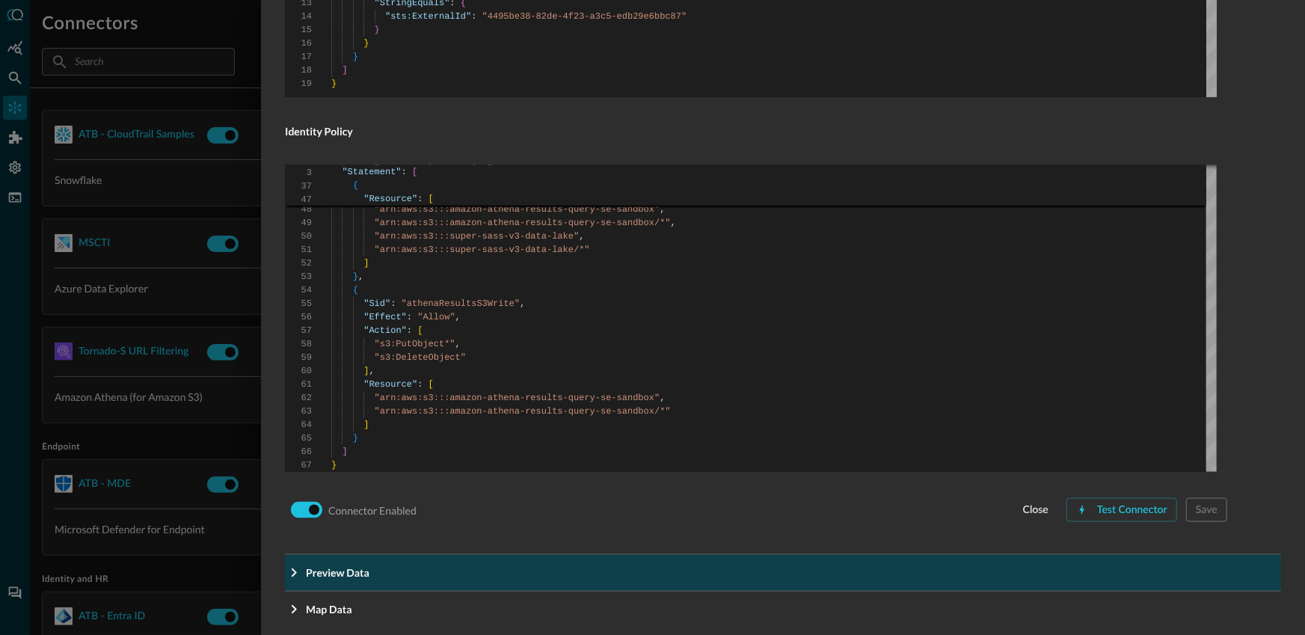
click at [431, 564] on button "Preview Data" at bounding box center [783, 573] width 996 height 36
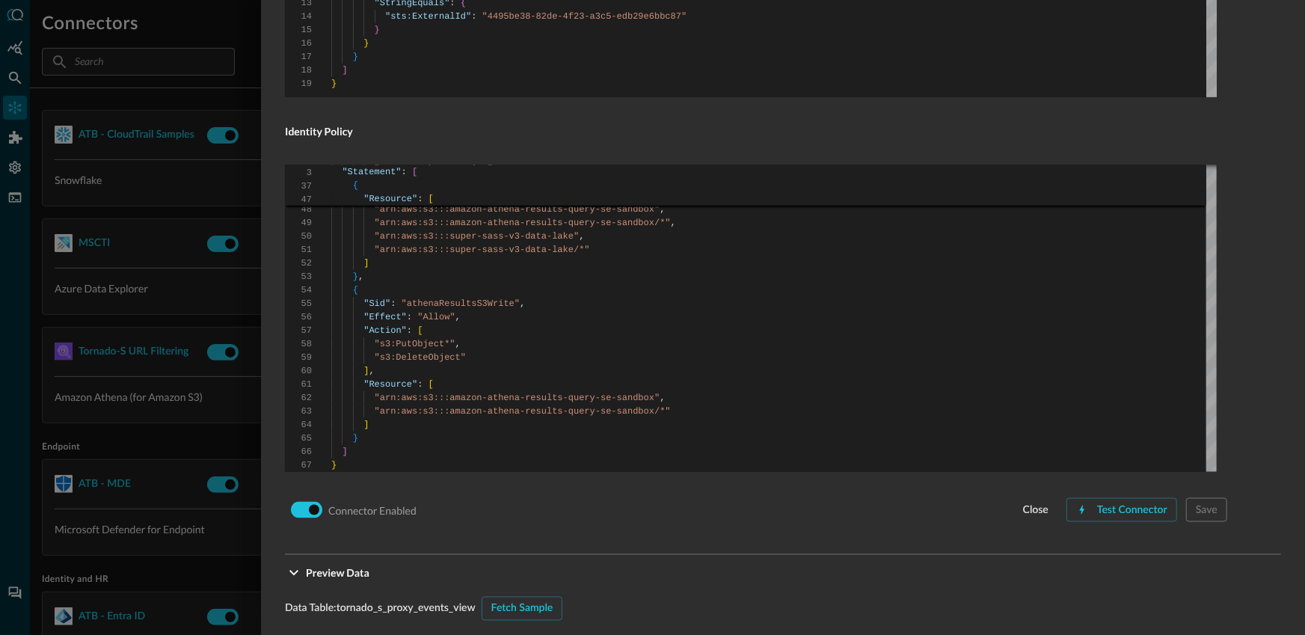
click at [511, 600] on div "Fetch Sample" at bounding box center [522, 609] width 62 height 19
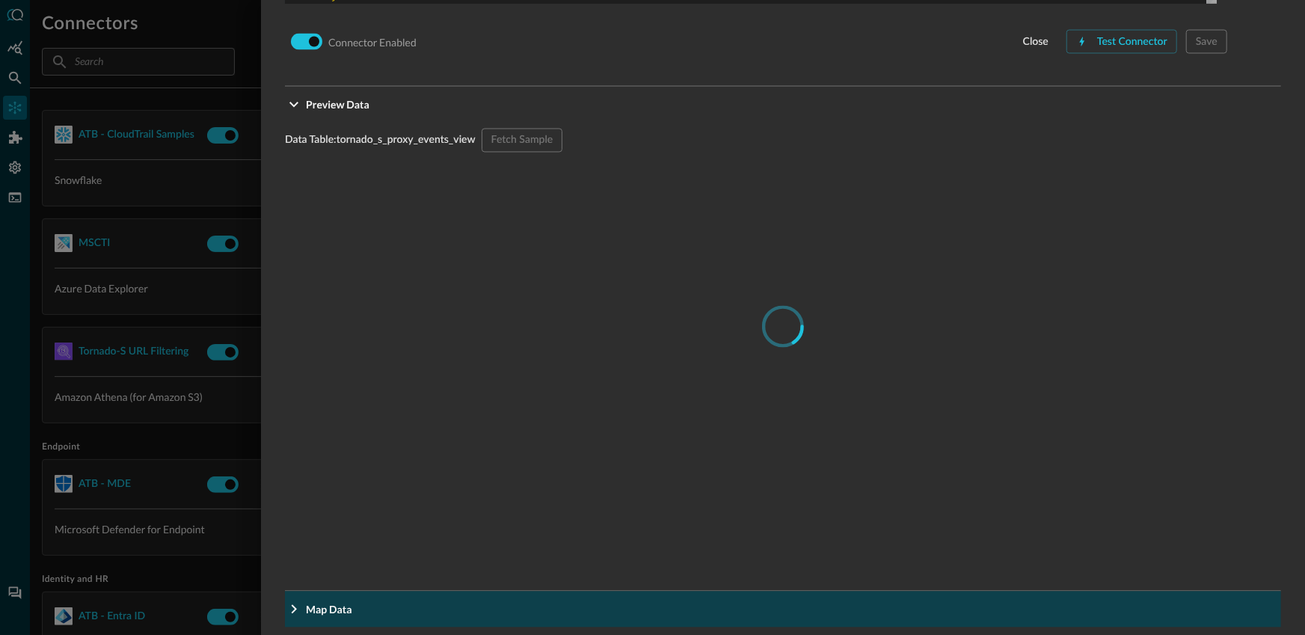
click at [404, 591] on button "Map Data" at bounding box center [783, 609] width 996 height 36
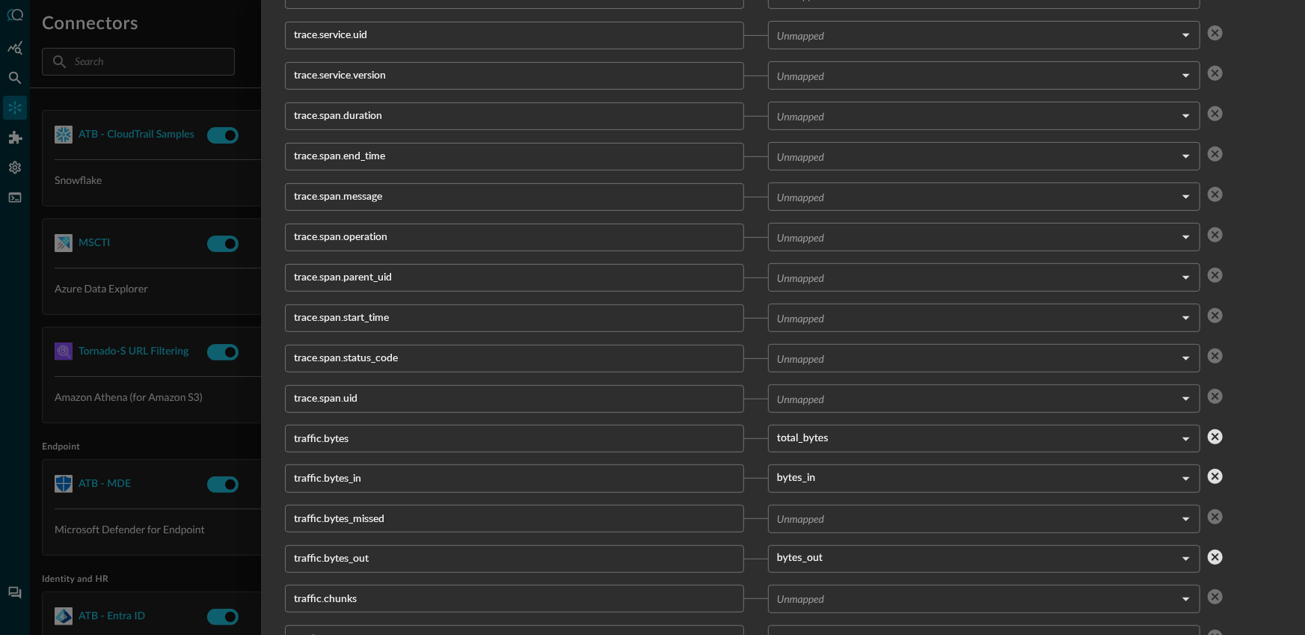
scroll to position [115193, 0]
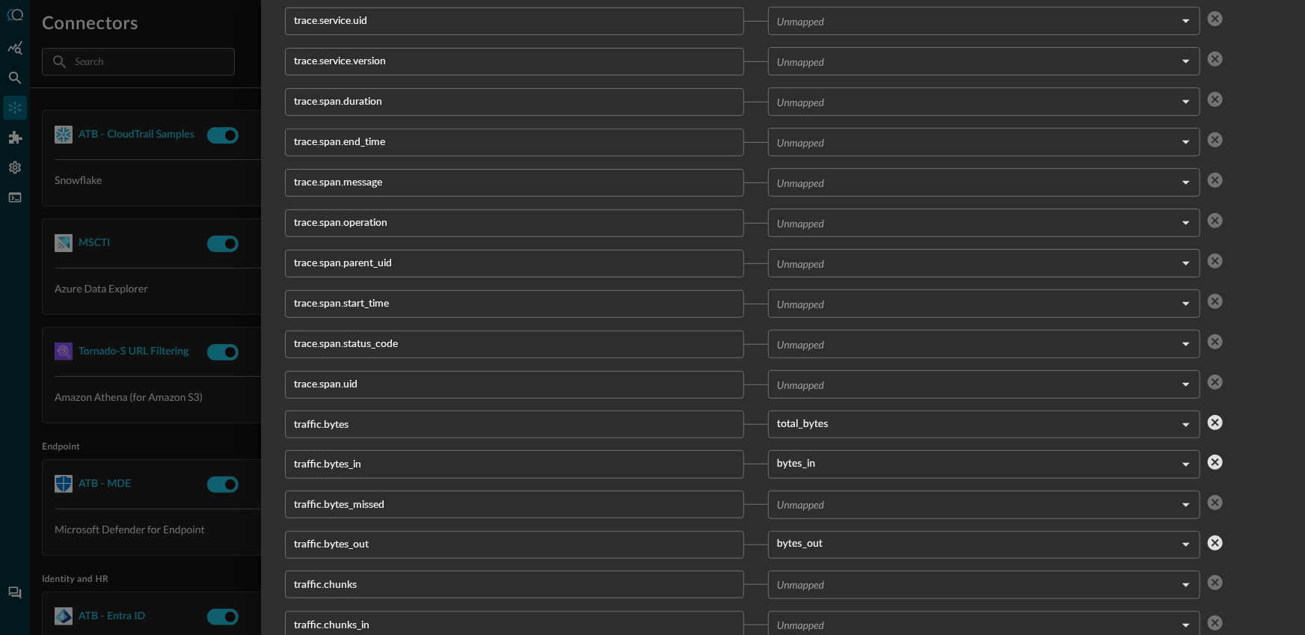
click at [115, 99] on div at bounding box center [652, 317] width 1305 height 635
click at [12, 76] on div at bounding box center [652, 317] width 1305 height 635
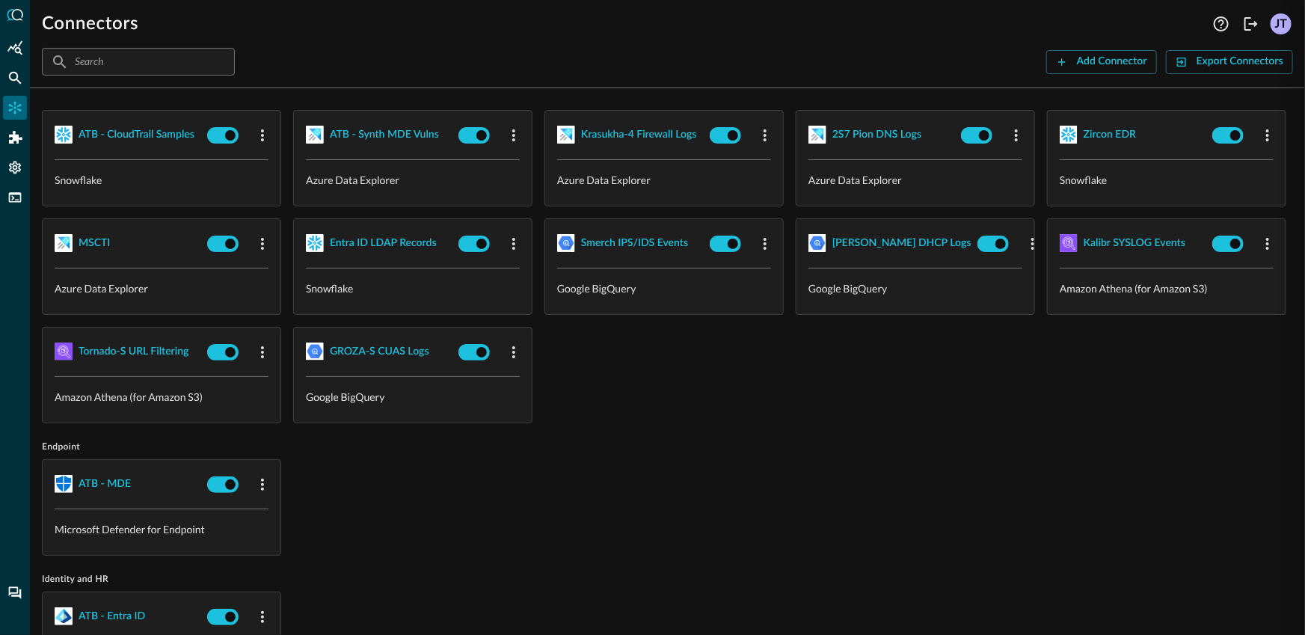
scroll to position [1494, 0]
click at [16, 79] on icon "Federated Search" at bounding box center [15, 78] width 13 height 13
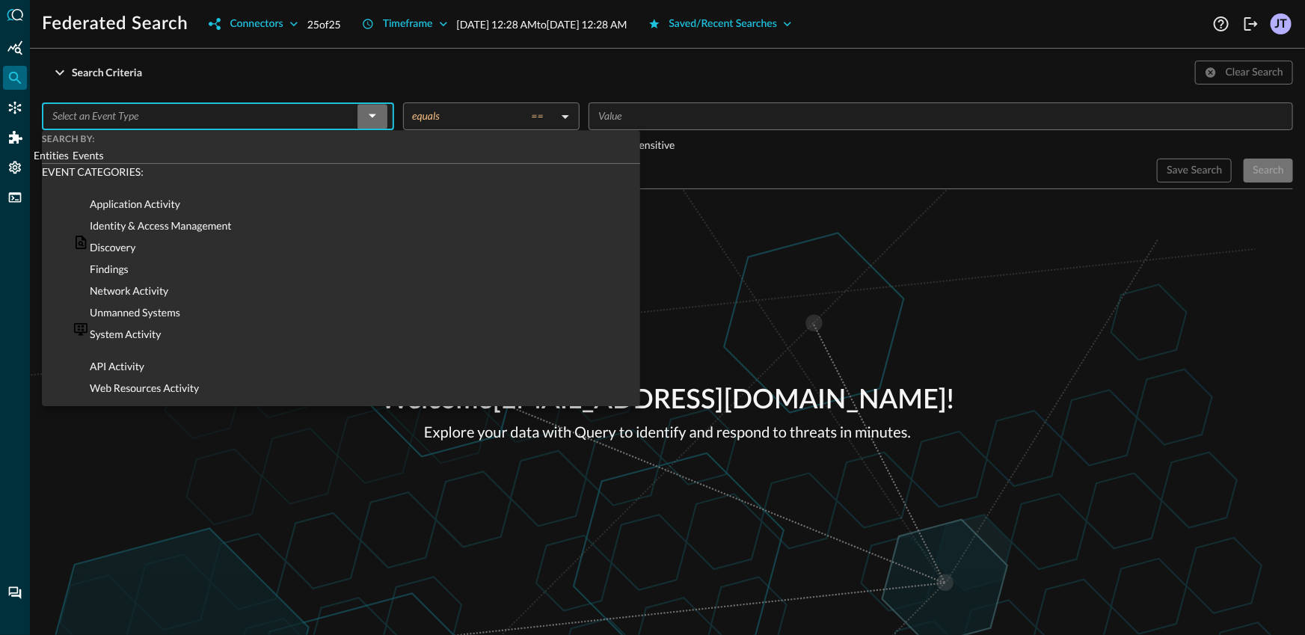
scroll to position [15, 0]
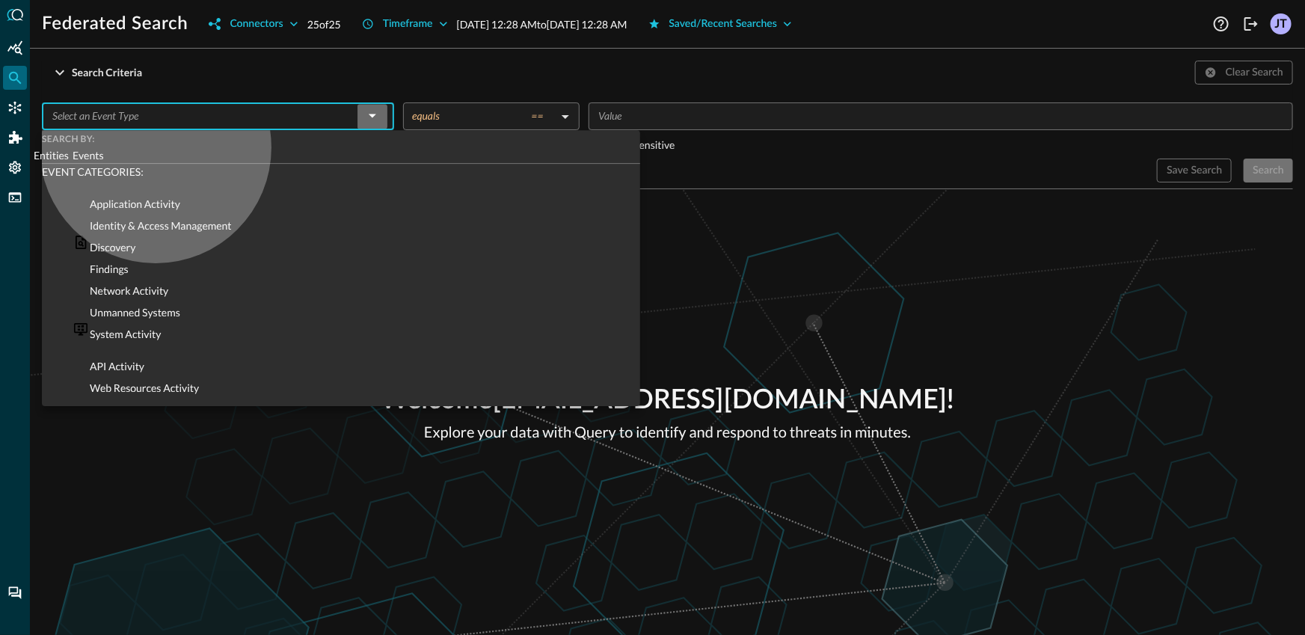
click at [156, 250] on div "Discovery" at bounding box center [356, 244] width 568 height 22
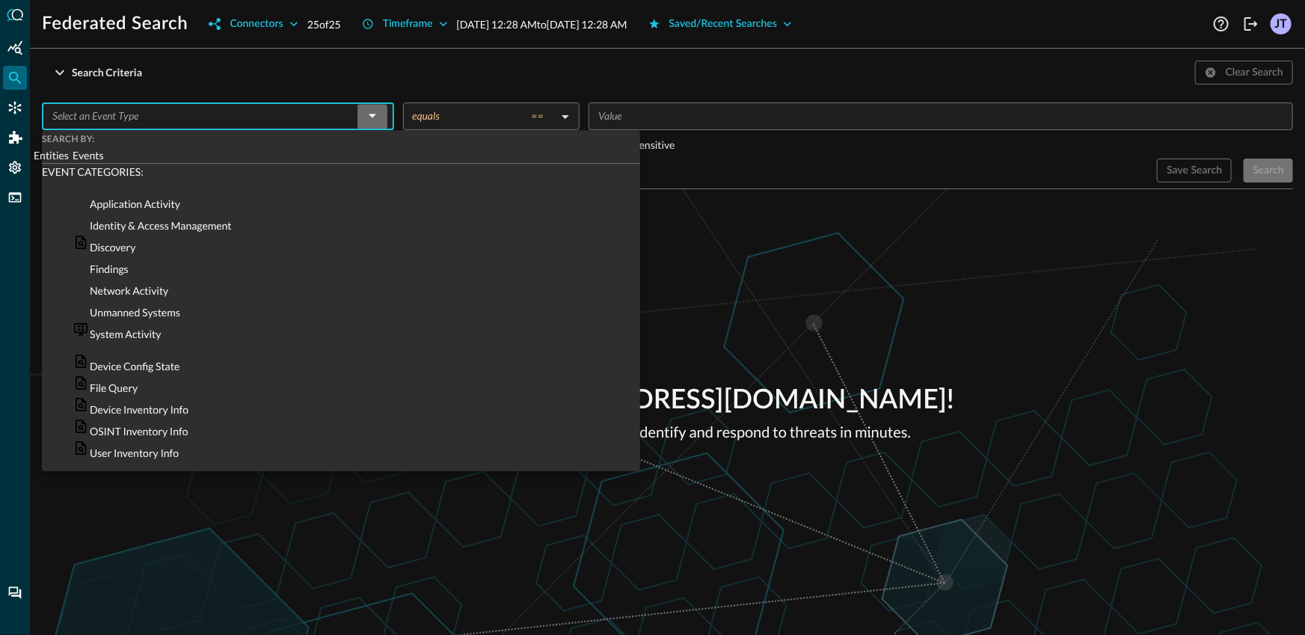
click at [329, 439] on div "User Inventory Info" at bounding box center [356, 450] width 568 height 22
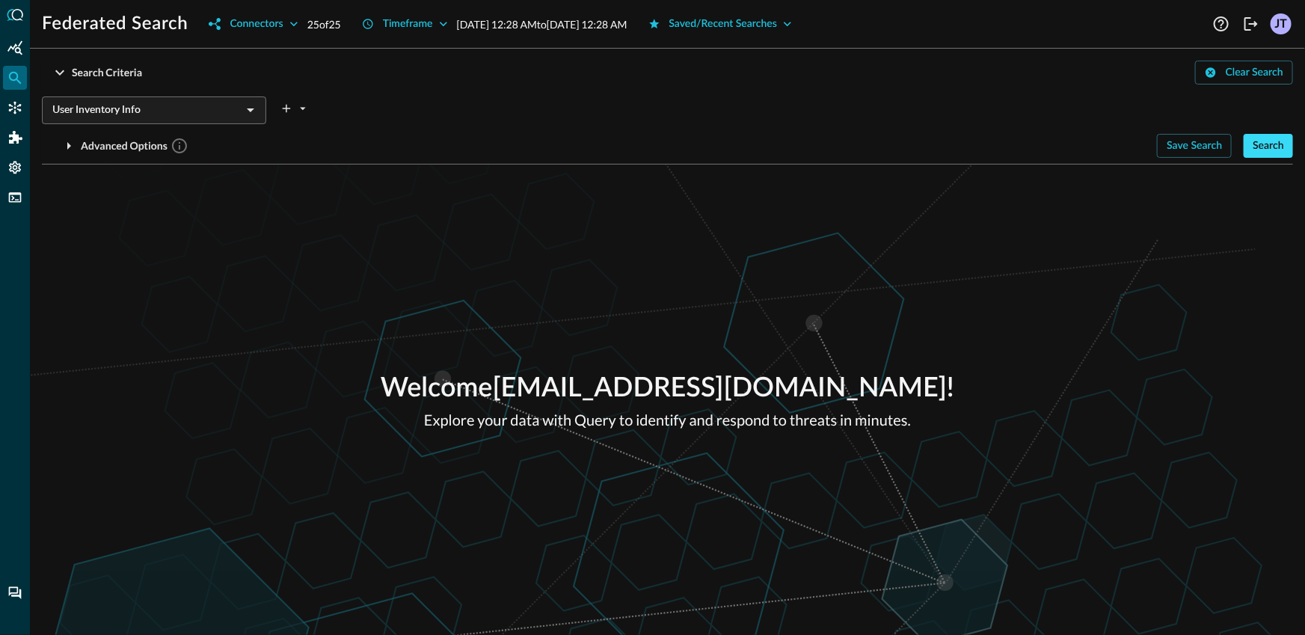
click at [1280, 152] on div "Search" at bounding box center [1267, 146] width 31 height 19
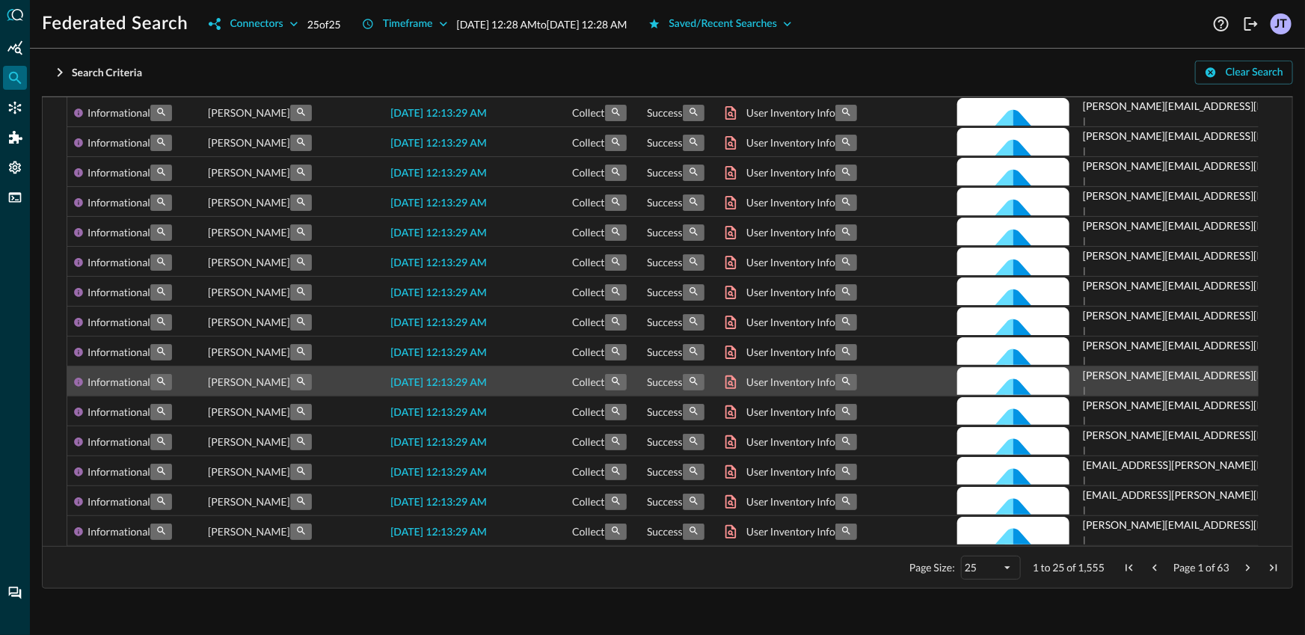
scroll to position [25, 0]
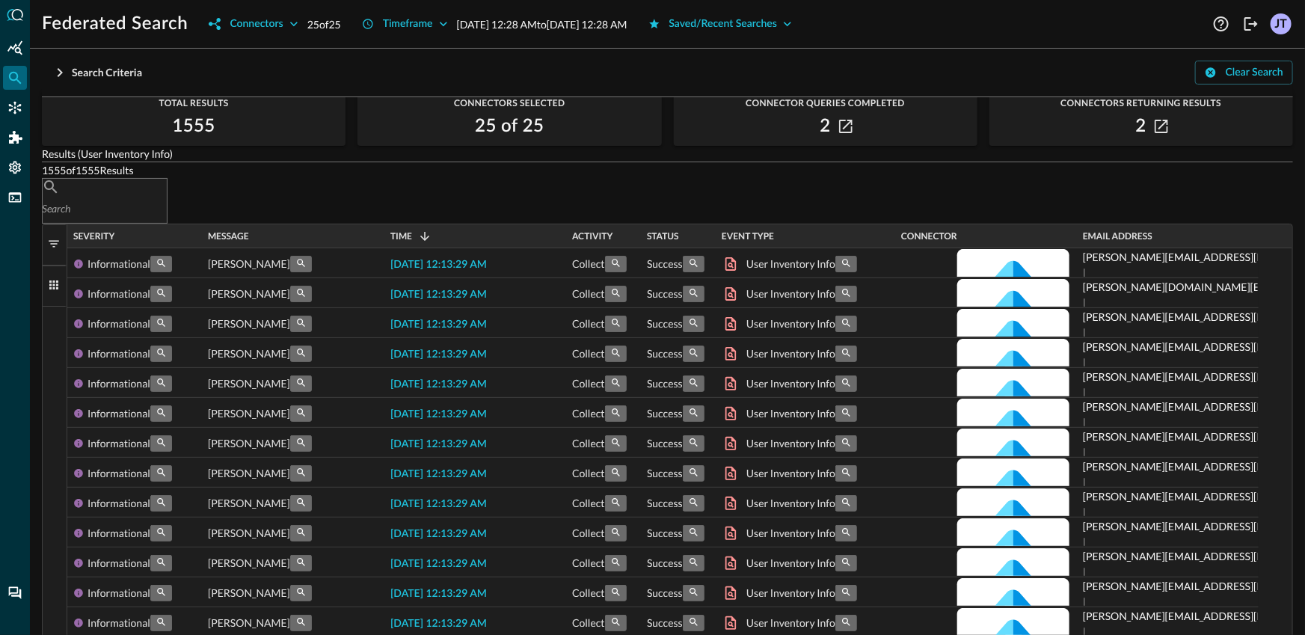
drag, startPoint x: 47, startPoint y: 274, endPoint x: 55, endPoint y: 274, distance: 7.5
click at [48, 274] on div "Results (User Inventory Info) 1555 of 1555 Results ​ ​ 1 to 25 of 1,555. Page 1…" at bounding box center [667, 592] width 1251 height 893
click at [58, 265] on button "Filters" at bounding box center [55, 244] width 24 height 41
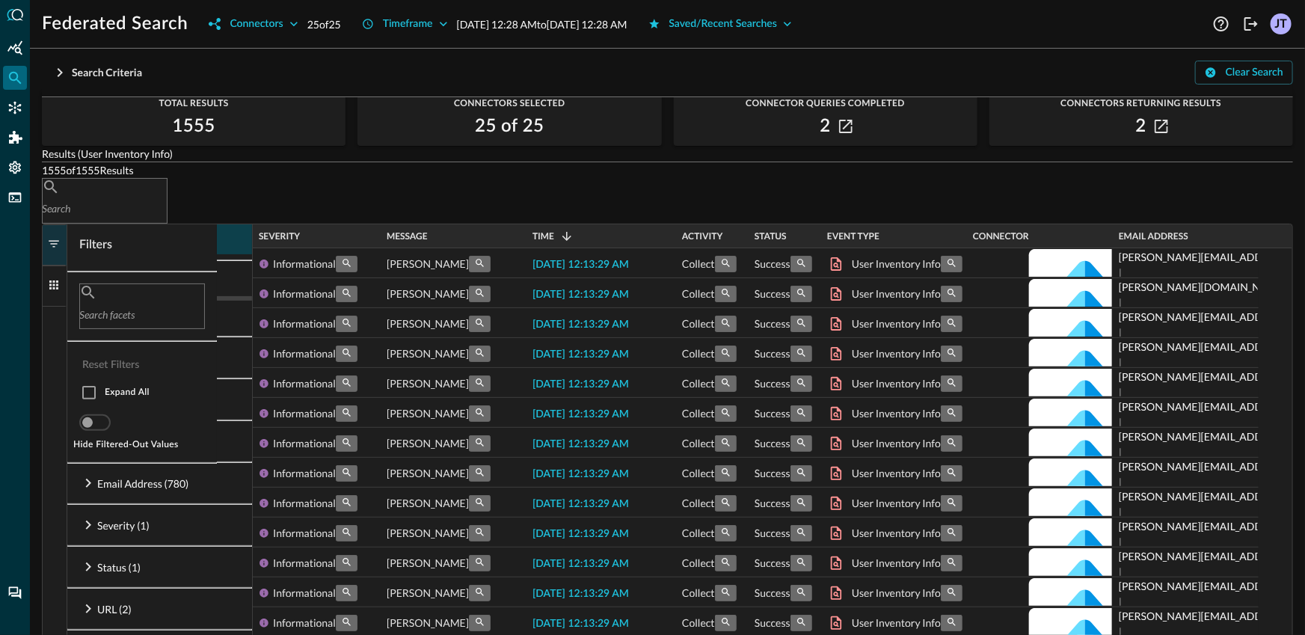
click at [110, 247] on p "Connector (2)" at bounding box center [129, 240] width 64 height 16
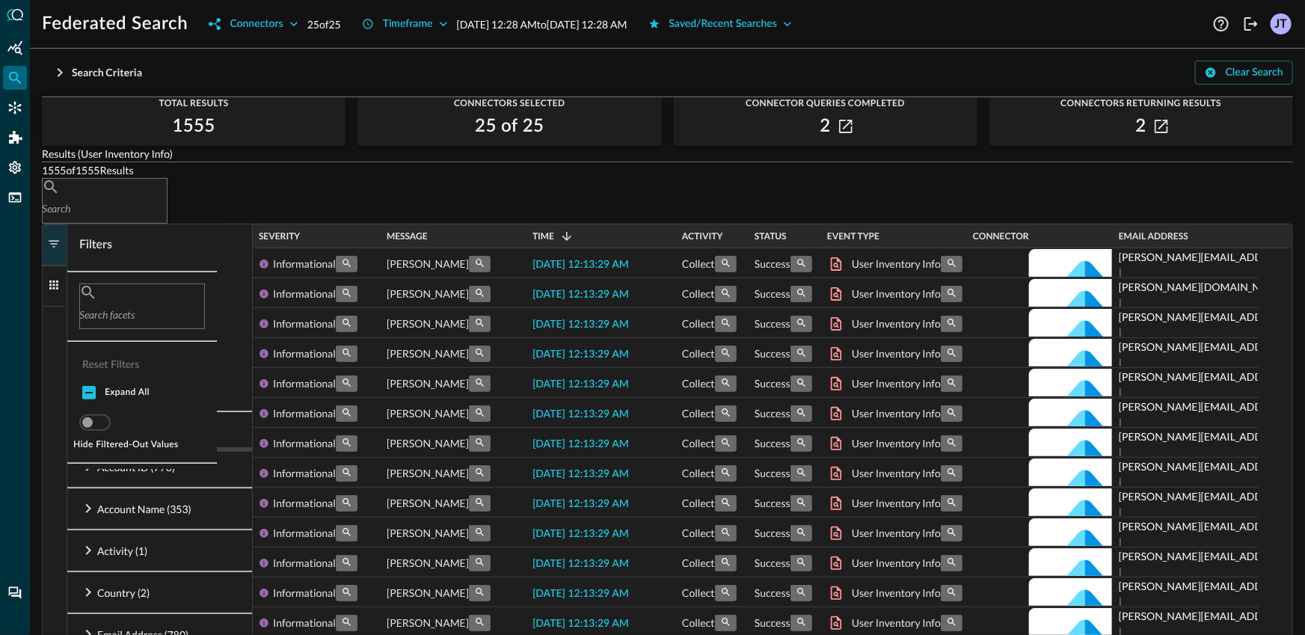
click at [99, 317] on input "checkbox" at bounding box center [82, 301] width 31 height 31
checkbox input "false"
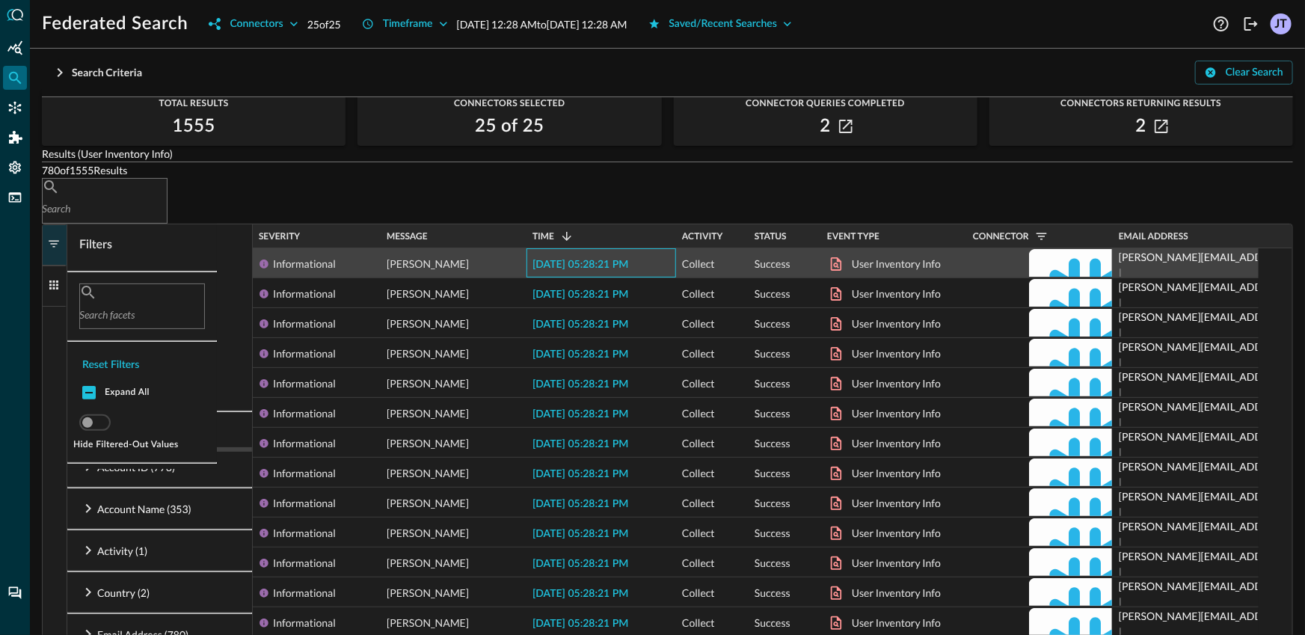
click at [628, 270] on span "2025-08-26 05:28:21 PM" at bounding box center [580, 264] width 96 height 10
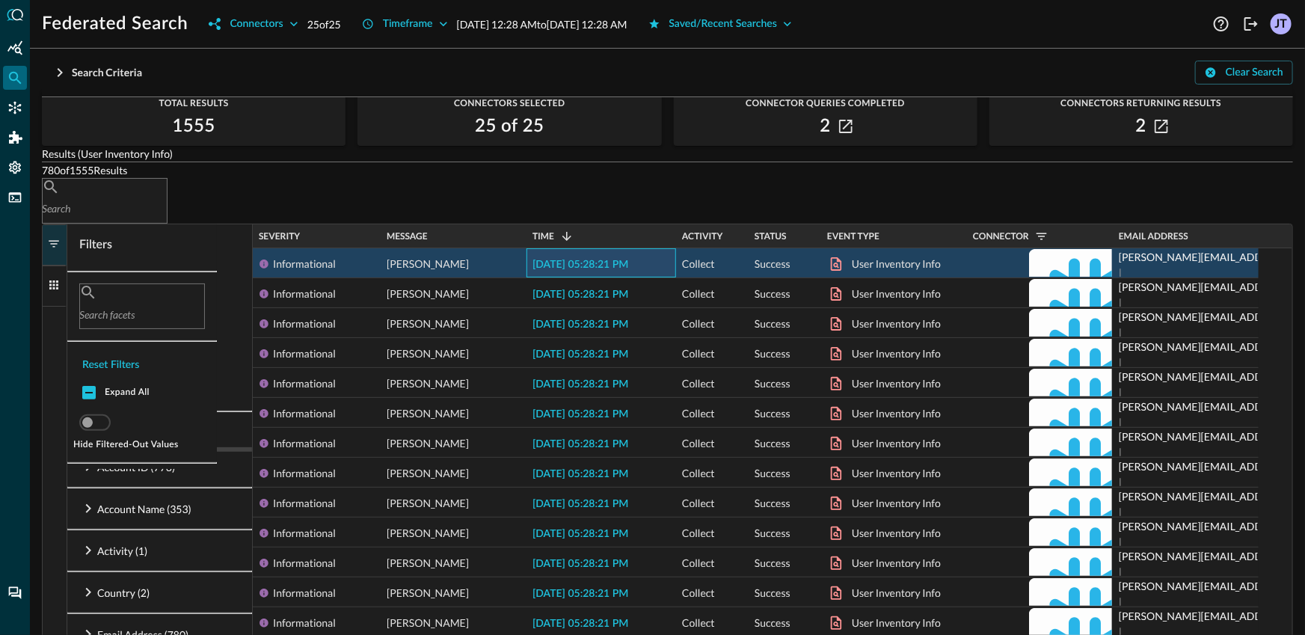
scroll to position [564, 0]
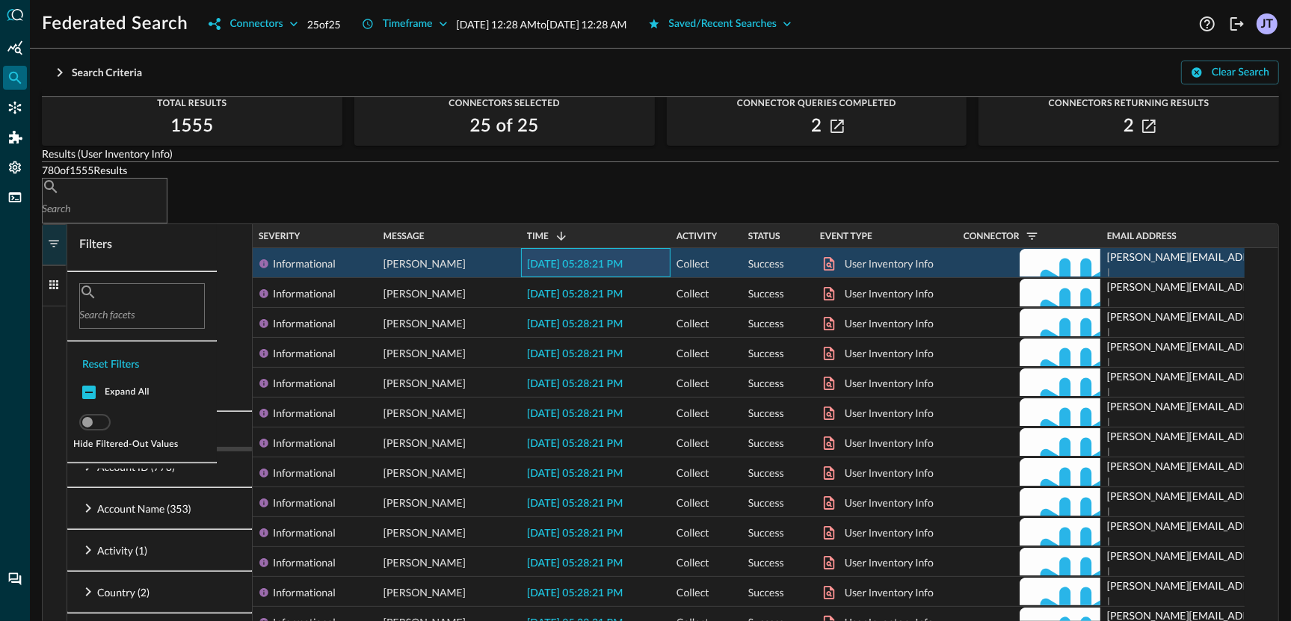
scroll to position [410, 0]
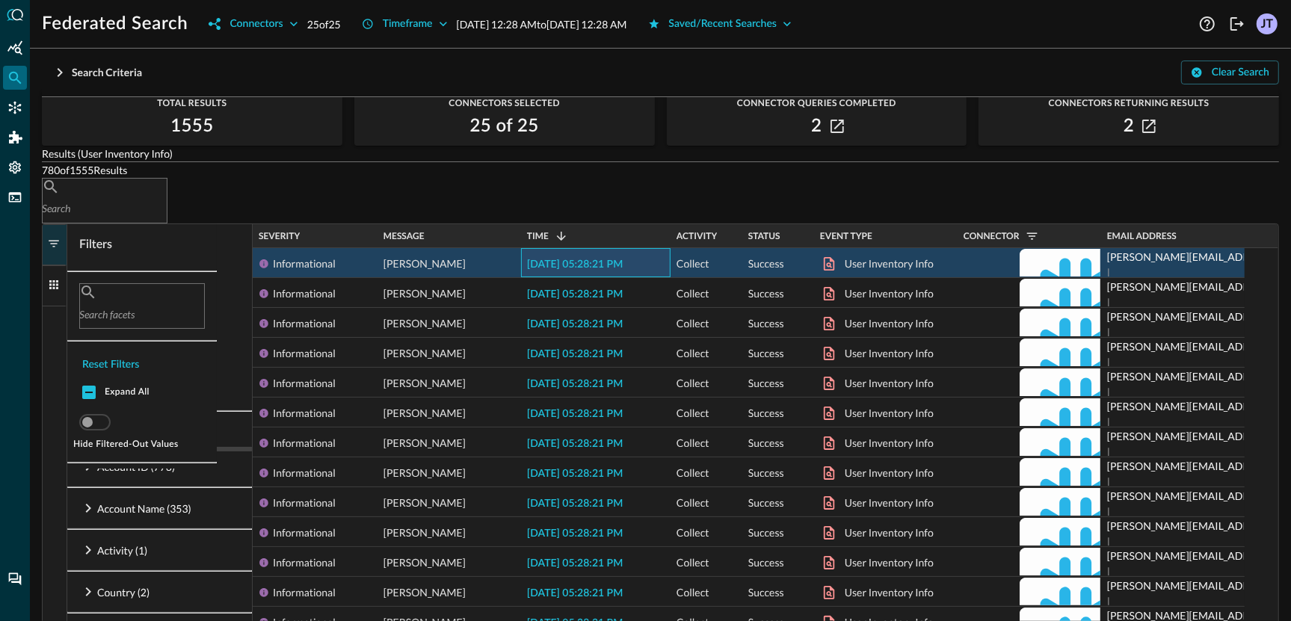
type textarea ""office_location": "US", "surname": "Johnson" } ], "name": "kathleenjohnson", "…"
drag, startPoint x: 508, startPoint y: 87, endPoint x: 400, endPoint y: 82, distance: 107.8
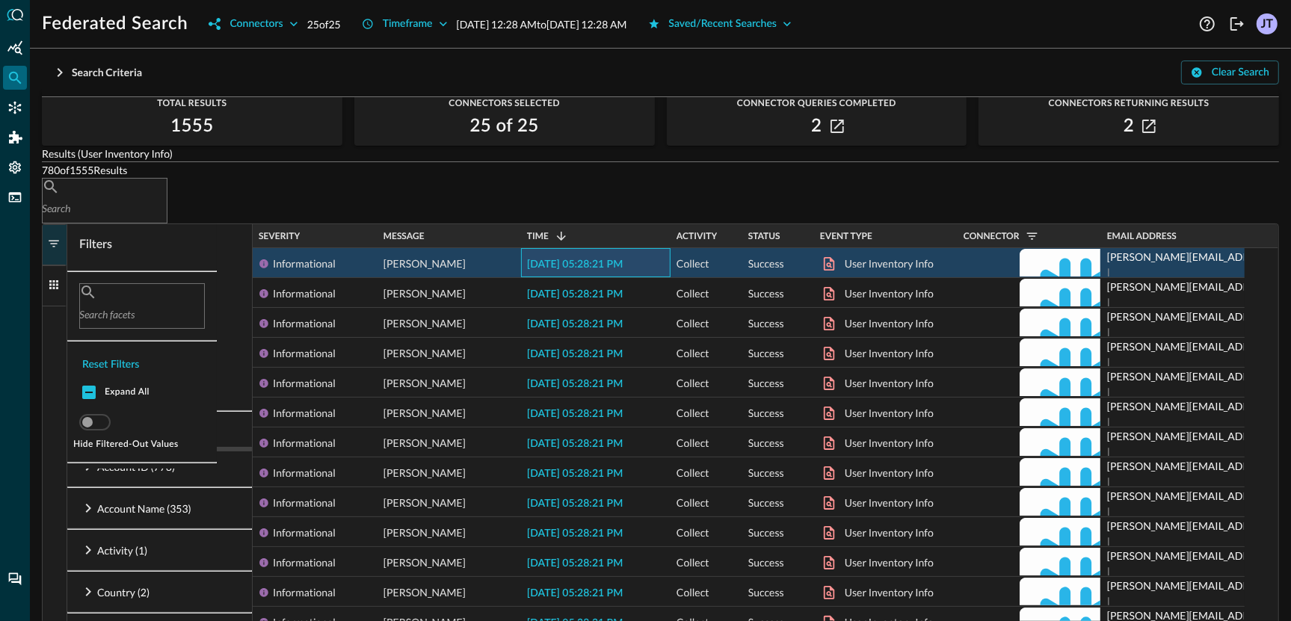
drag, startPoint x: 394, startPoint y: 79, endPoint x: 498, endPoint y: 80, distance: 103.9
copy p "Entra ID LDAP Records"
click at [118, 102] on div at bounding box center [645, 310] width 1291 height 621
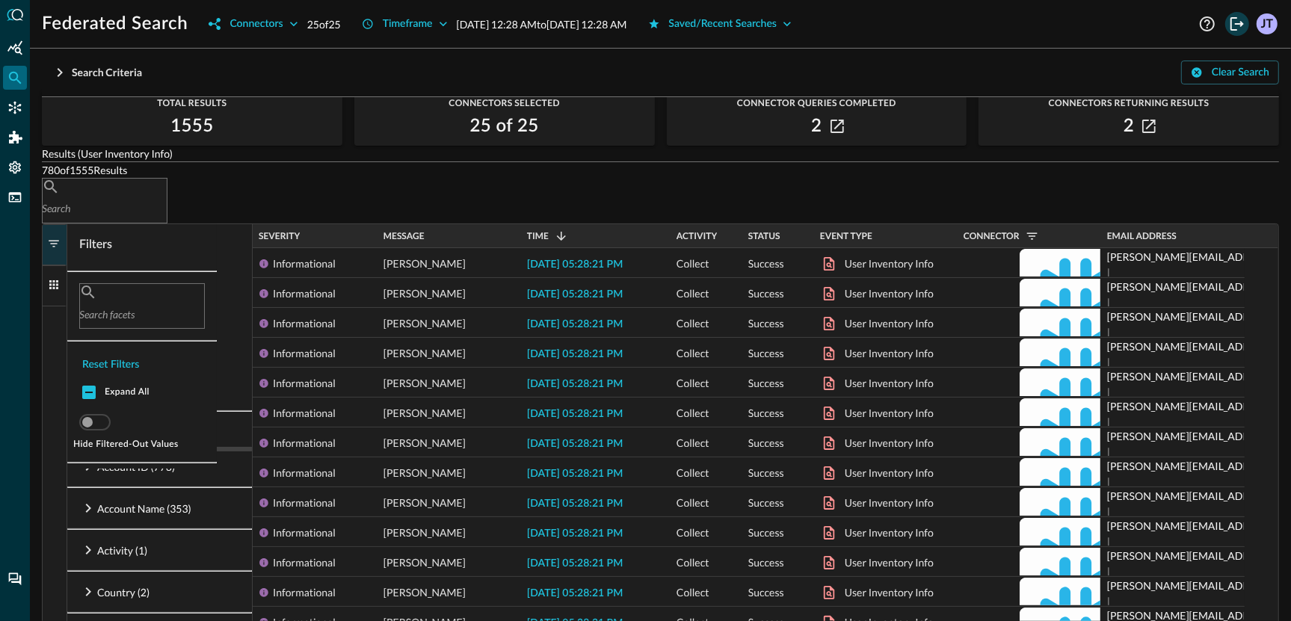
click at [1243, 31] on icon "Logout" at bounding box center [1237, 24] width 18 height 18
